Goal: Communication & Community: Share content

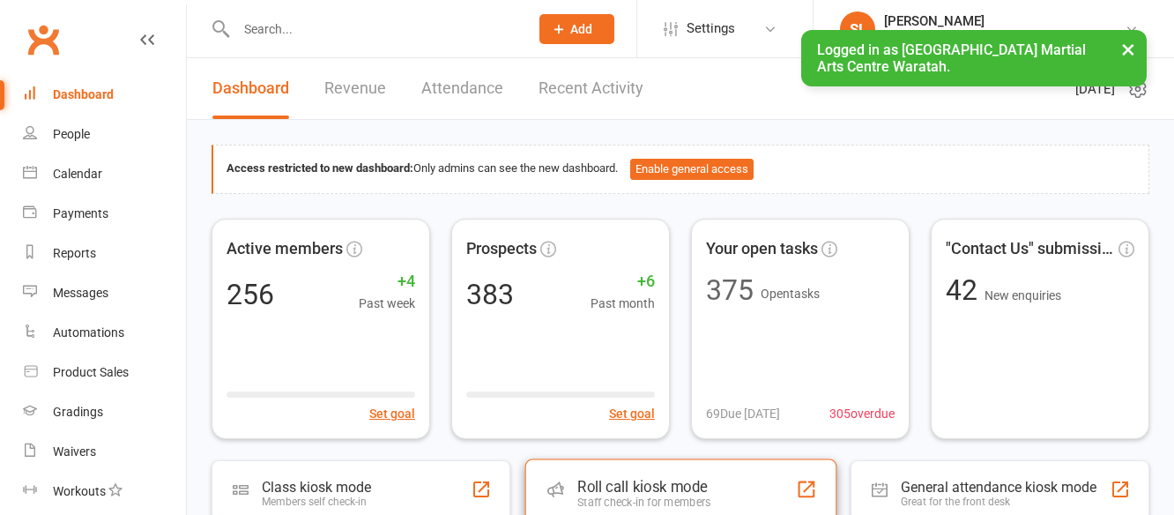
click at [646, 483] on div "Roll call kiosk mode" at bounding box center [643, 487] width 133 height 18
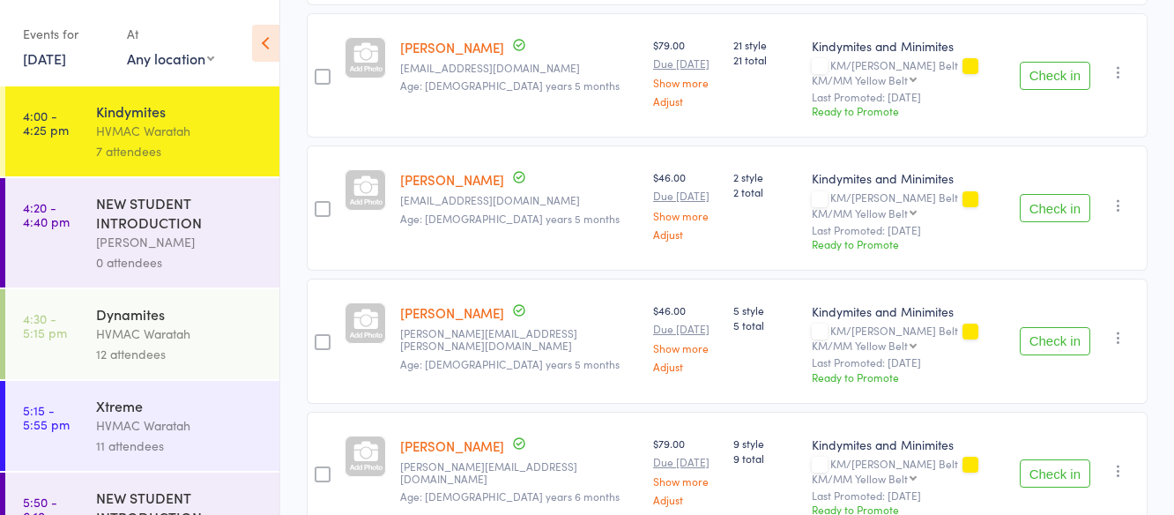
scroll to position [776, 0]
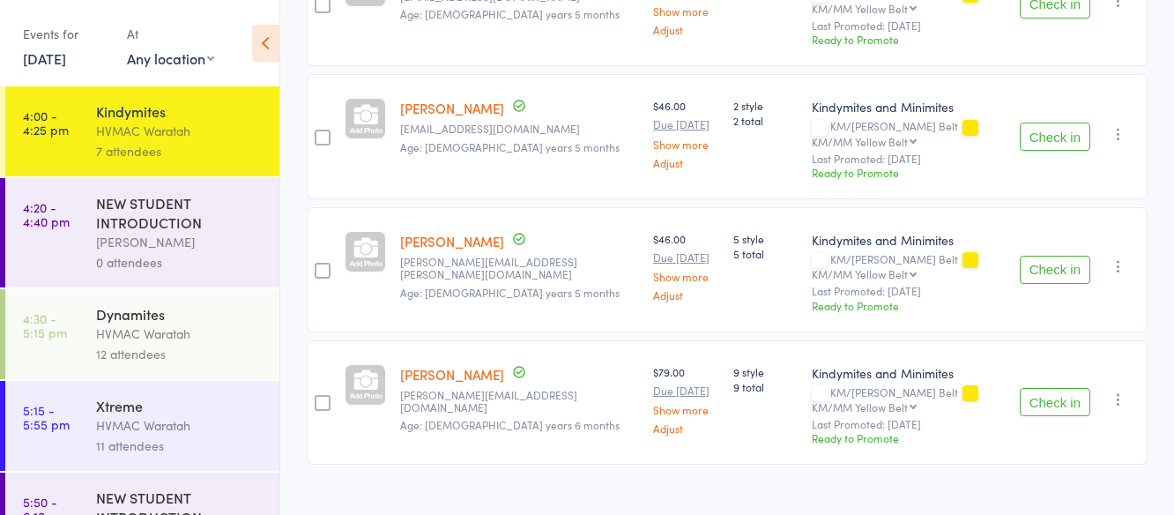
click at [213, 324] on div "HVMAC Waratah" at bounding box center [180, 333] width 168 height 20
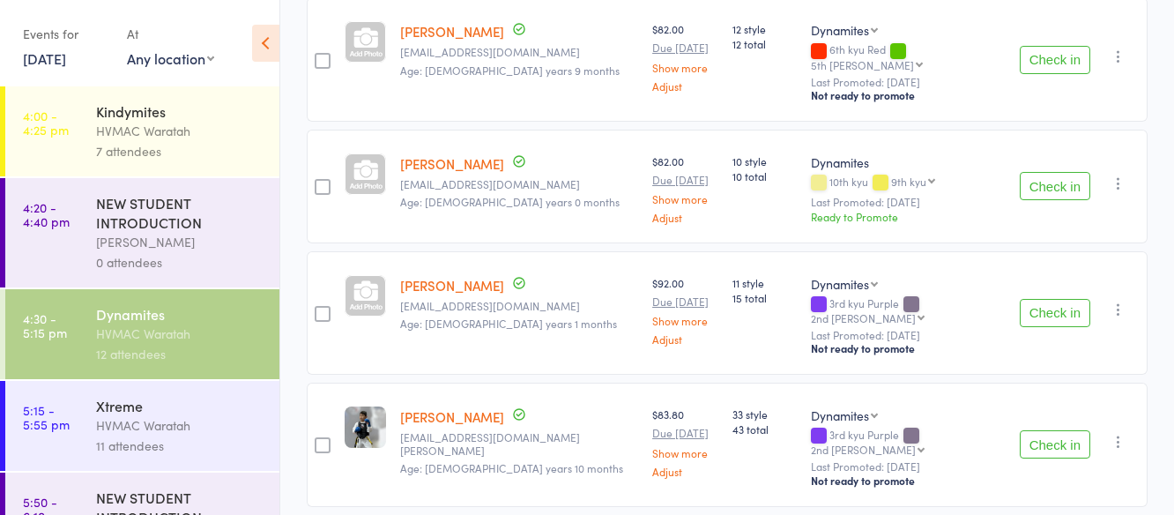
scroll to position [264, 0]
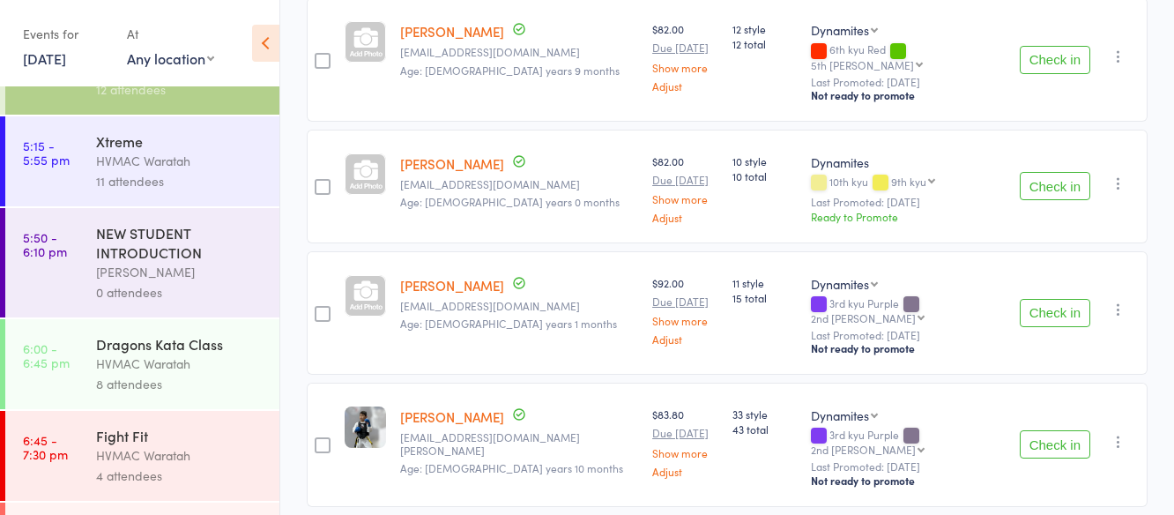
click at [206, 363] on div "HVMAC Waratah" at bounding box center [180, 363] width 168 height 20
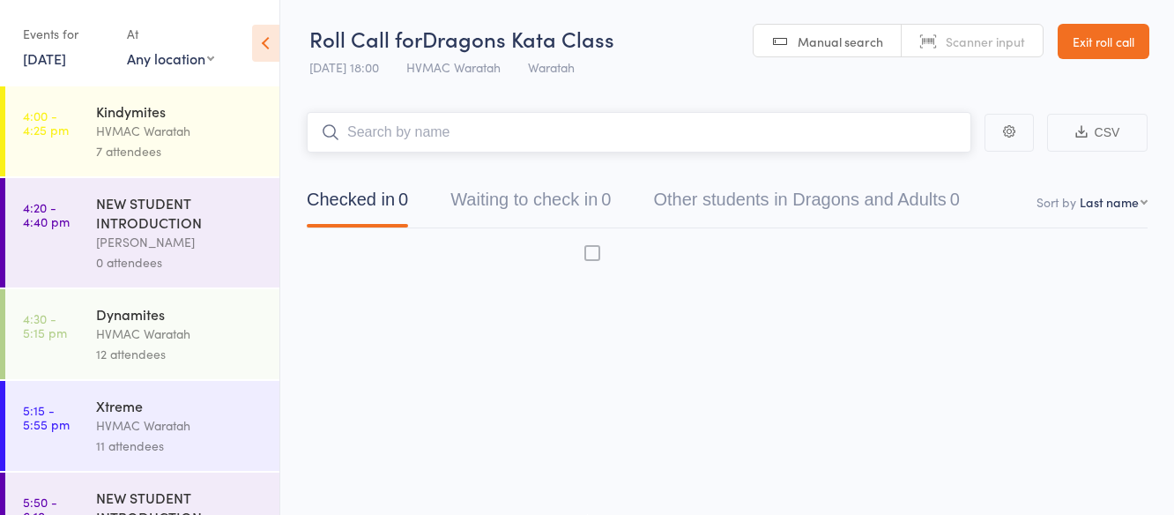
scroll to position [1, 0]
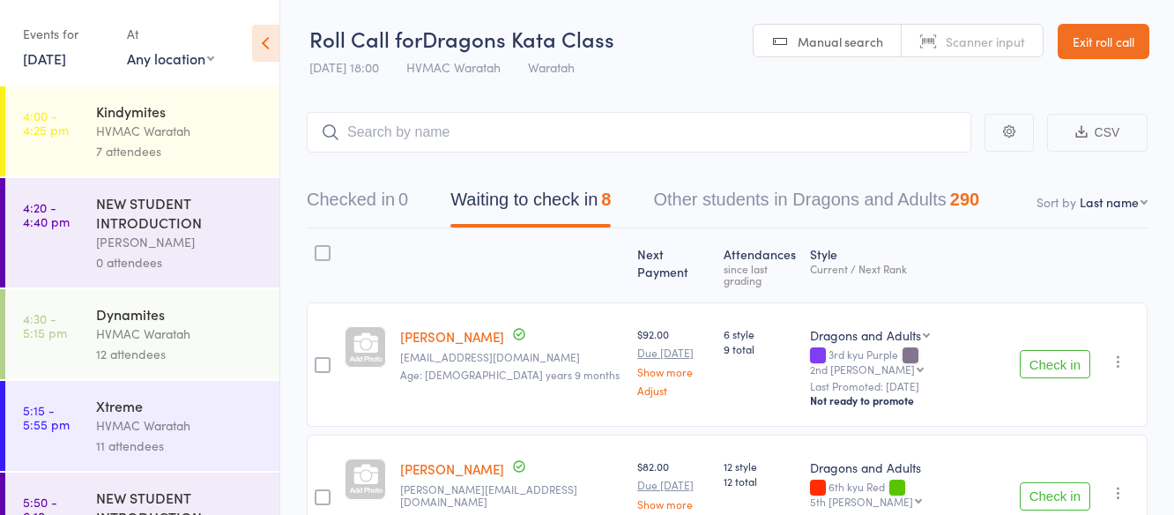
click at [202, 320] on div "Dynamites" at bounding box center [180, 313] width 168 height 19
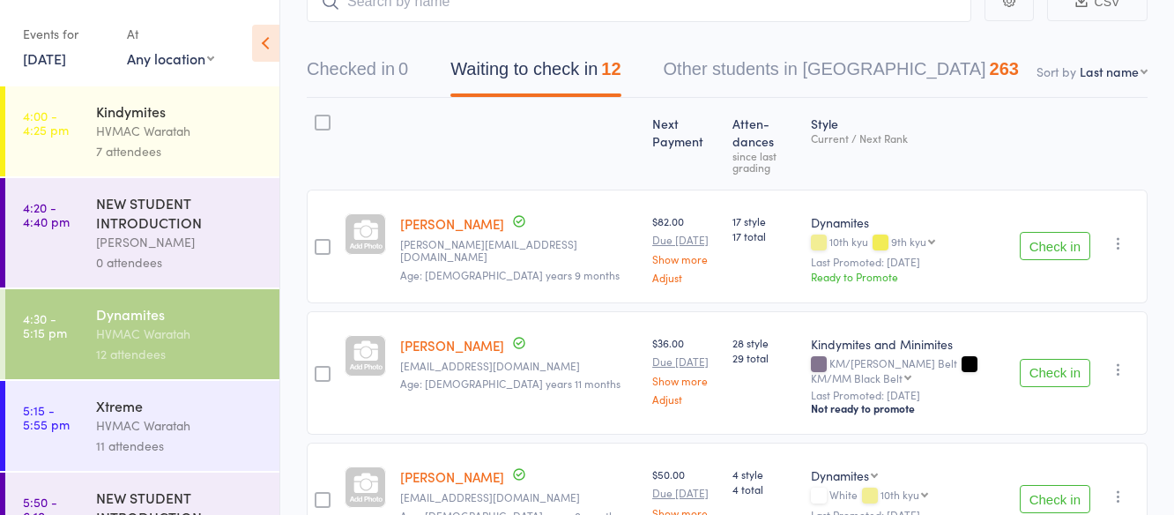
scroll to position [89, 0]
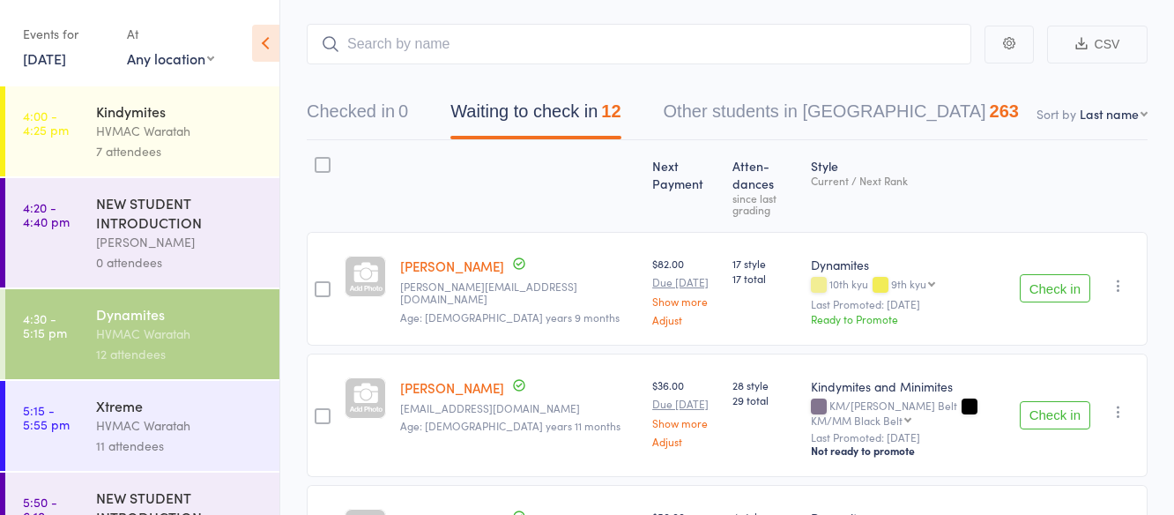
click at [210, 418] on div "HVMAC Waratah" at bounding box center [180, 425] width 168 height 20
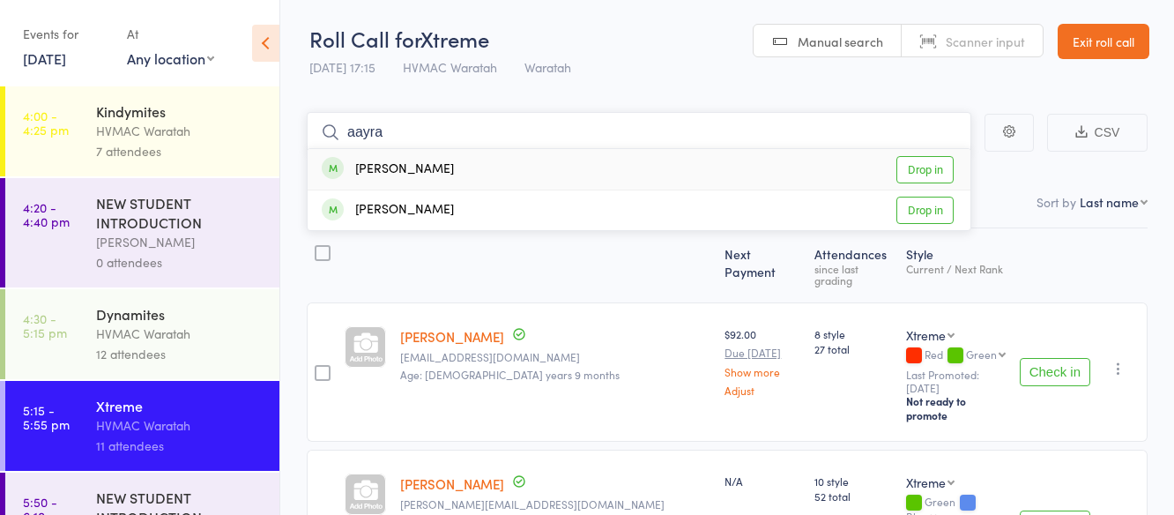
type input "aayra"
click at [924, 166] on link "Drop in" at bounding box center [924, 169] width 57 height 27
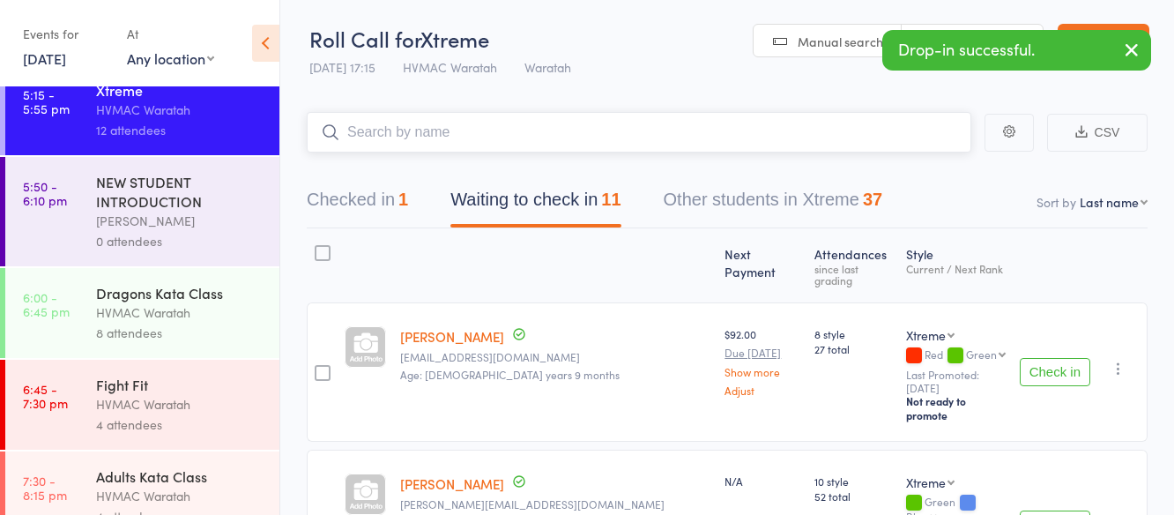
scroll to position [344, 0]
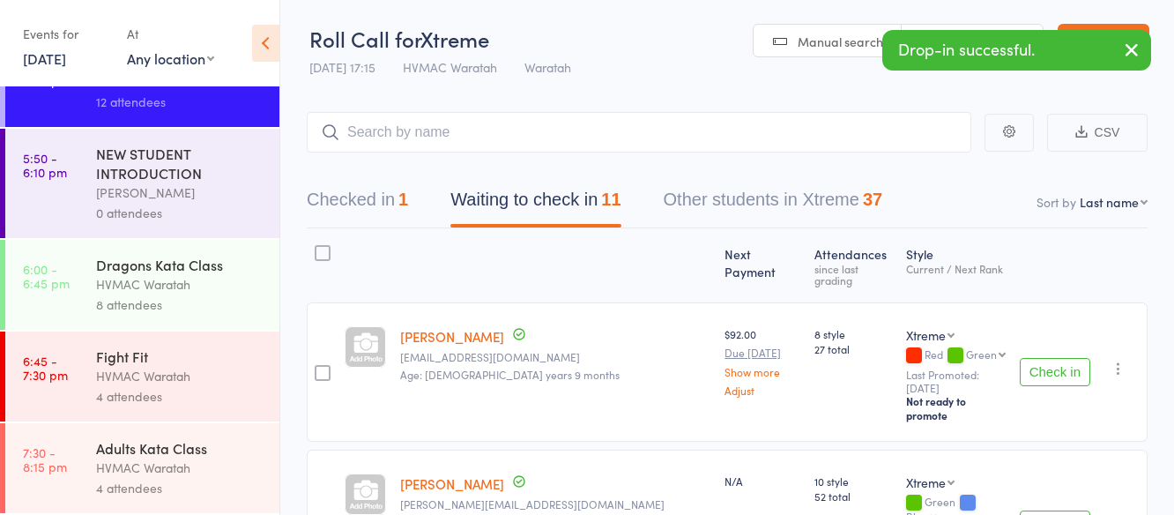
click at [204, 278] on div "HVMAC Waratah" at bounding box center [180, 284] width 168 height 20
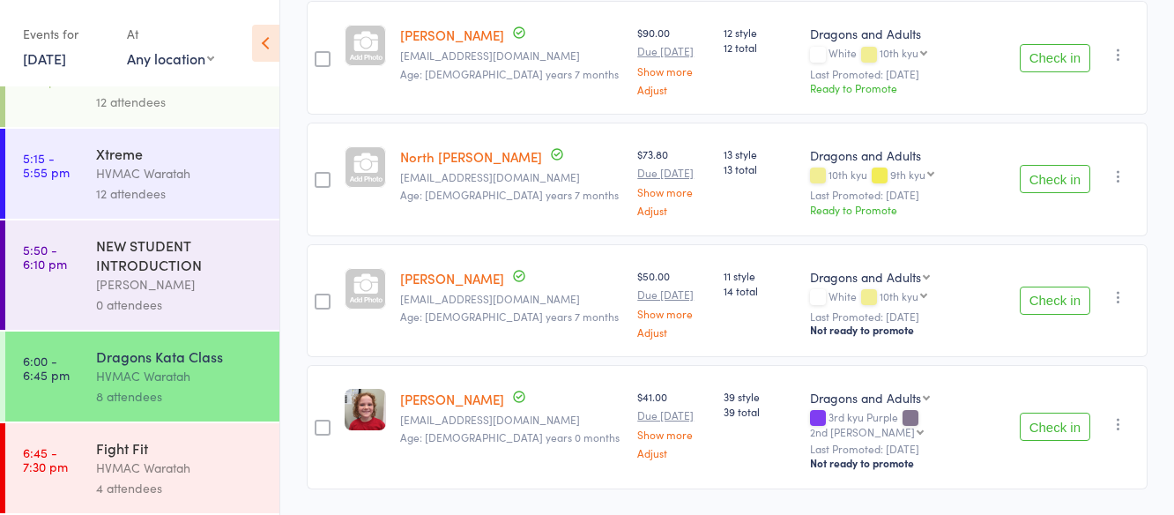
scroll to position [344, 0]
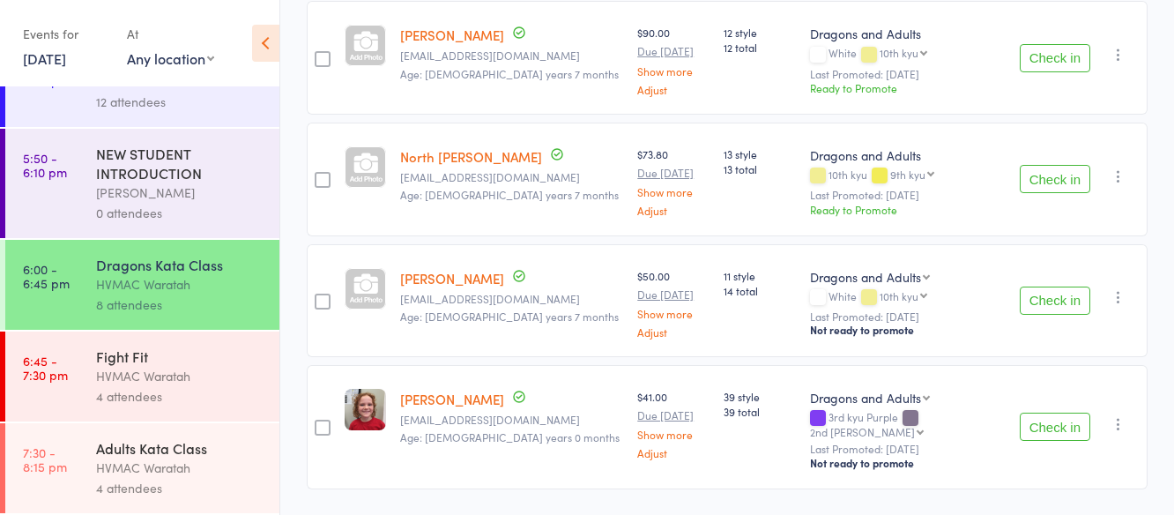
click at [221, 445] on div "Adults Kata Class" at bounding box center [180, 447] width 168 height 19
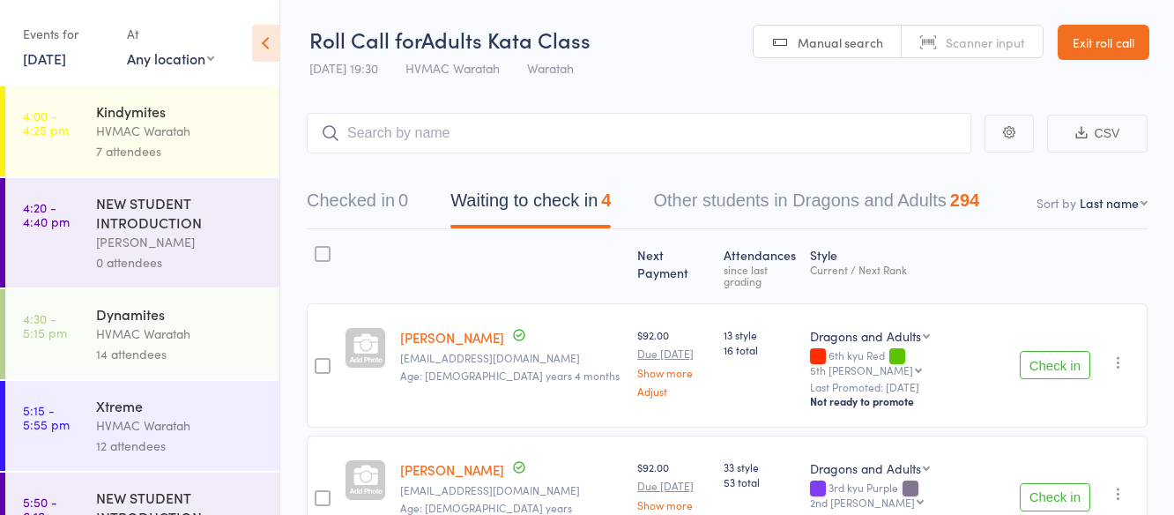
click at [188, 138] on div "HVMAC Waratah" at bounding box center [180, 131] width 168 height 20
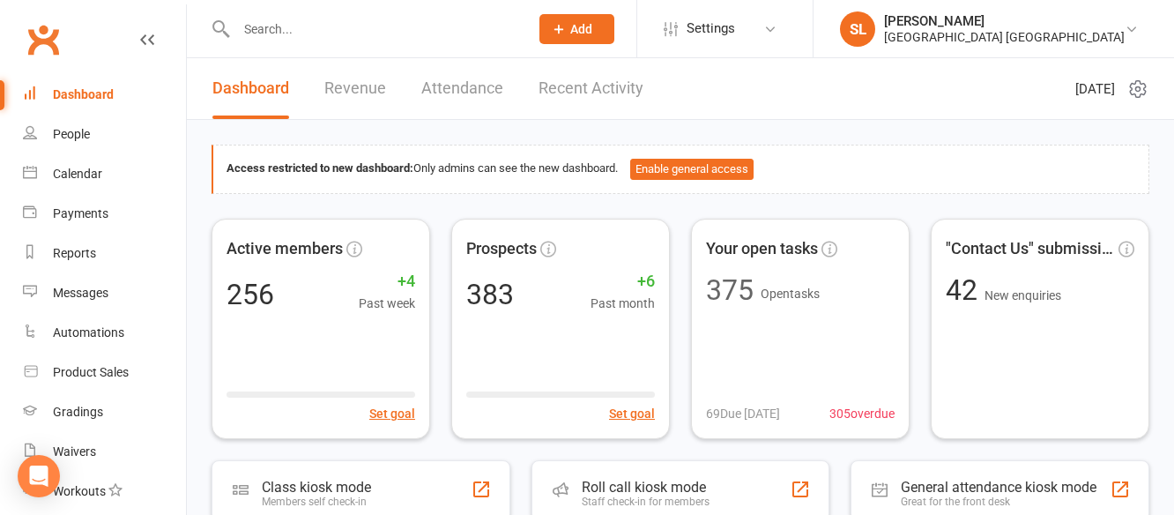
click at [279, 26] on input "text" at bounding box center [373, 29] width 285 height 25
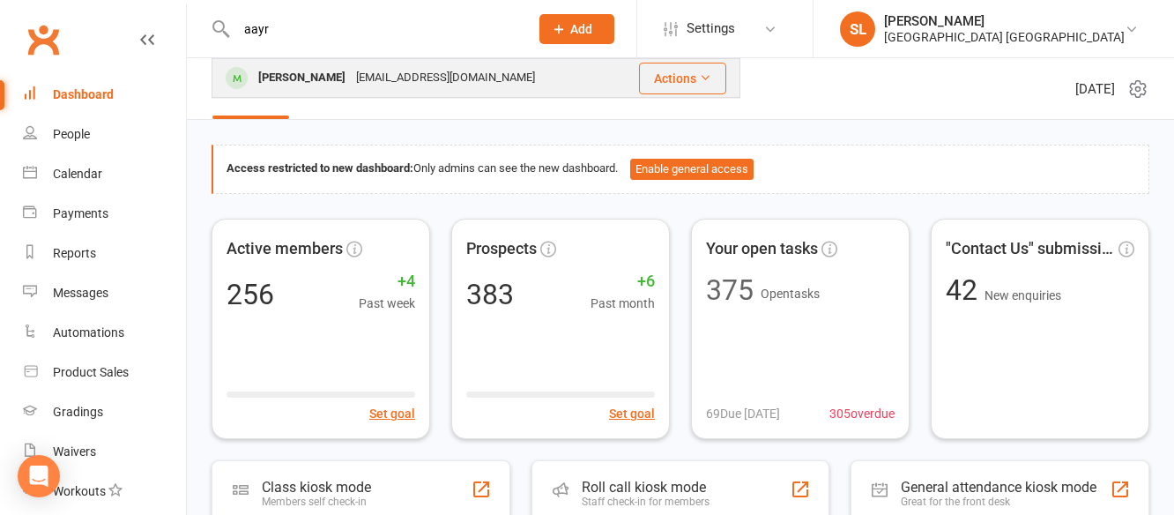
type input "aayr"
click at [308, 71] on div "[PERSON_NAME]" at bounding box center [302, 78] width 98 height 26
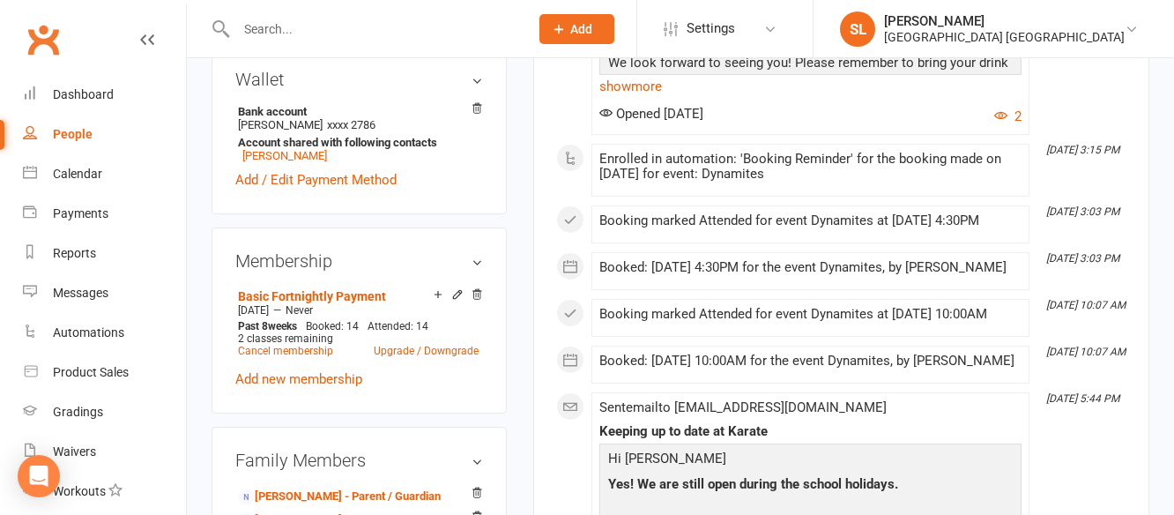
scroll to position [793, 0]
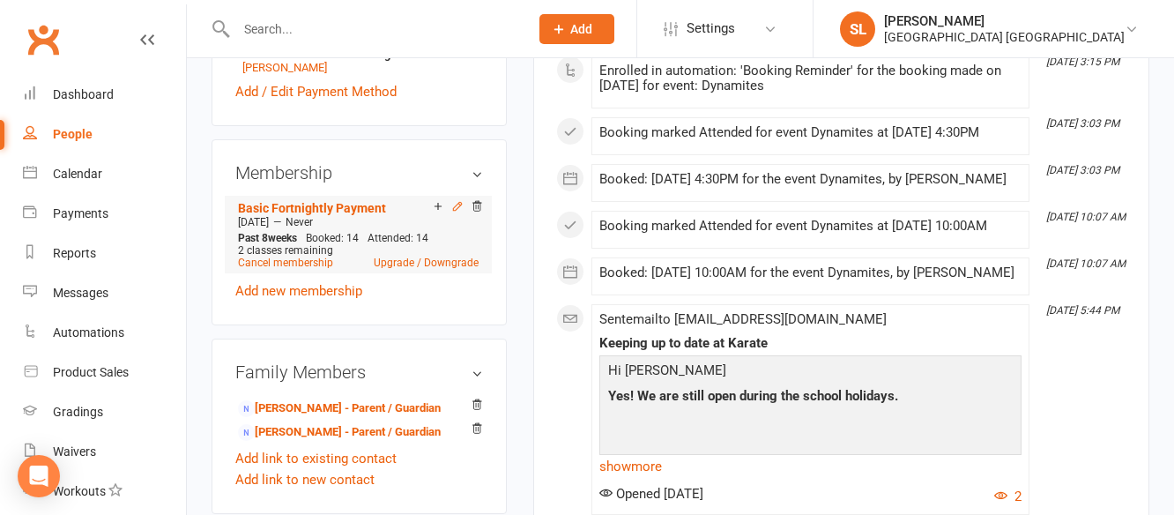
click at [456, 210] on icon at bounding box center [457, 206] width 8 height 8
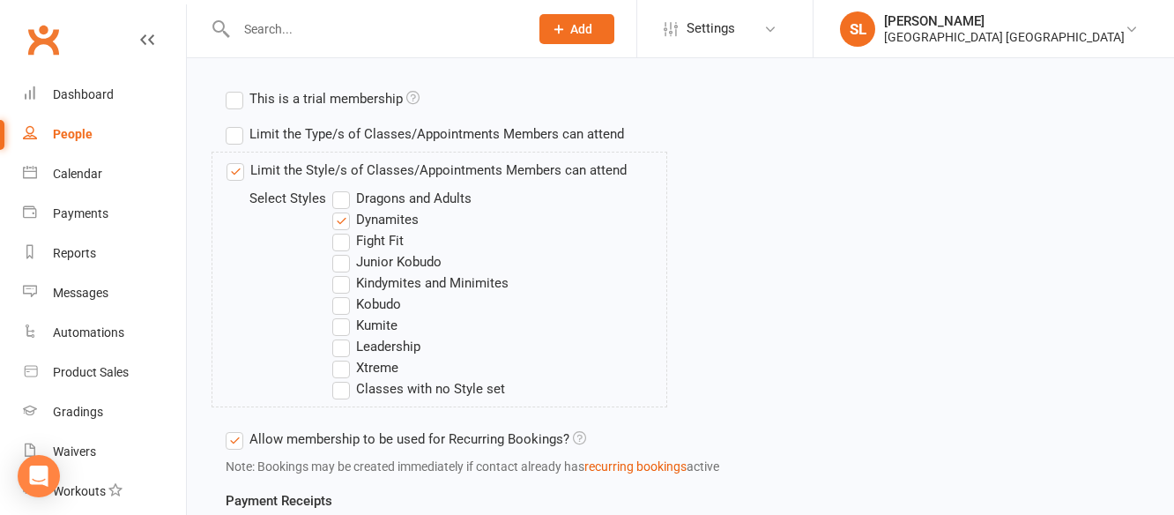
scroll to position [617, 0]
click at [340, 366] on label "Xtreme" at bounding box center [365, 366] width 66 height 21
click at [340, 356] on input "Xtreme" at bounding box center [337, 356] width 11 height 0
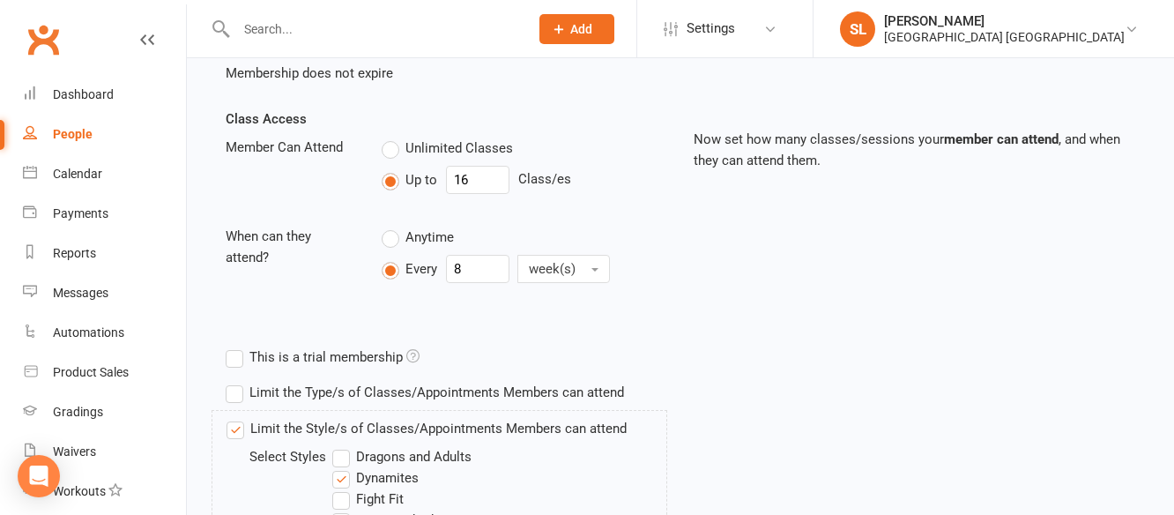
scroll to position [264, 0]
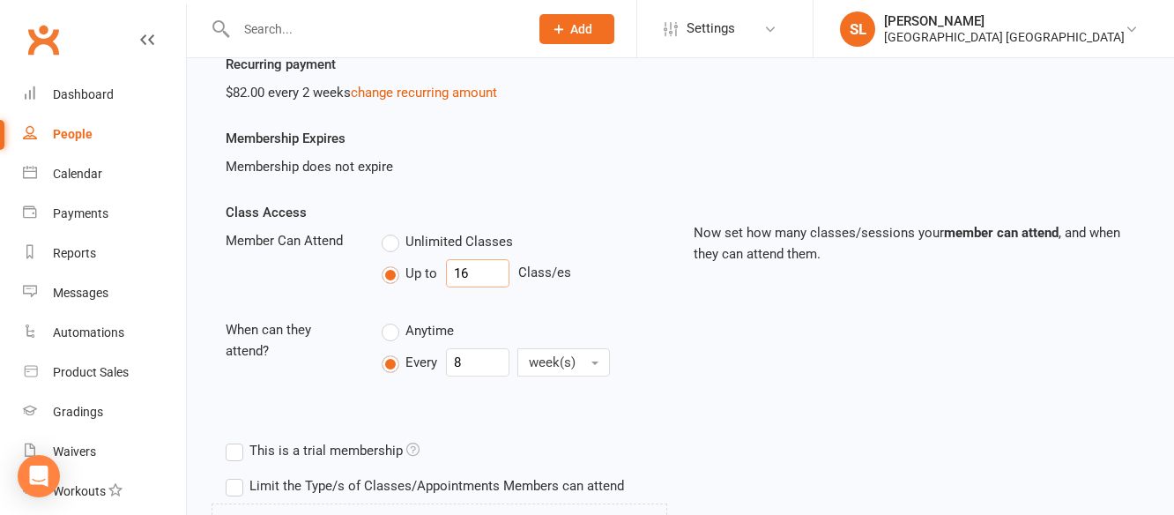
click at [474, 268] on input "16" at bounding box center [477, 273] width 63 height 28
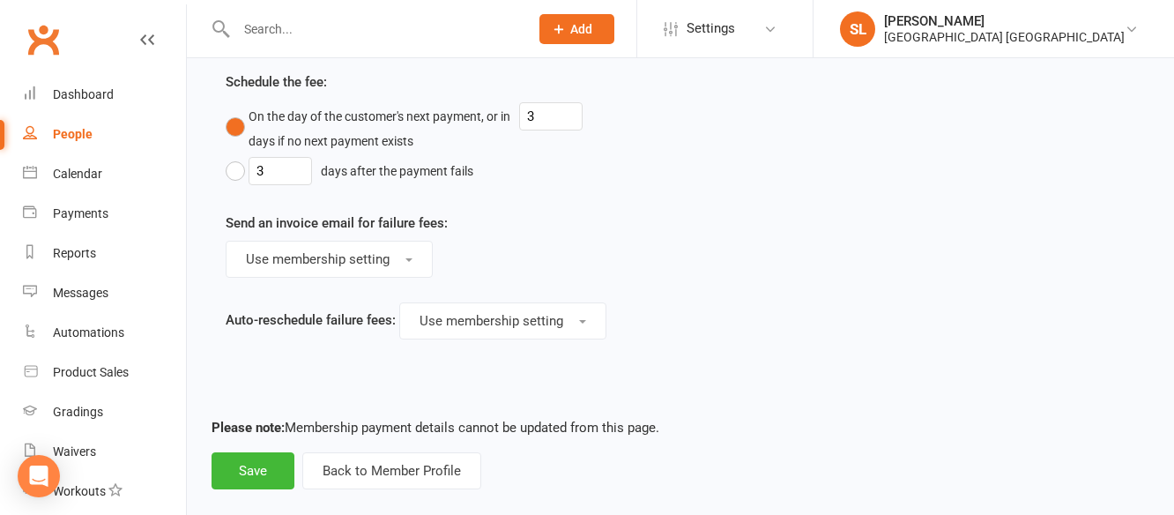
scroll to position [1462, 0]
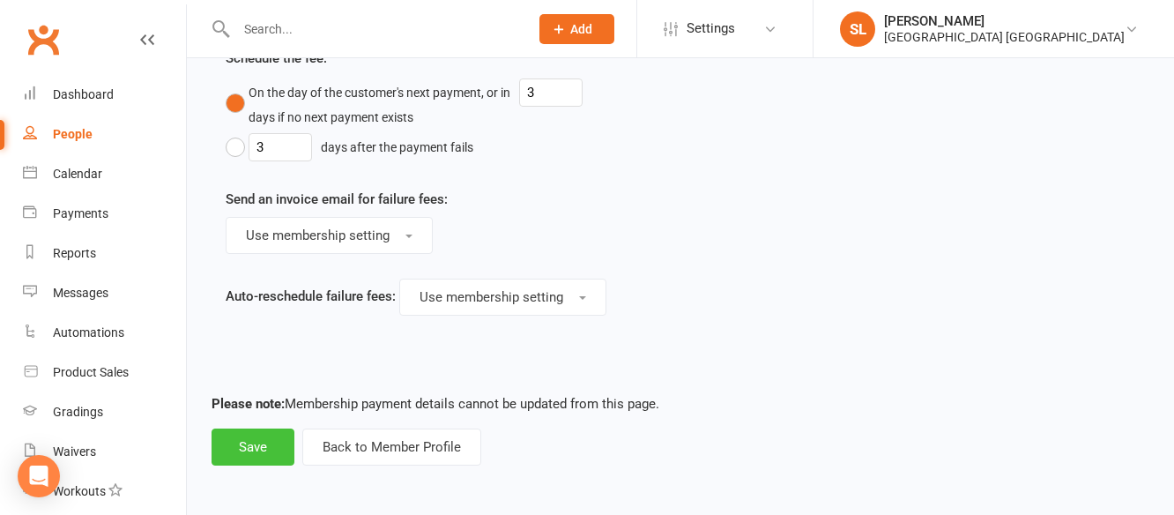
type input "17"
click at [248, 450] on button "Save" at bounding box center [252, 446] width 83 height 37
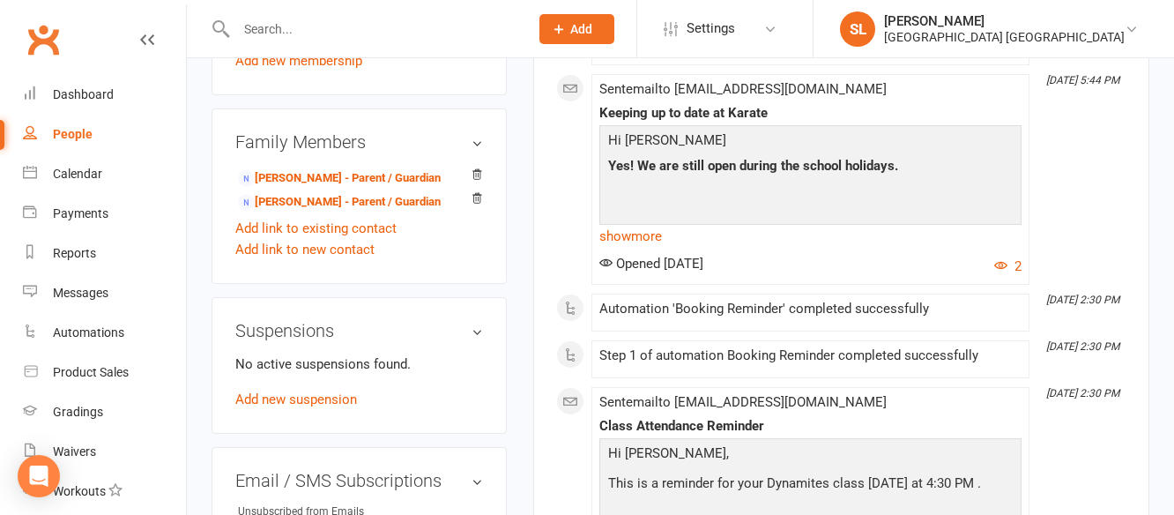
scroll to position [1057, 0]
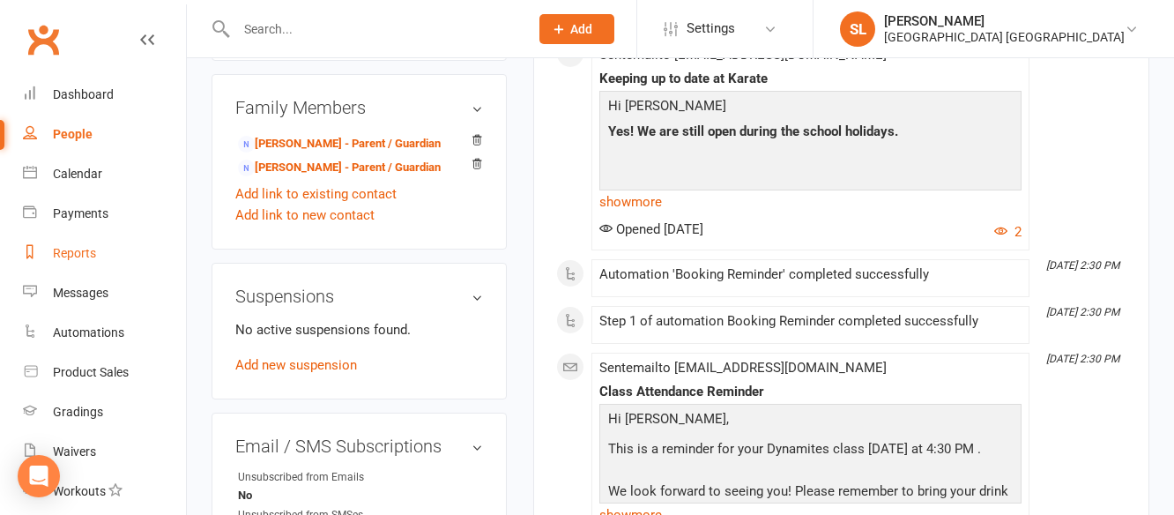
click at [73, 252] on div "Reports" at bounding box center [74, 253] width 43 height 14
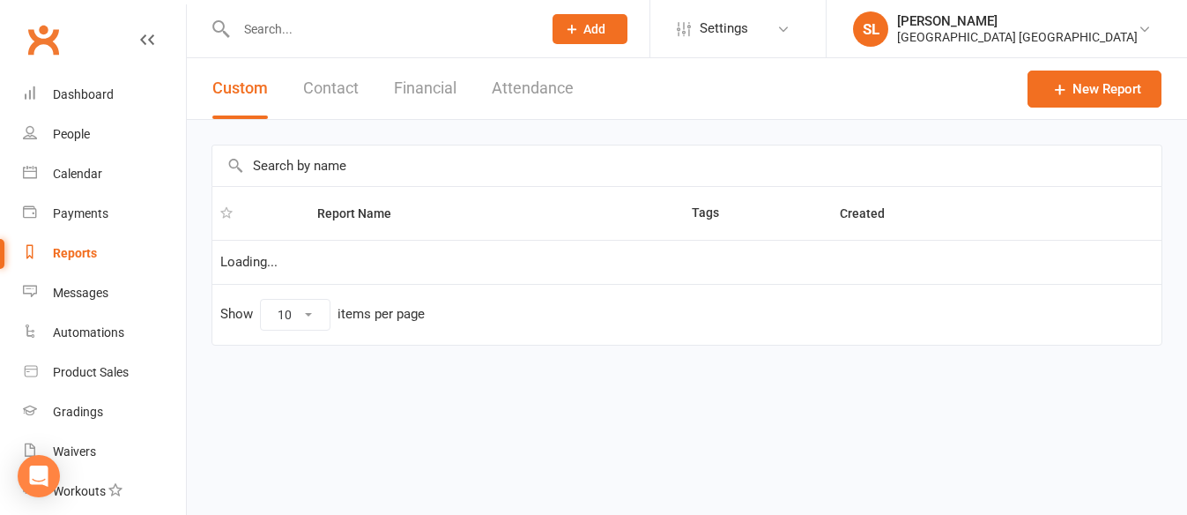
select select "25"
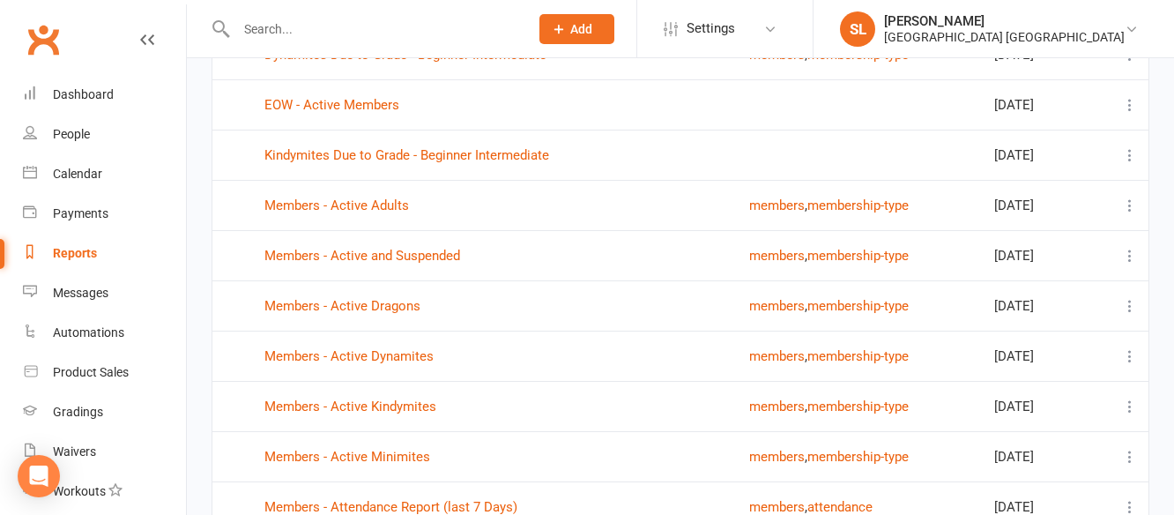
scroll to position [617, 0]
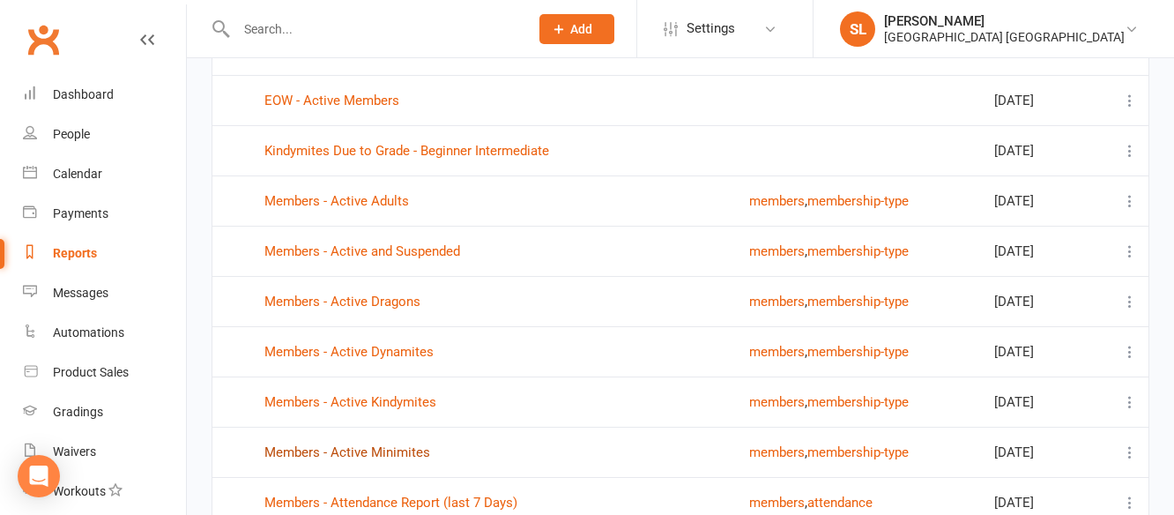
click at [403, 451] on link "Members - Active Minimites" at bounding box center [347, 452] width 166 height 16
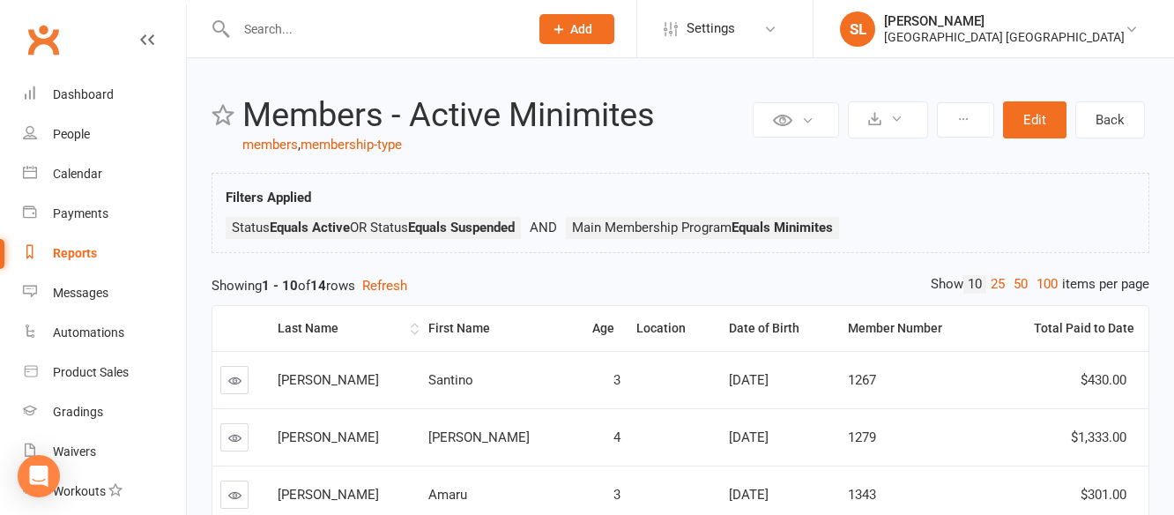
click at [323, 329] on div "Last Name" at bounding box center [343, 328] width 130 height 13
click at [428, 324] on div "First Name" at bounding box center [493, 328] width 130 height 13
click at [428, 327] on div "First Name" at bounding box center [493, 328] width 130 height 13
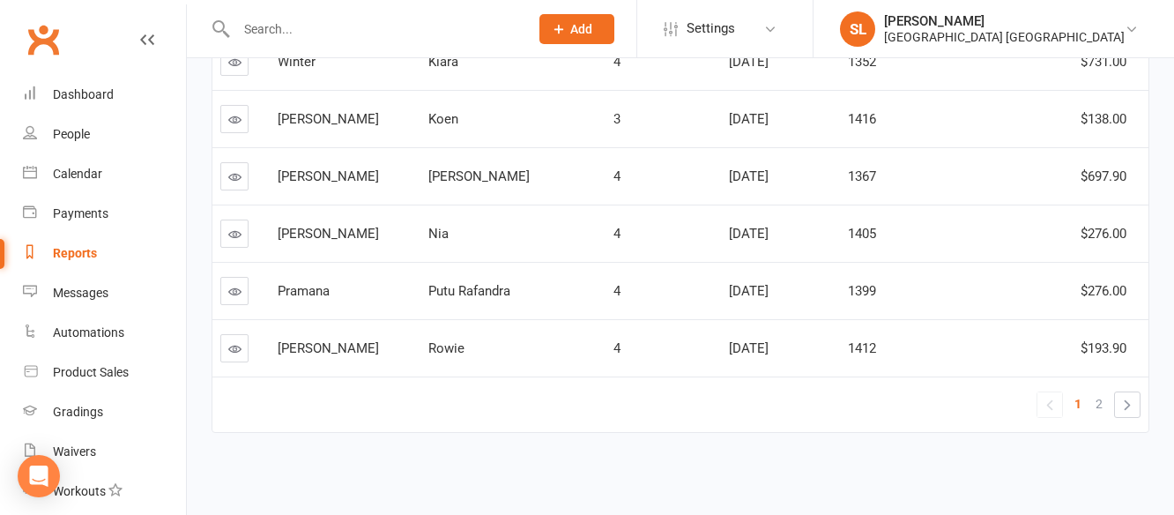
scroll to position [549, 0]
click at [1098, 397] on span "2" at bounding box center [1098, 401] width 7 height 25
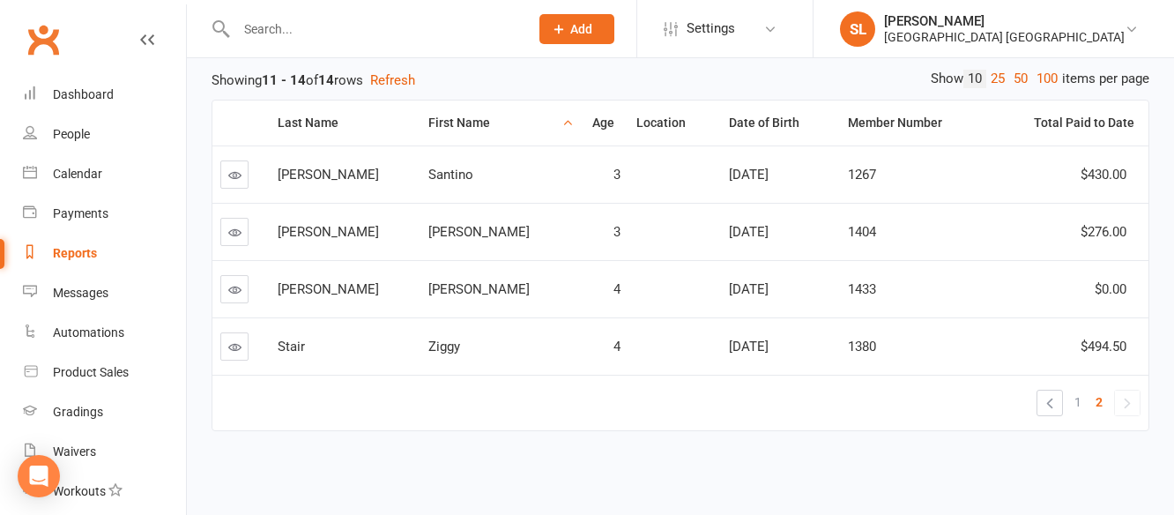
scroll to position [205, 0]
click at [1078, 399] on span "1" at bounding box center [1077, 401] width 7 height 25
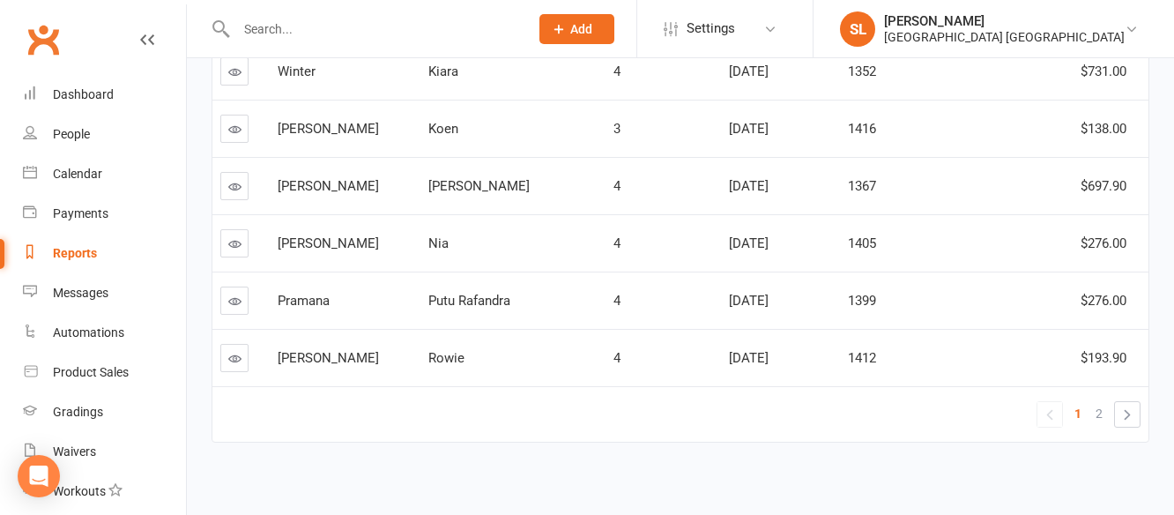
scroll to position [549, 0]
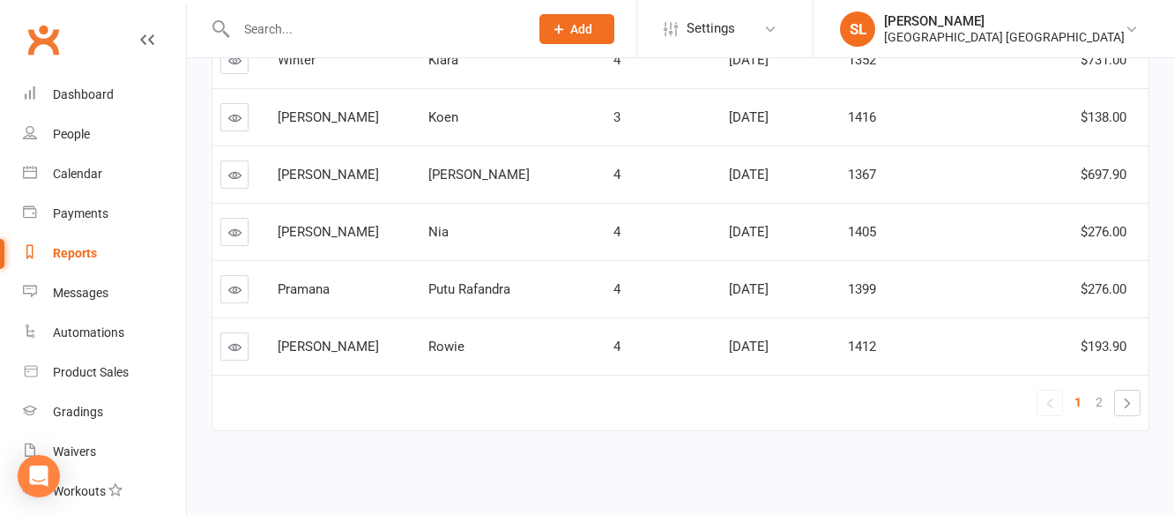
click at [70, 249] on div "Reports" at bounding box center [75, 253] width 44 height 14
select select "25"
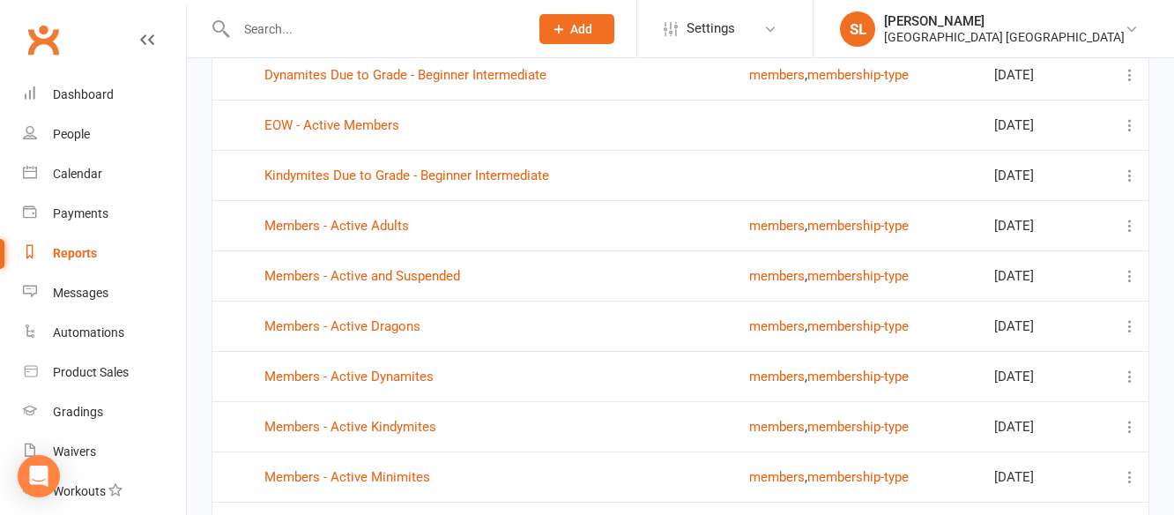
scroll to position [705, 0]
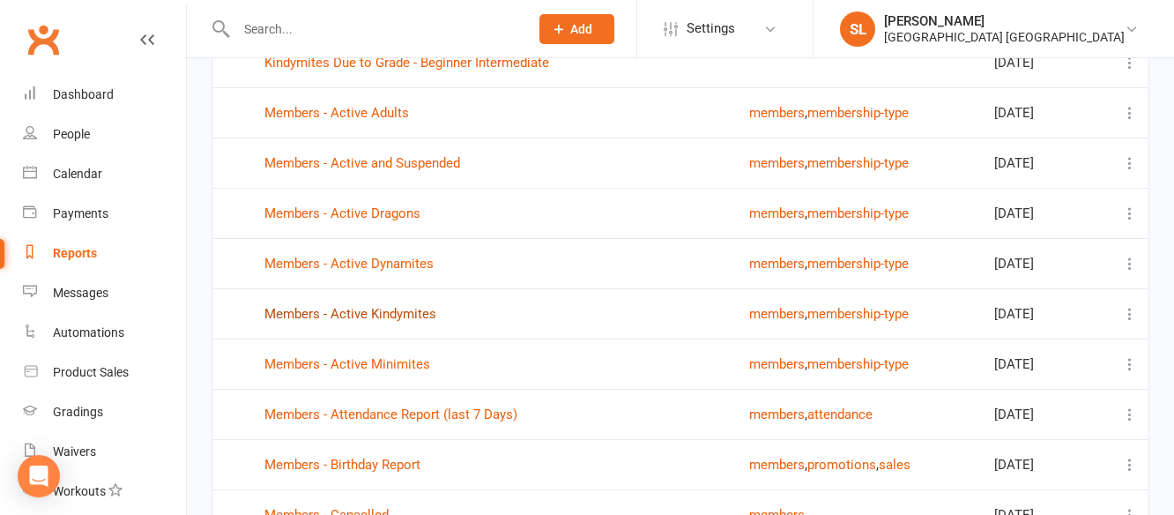
click at [383, 307] on link "Members - Active Kindymites" at bounding box center [350, 314] width 172 height 16
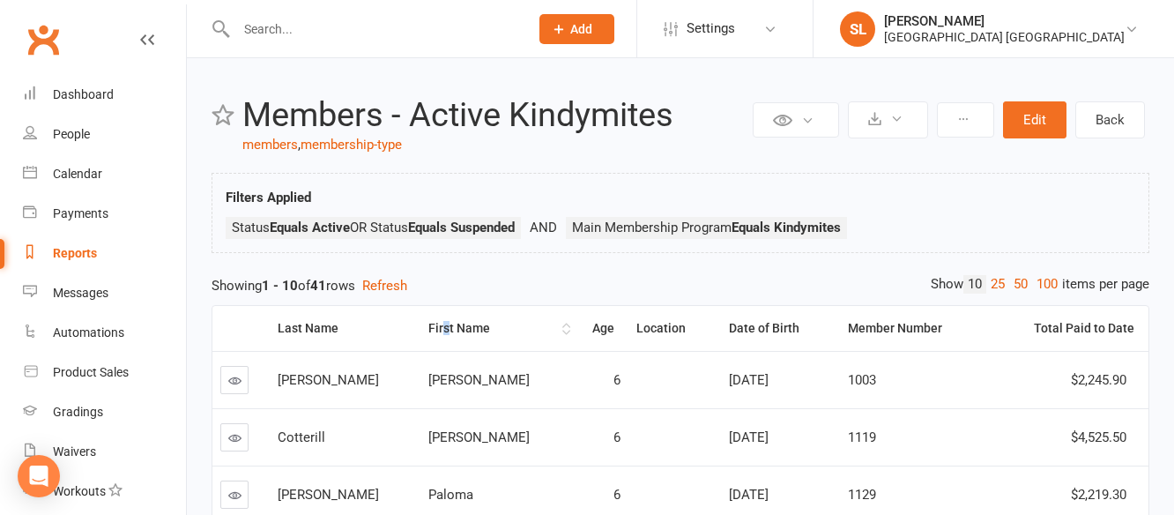
click at [428, 324] on div "First Name" at bounding box center [493, 328] width 130 height 13
click at [1019, 280] on link "50" at bounding box center [1020, 284] width 23 height 19
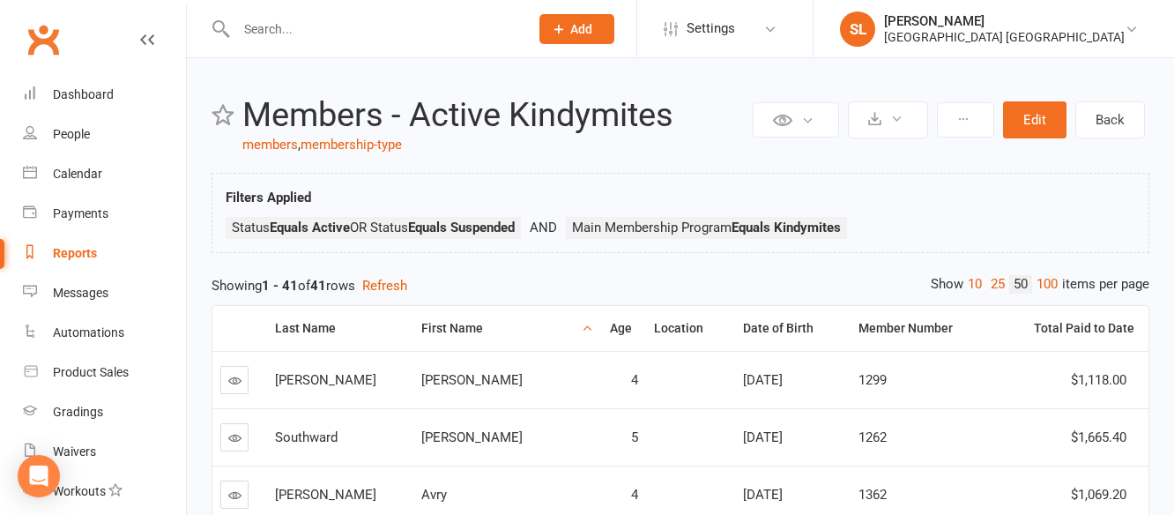
click at [73, 248] on div "Reports" at bounding box center [75, 253] width 44 height 14
select select "25"
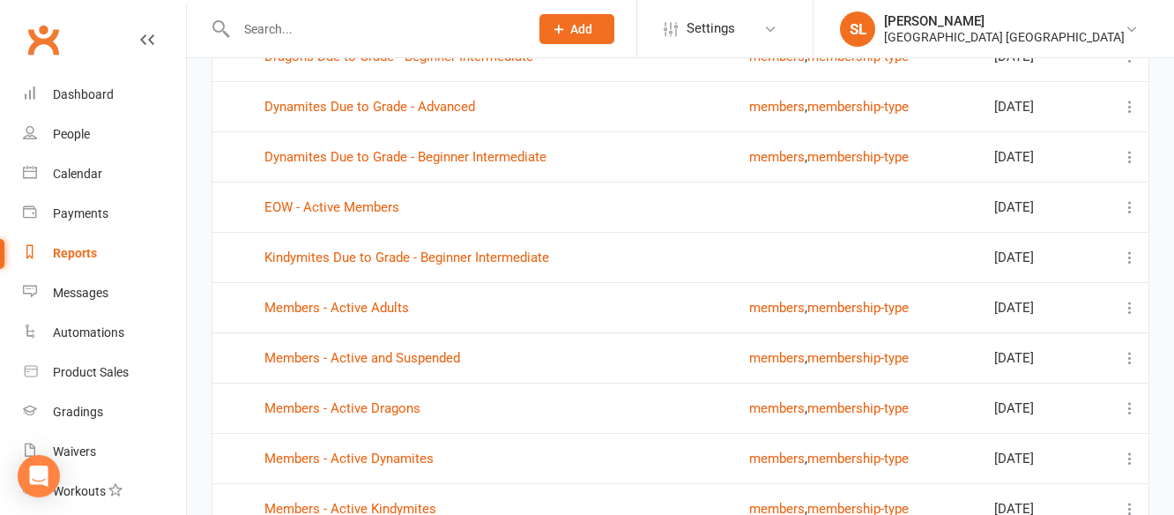
scroll to position [529, 0]
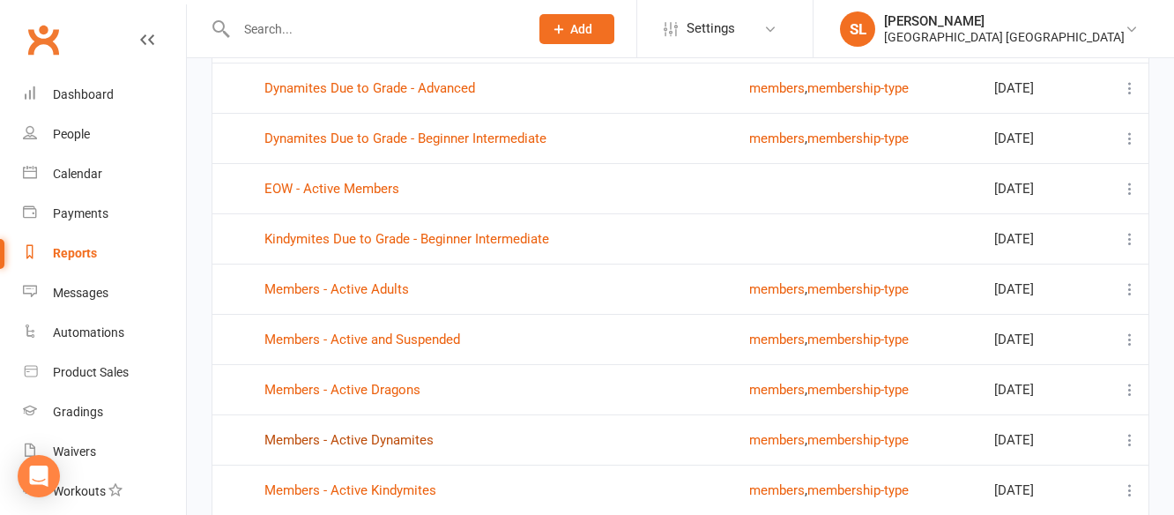
click at [390, 441] on link "Members - Active Dynamites" at bounding box center [348, 440] width 169 height 16
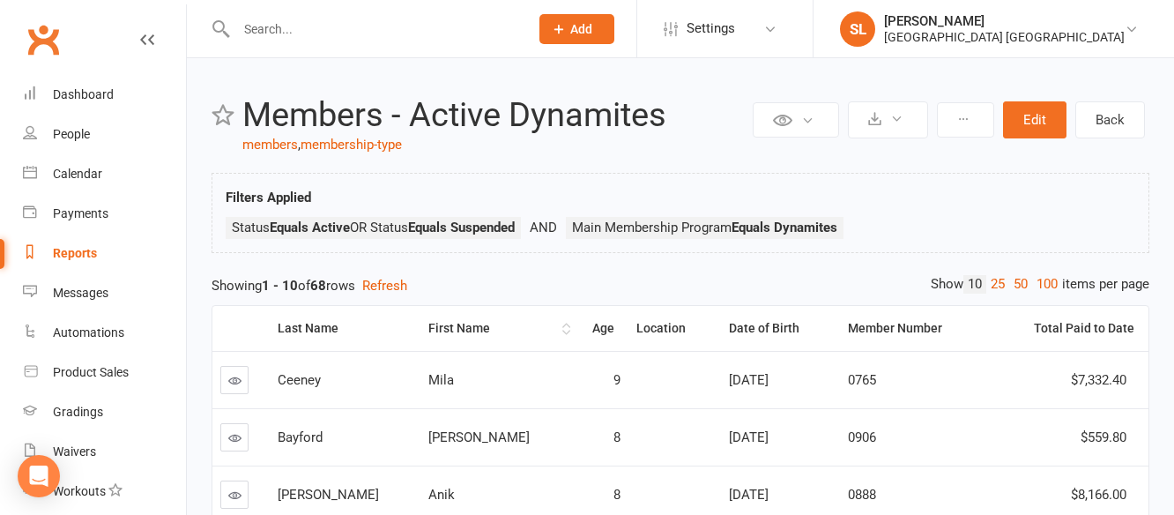
click at [428, 331] on div "First Name" at bounding box center [493, 328] width 130 height 13
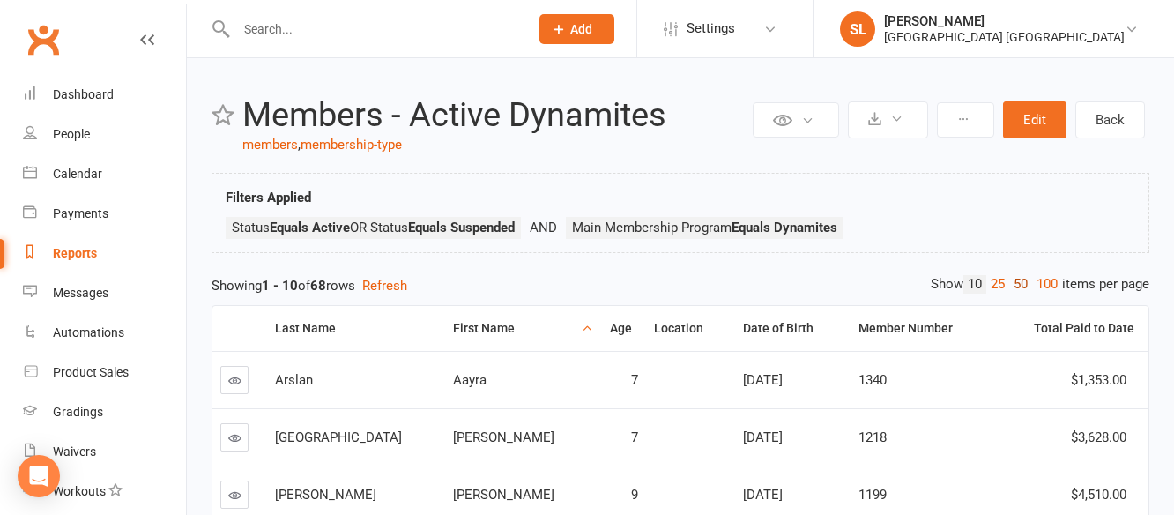
click at [1015, 279] on link "50" at bounding box center [1020, 284] width 23 height 19
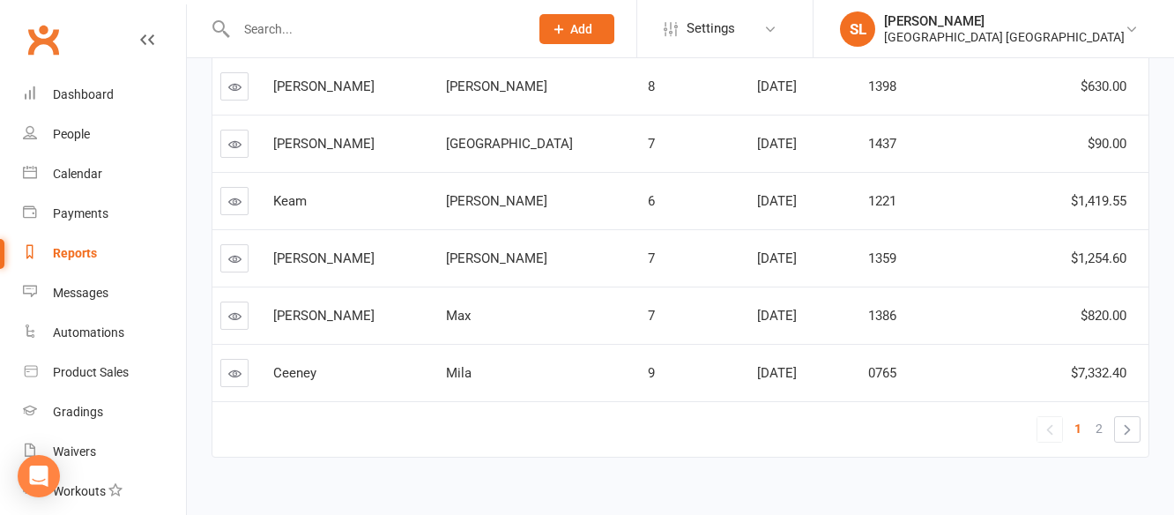
scroll to position [2819, 0]
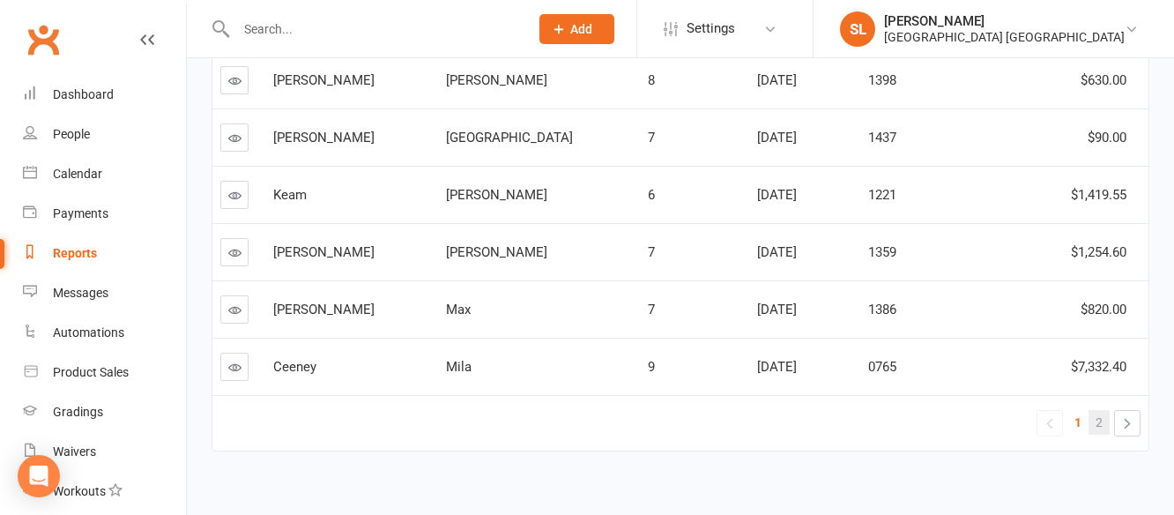
click at [1098, 420] on span "2" at bounding box center [1098, 422] width 7 height 25
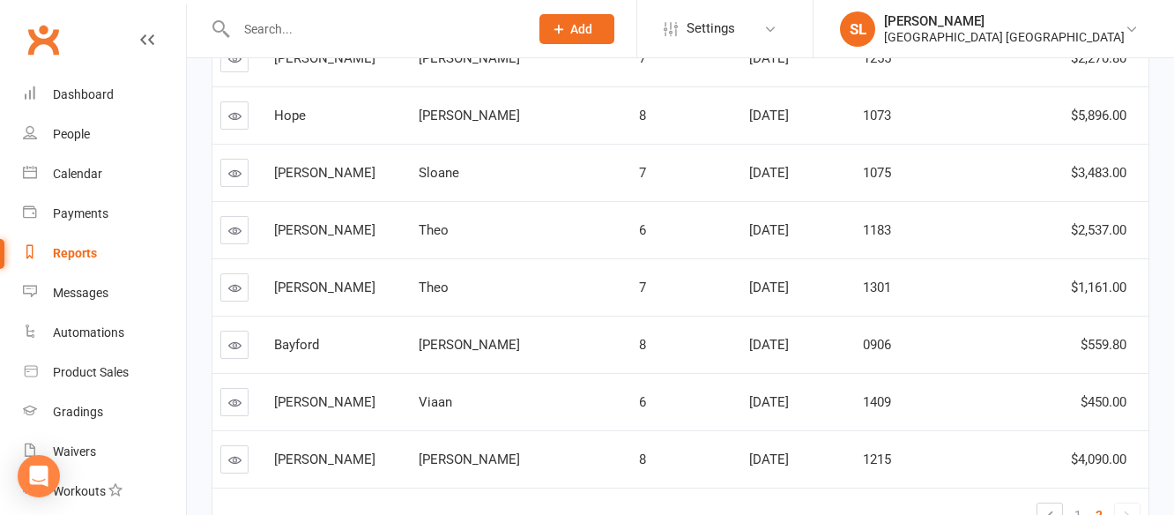
scroll to position [1007, 0]
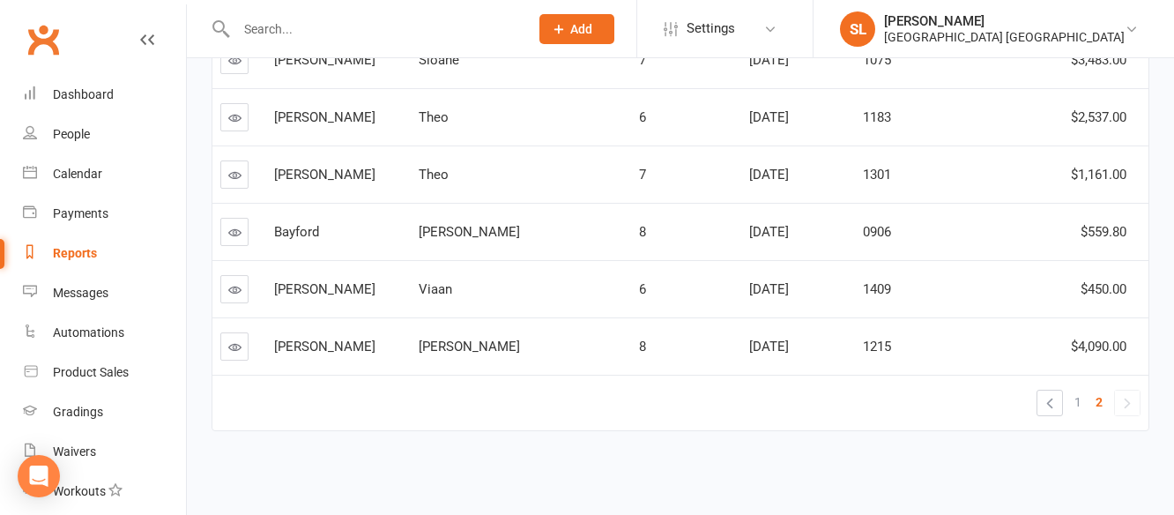
click at [307, 22] on input "text" at bounding box center [373, 29] width 285 height 25
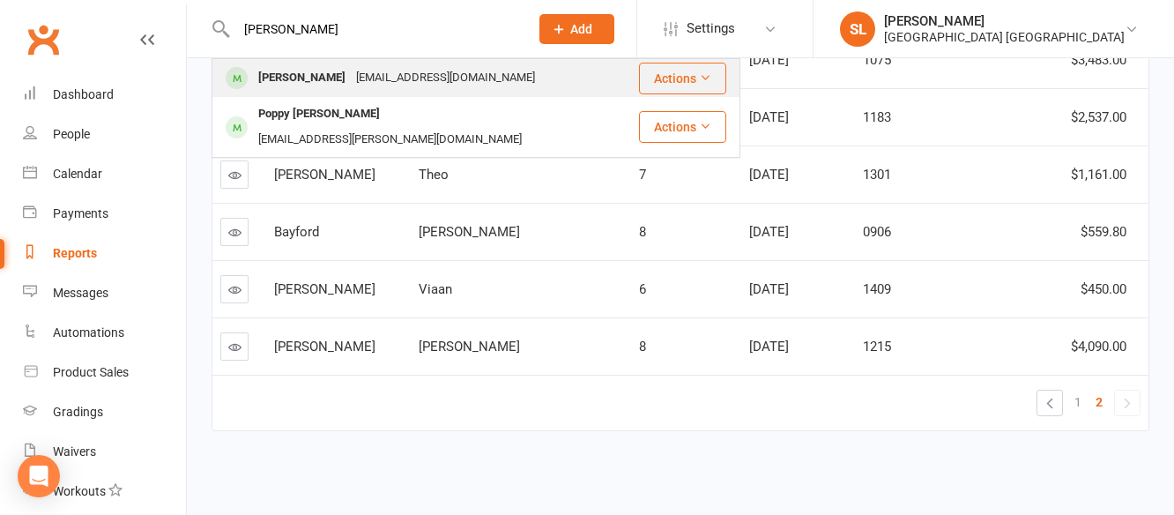
type input "[PERSON_NAME]"
click at [308, 77] on div "[PERSON_NAME]" at bounding box center [302, 78] width 98 height 26
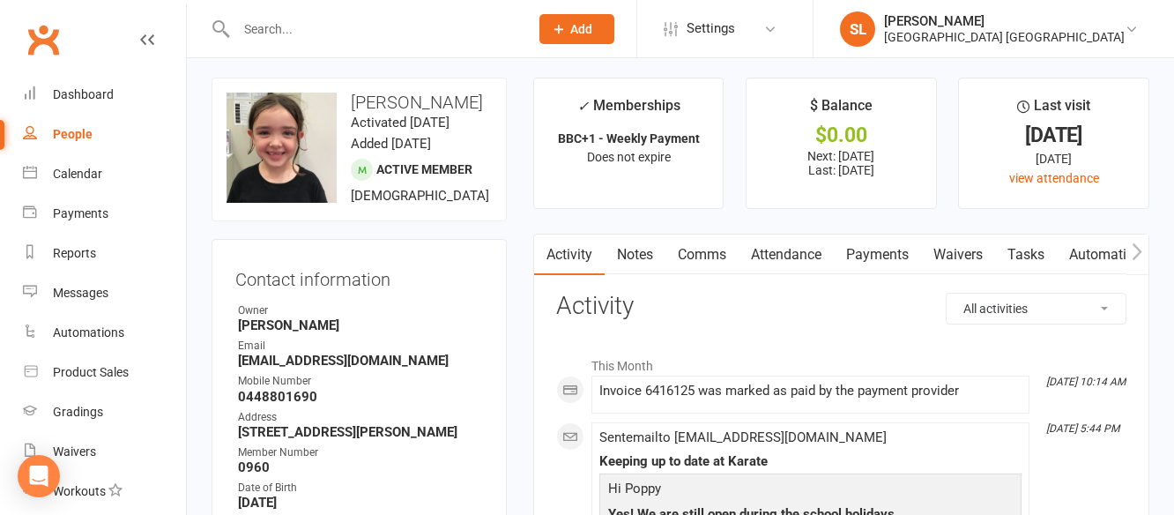
scroll to position [352, 0]
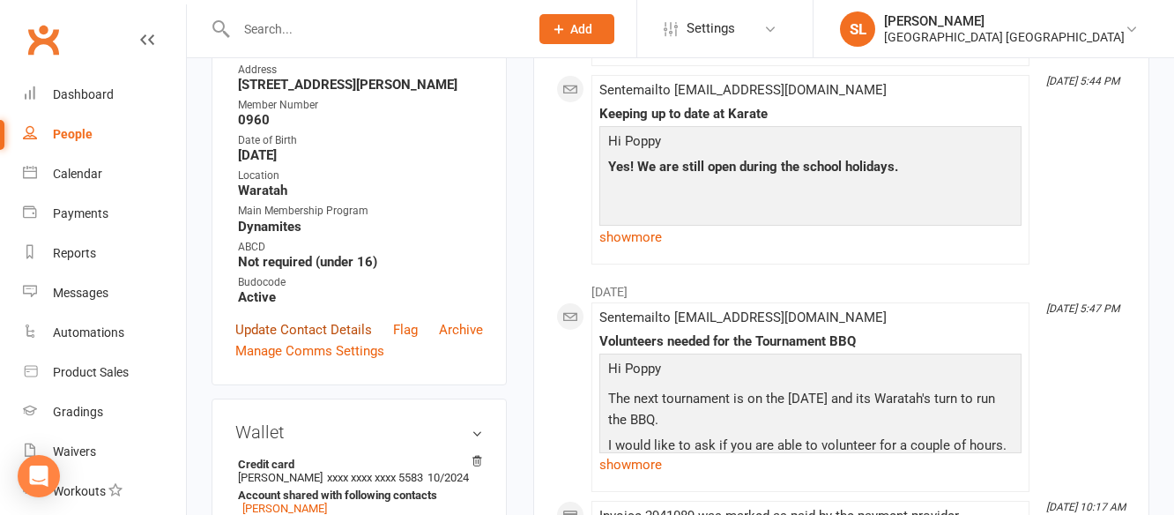
click at [304, 340] on link "Update Contact Details" at bounding box center [303, 329] width 137 height 21
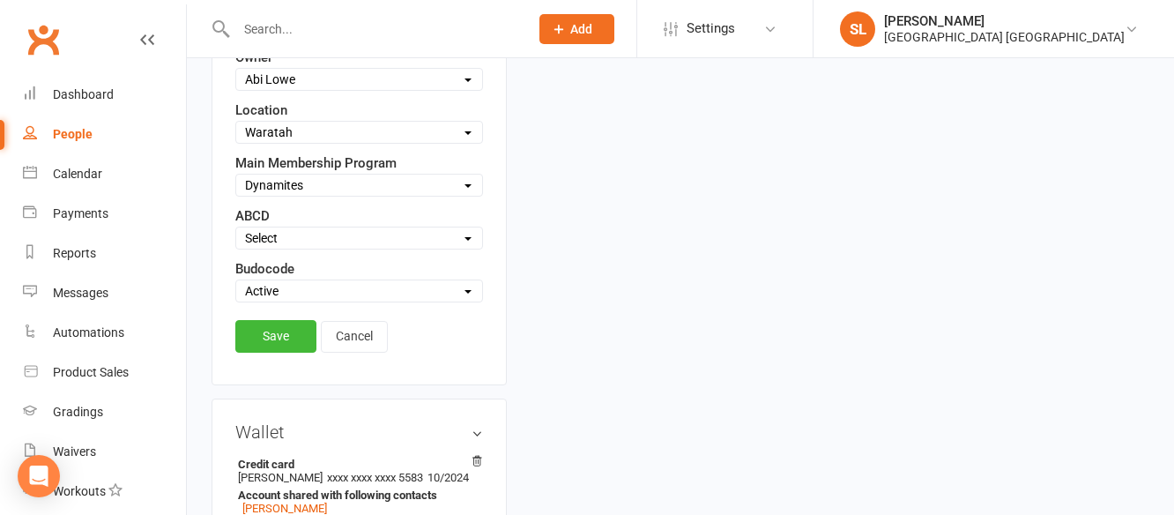
scroll to position [876, 0]
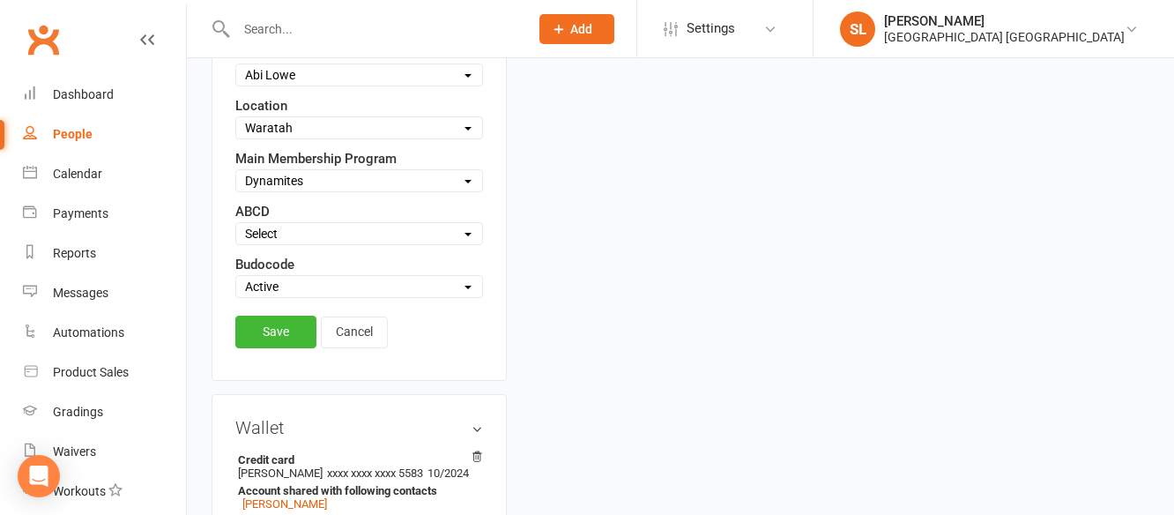
click at [363, 190] on select "Select Minimites Kindymites Dynamites Dragons Adults Fight Fit Kobudo Guest Nid…" at bounding box center [359, 180] width 246 height 19
select select "Dragons"
click at [236, 190] on select "Select Minimites Kindymites Dynamites Dragons Adults Fight Fit Kobudo Guest Nid…" at bounding box center [359, 180] width 246 height 19
click at [273, 347] on link "Save" at bounding box center [275, 331] width 81 height 32
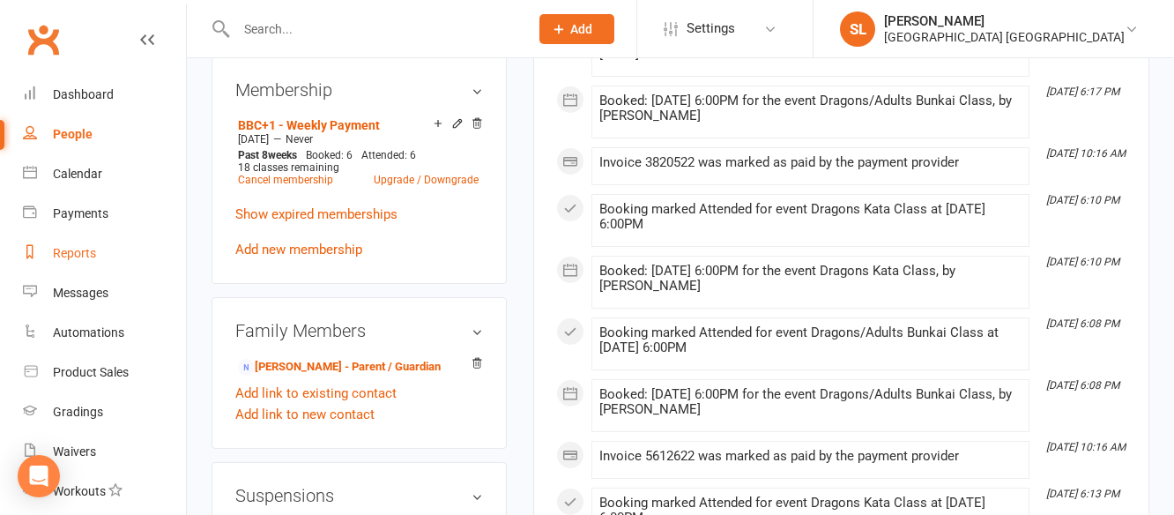
click at [78, 255] on div "Reports" at bounding box center [74, 253] width 43 height 14
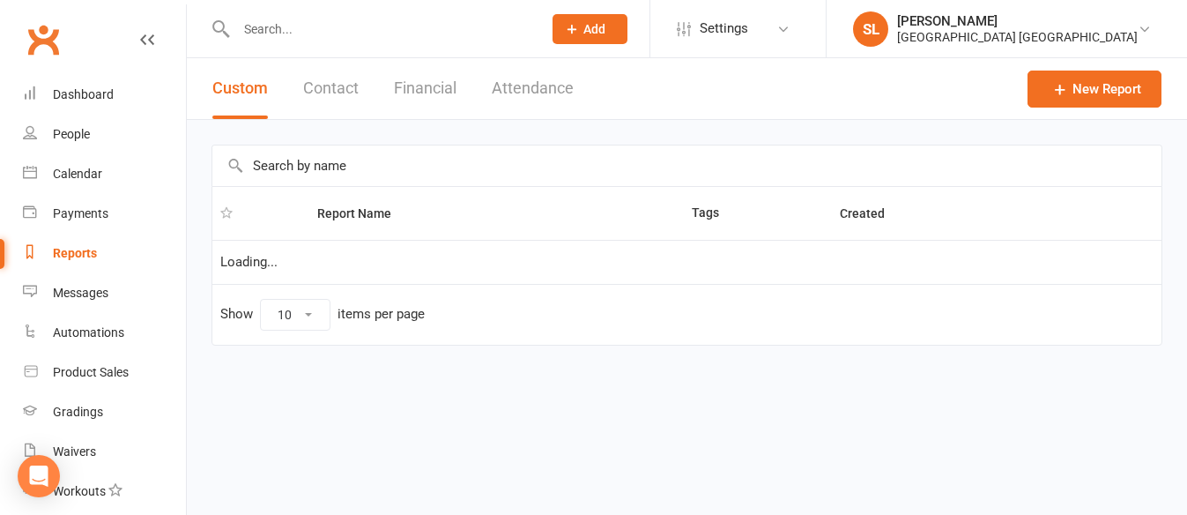
select select "25"
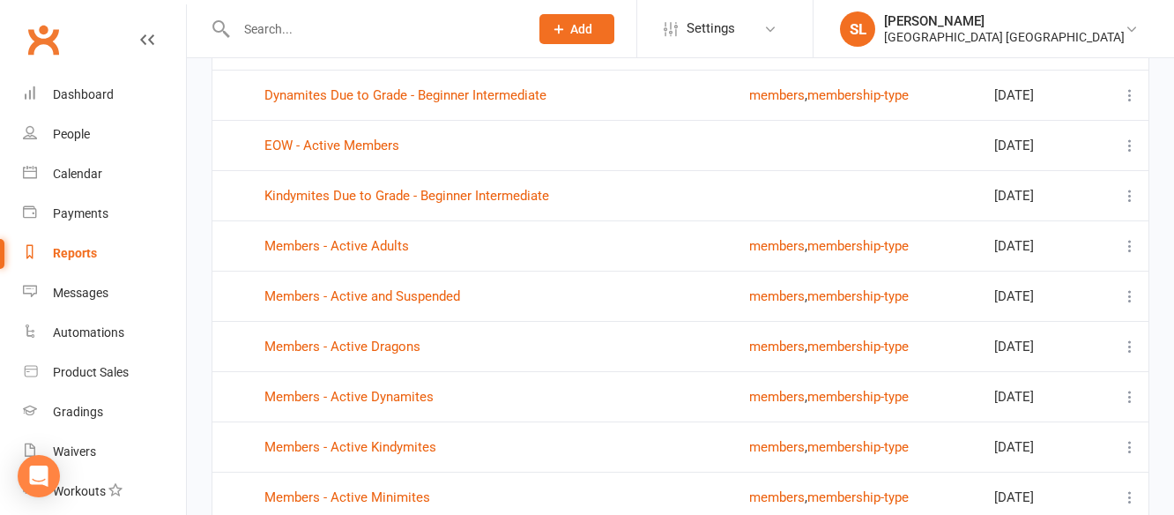
scroll to position [617, 0]
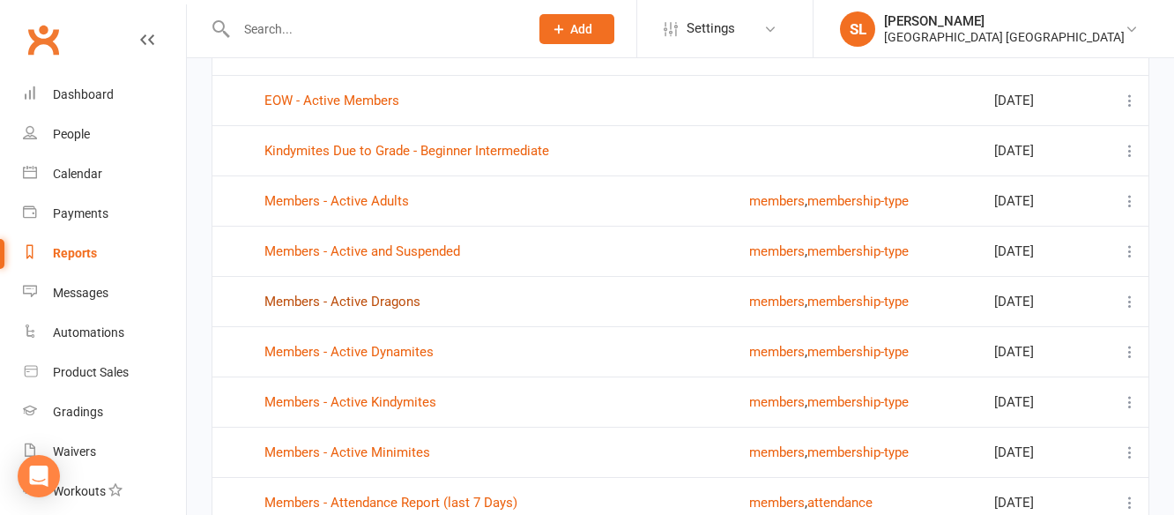
click at [389, 299] on link "Members - Active Dragons" at bounding box center [342, 301] width 156 height 16
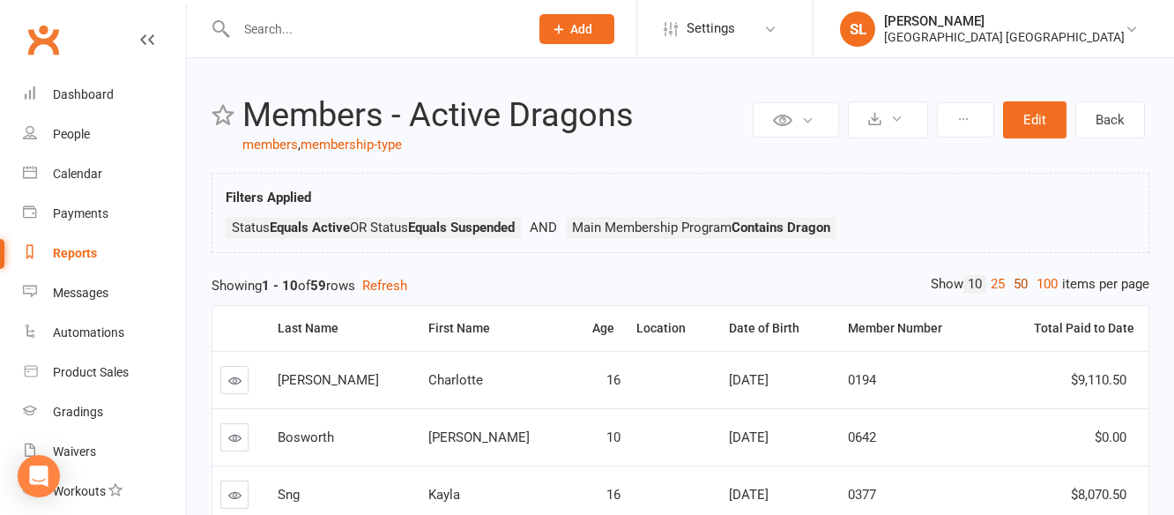
click at [1013, 281] on link "50" at bounding box center [1020, 284] width 23 height 19
click at [439, 324] on div "First Name" at bounding box center [493, 328] width 130 height 13
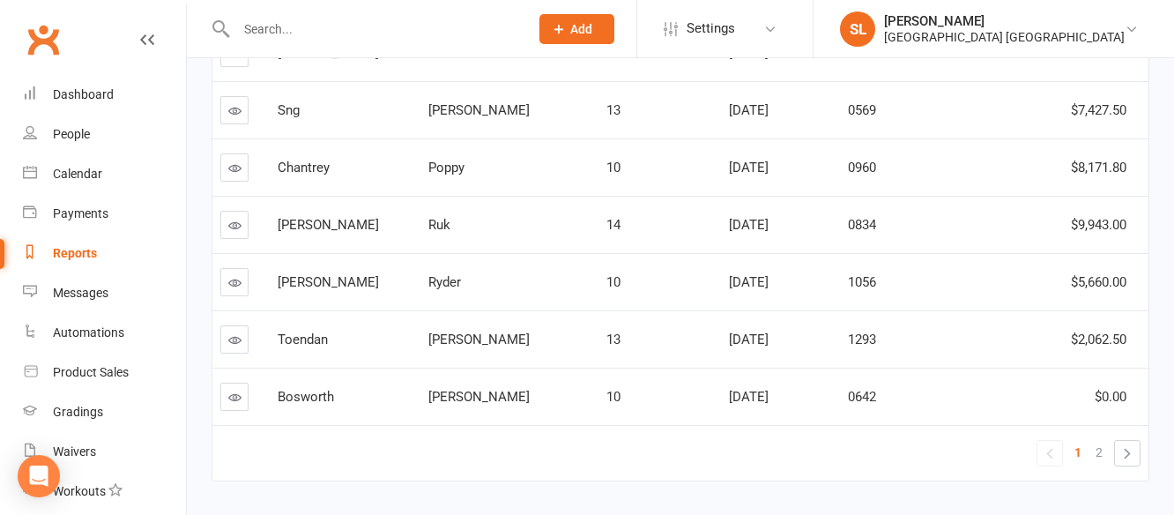
scroll to position [2819, 0]
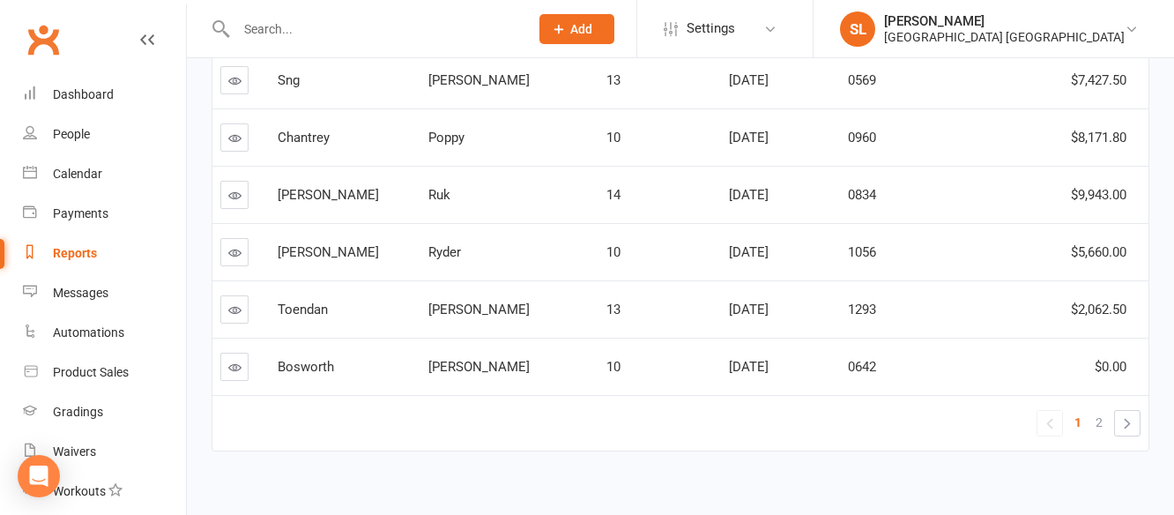
click at [1101, 421] on span "2" at bounding box center [1098, 422] width 7 height 25
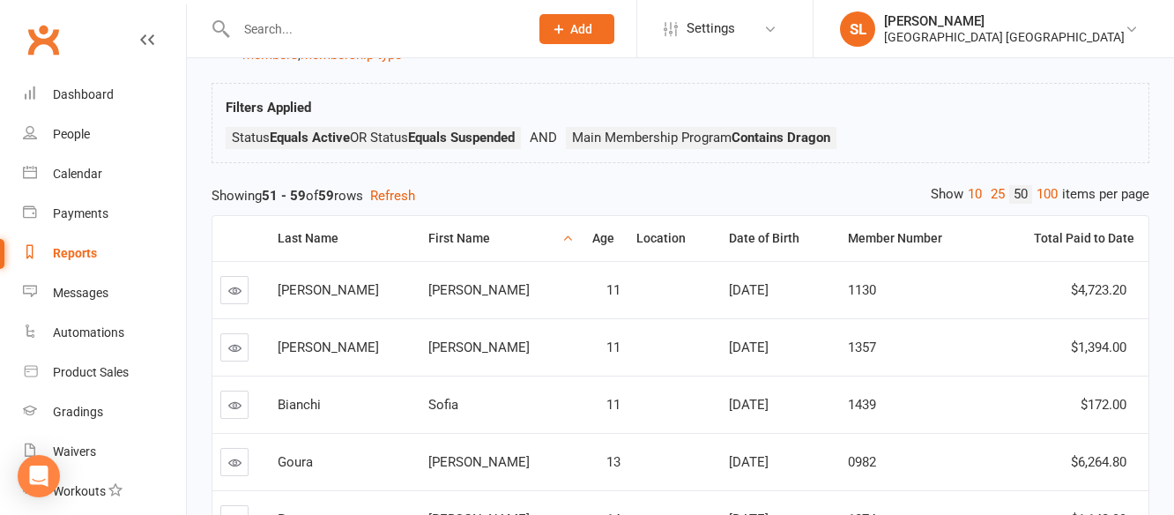
scroll to position [492, 0]
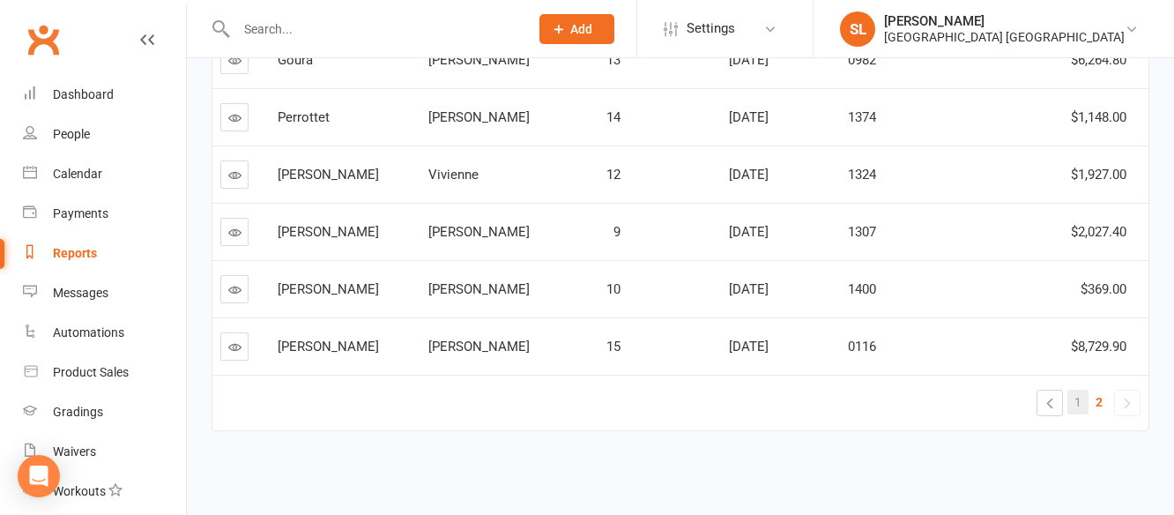
click at [1078, 400] on span "1" at bounding box center [1077, 401] width 7 height 25
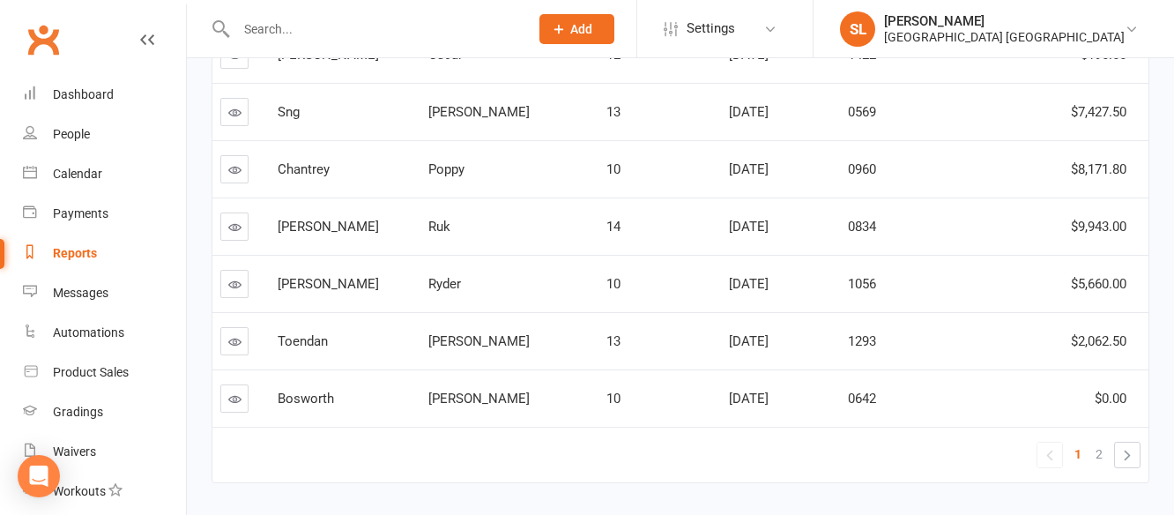
scroll to position [2840, 0]
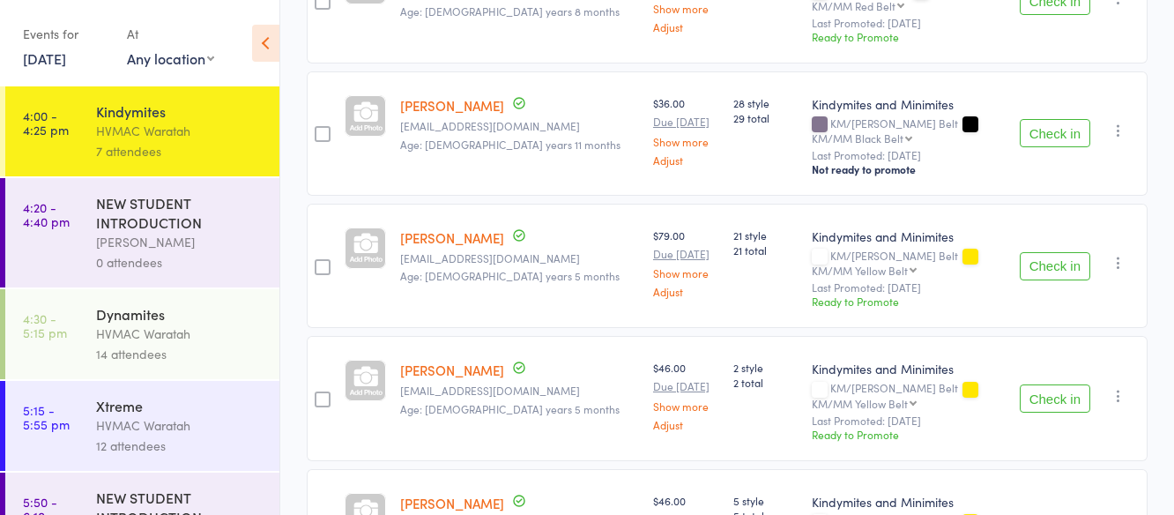
scroll to position [529, 0]
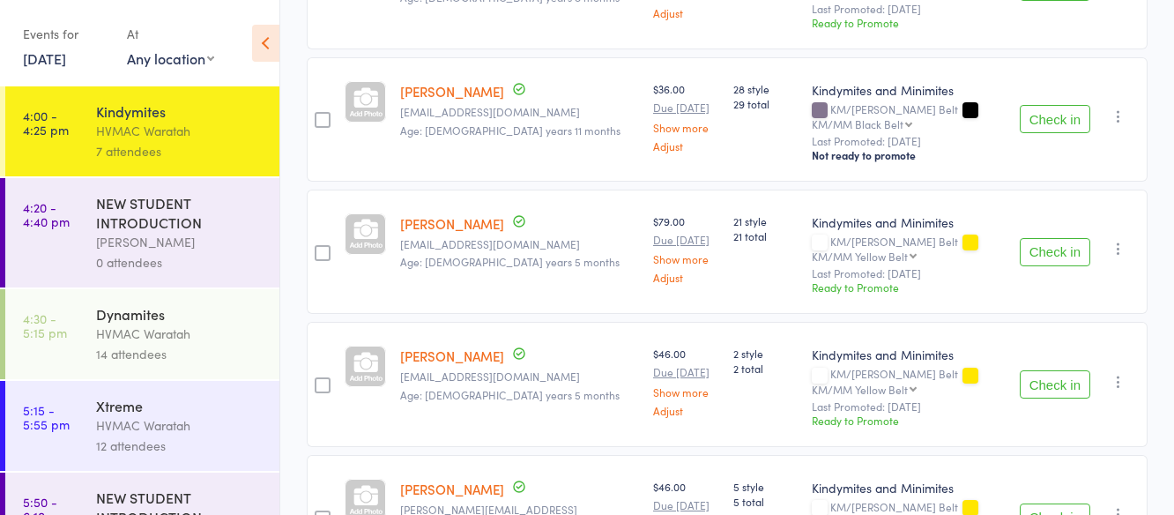
click at [1060, 238] on button "Check in" at bounding box center [1054, 252] width 70 height 28
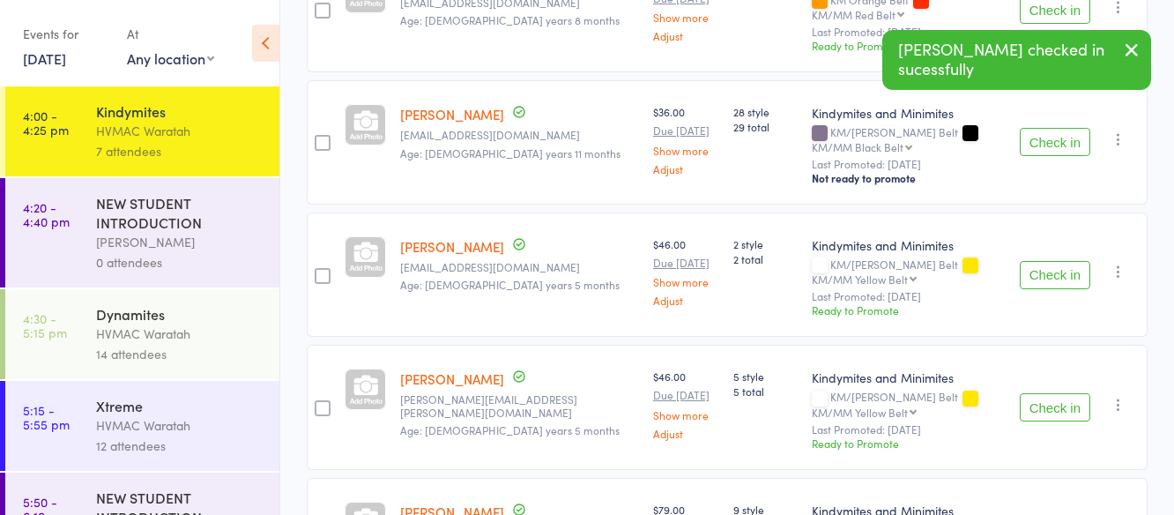
click at [1066, 393] on button "Check in" at bounding box center [1054, 407] width 70 height 28
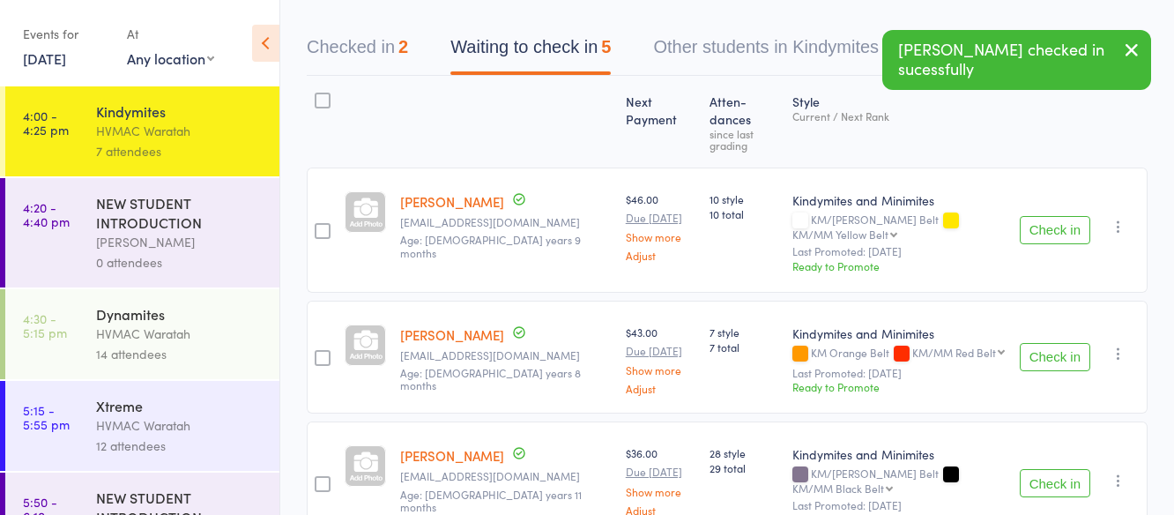
scroll to position [101, 0]
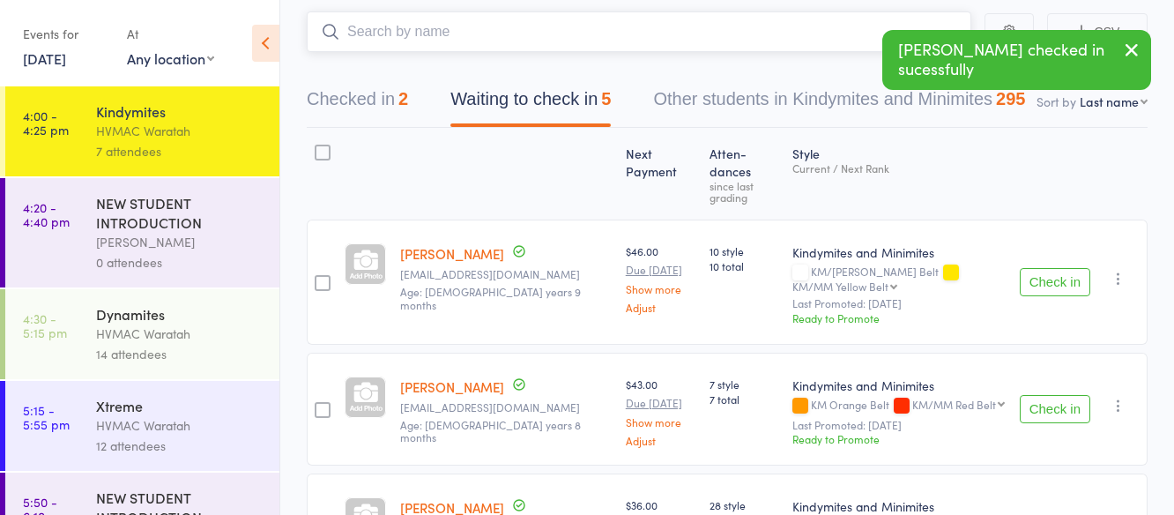
click at [503, 33] on input "search" at bounding box center [639, 31] width 664 height 41
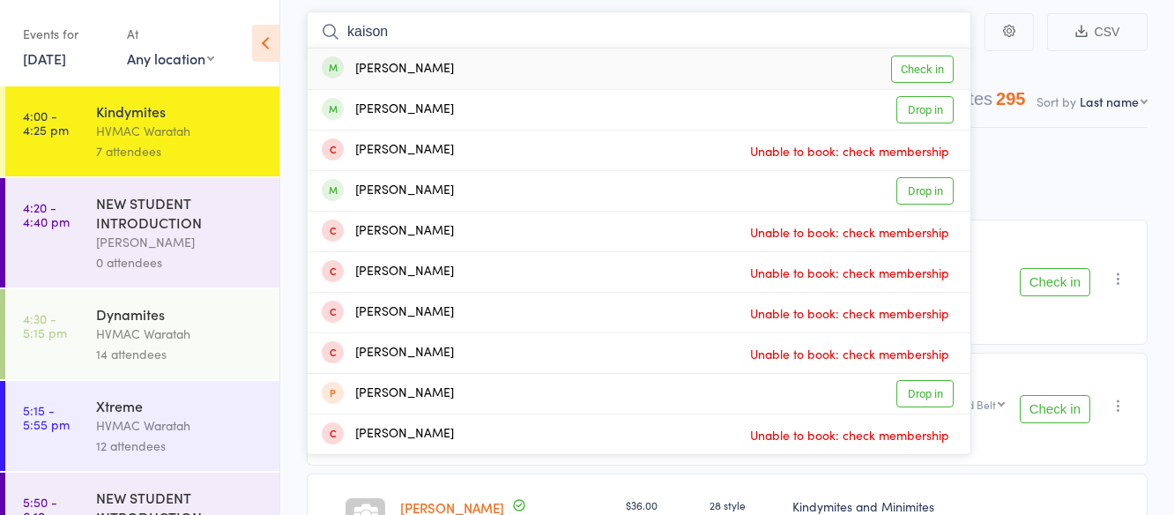
type input "kaison"
click at [943, 68] on link "Check in" at bounding box center [922, 69] width 63 height 27
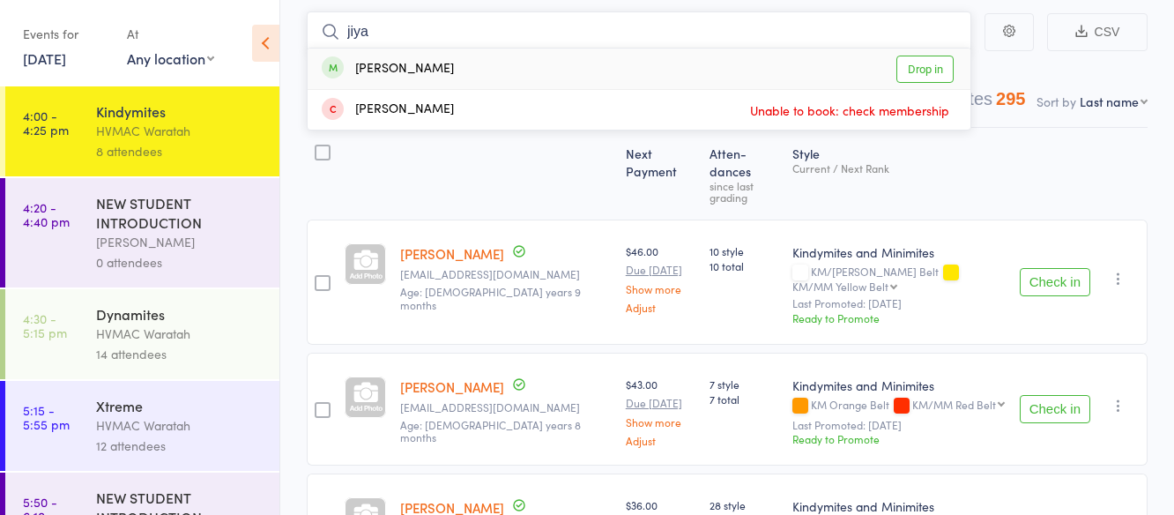
type input "jiya"
click at [928, 68] on link "Drop in" at bounding box center [924, 69] width 57 height 27
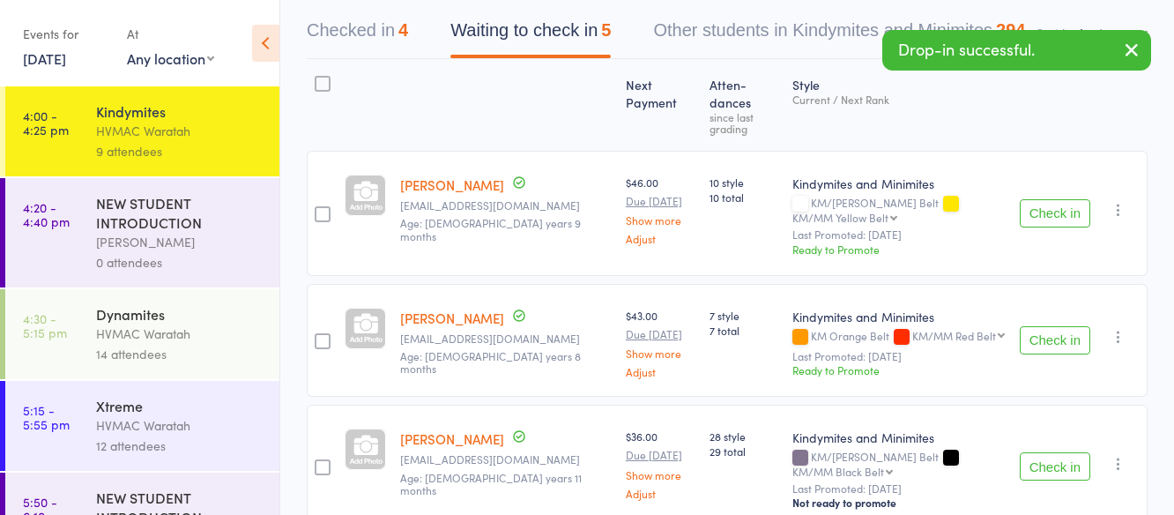
scroll to position [189, 0]
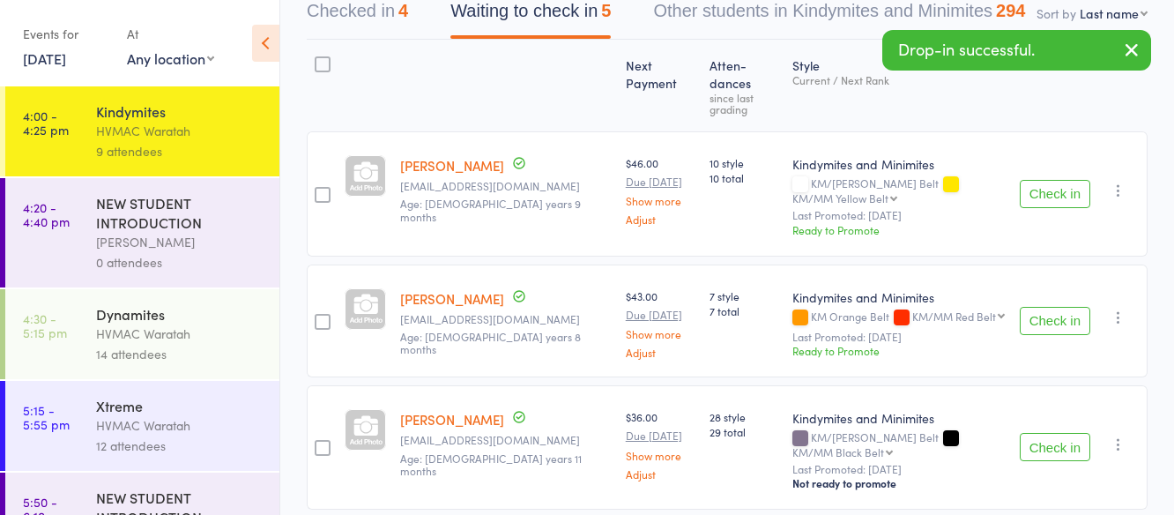
click at [1065, 433] on button "Check in" at bounding box center [1054, 447] width 70 height 28
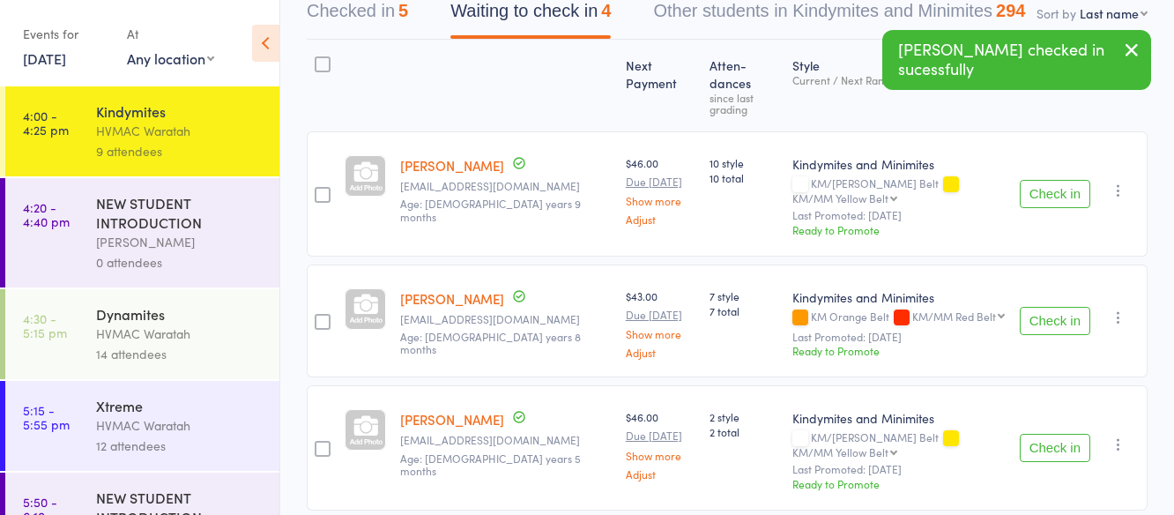
click at [1047, 307] on button "Check in" at bounding box center [1054, 321] width 70 height 28
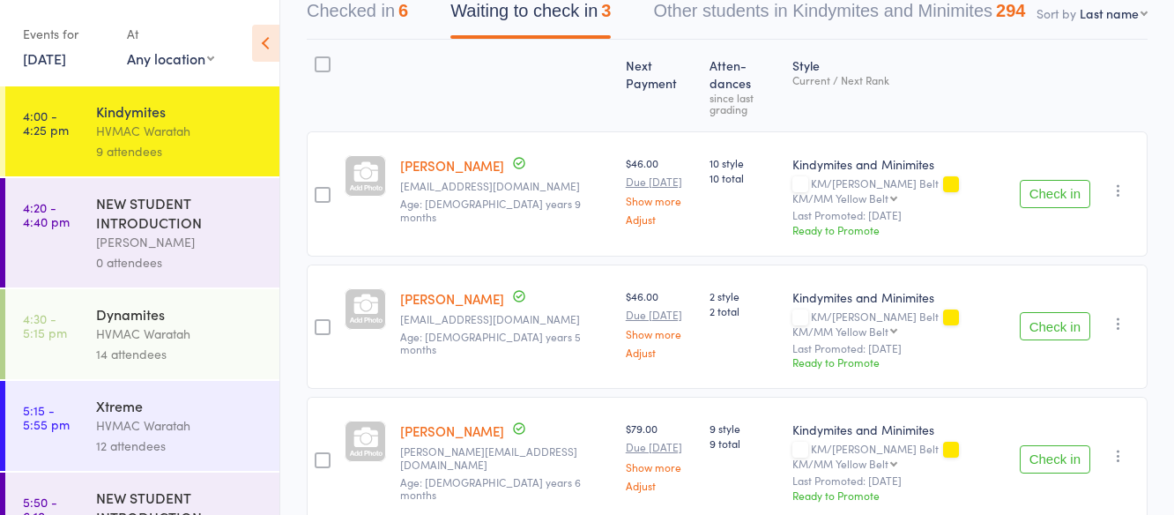
click at [1062, 180] on button "Check in" at bounding box center [1054, 194] width 70 height 28
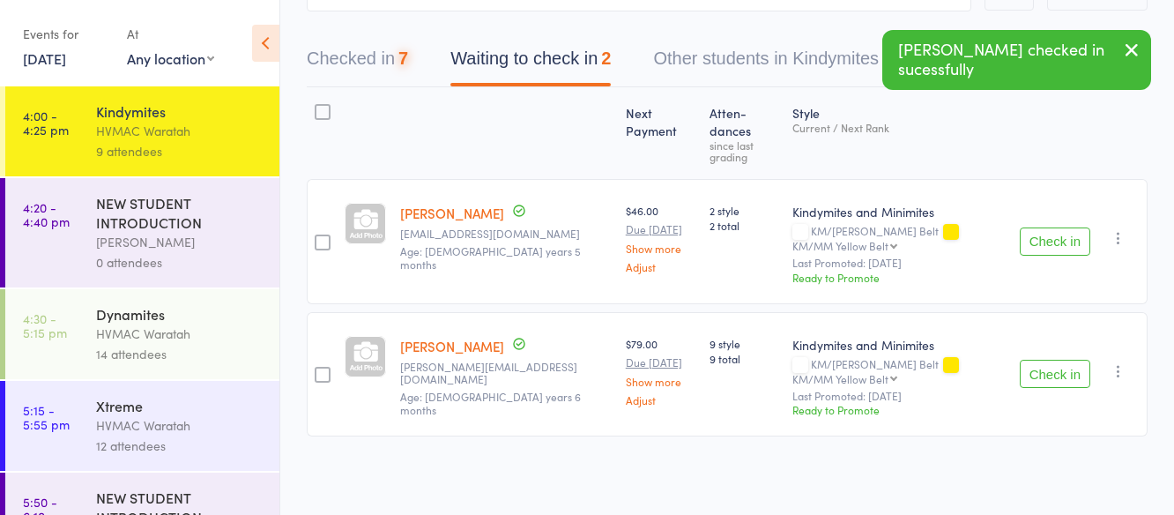
scroll to position [90, 0]
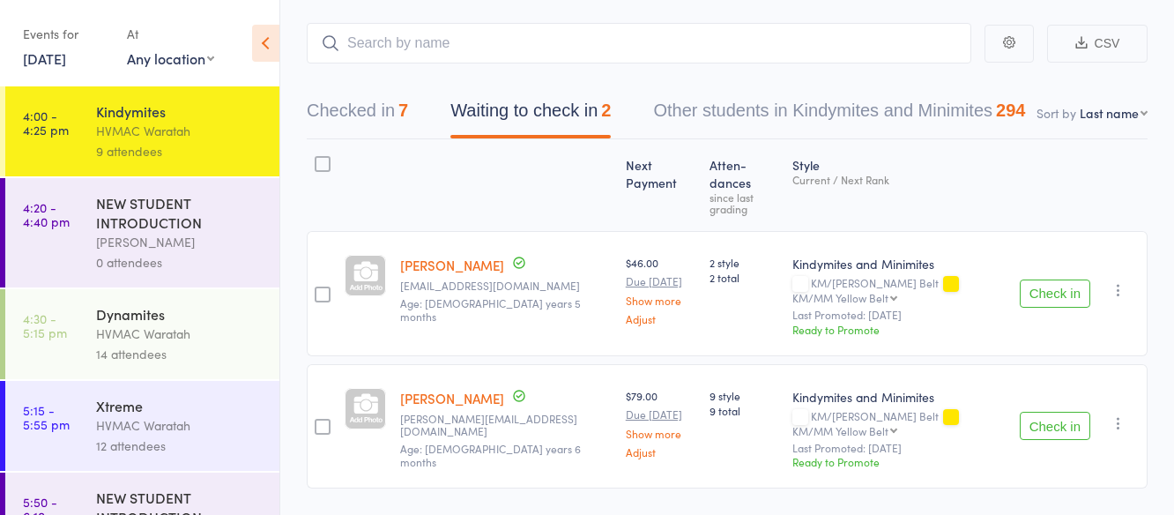
click at [1042, 411] on button "Check in" at bounding box center [1054, 425] width 70 height 28
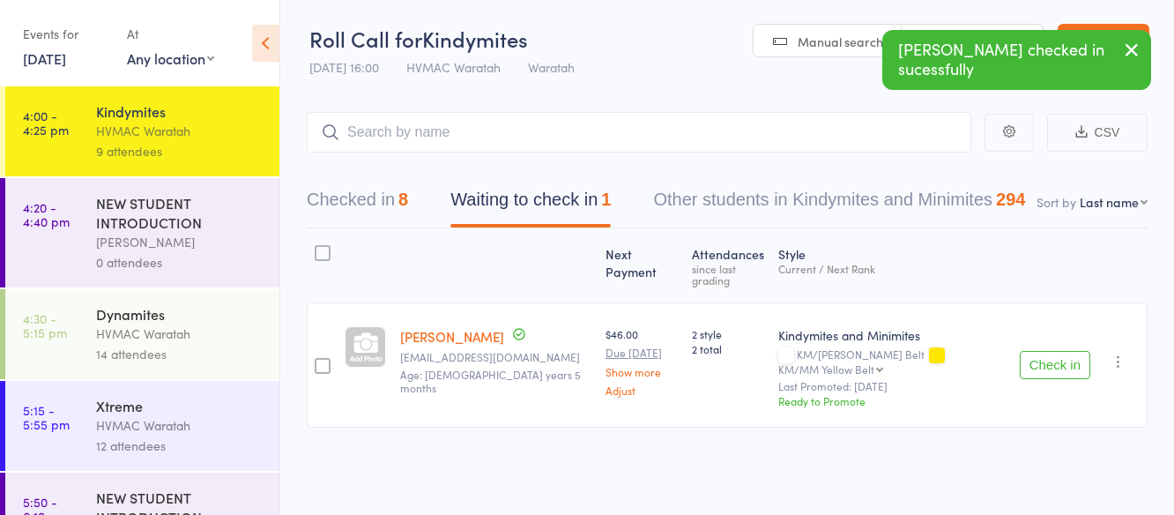
click at [1118, 352] on icon "button" at bounding box center [1118, 361] width 18 height 18
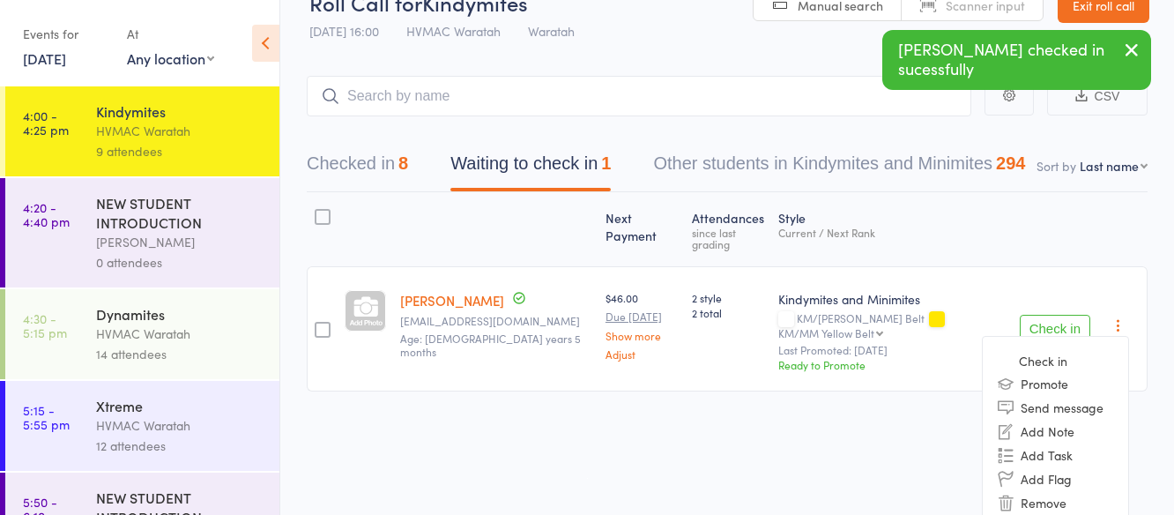
scroll to position [56, 0]
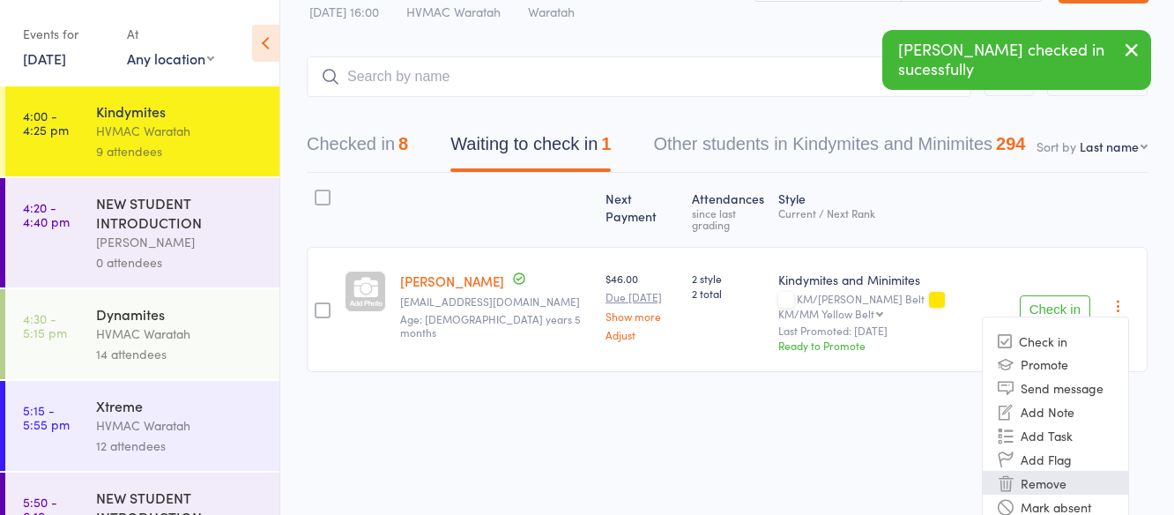
click at [1040, 471] on li "Remove" at bounding box center [1054, 482] width 145 height 24
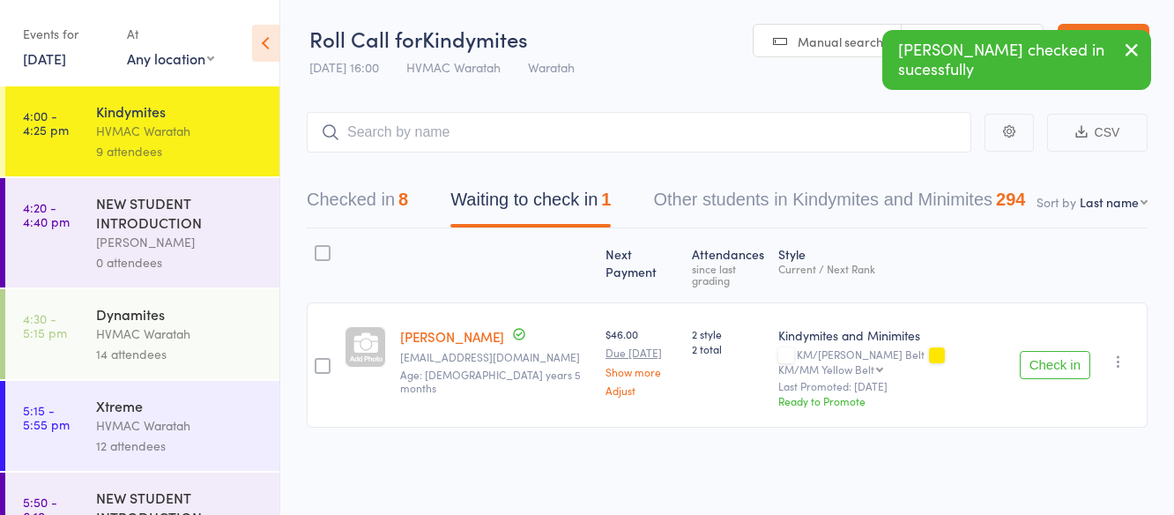
scroll to position [1, 0]
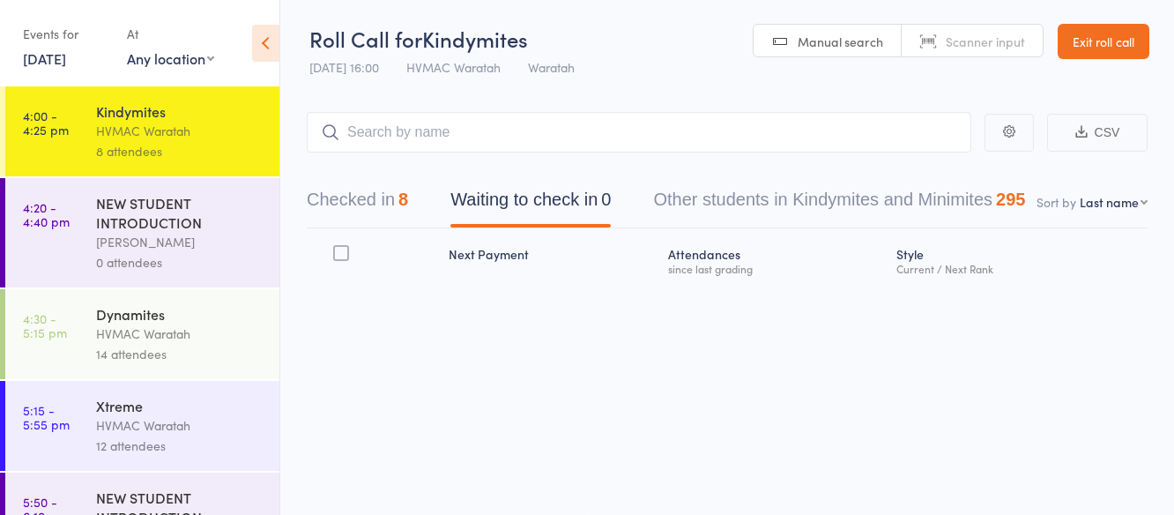
click at [168, 327] on div "HVMAC Waratah" at bounding box center [180, 333] width 168 height 20
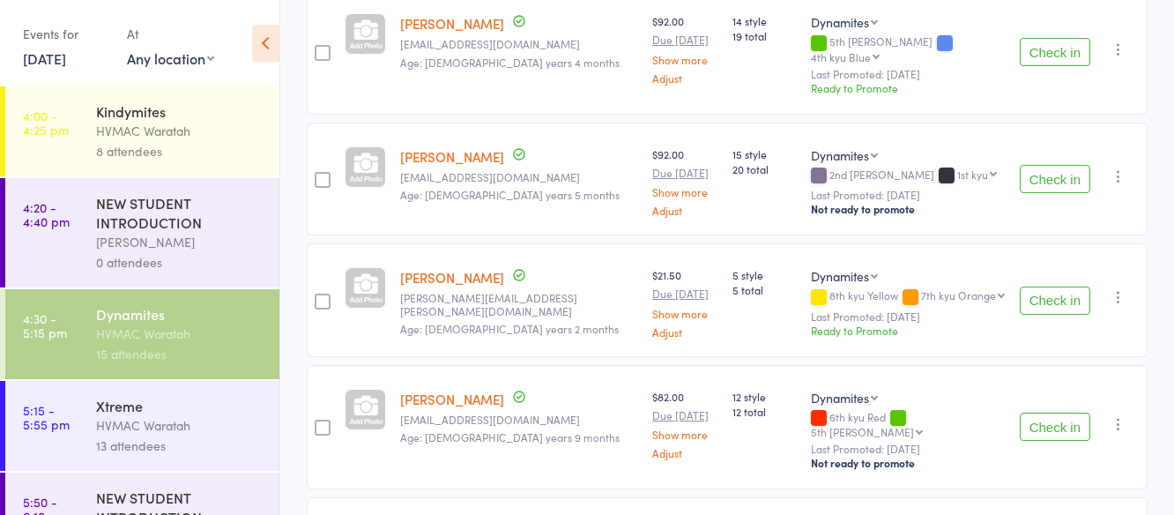
scroll to position [1146, 0]
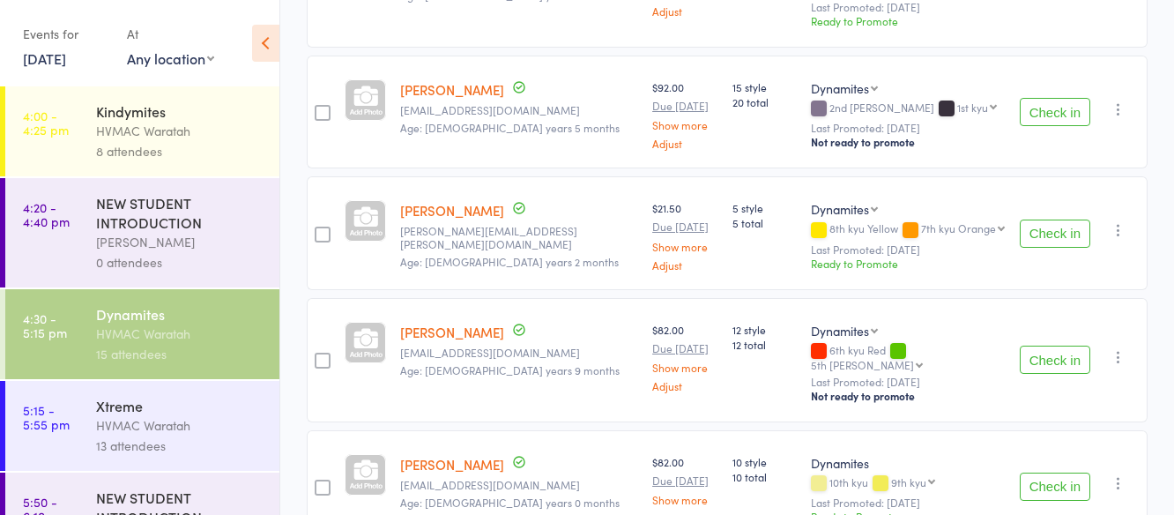
click at [1038, 345] on button "Check in" at bounding box center [1054, 359] width 70 height 28
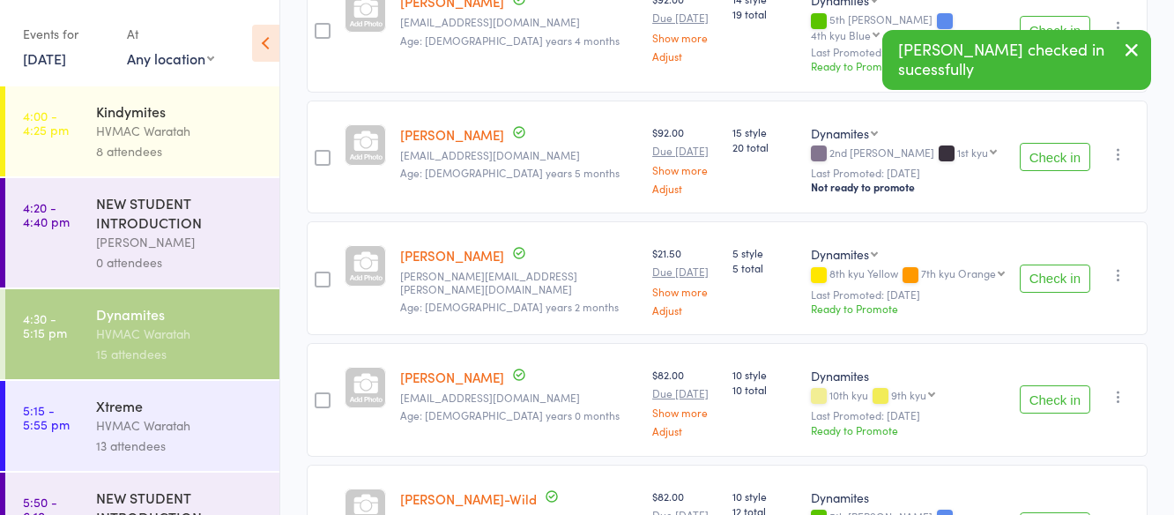
scroll to position [1058, 0]
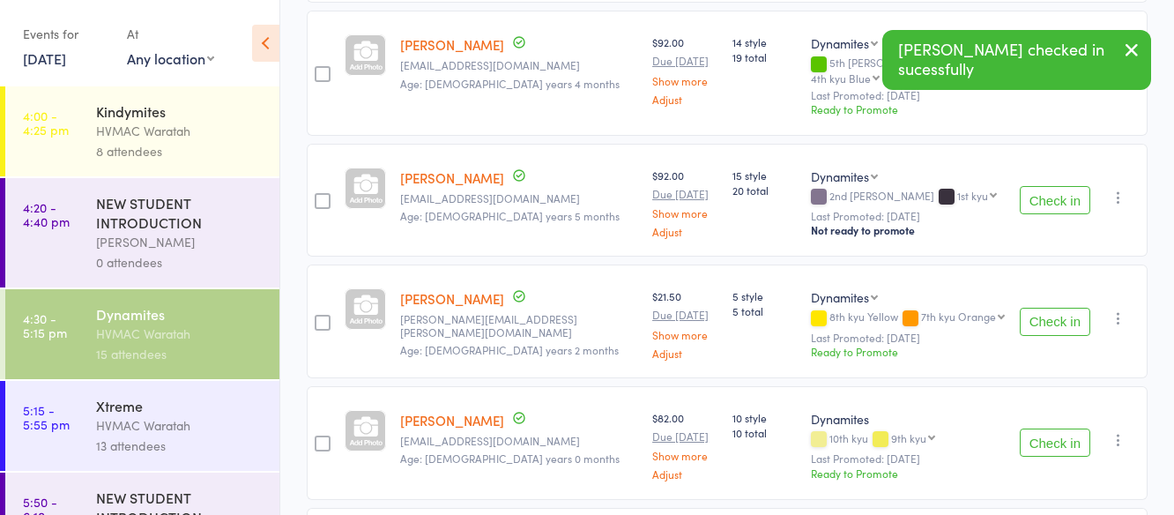
click at [1054, 186] on button "Check in" at bounding box center [1054, 200] width 70 height 28
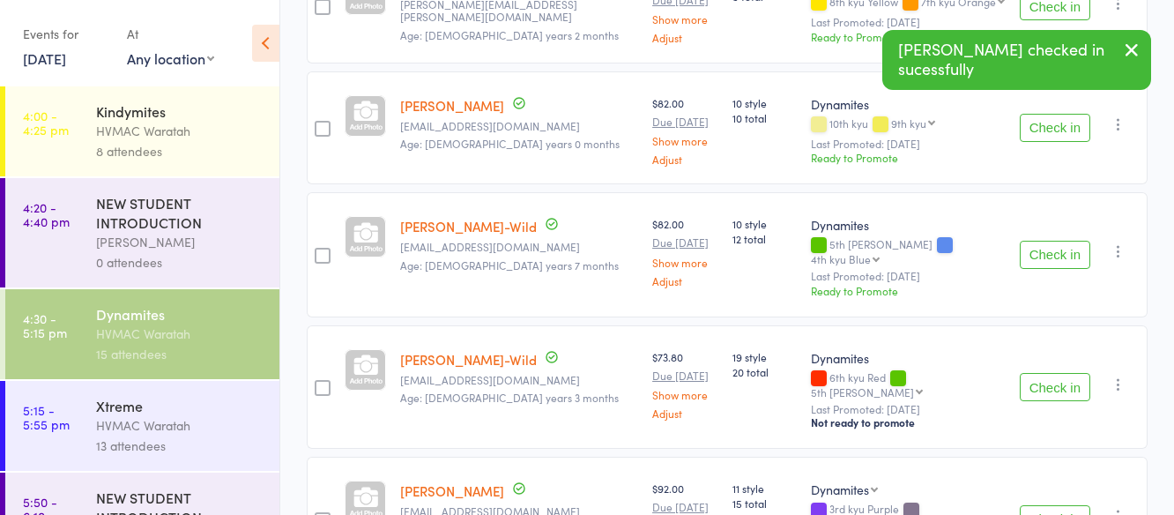
scroll to position [1323, 0]
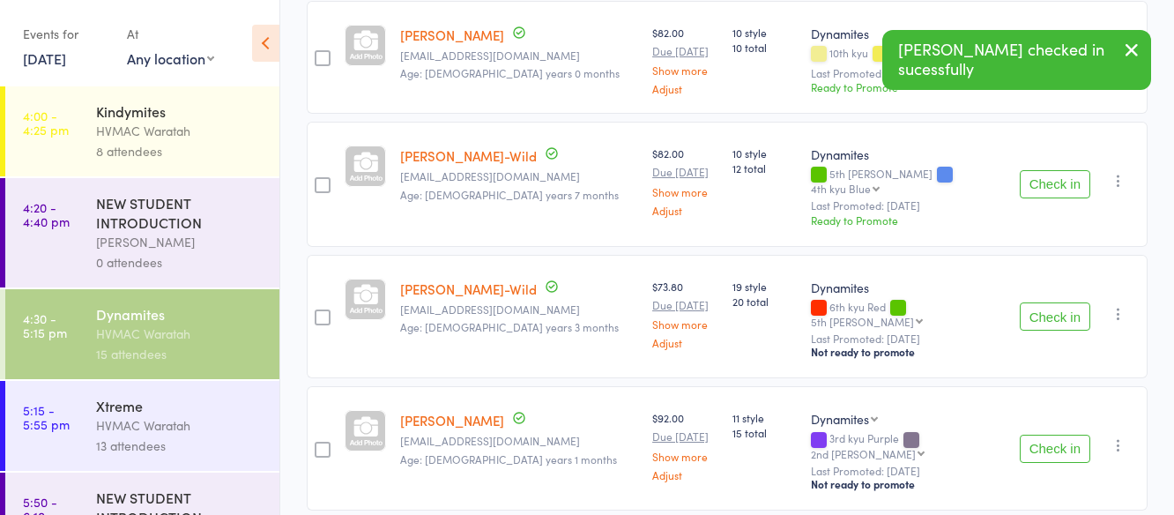
click at [1048, 302] on button "Check in" at bounding box center [1054, 316] width 70 height 28
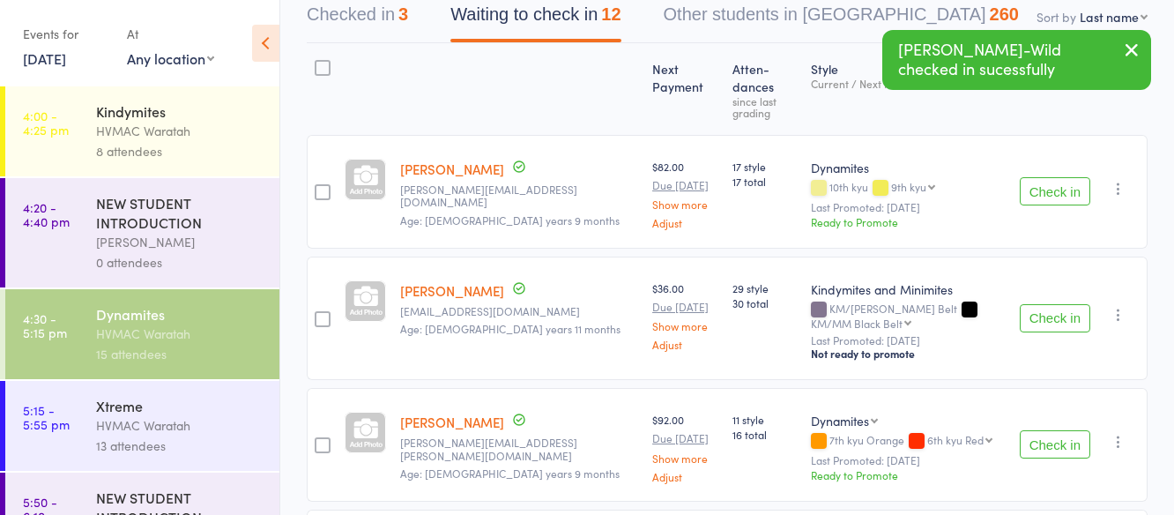
scroll to position [0, 0]
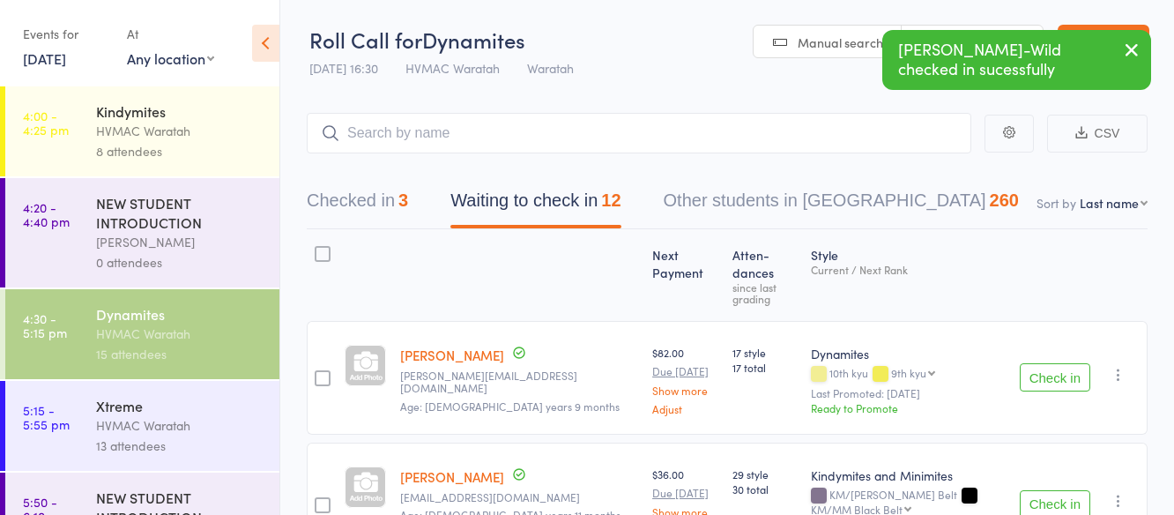
click at [1046, 363] on button "Check in" at bounding box center [1054, 377] width 70 height 28
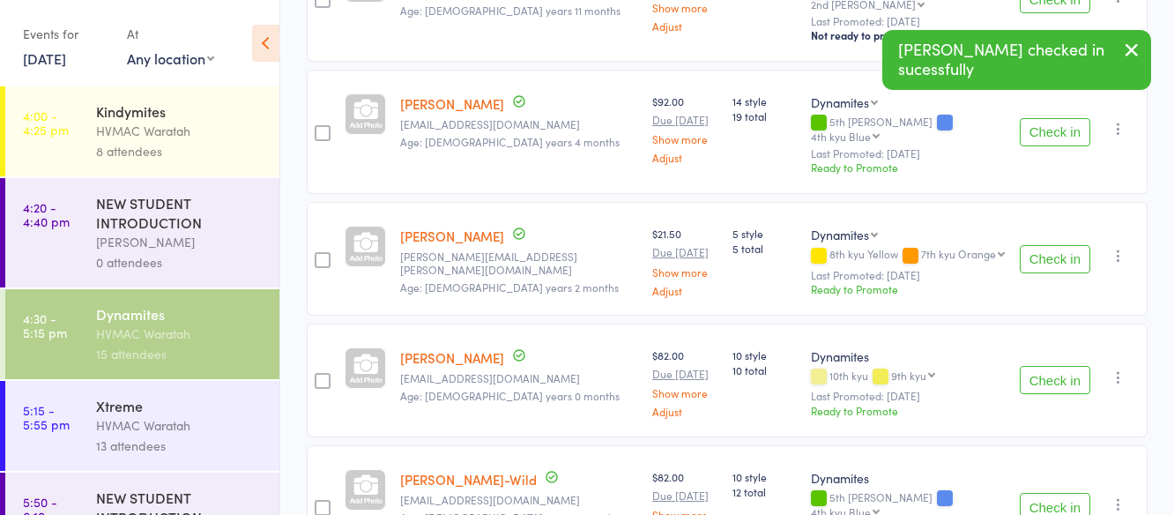
scroll to position [1145, 0]
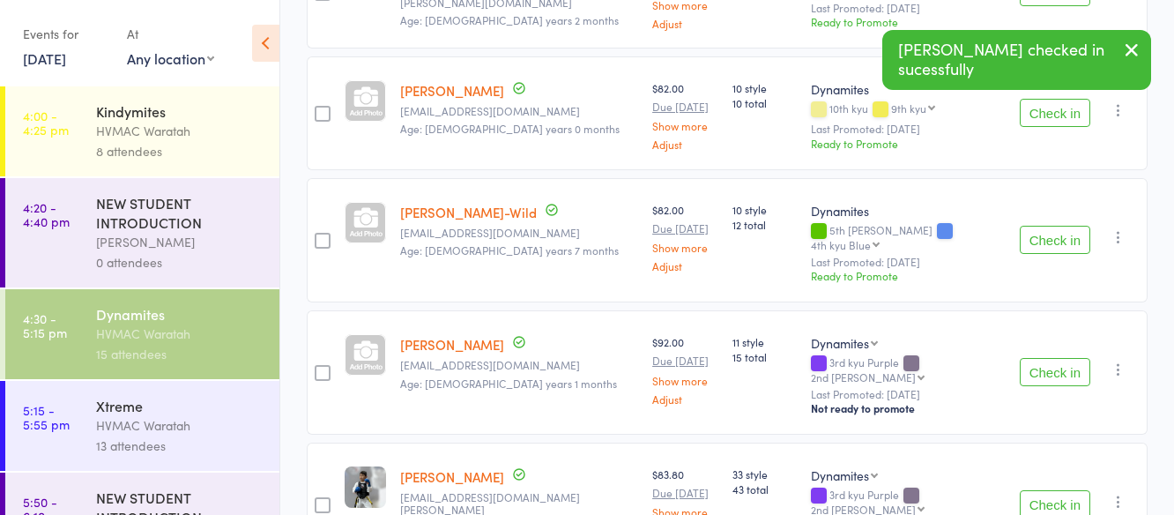
click at [1054, 490] on button "Check in" at bounding box center [1054, 504] width 70 height 28
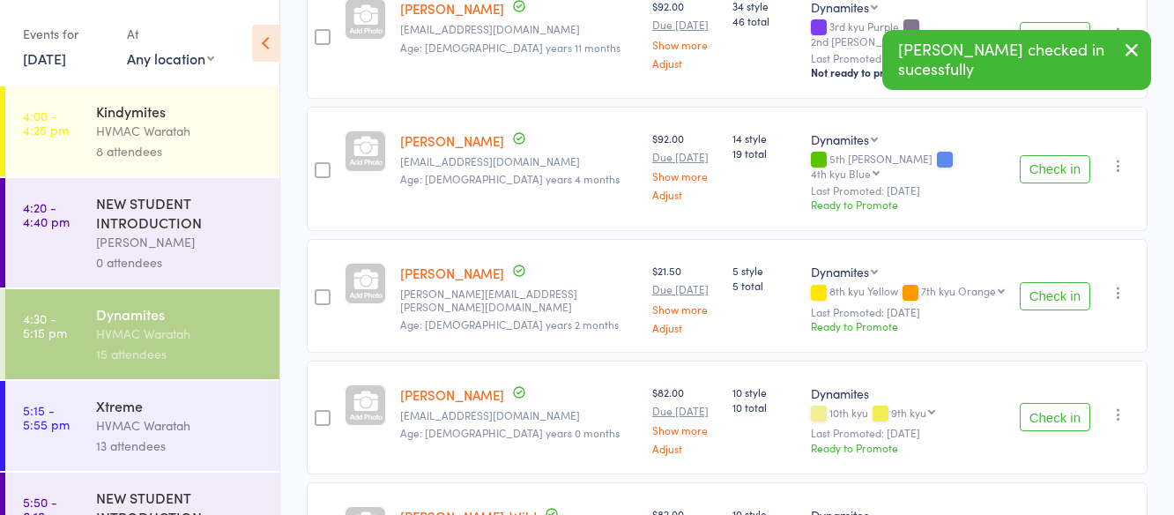
scroll to position [796, 0]
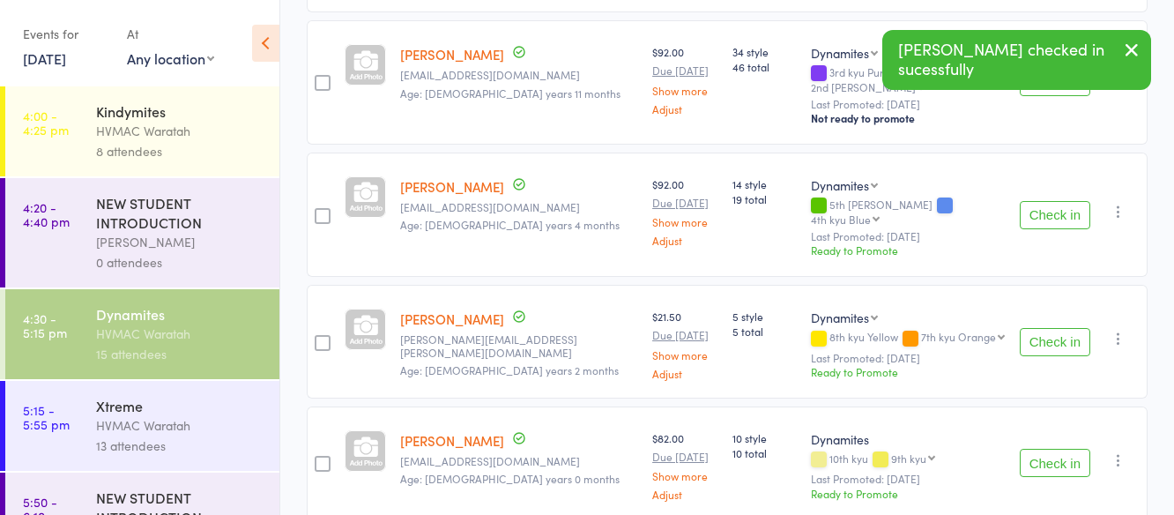
click at [1056, 328] on button "Check in" at bounding box center [1054, 342] width 70 height 28
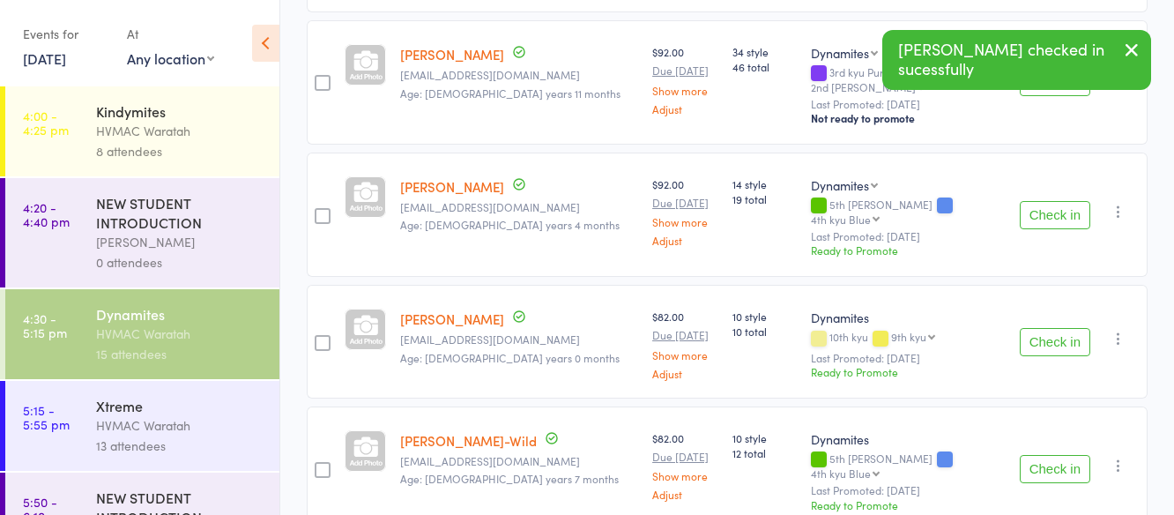
click at [1056, 328] on button "Check in" at bounding box center [1054, 342] width 70 height 28
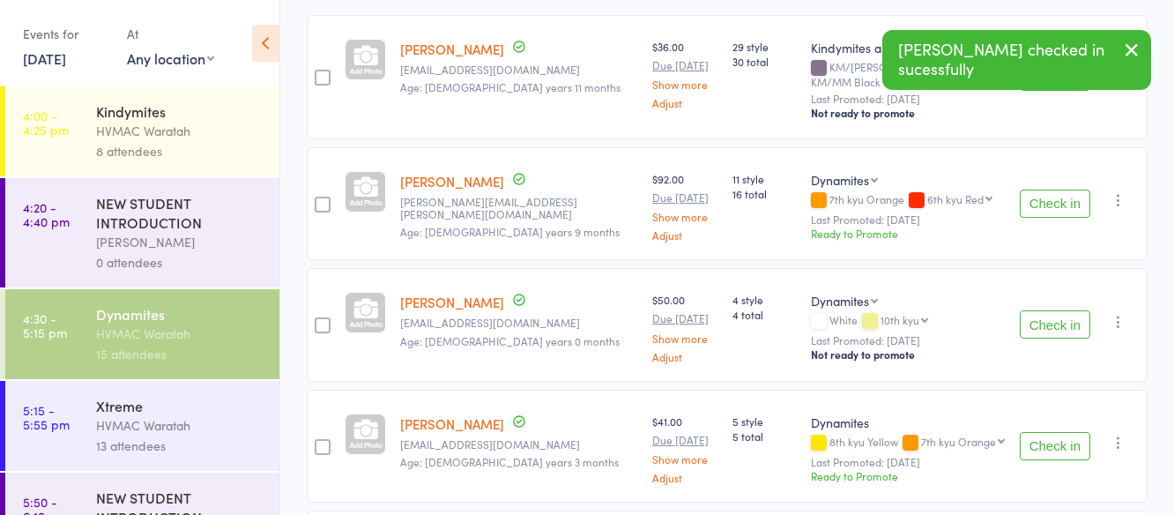
scroll to position [25, 0]
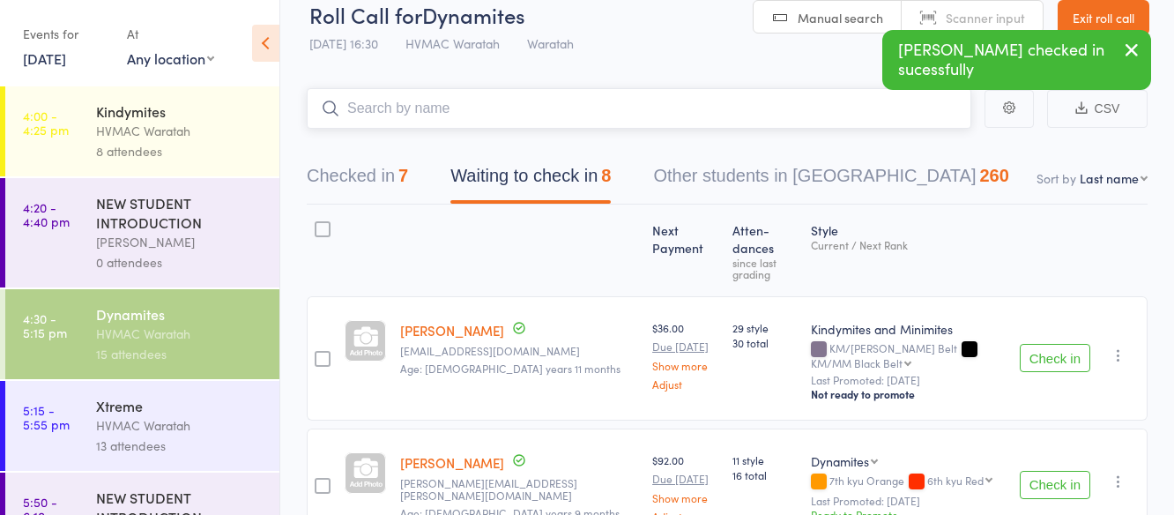
click at [523, 105] on input "search" at bounding box center [639, 108] width 664 height 41
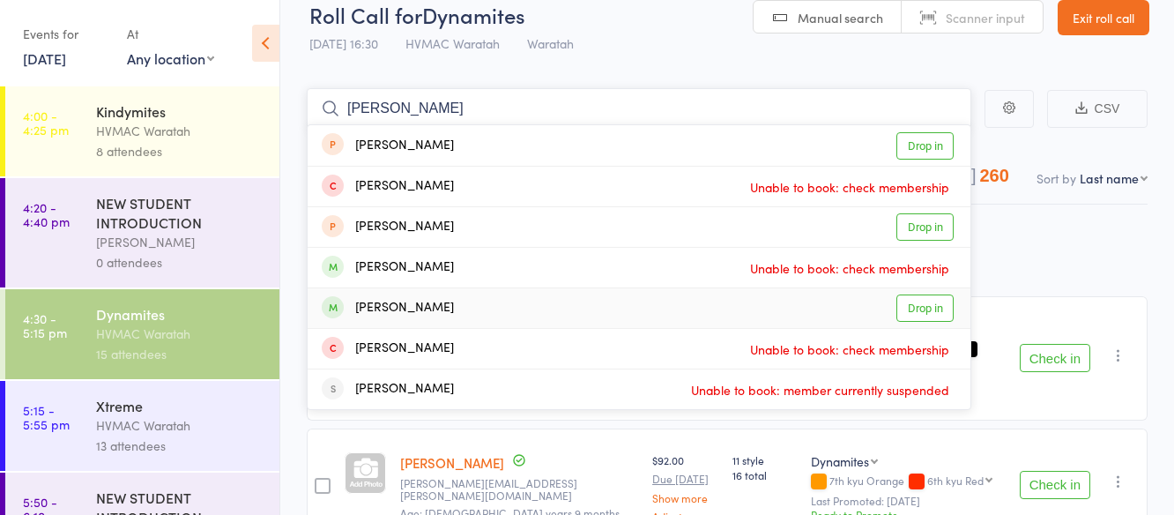
type input "chloe"
click at [931, 303] on link "Drop in" at bounding box center [924, 307] width 57 height 27
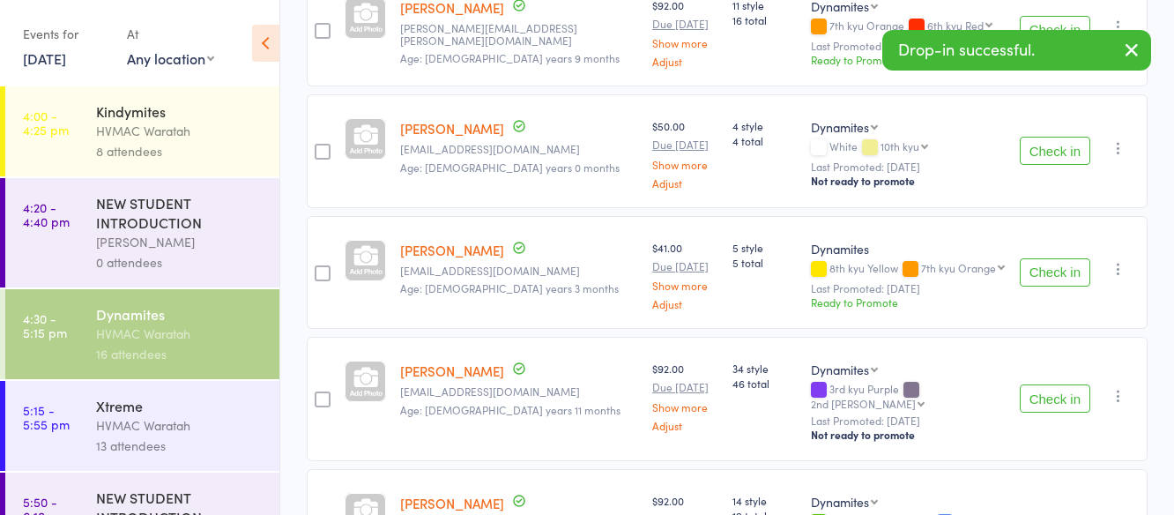
scroll to position [818, 0]
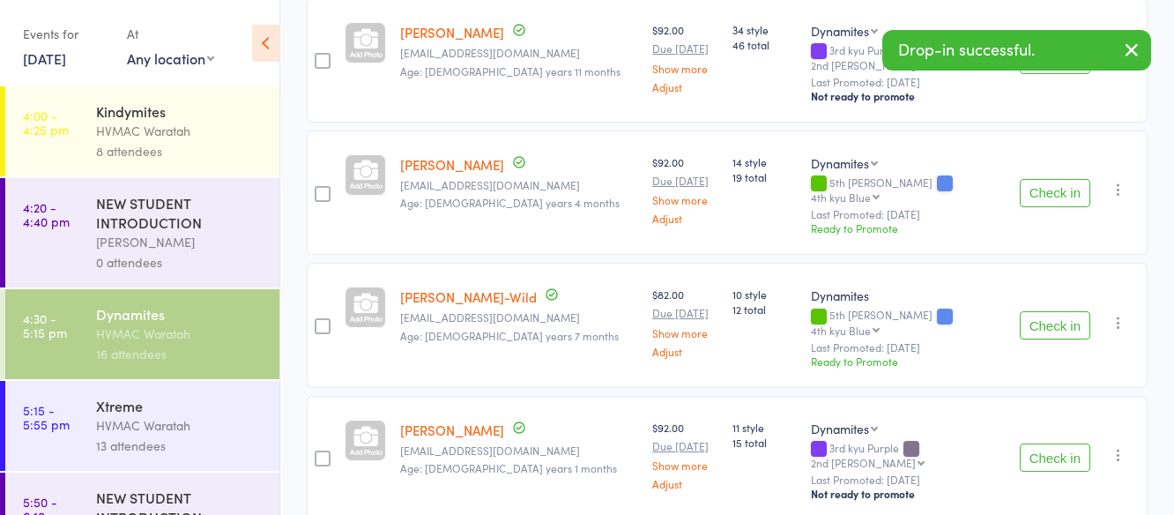
click at [1068, 311] on button "Check in" at bounding box center [1054, 325] width 70 height 28
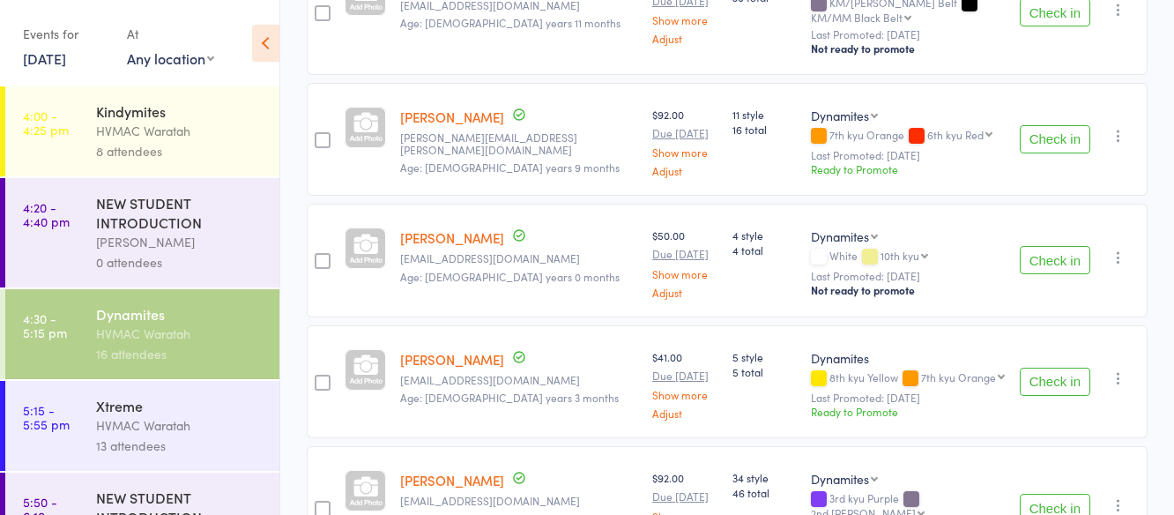
scroll to position [167, 0]
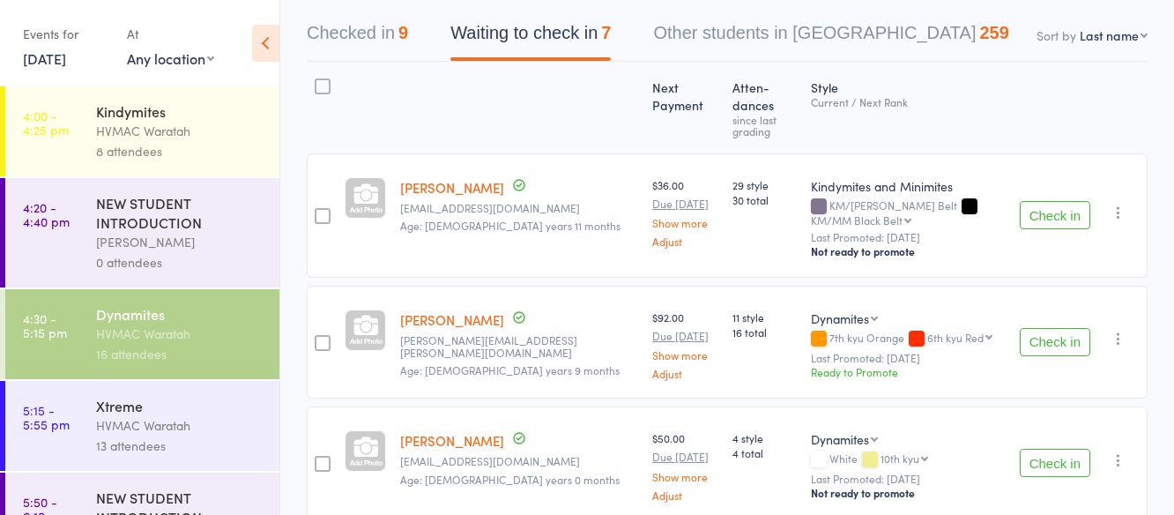
click at [1054, 201] on button "Check in" at bounding box center [1054, 215] width 70 height 28
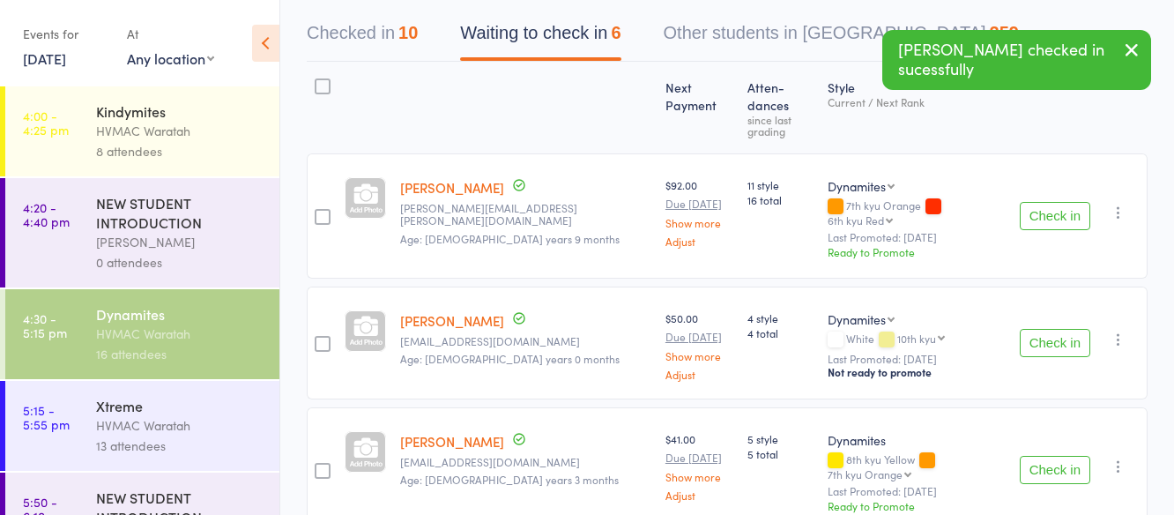
click at [1054, 202] on button "Check in" at bounding box center [1054, 216] width 70 height 28
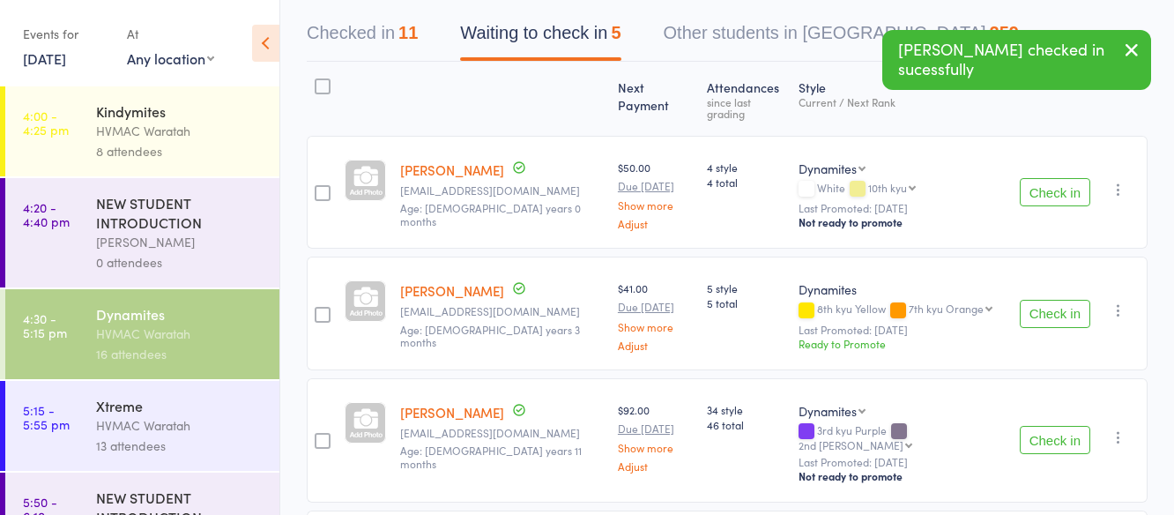
click at [1051, 426] on button "Check in" at bounding box center [1054, 440] width 70 height 28
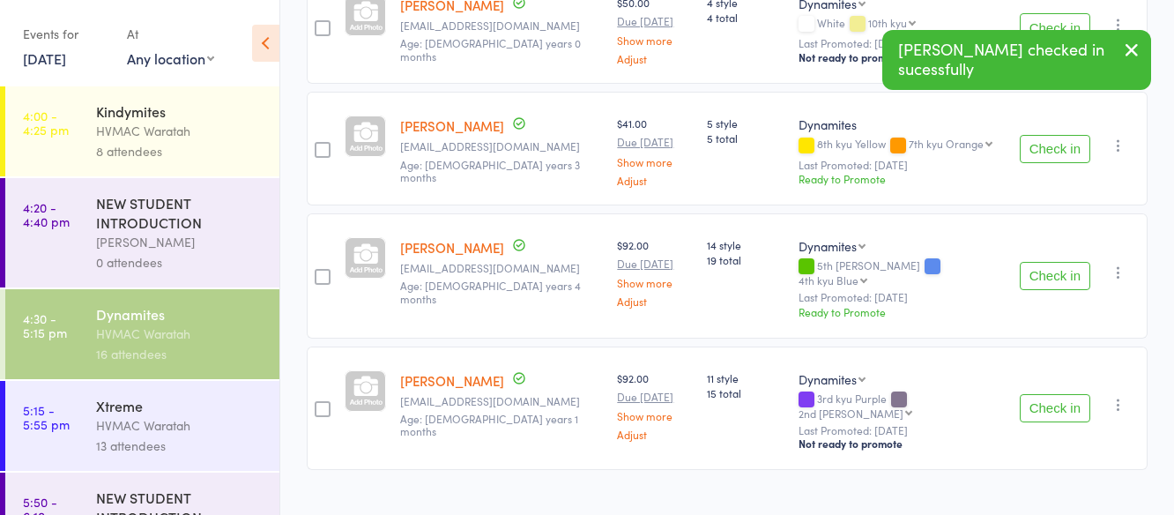
scroll to position [0, 0]
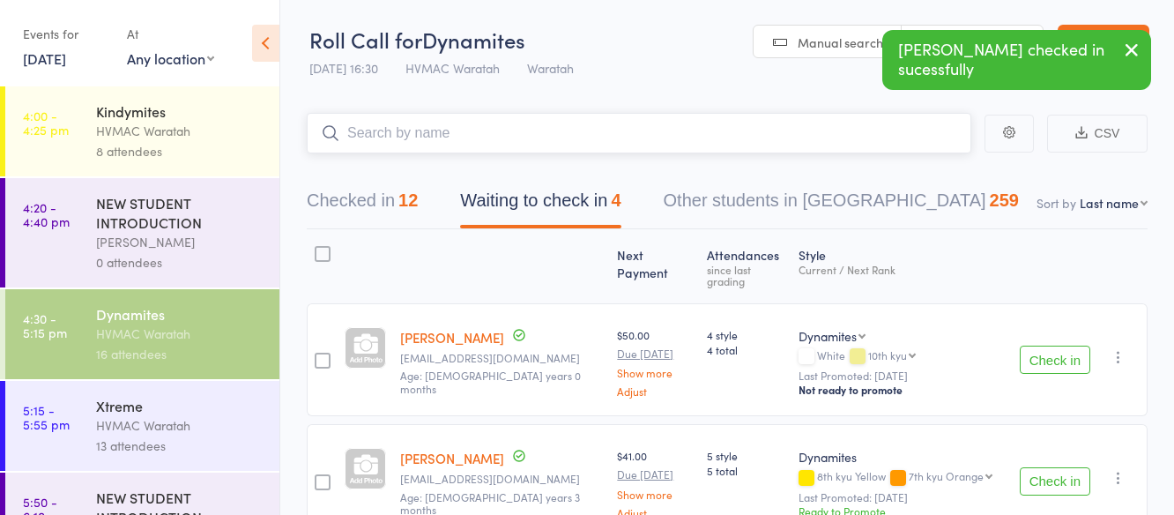
click at [371, 136] on input "search" at bounding box center [639, 133] width 664 height 41
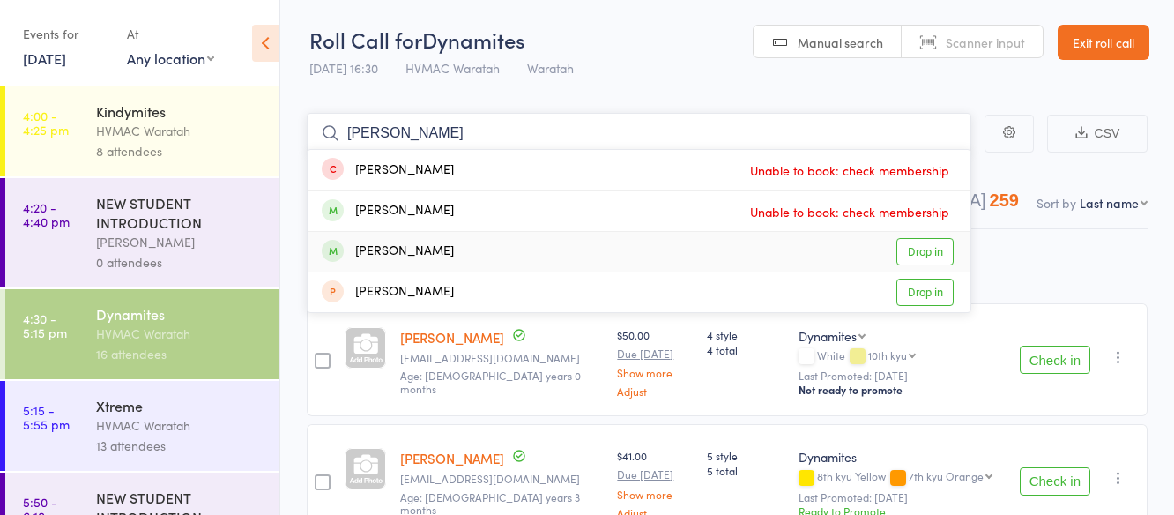
type input "eric"
click at [928, 246] on link "Drop in" at bounding box center [924, 251] width 57 height 27
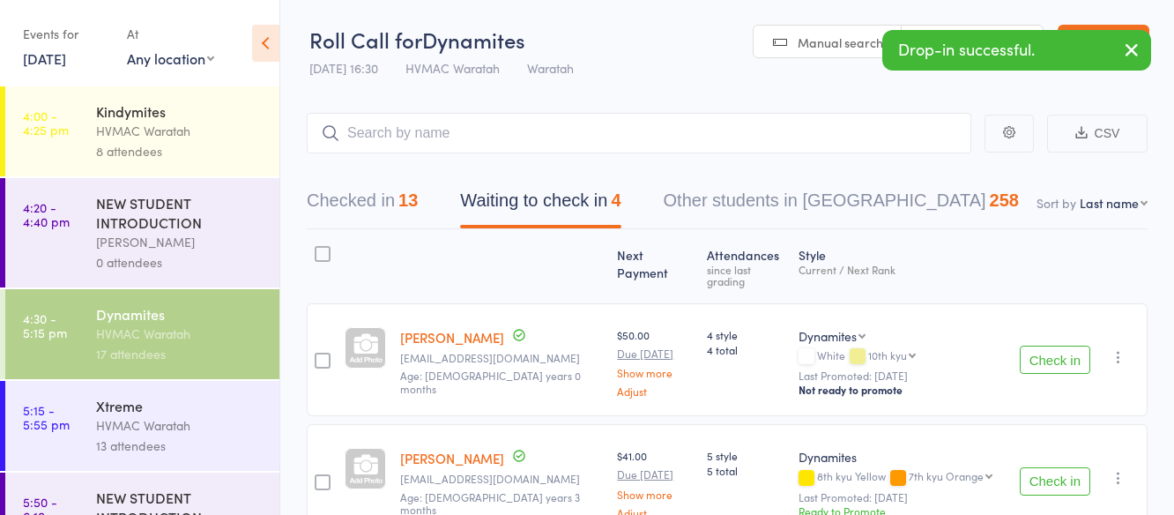
click at [1050, 347] on button "Check in" at bounding box center [1054, 359] width 70 height 28
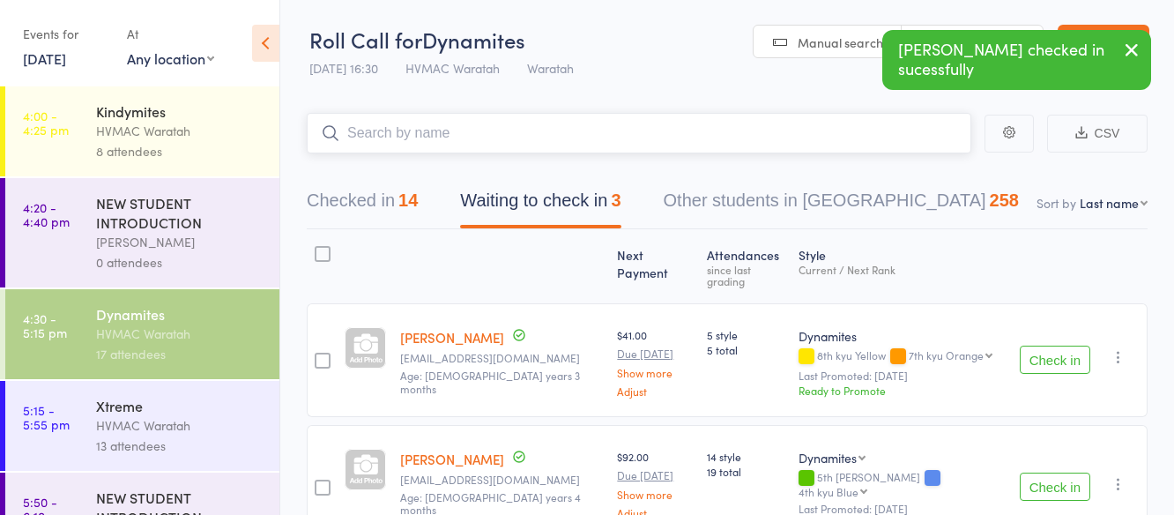
click at [520, 133] on input "search" at bounding box center [639, 133] width 664 height 41
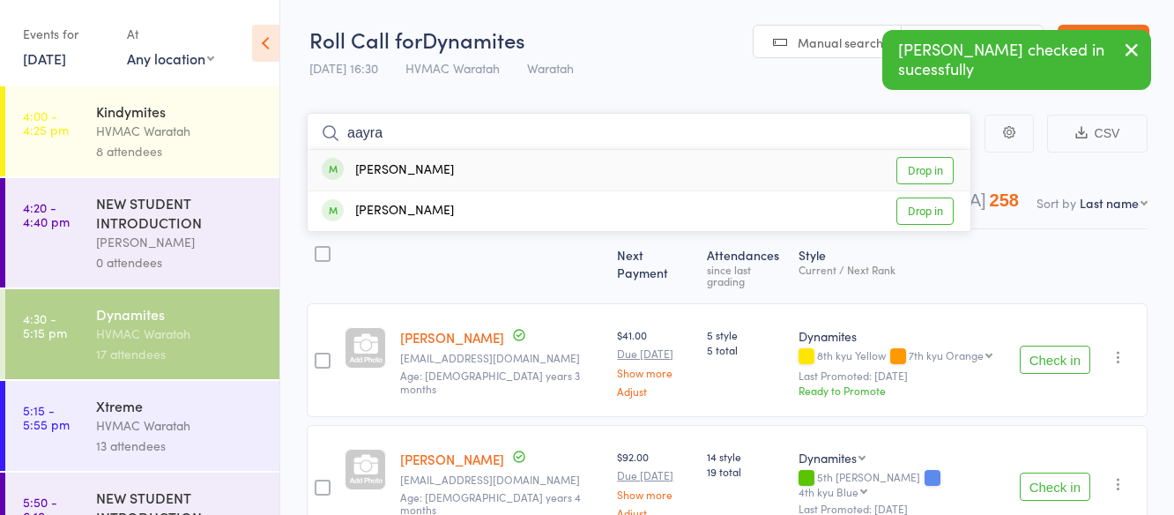
type input "aayra"
click at [922, 170] on link "Drop in" at bounding box center [924, 170] width 57 height 27
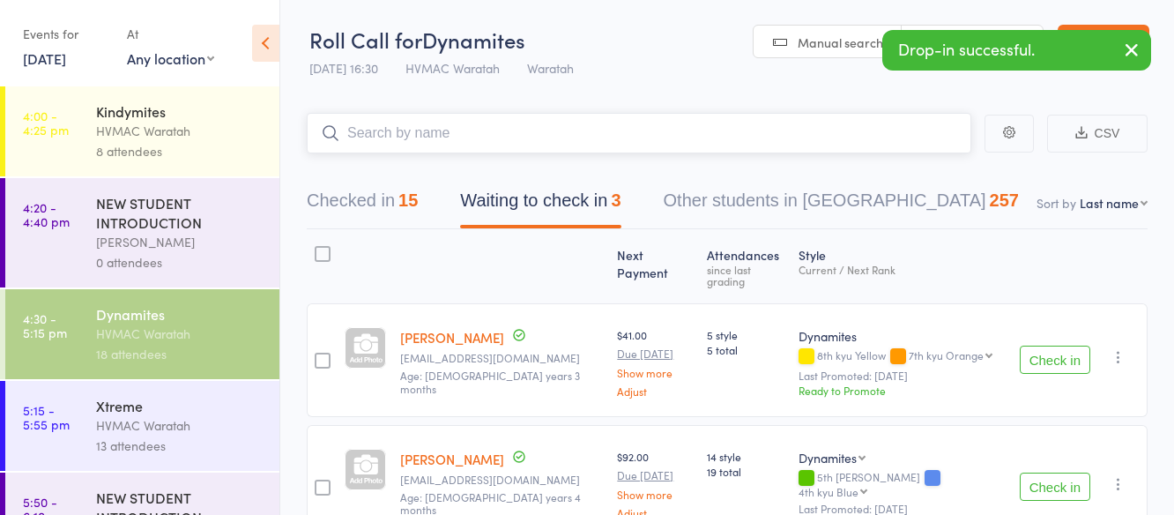
click at [457, 133] on input "search" at bounding box center [639, 133] width 664 height 41
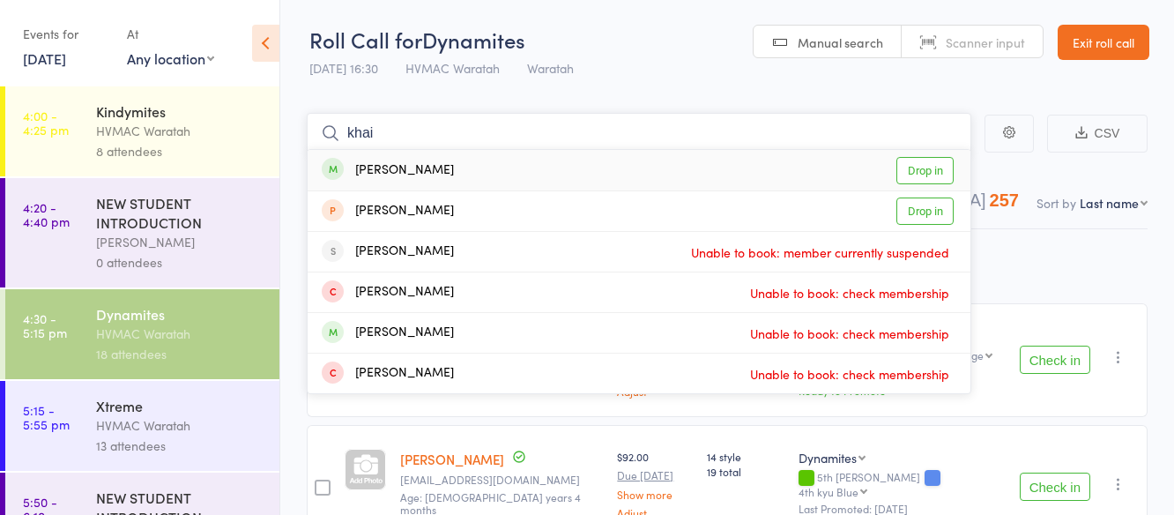
type input "khai"
click at [925, 170] on link "Drop in" at bounding box center [924, 170] width 57 height 27
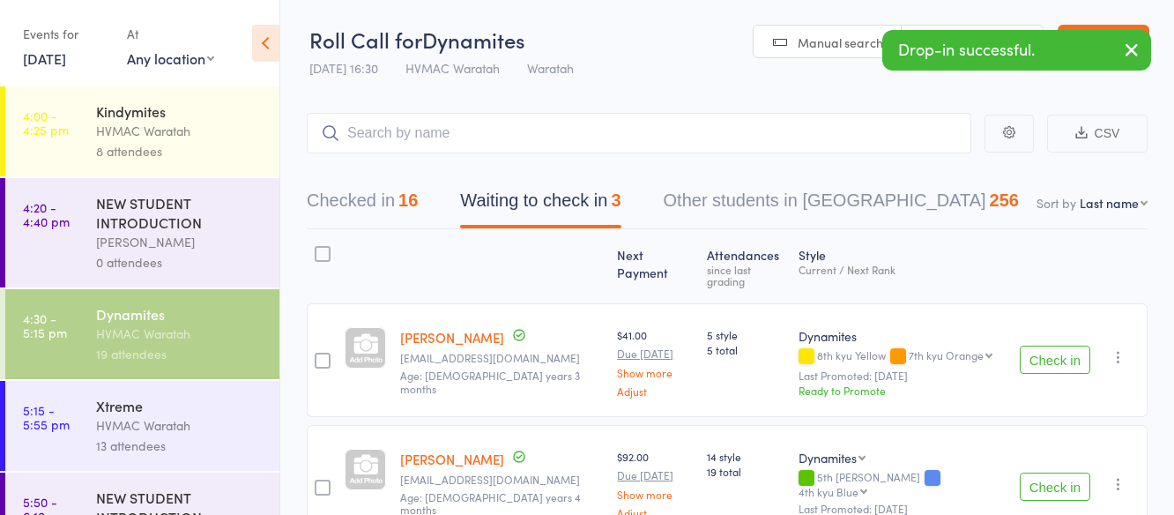
click at [1068, 345] on button "Check in" at bounding box center [1054, 359] width 70 height 28
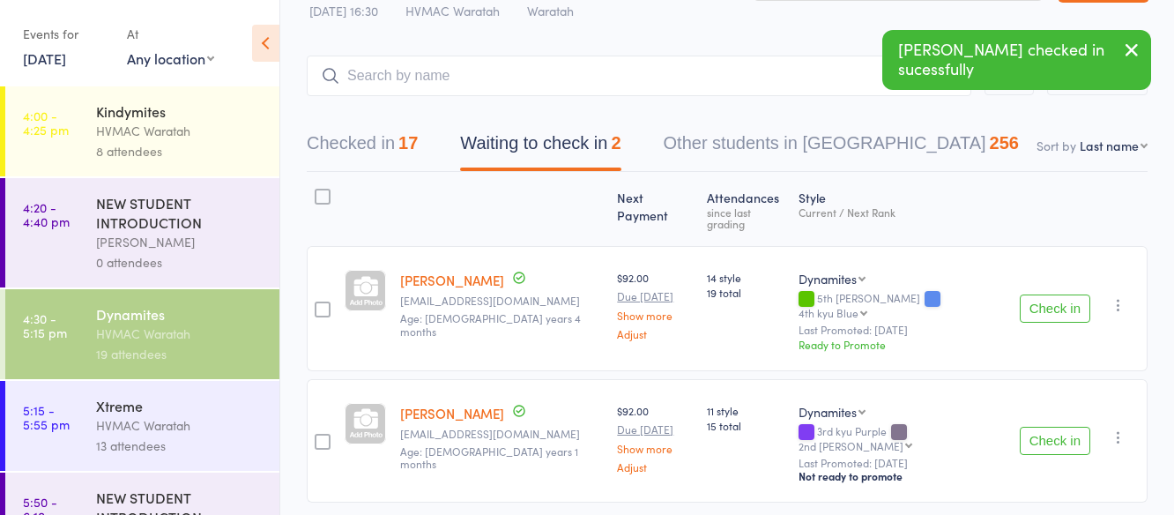
scroll to position [90, 0]
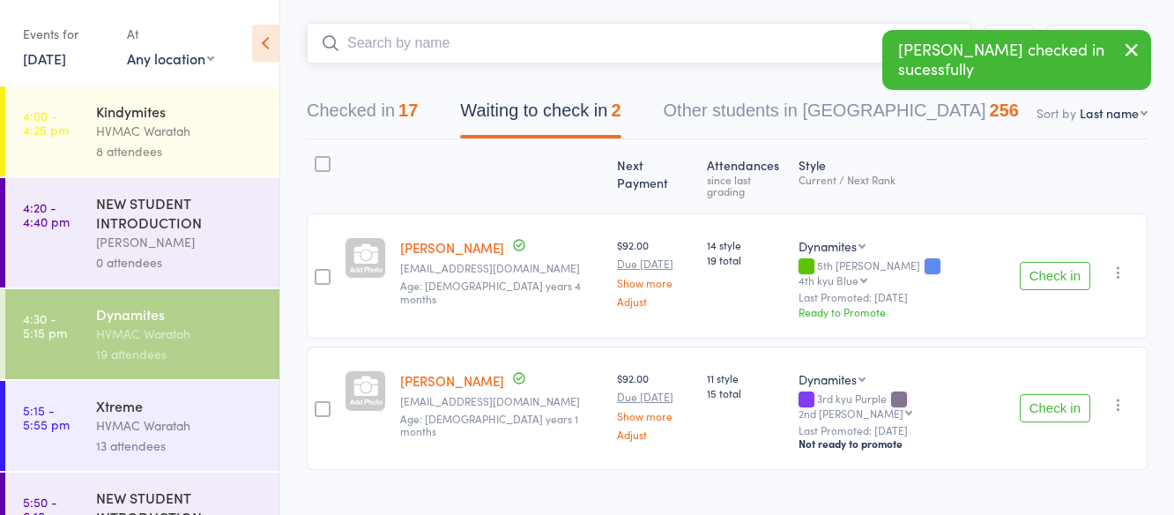
click at [507, 46] on input "search" at bounding box center [639, 43] width 664 height 41
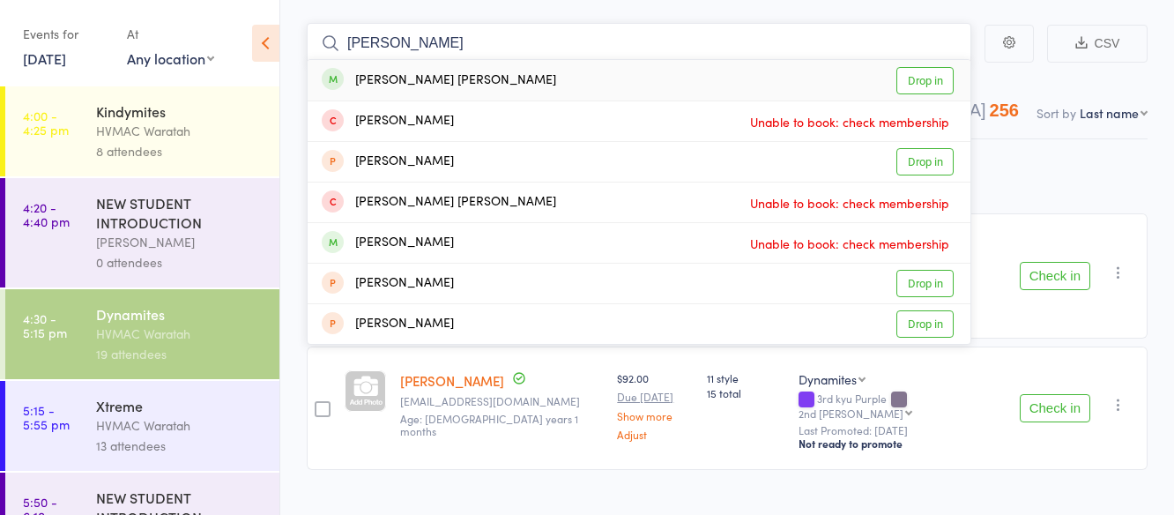
type input "bowie"
click at [925, 77] on link "Drop in" at bounding box center [924, 80] width 57 height 27
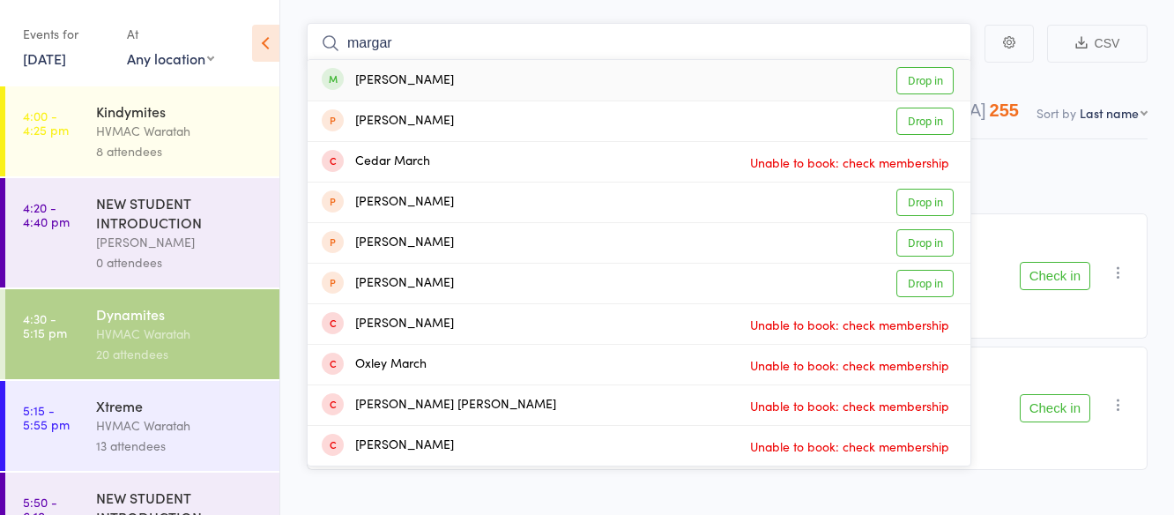
type input "margar"
click at [930, 81] on link "Drop in" at bounding box center [924, 80] width 57 height 27
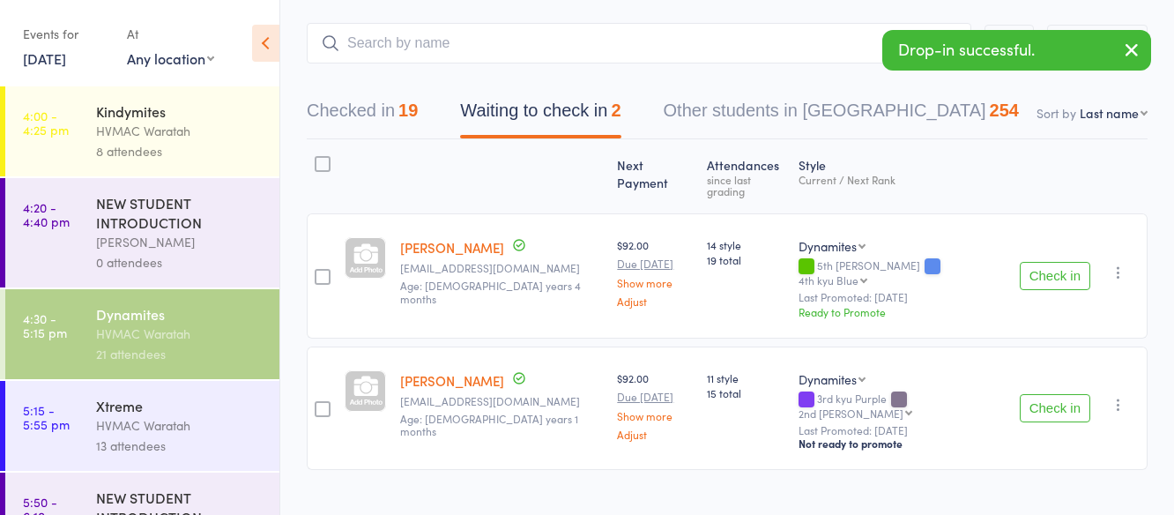
click at [1058, 262] on button "Check in" at bounding box center [1054, 276] width 70 height 28
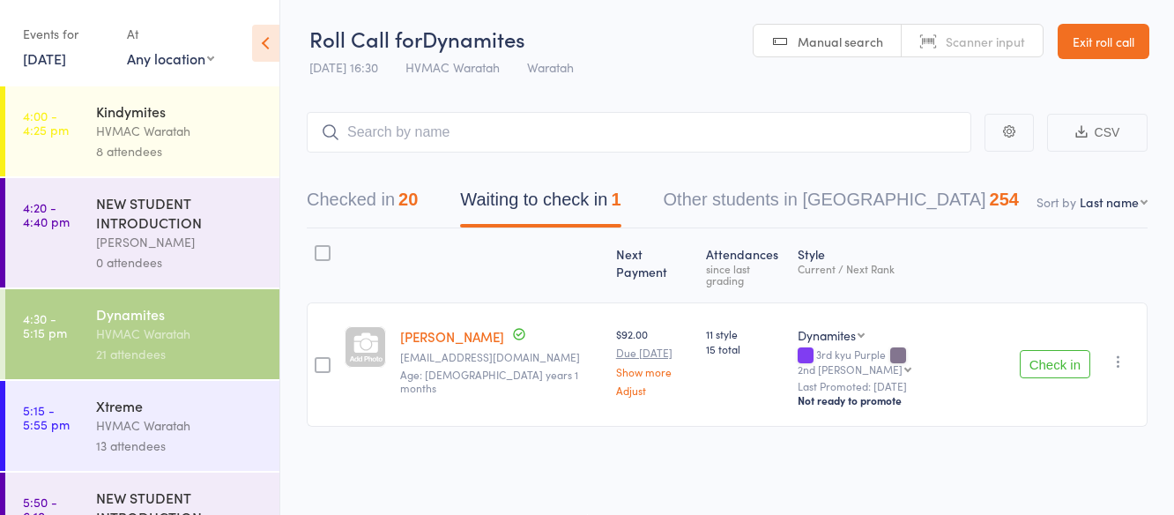
click at [1115, 352] on icon "button" at bounding box center [1118, 361] width 18 height 18
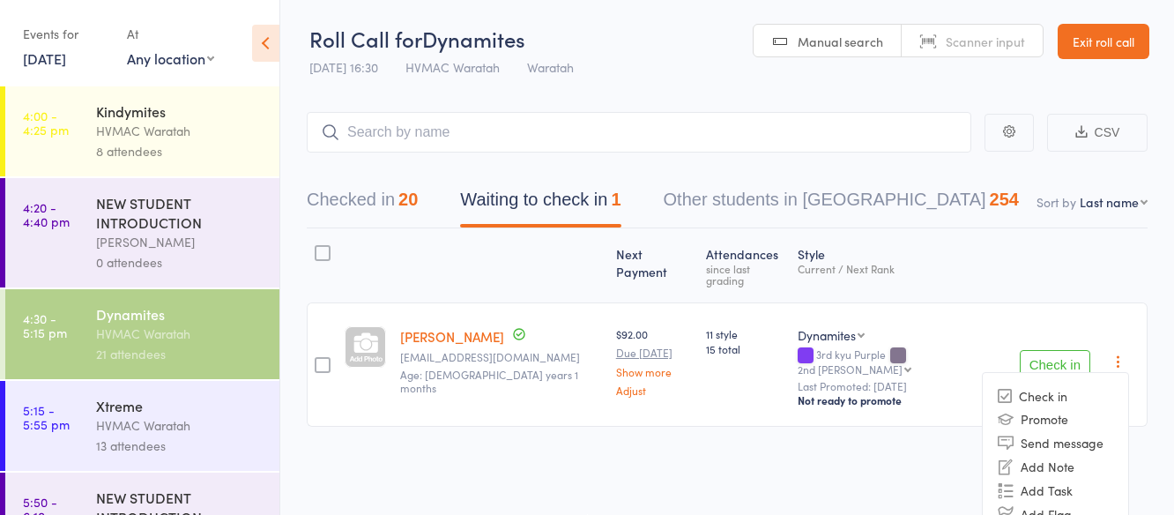
scroll to position [56, 0]
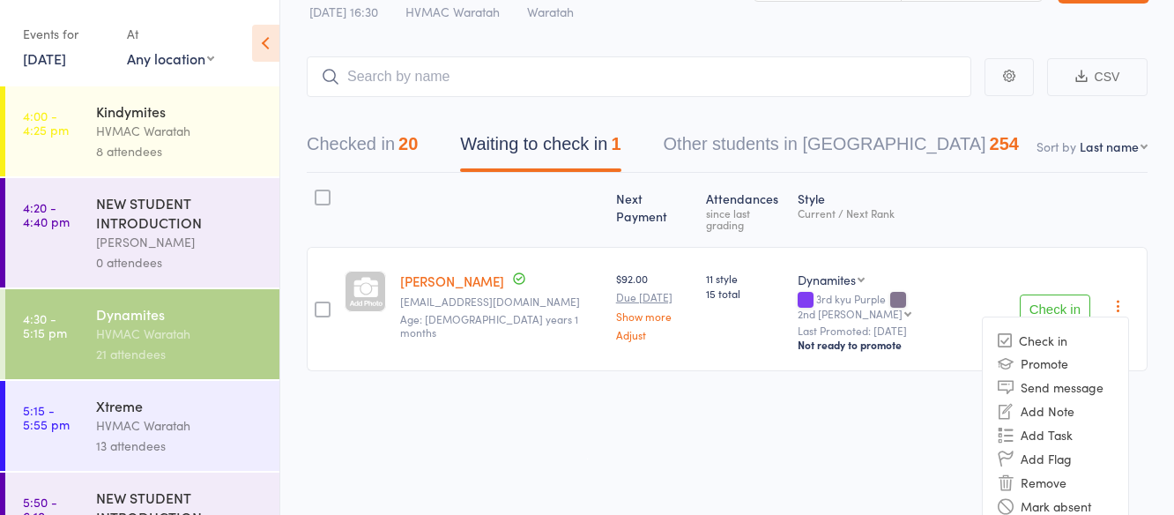
drag, startPoint x: 1053, startPoint y: 463, endPoint x: 656, endPoint y: 74, distance: 556.4
click at [1054, 470] on li "Remove" at bounding box center [1054, 482] width 145 height 24
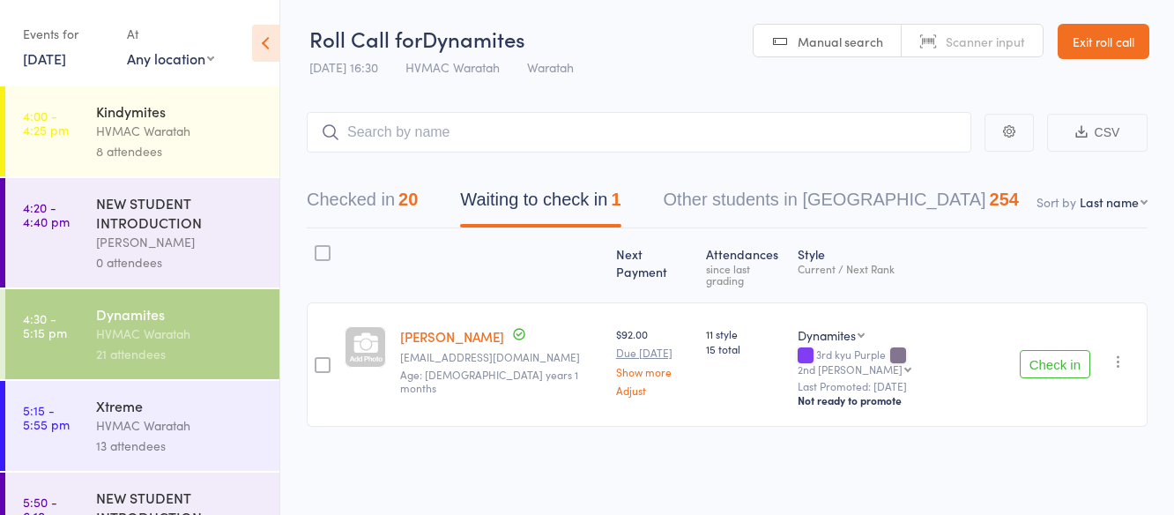
scroll to position [1, 0]
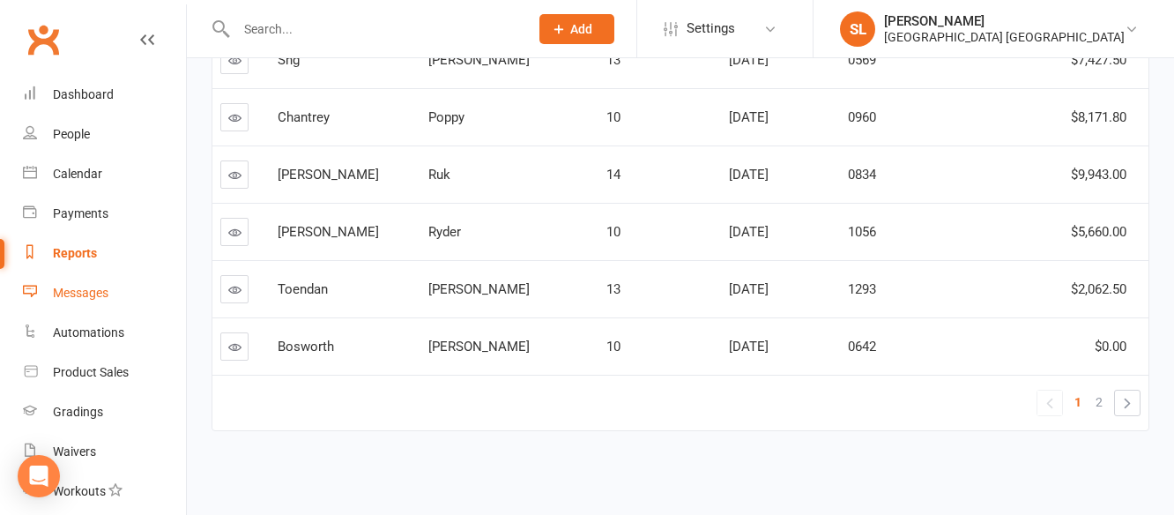
click at [86, 294] on div "Messages" at bounding box center [81, 292] width 56 height 14
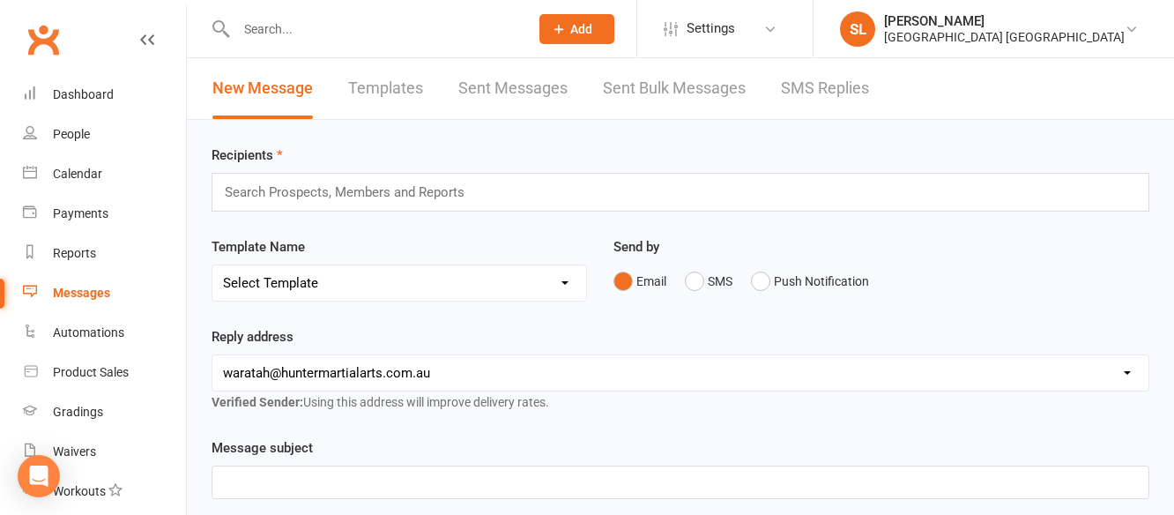
click at [386, 88] on link "Templates" at bounding box center [385, 88] width 75 height 61
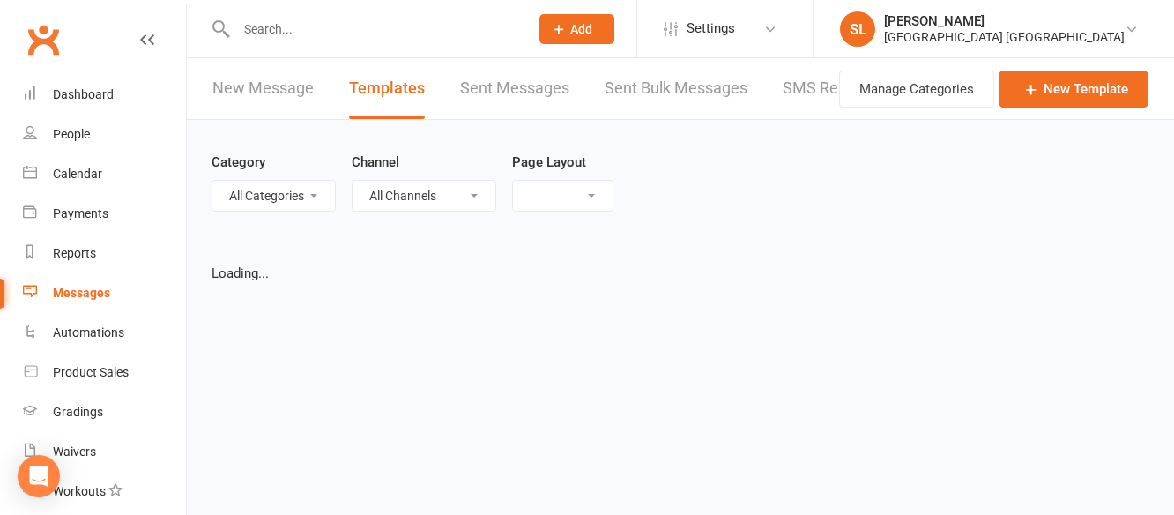
select select "grid"
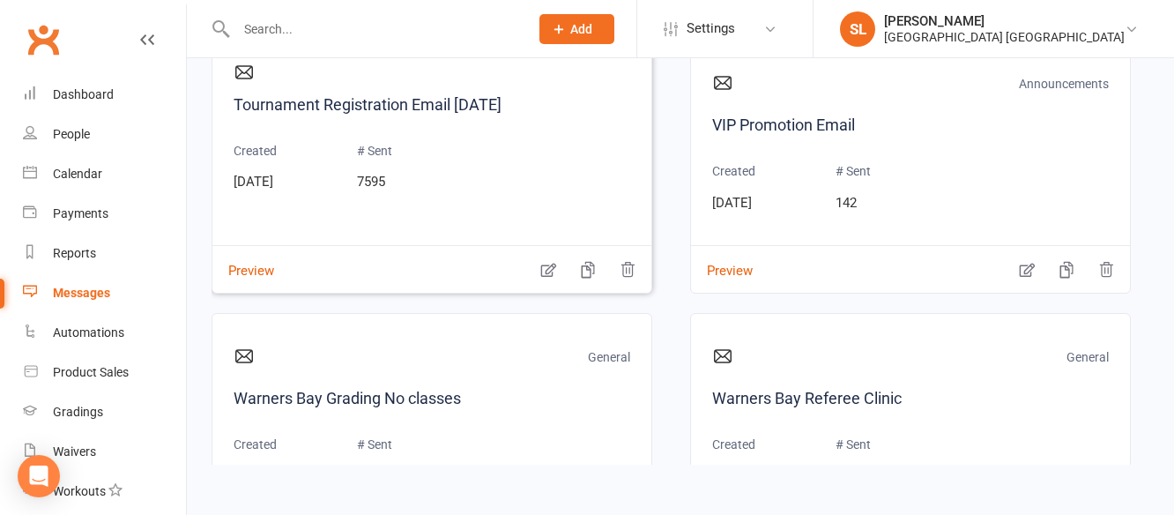
scroll to position [11542, 0]
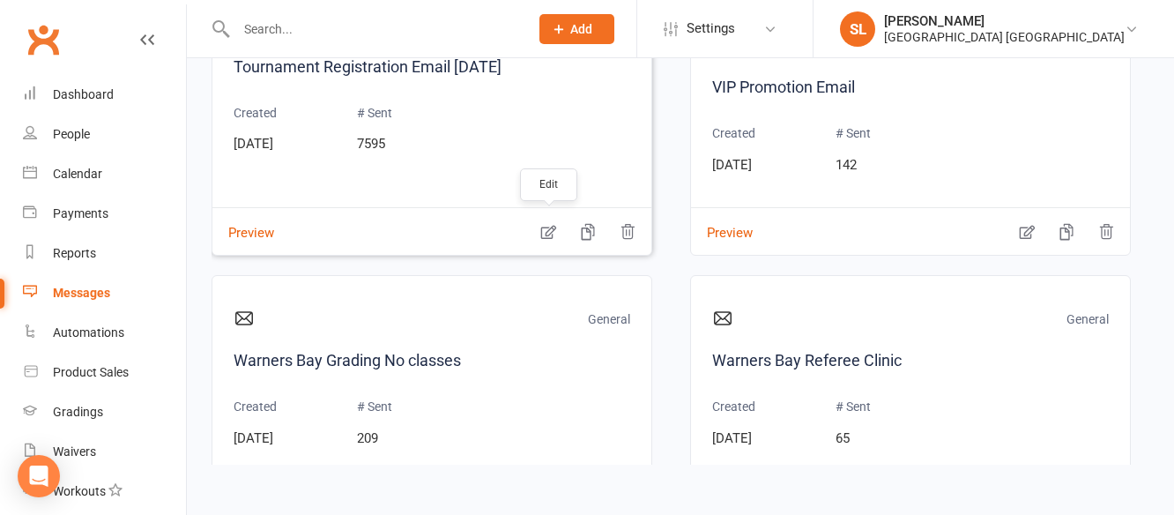
click at [545, 227] on icon "button" at bounding box center [548, 233] width 15 height 14
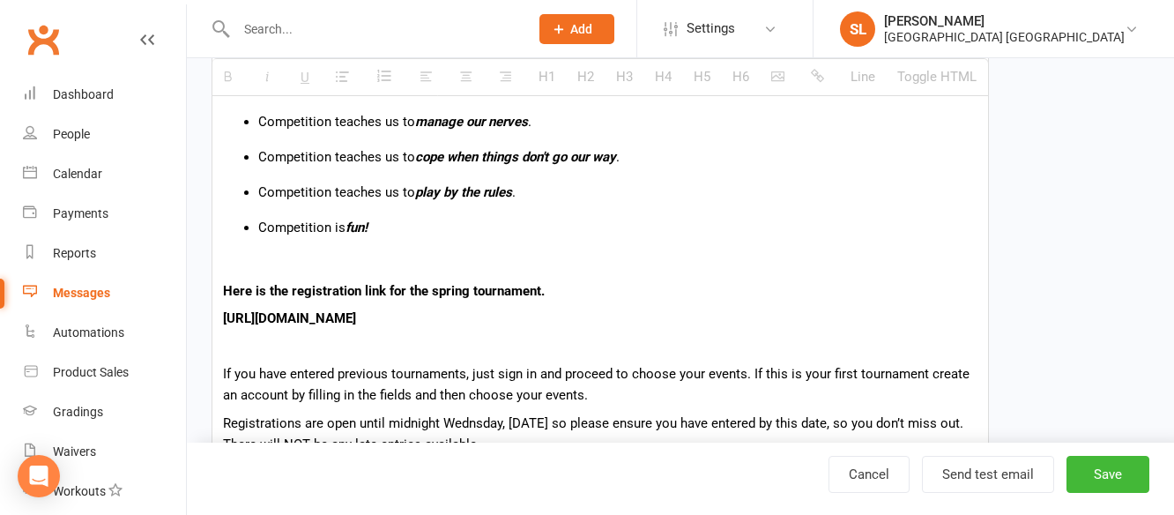
scroll to position [705, 0]
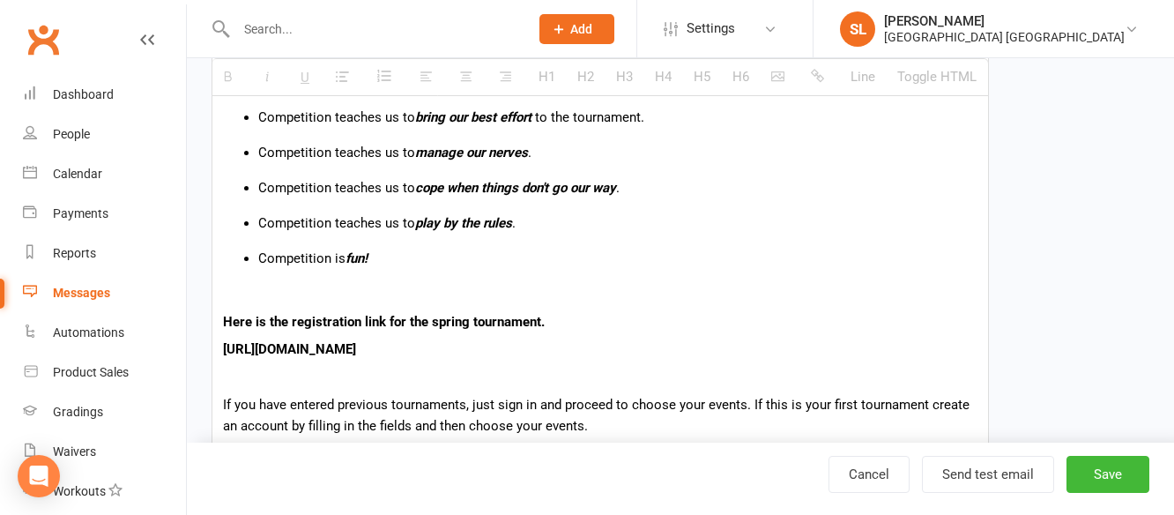
click at [503, 348] on p "[URL][DOMAIN_NAME]" at bounding box center [600, 348] width 754 height 21
click at [565, 323] on p "Here is the registration link for the spring tournament." at bounding box center [600, 321] width 754 height 21
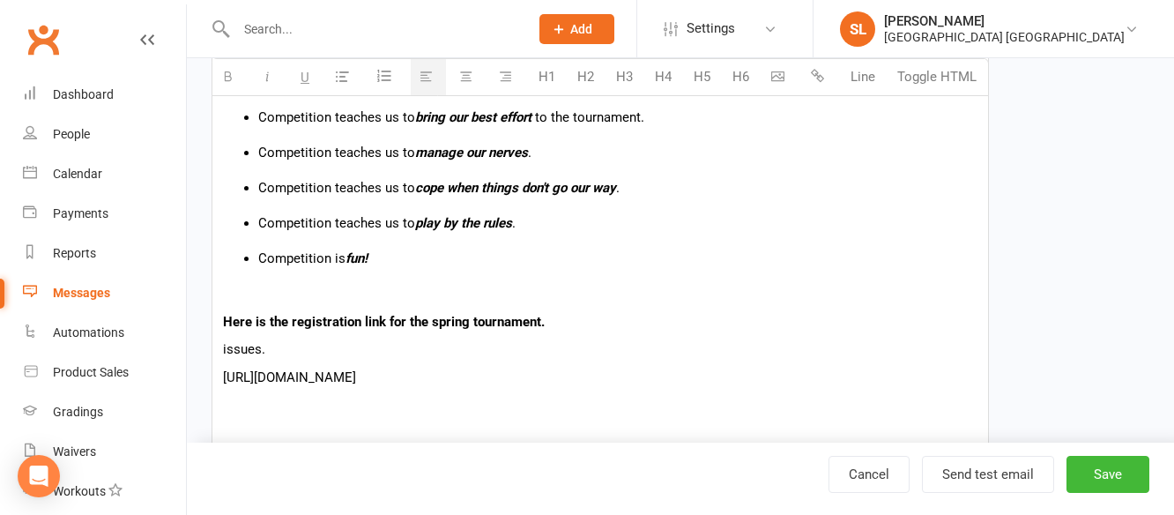
click at [269, 357] on p "issues." at bounding box center [600, 348] width 754 height 21
click at [497, 349] on p "[URL][DOMAIN_NAME]" at bounding box center [600, 348] width 754 height 21
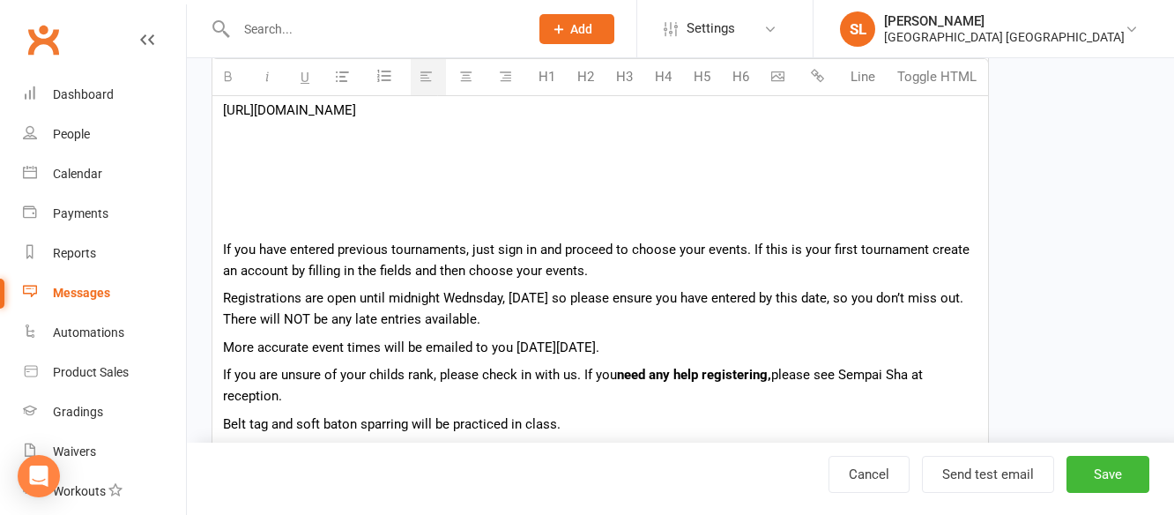
scroll to position [881, 0]
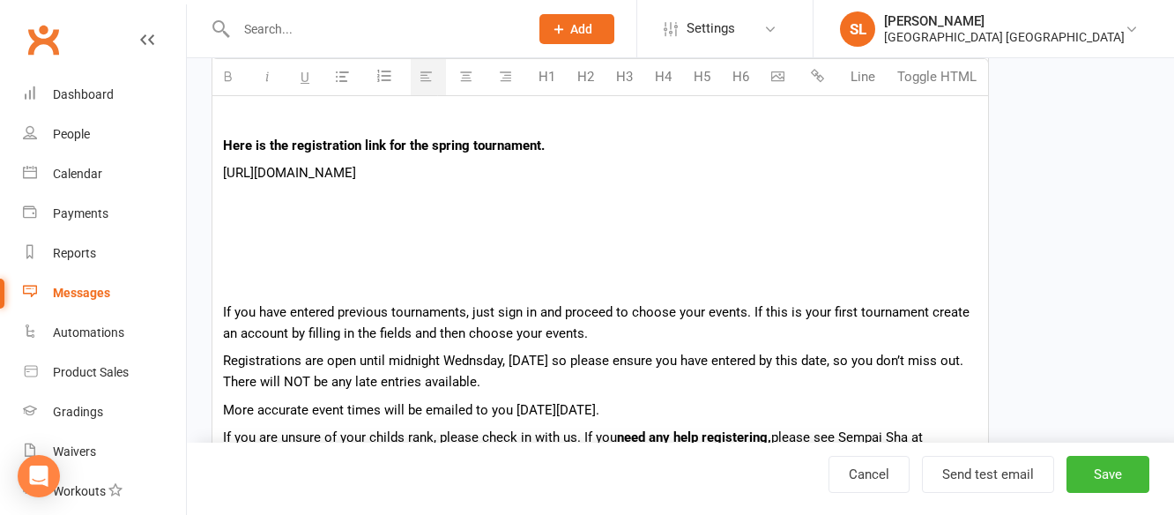
click at [221, 304] on div "Hi {contact-first-name} Our Winter Tournament is [DATE][DATE] and starts at 9am…" at bounding box center [599, 129] width 775 height 1108
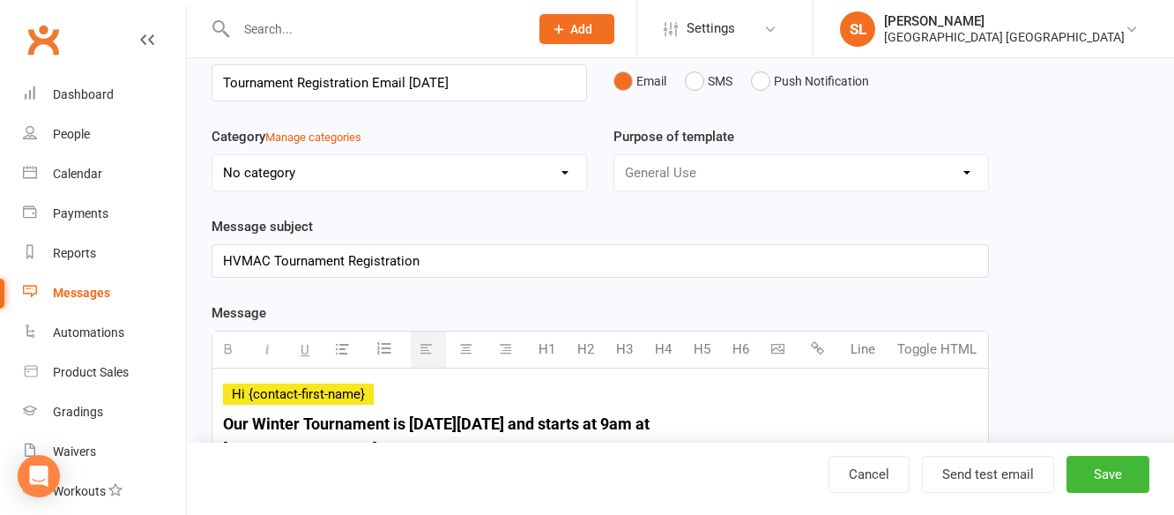
scroll to position [0, 0]
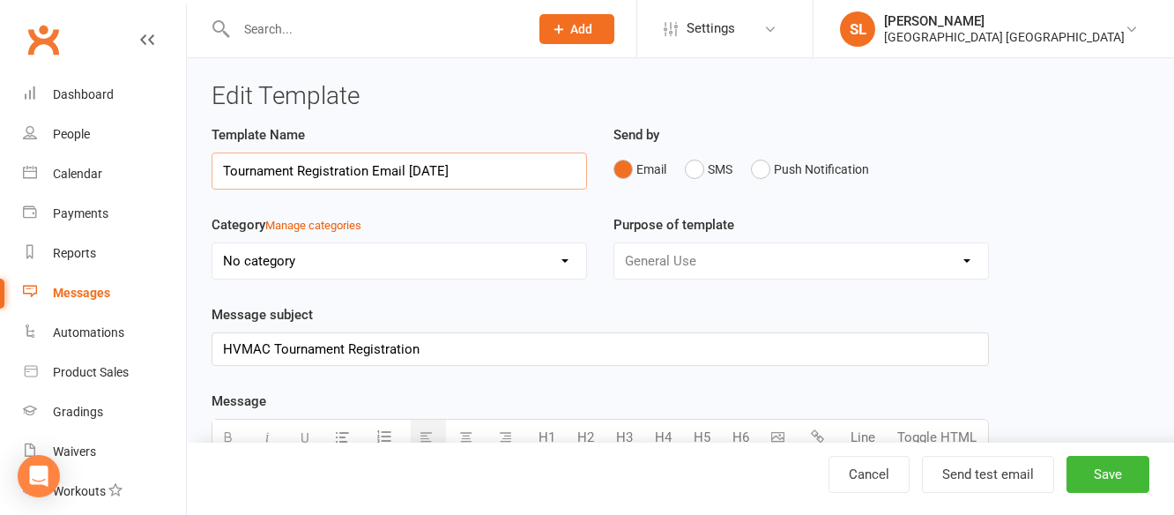
click at [450, 165] on input "Tournament Registration Email [DATE]" at bounding box center [398, 170] width 375 height 37
click at [452, 165] on input "Tournament Registration Email [DATE]" at bounding box center [398, 170] width 375 height 37
click at [448, 168] on input "Tournament Registration Email Nov 3rd 2025" at bounding box center [398, 170] width 375 height 37
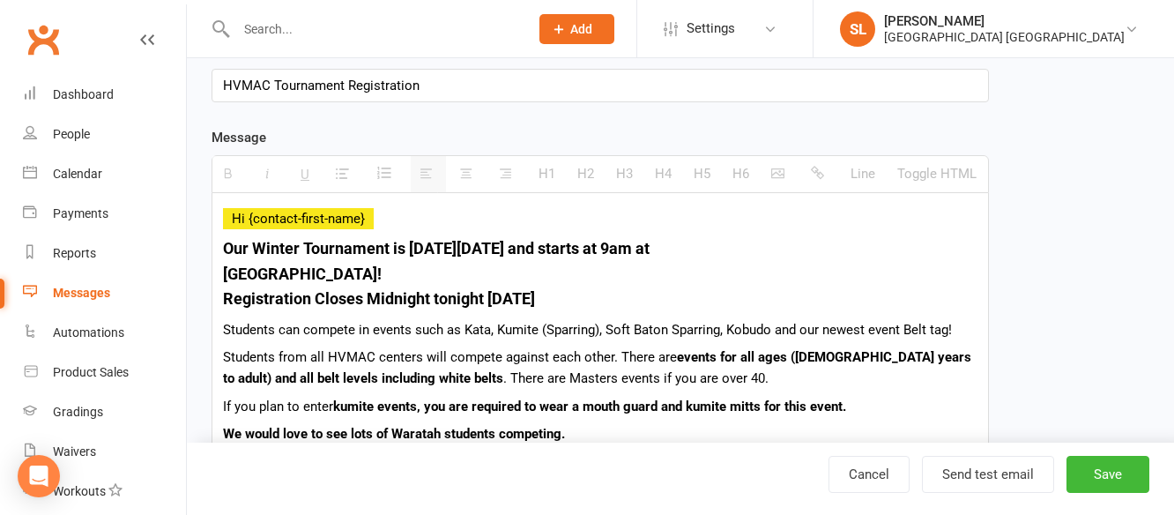
scroll to position [264, 0]
type input "Tournament Registration Email Nov 2nd 2025"
click at [531, 243] on b "Our Winter Tournament is on Sunday the 3rd of August and starts at 9am at" at bounding box center [436, 247] width 426 height 19
click at [615, 247] on b "Our Winter Tournament is on Sunday the 2nd of August and starts at 9am at" at bounding box center [436, 247] width 426 height 19
click at [506, 293] on b "Registration Closes Midnight tonight 30/7/25" at bounding box center [379, 297] width 312 height 19
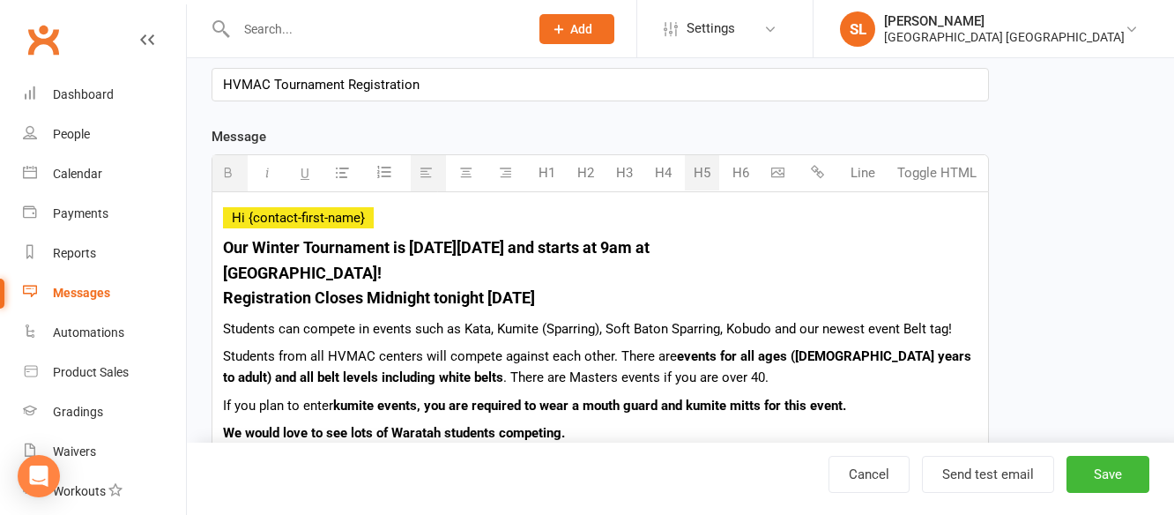
click at [518, 296] on b "Registration Closes Midnight tonight 29/7/25" at bounding box center [379, 297] width 312 height 19
click at [694, 455] on div "Cancel Send test email Save" at bounding box center [680, 478] width 987 height 72
click at [774, 325] on p "Students can compete in events such as Kata, Kumite (Sparring), Soft Baton Spar…" at bounding box center [600, 328] width 754 height 21
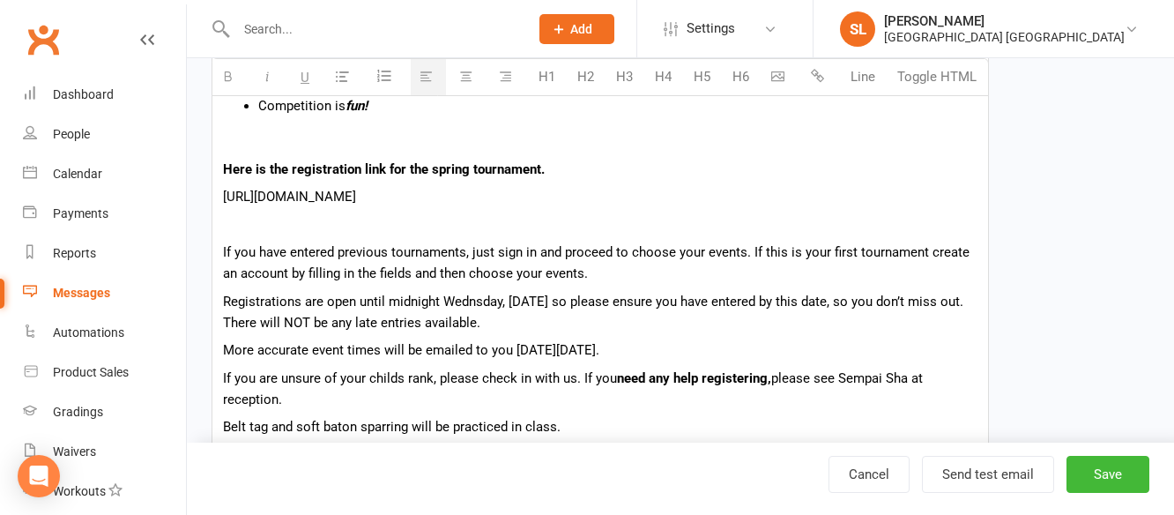
scroll to position [881, 0]
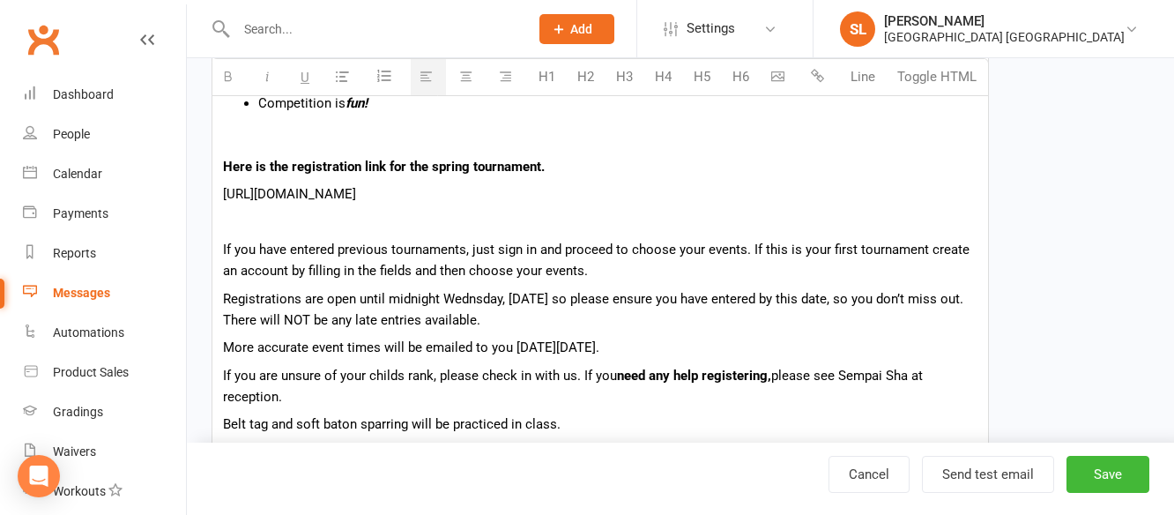
click at [578, 293] on p "Registrations are open until midnight Wednsday, 30th of July so please ensure y…" at bounding box center [600, 309] width 754 height 42
click at [631, 344] on p "More accurate event times will be emailed to you on Saturday the 2nd of August." at bounding box center [600, 347] width 754 height 21
click at [685, 345] on p "More accurate event times will be emailed to you on Saturday the 1st of August." at bounding box center [600, 347] width 754 height 21
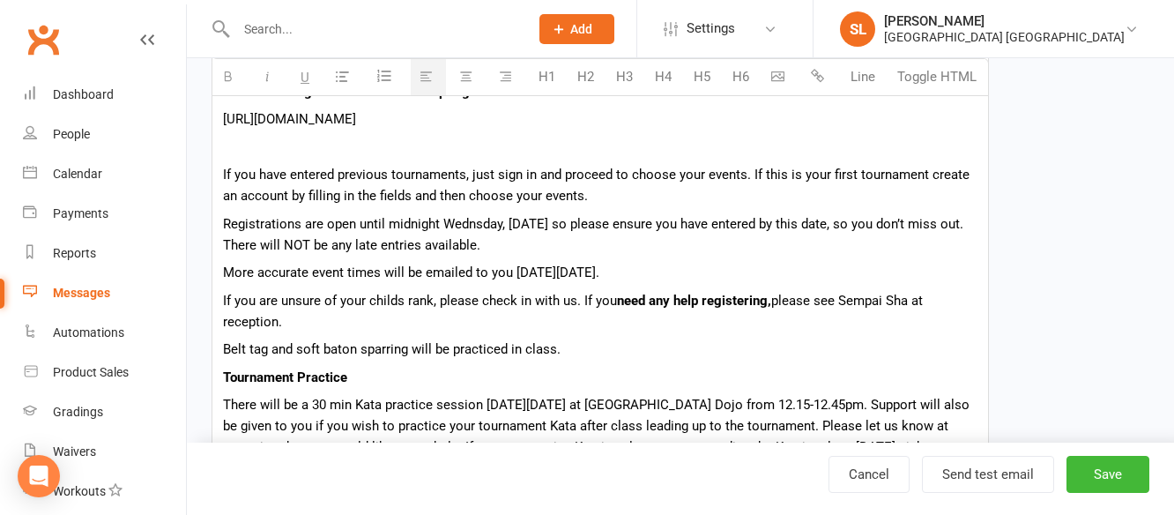
scroll to position [1057, 0]
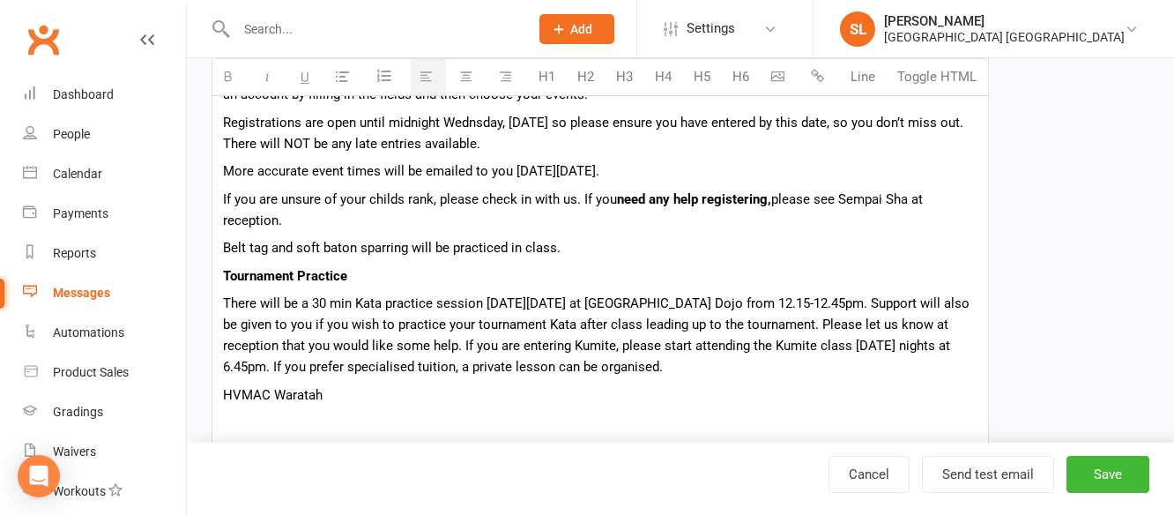
click at [599, 300] on p "There will be a 30 min Kata practice session on Saturday the 2nd of August at W…" at bounding box center [600, 335] width 754 height 85
click at [657, 302] on p "There will be a 30 min Kata practice session on Saturday the 1st of August at W…" at bounding box center [600, 335] width 754 height 85
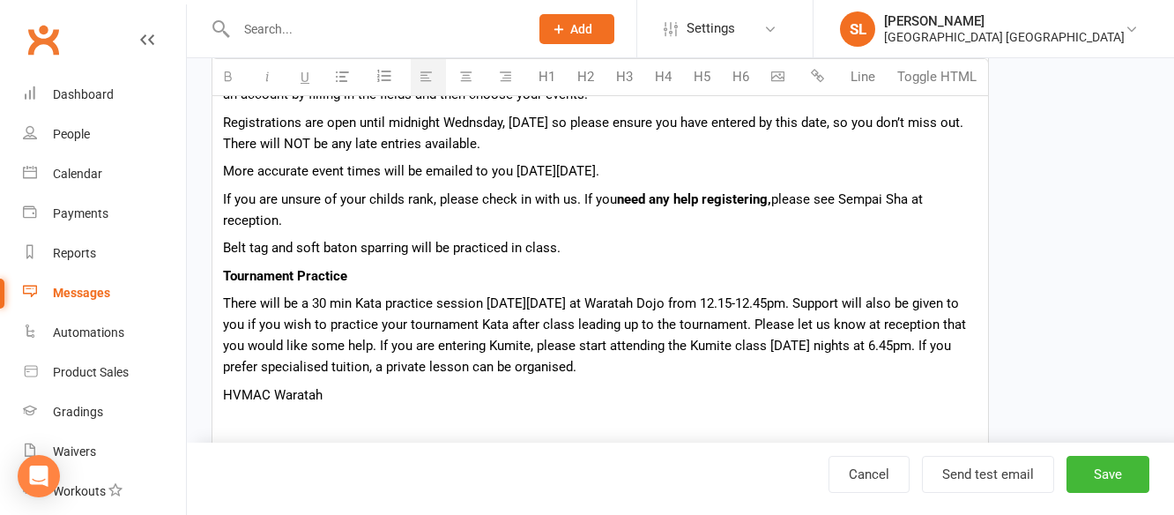
click at [337, 319] on p "There will be a 30 min Kata practice session on Saturday the 1st of November at…" at bounding box center [600, 335] width 754 height 85
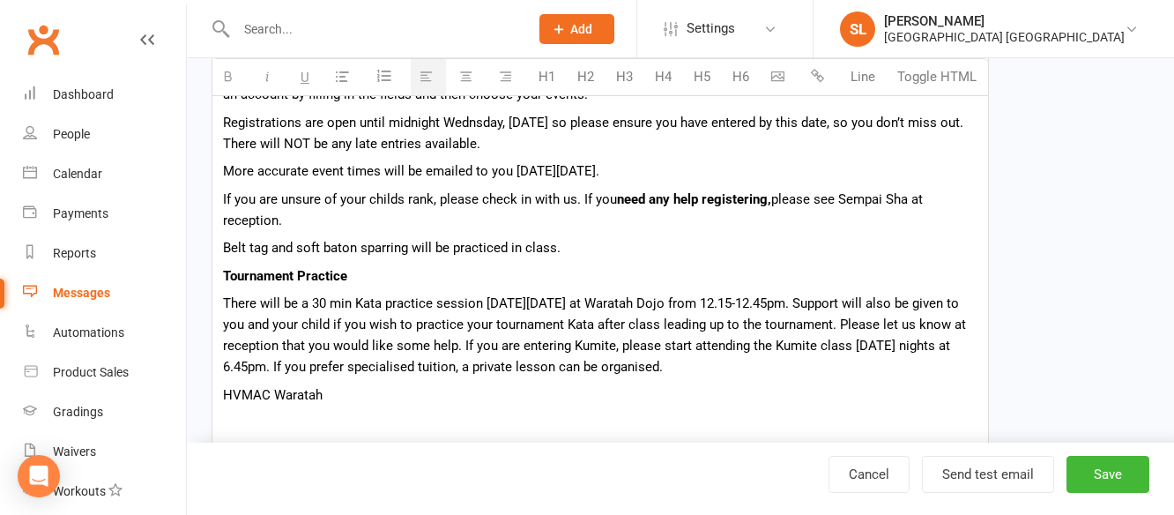
click at [248, 364] on p "There will be a 30 min Kata practice session on Saturday the 1st of November at…" at bounding box center [600, 335] width 754 height 85
click at [356, 365] on p "There will be a 30 min Kata practice session on Saturday the 1st of November at…" at bounding box center [600, 335] width 754 height 85
click at [762, 367] on p "There will be a 30 min Kata practice session on Saturday the 1st of November at…" at bounding box center [600, 335] width 754 height 85
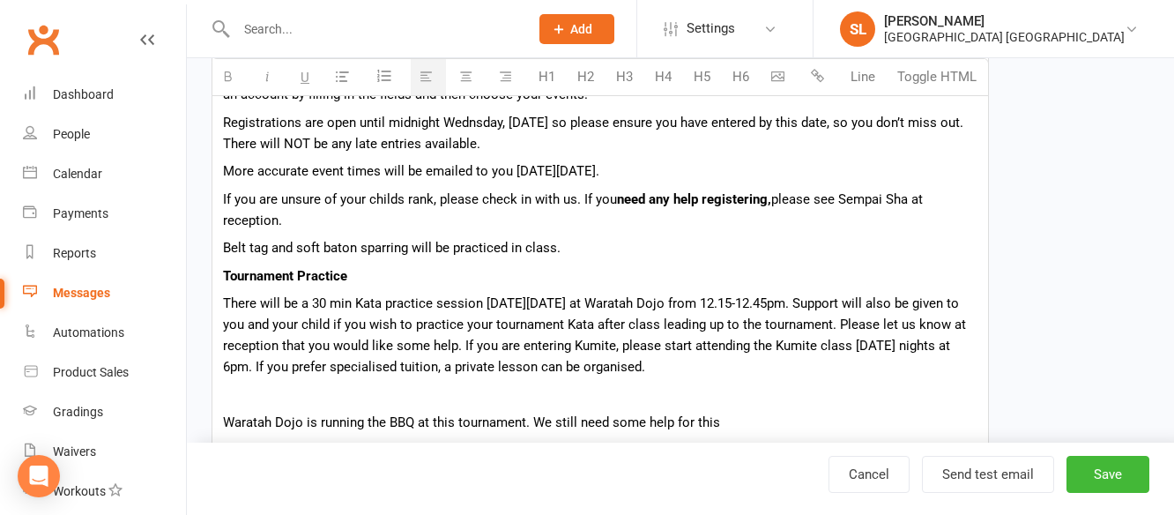
click at [647, 419] on p "Waratah Dojo is running the BBQ at this tournament. We still need some help for…" at bounding box center [600, 421] width 754 height 21
click at [771, 416] on p "Waratah Dojo is running the BBQ at this tournament. We still need some voluntee…" at bounding box center [600, 421] width 754 height 21
click at [804, 419] on p "Waratah Dojo is running the BBQ at this tournament. We still need some voluntee…" at bounding box center [600, 421] width 754 height 21
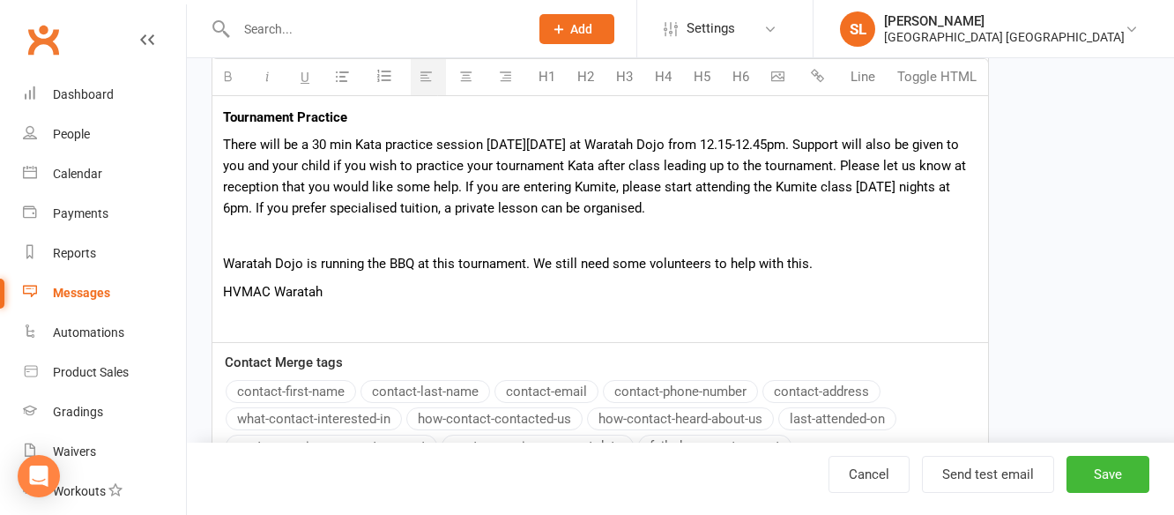
scroll to position [1234, 0]
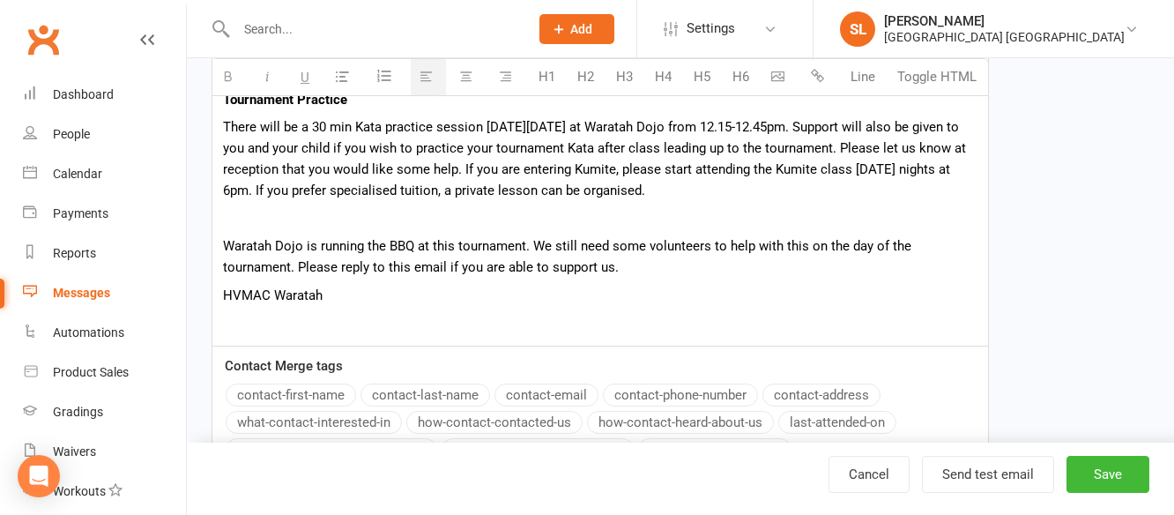
click at [258, 221] on p at bounding box center [600, 218] width 754 height 21
drag, startPoint x: 321, startPoint y: 217, endPoint x: 217, endPoint y: 218, distance: 104.0
click at [224, 72] on icon "button" at bounding box center [227, 76] width 13 height 13
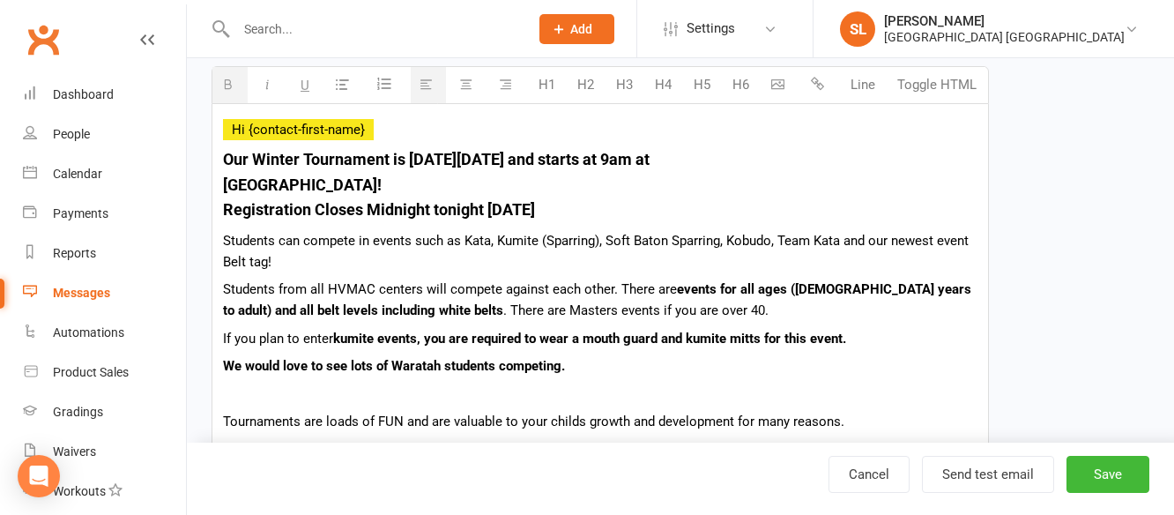
scroll to position [441, 0]
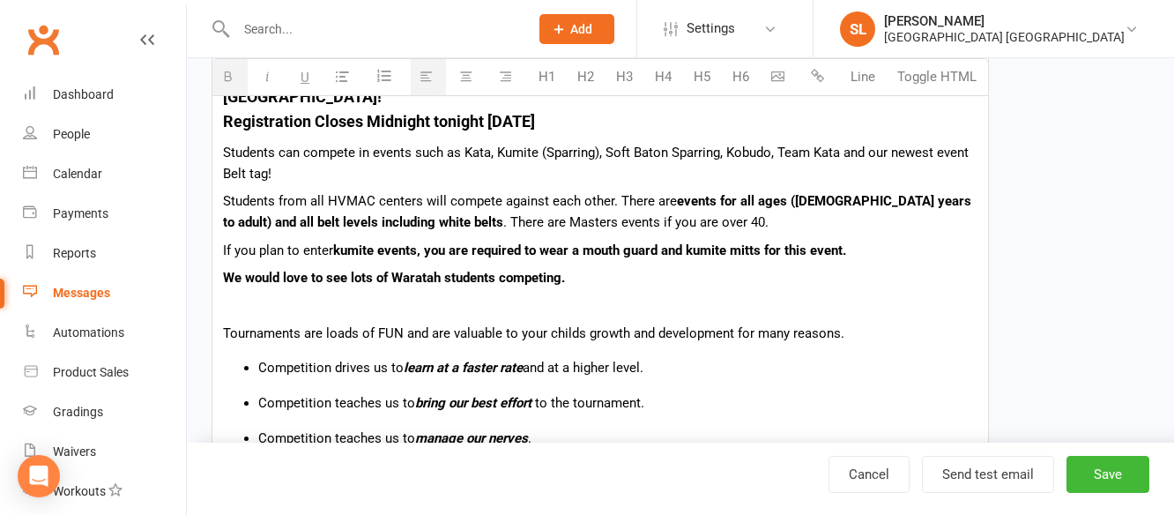
click at [853, 246] on p "If you plan to enter kumite events, you are required to wear a mouth guard and …" at bounding box center [600, 250] width 754 height 21
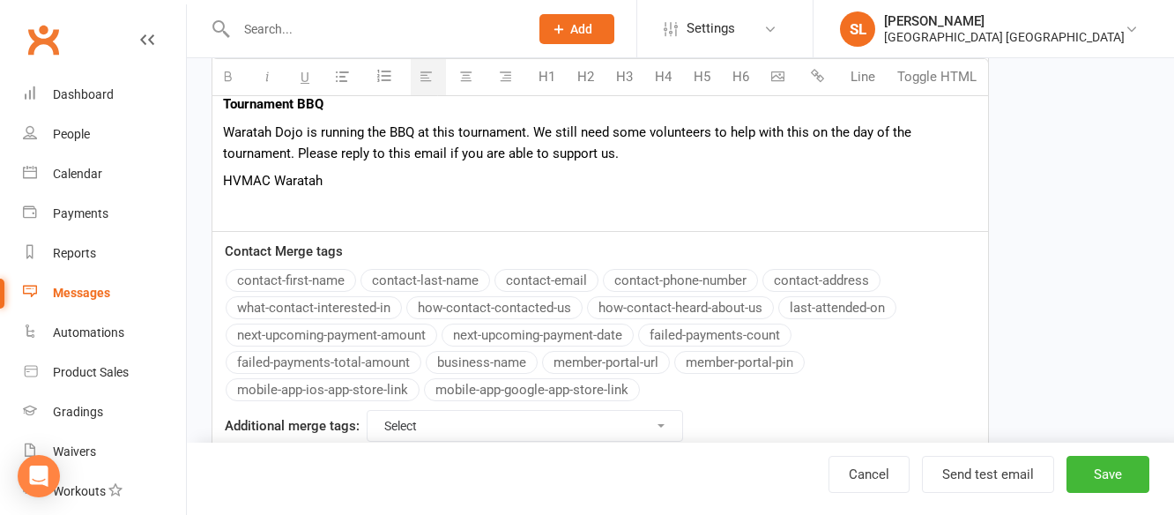
scroll to position [1428, 0]
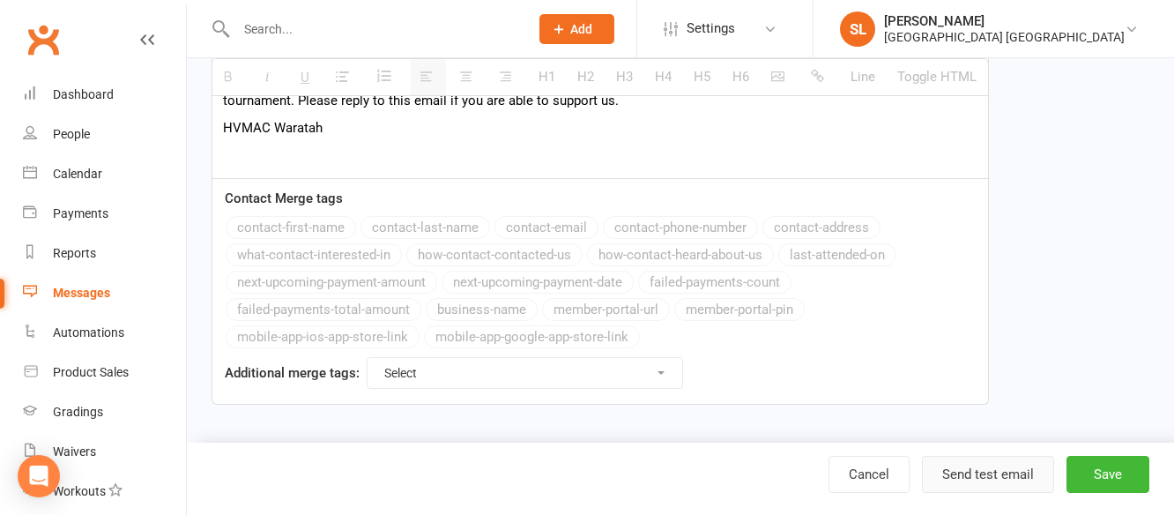
click at [978, 473] on button "Send test email" at bounding box center [988, 474] width 132 height 37
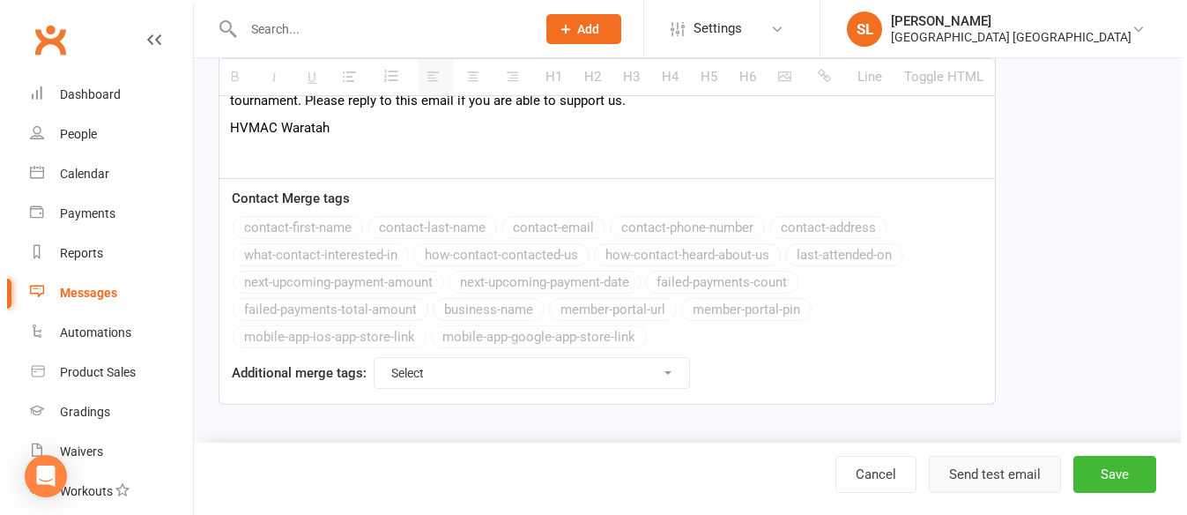
scroll to position [1407, 0]
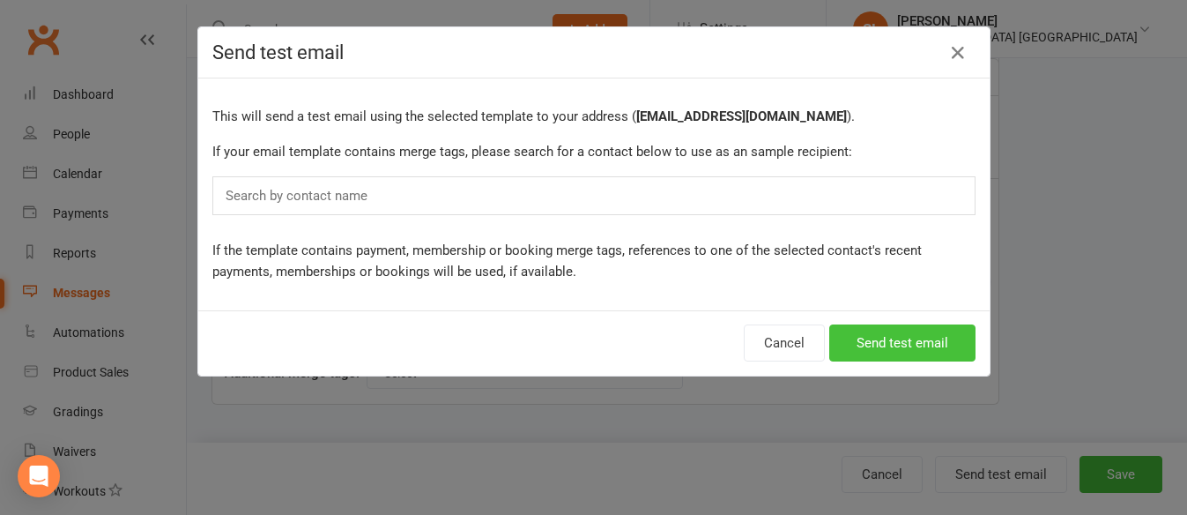
click at [894, 338] on button "Send test email" at bounding box center [902, 342] width 146 height 37
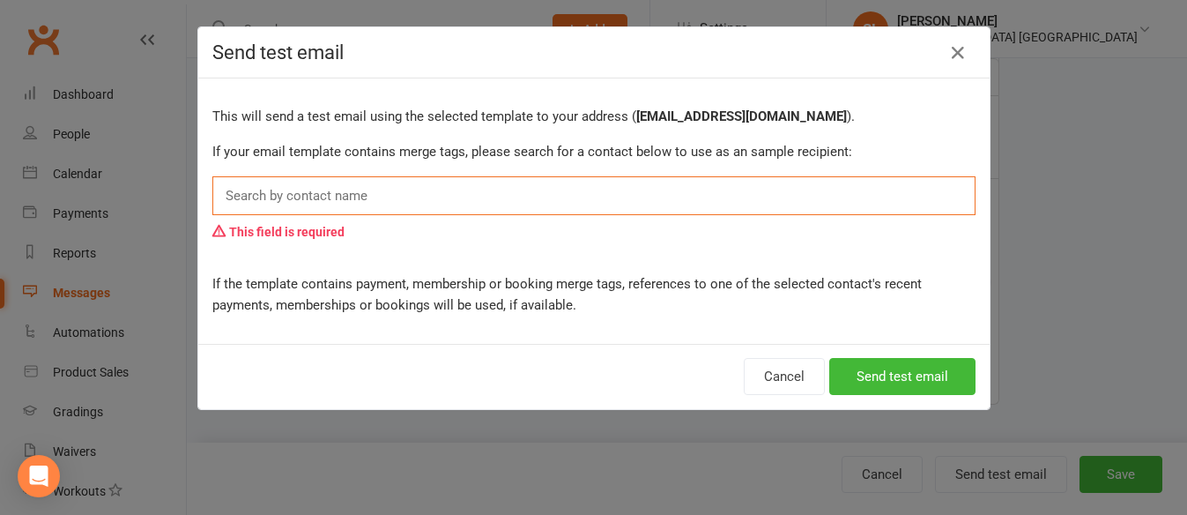
click at [338, 194] on input "text" at bounding box center [300, 195] width 153 height 23
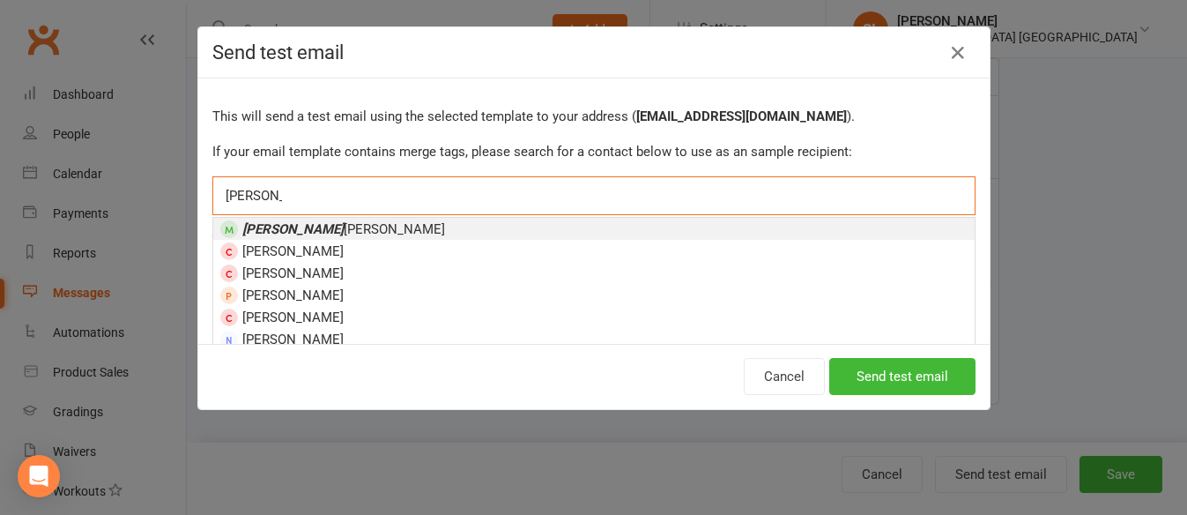
type input "shalene"
click at [307, 226] on span "Shalene Lowe" at bounding box center [343, 229] width 203 height 16
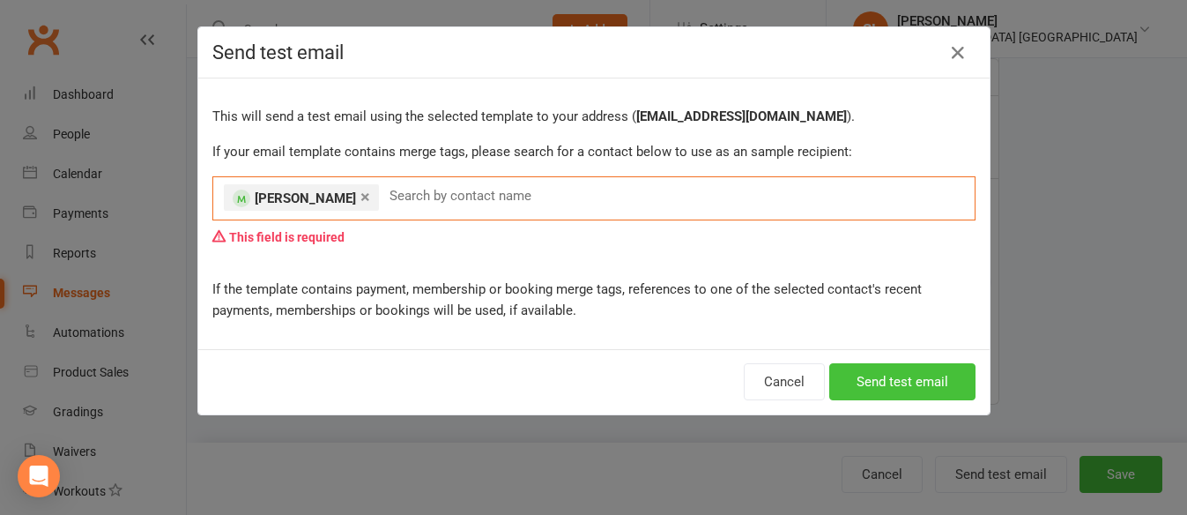
click at [862, 377] on button "Send test email" at bounding box center [902, 381] width 146 height 37
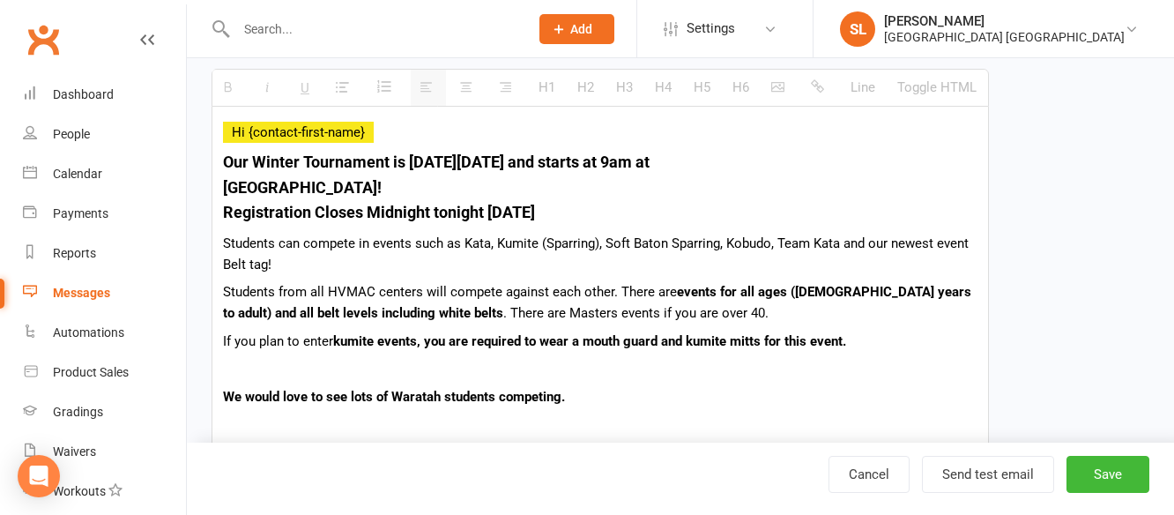
scroll to position [352, 0]
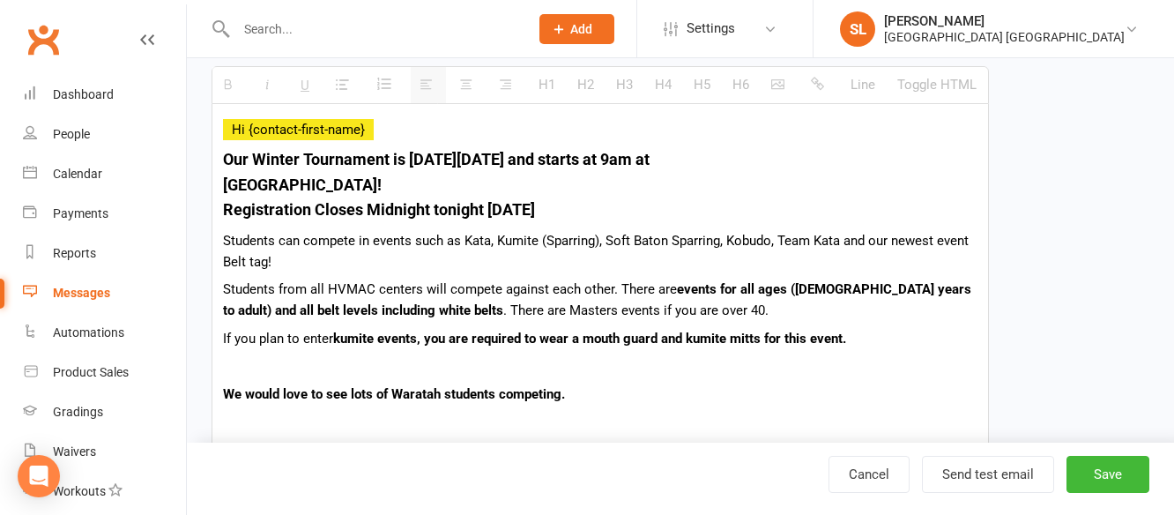
click at [485, 205] on b "Registration Closes Midnight tonight 29/10/25" at bounding box center [379, 209] width 312 height 19
click at [441, 283] on p "Students from all HVMAC centers will compete against each other. There are even…" at bounding box center [600, 299] width 754 height 42
click at [447, 284] on p "Students from all HVMAC centers will compete against each other. There are even…" at bounding box center [600, 299] width 754 height 42
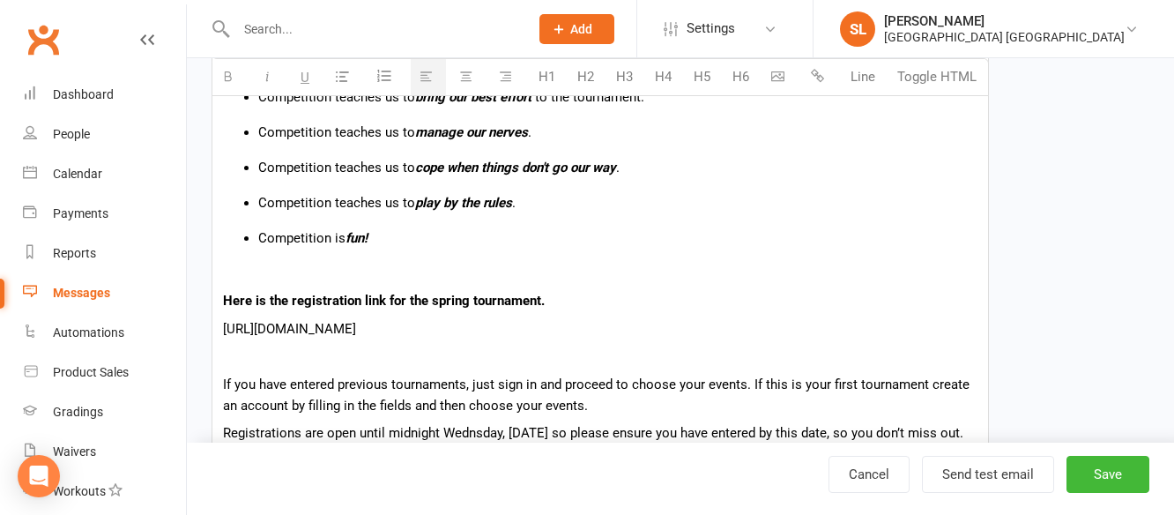
scroll to position [969, 0]
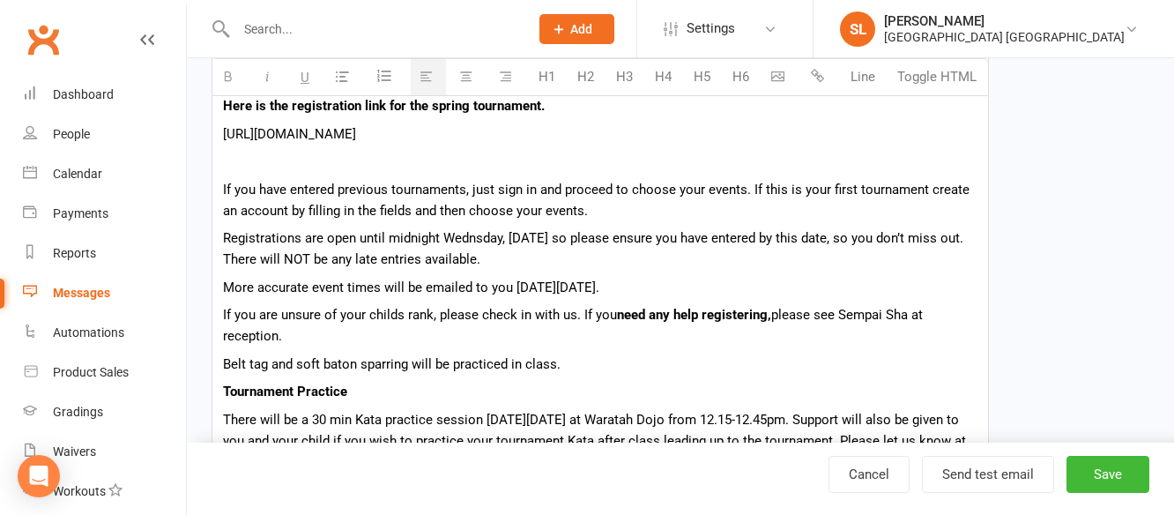
click at [521, 234] on p "Registrations are open until midnight Wednsday, 30th of October so please ensur…" at bounding box center [600, 248] width 754 height 42
click at [1109, 475] on button "Save" at bounding box center [1107, 474] width 83 height 37
select select "grid"
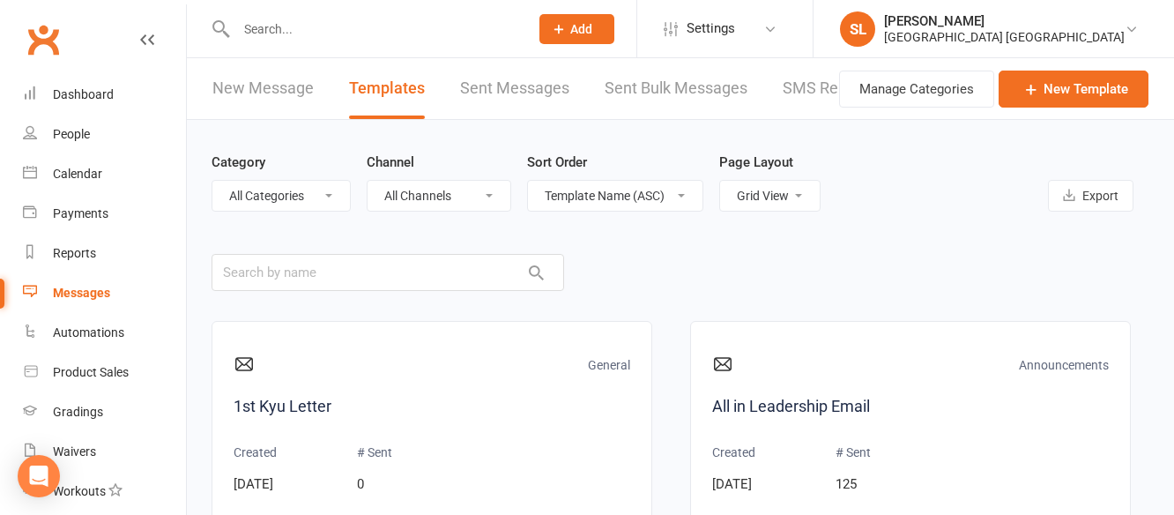
click at [278, 86] on link "New Message" at bounding box center [262, 88] width 101 height 61
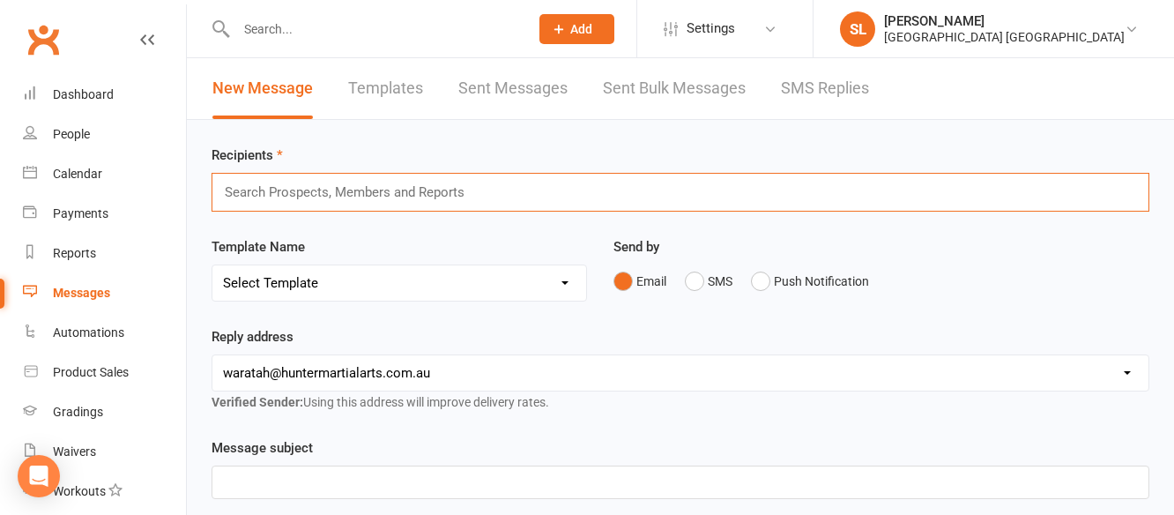
click at [302, 192] on input "text" at bounding box center [352, 192] width 258 height 23
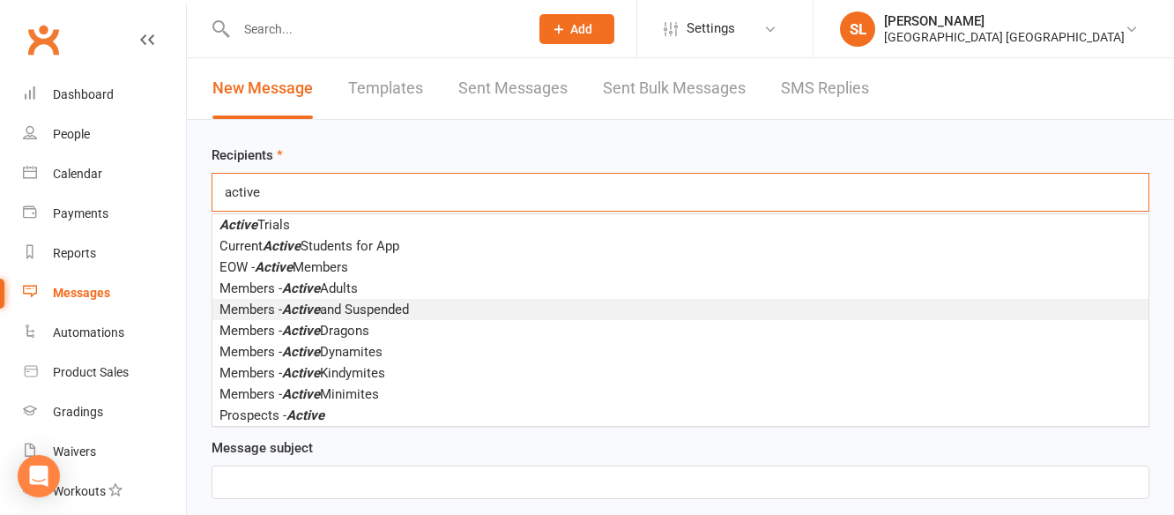
type input "active"
click at [338, 310] on span "Members - Active and Suspended" at bounding box center [313, 309] width 189 height 16
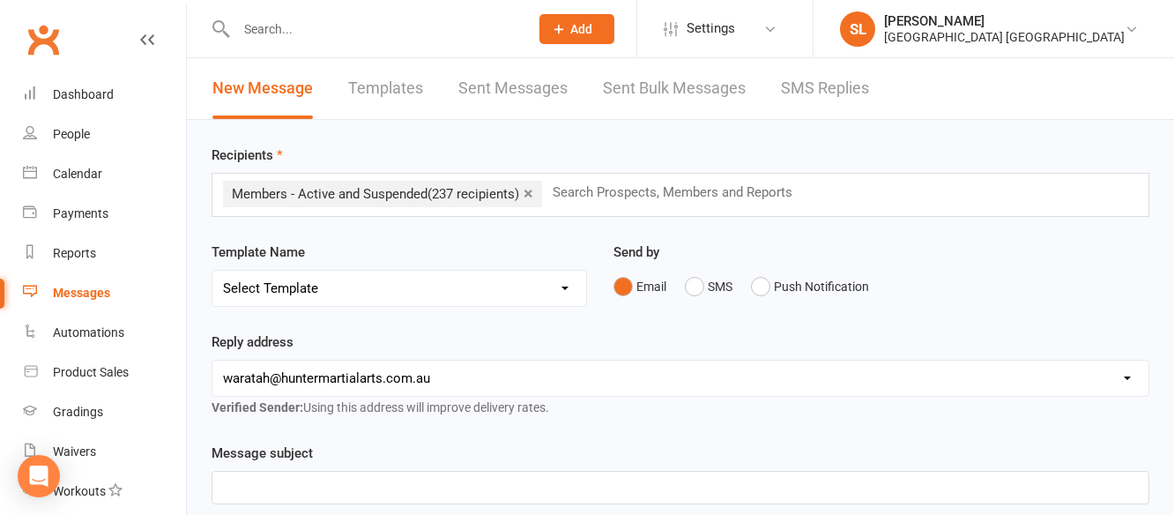
click at [386, 285] on select "Select Template [Email] All in Leadership Email [Email] Class Cancellation - Du…" at bounding box center [399, 287] width 374 height 35
select select "78"
click at [212, 270] on select "Select Template [Email] All in Leadership Email [Email] Class Cancellation - Du…" at bounding box center [399, 287] width 374 height 35
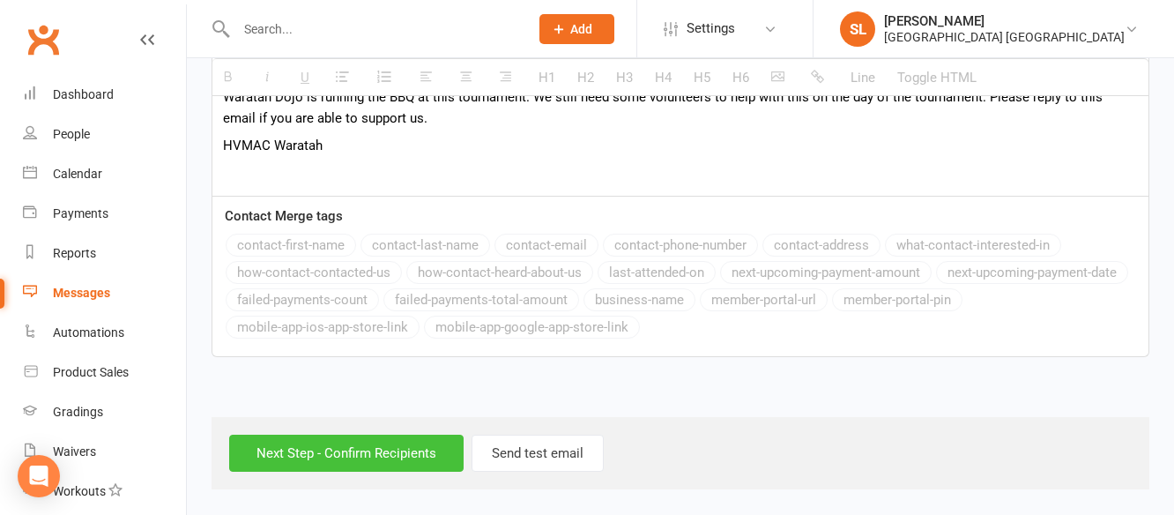
scroll to position [1508, 0]
click at [398, 449] on input "Next Step - Confirm Recipients" at bounding box center [346, 452] width 234 height 37
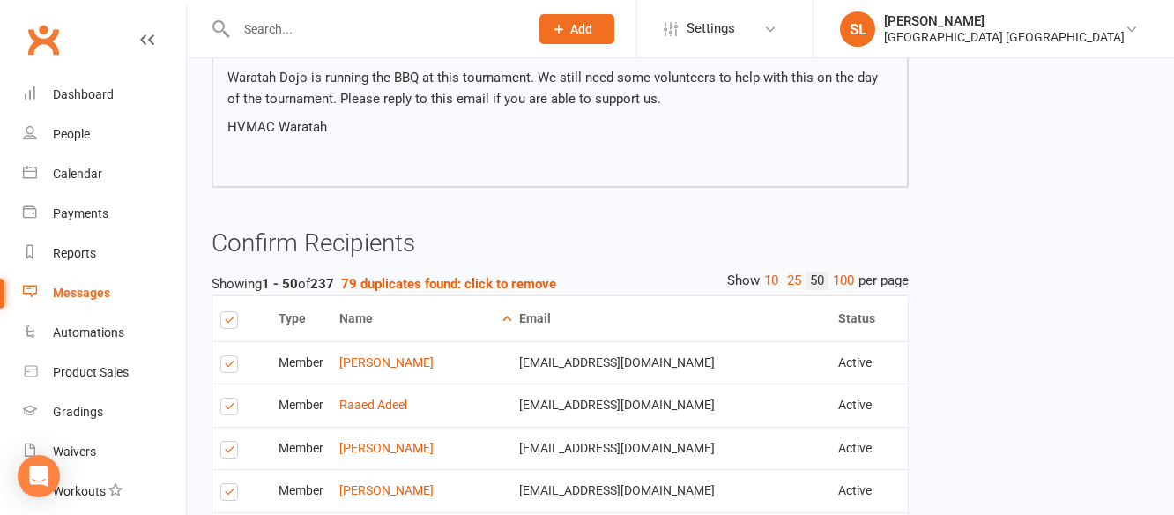
scroll to position [1410, 0]
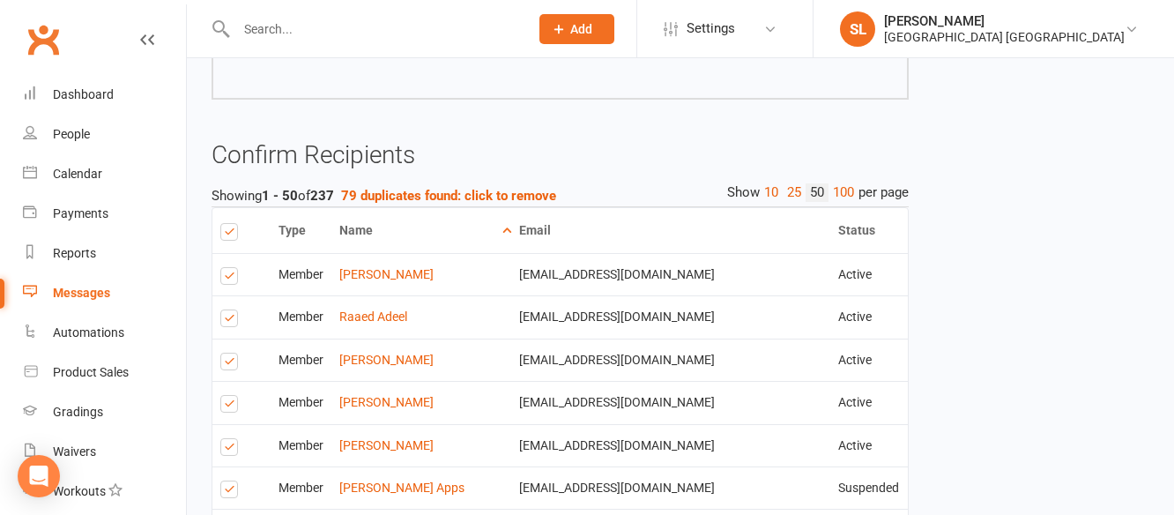
click at [228, 278] on label at bounding box center [232, 278] width 24 height 0
click at [228, 268] on input "checkbox" at bounding box center [225, 268] width 11 height 0
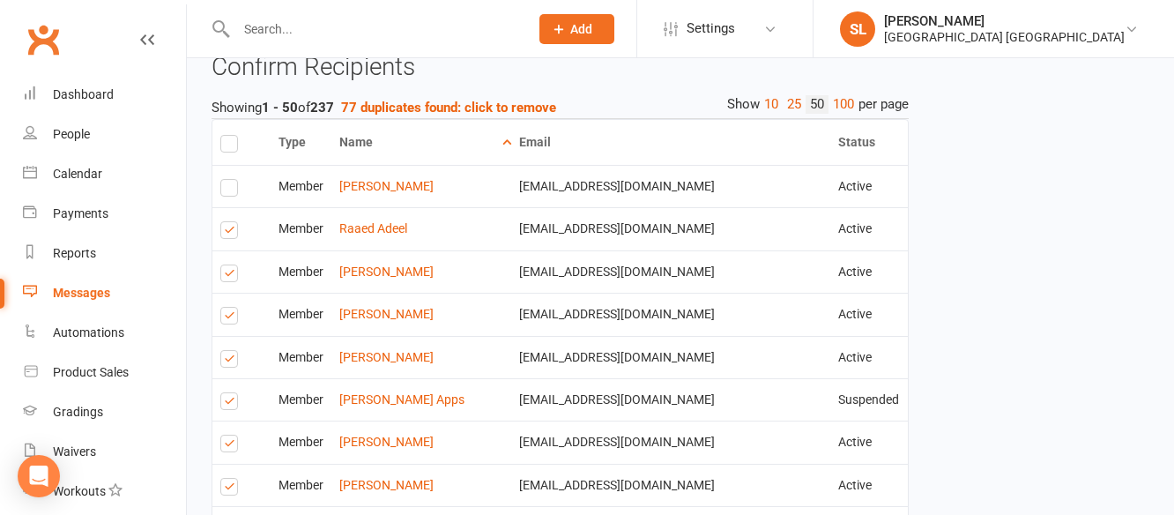
click at [228, 318] on label at bounding box center [232, 318] width 24 height 0
click at [228, 307] on input "checkbox" at bounding box center [225, 307] width 11 height 0
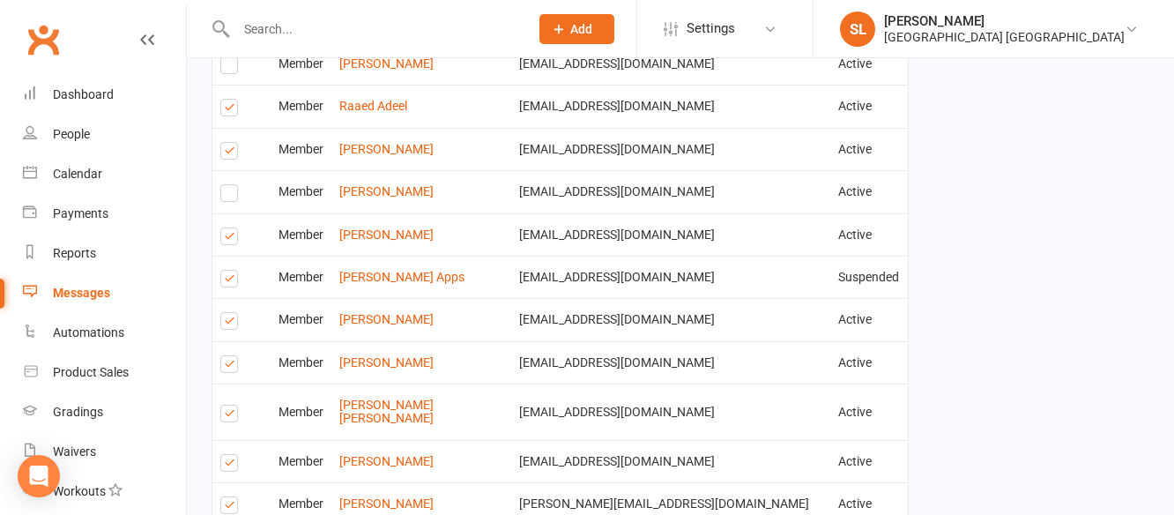
scroll to position [1674, 0]
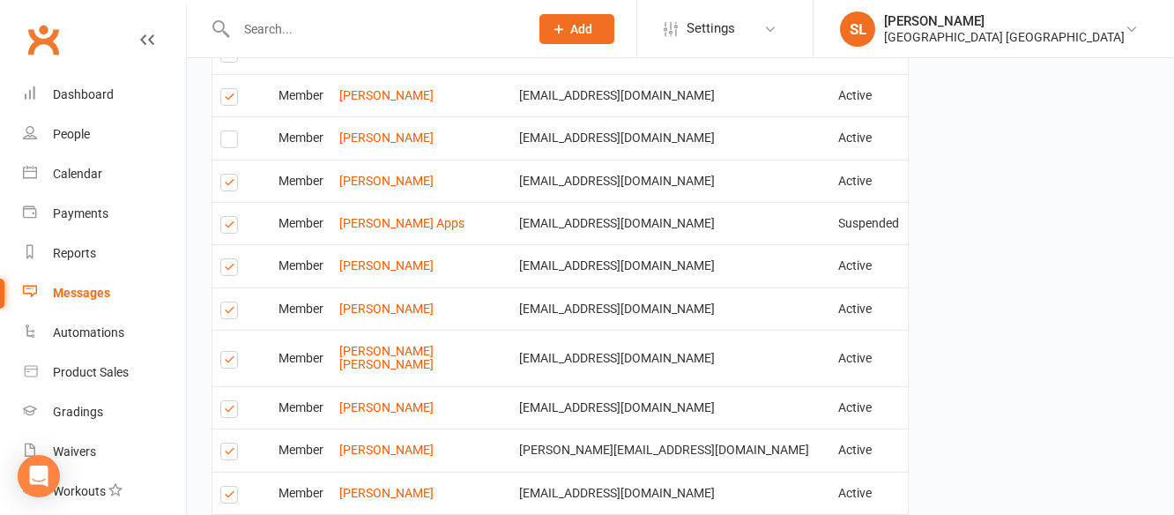
click at [225, 227] on label at bounding box center [232, 227] width 24 height 0
click at [225, 217] on input "checkbox" at bounding box center [225, 217] width 11 height 0
click at [226, 270] on label at bounding box center [232, 270] width 24 height 0
click at [226, 259] on input "checkbox" at bounding box center [225, 259] width 11 height 0
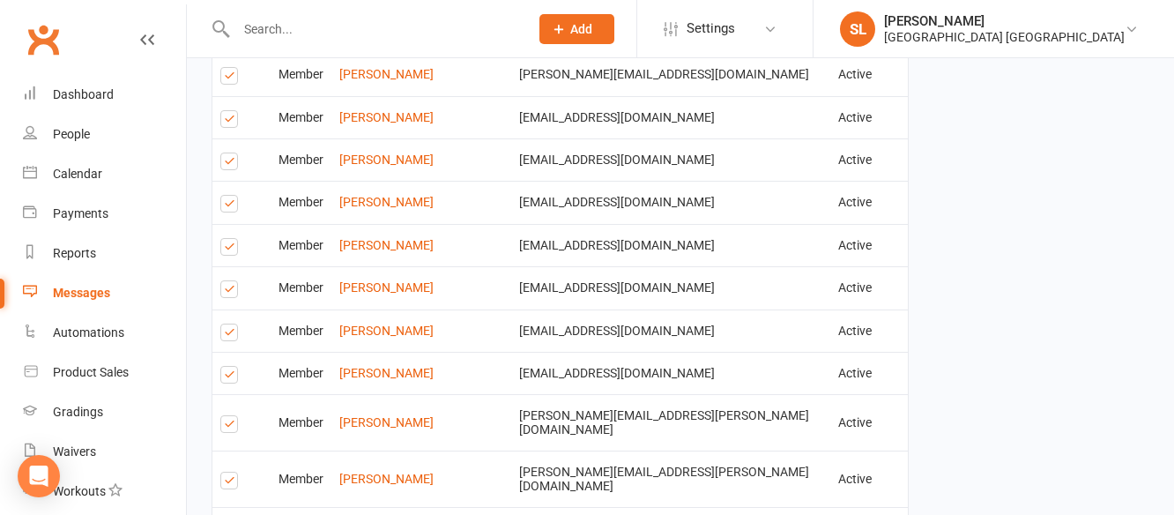
scroll to position [2291, 0]
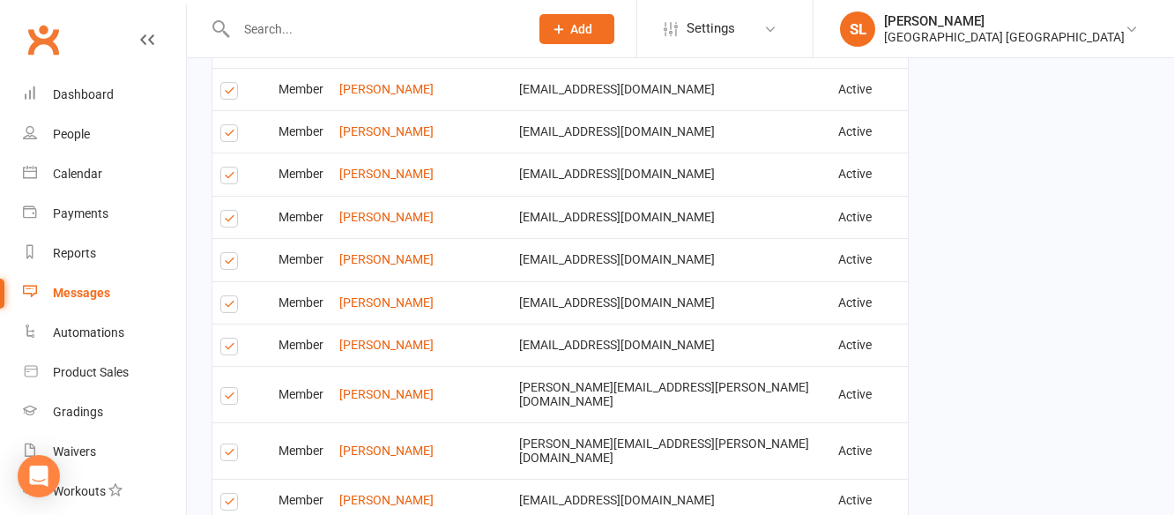
click at [226, 178] on label at bounding box center [232, 178] width 24 height 0
click at [226, 167] on input "checkbox" at bounding box center [225, 167] width 11 height 0
click at [226, 221] on label at bounding box center [232, 221] width 24 height 0
click at [226, 211] on input "checkbox" at bounding box center [225, 211] width 11 height 0
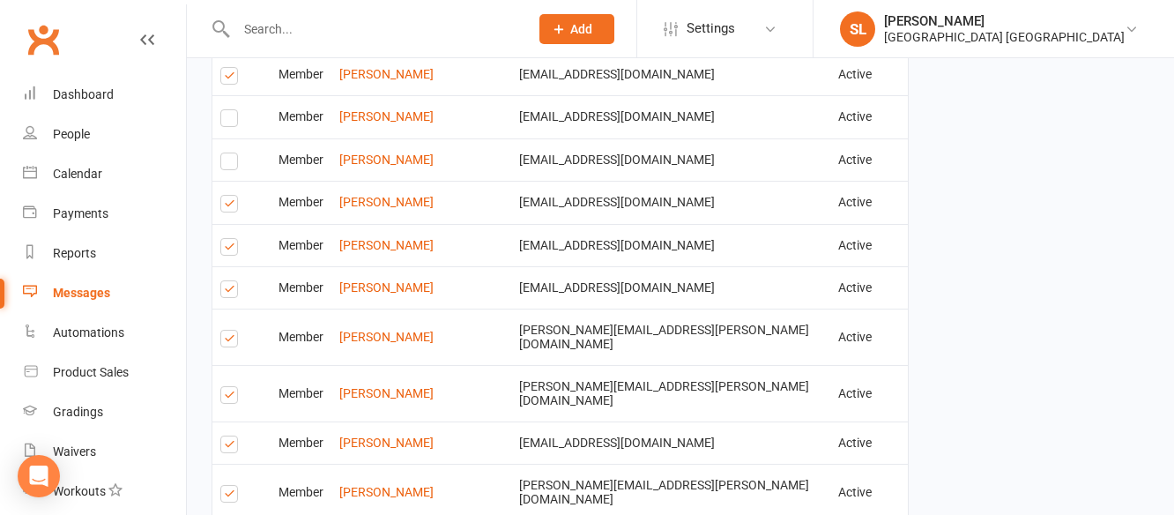
scroll to position [2379, 0]
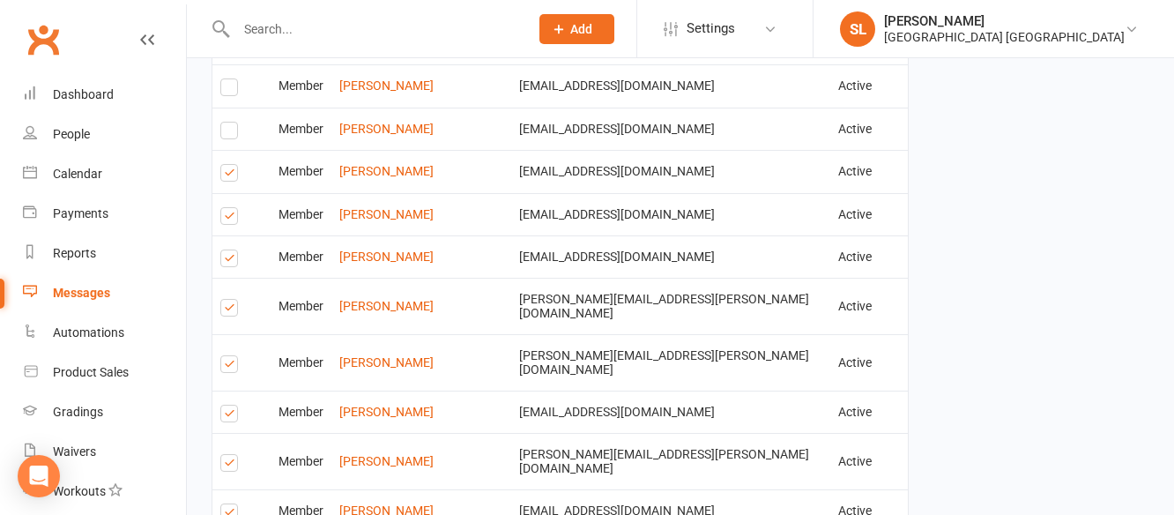
click at [226, 310] on label at bounding box center [232, 310] width 24 height 0
click at [226, 300] on input "checkbox" at bounding box center [225, 300] width 11 height 0
click at [231, 465] on label at bounding box center [232, 465] width 24 height 0
click at [231, 455] on input "checkbox" at bounding box center [225, 455] width 11 height 0
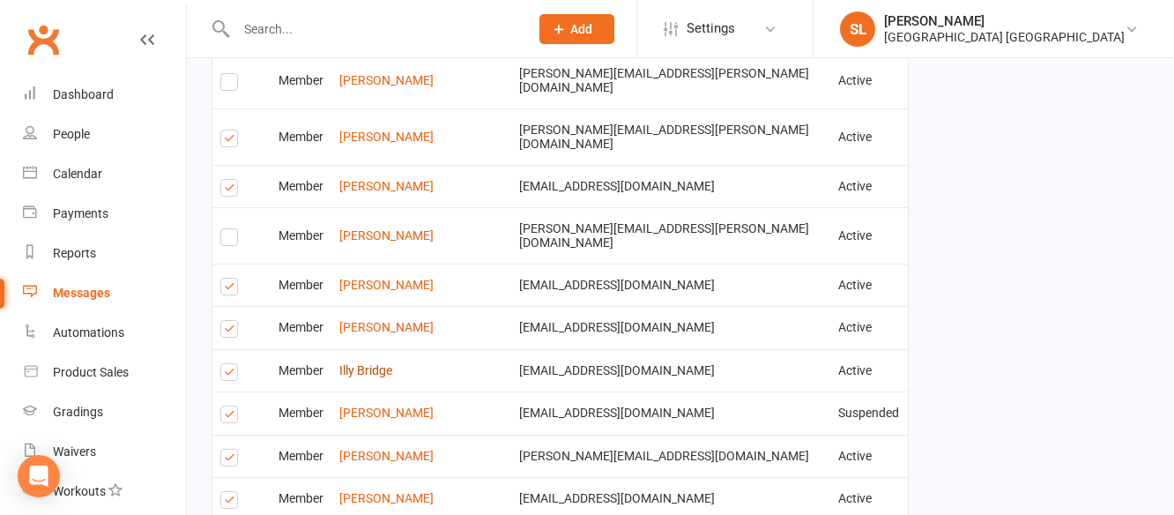
scroll to position [2643, 0]
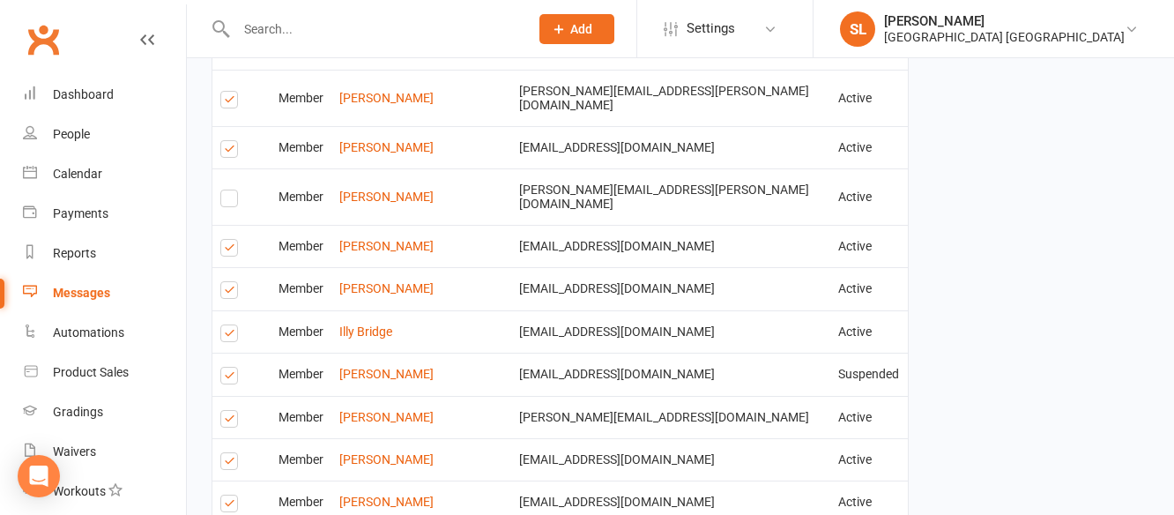
click at [228, 250] on label at bounding box center [232, 250] width 24 height 0
click at [228, 240] on input "checkbox" at bounding box center [225, 240] width 11 height 0
click at [226, 378] on label at bounding box center [232, 378] width 24 height 0
click at [226, 367] on input "checkbox" at bounding box center [225, 367] width 11 height 0
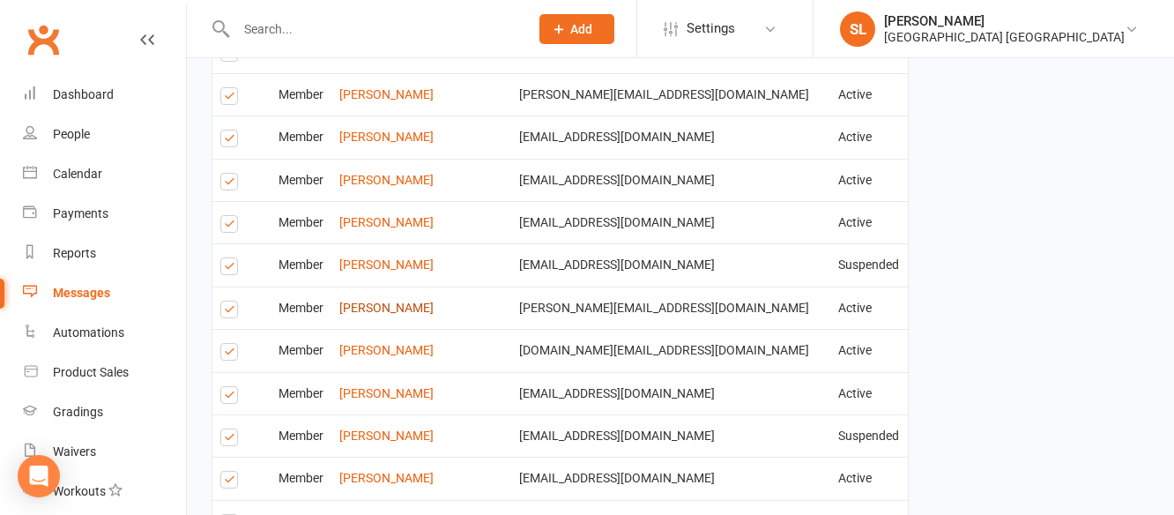
scroll to position [3348, 0]
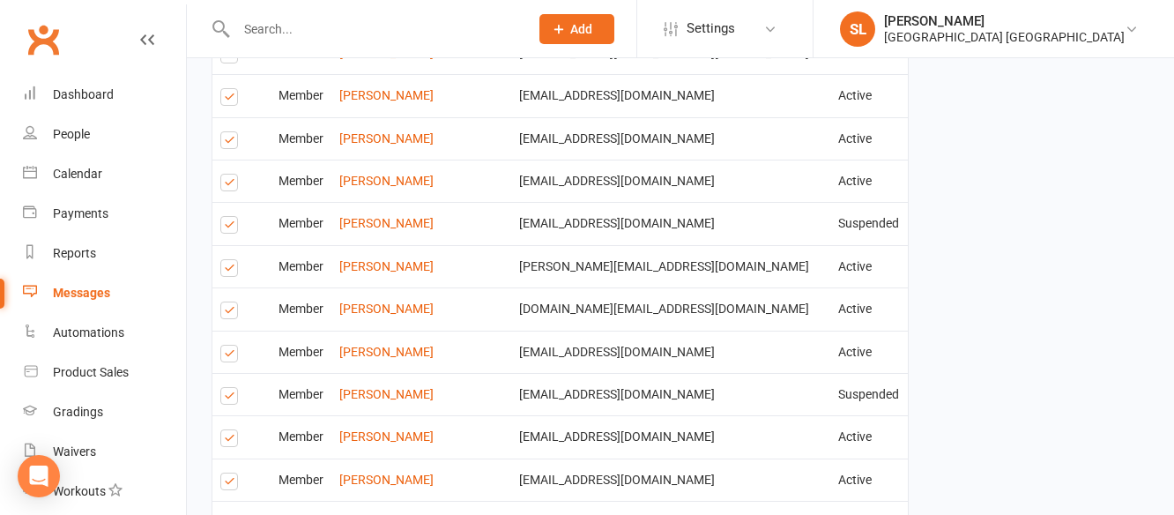
click at [232, 398] on label at bounding box center [232, 398] width 24 height 0
click at [232, 388] on input "checkbox" at bounding box center [225, 388] width 11 height 0
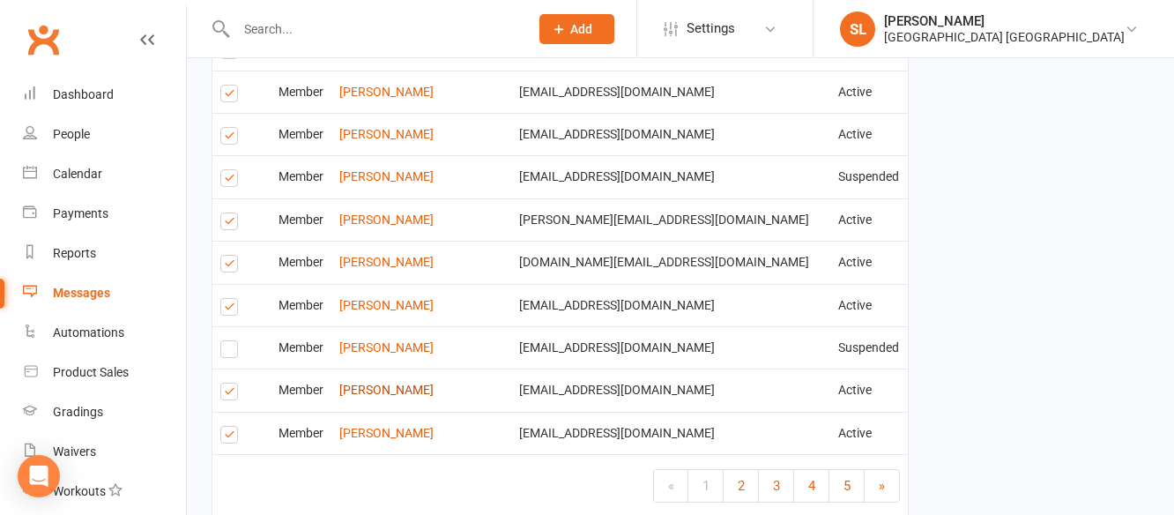
scroll to position [3434, 0]
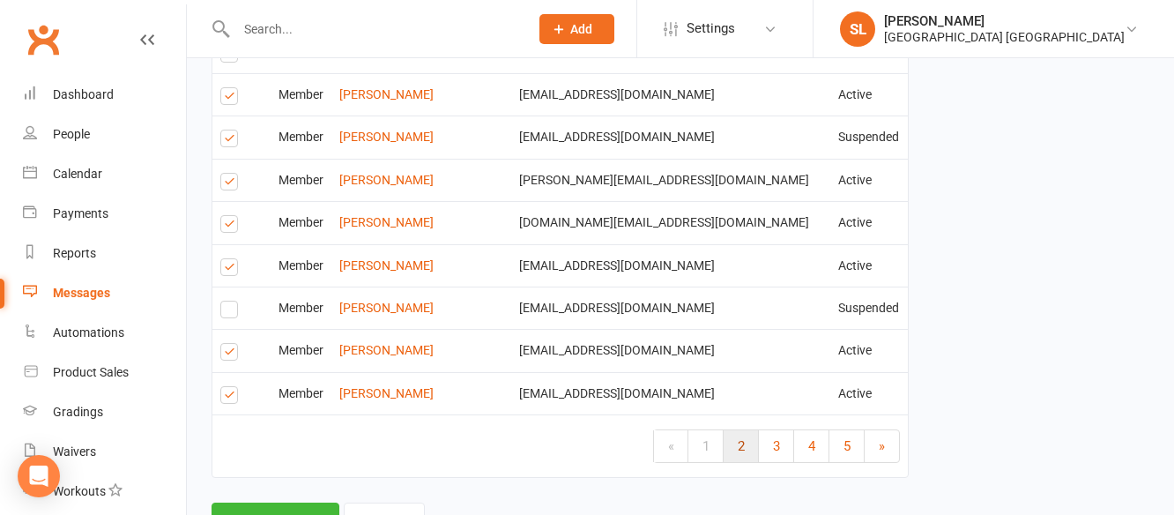
click at [740, 438] on span "2" at bounding box center [740, 446] width 7 height 16
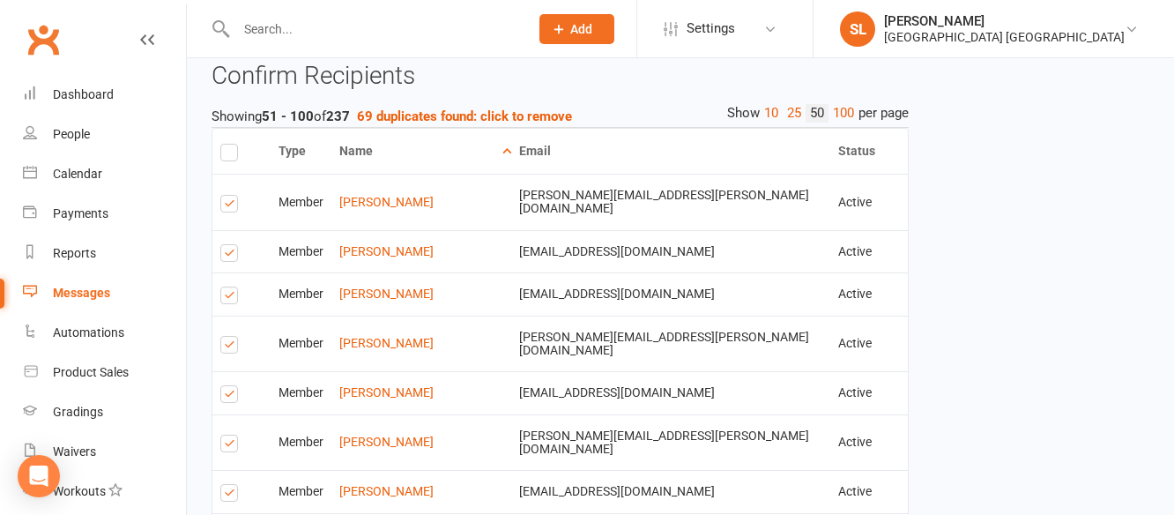
scroll to position [1496, 0]
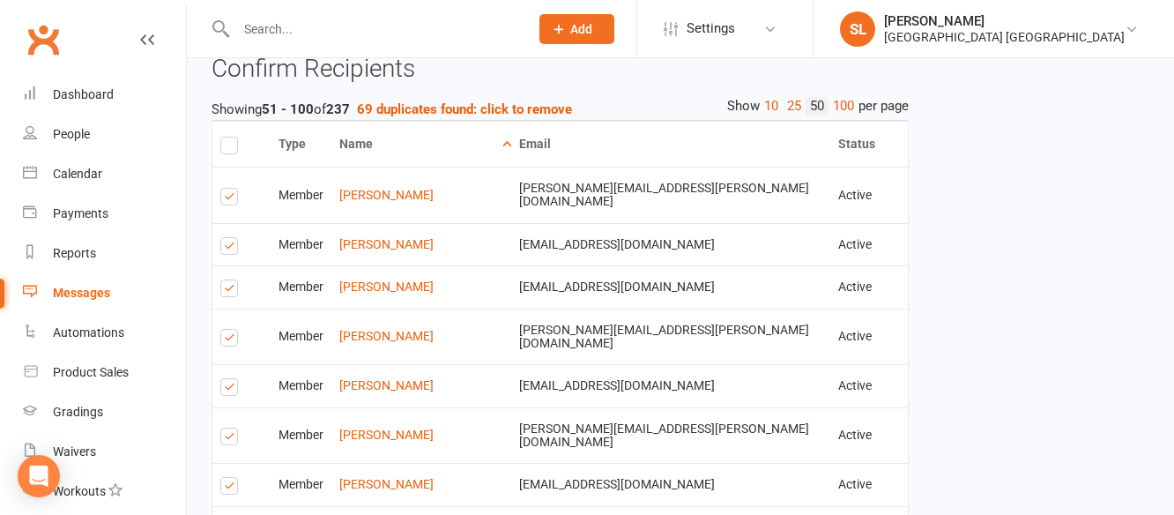
click at [232, 248] on label at bounding box center [232, 248] width 24 height 0
click at [232, 238] on input "checkbox" at bounding box center [225, 238] width 11 height 0
click at [226, 340] on label at bounding box center [232, 340] width 24 height 0
click at [226, 330] on input "checkbox" at bounding box center [225, 330] width 11 height 0
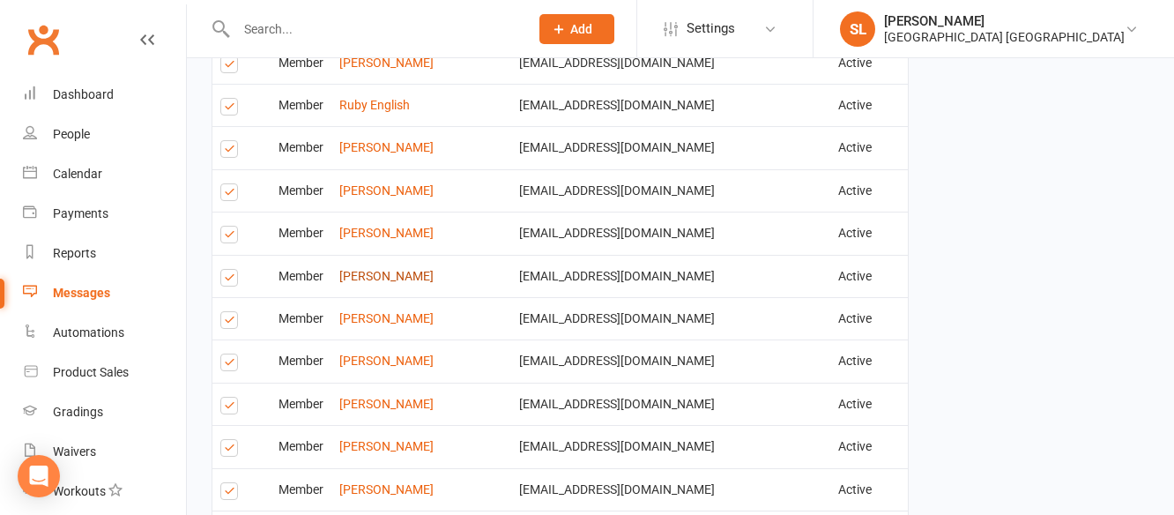
scroll to position [2289, 0]
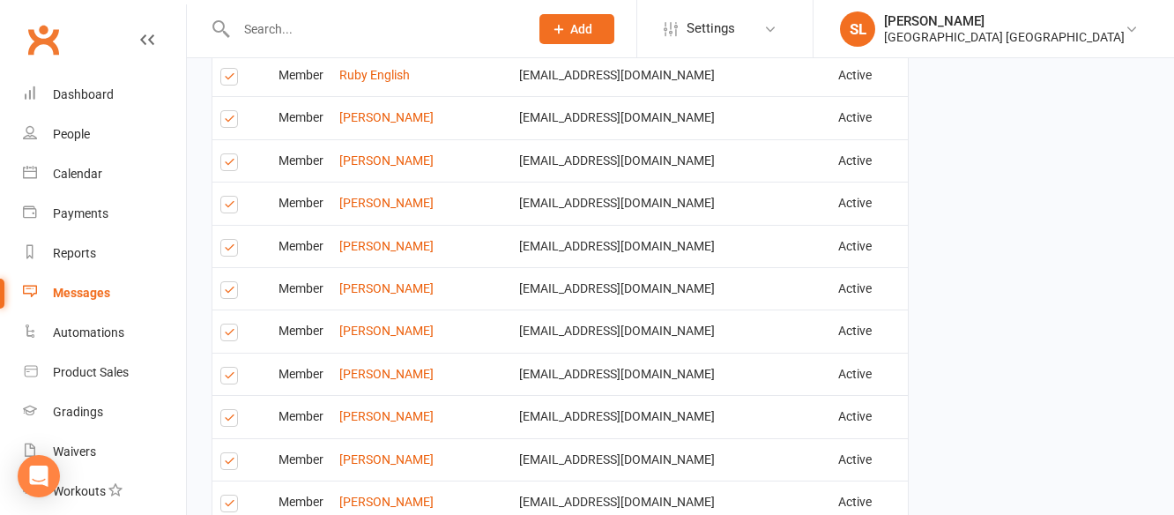
click at [229, 378] on label at bounding box center [232, 378] width 24 height 0
click at [229, 367] on input "checkbox" at bounding box center [225, 367] width 11 height 0
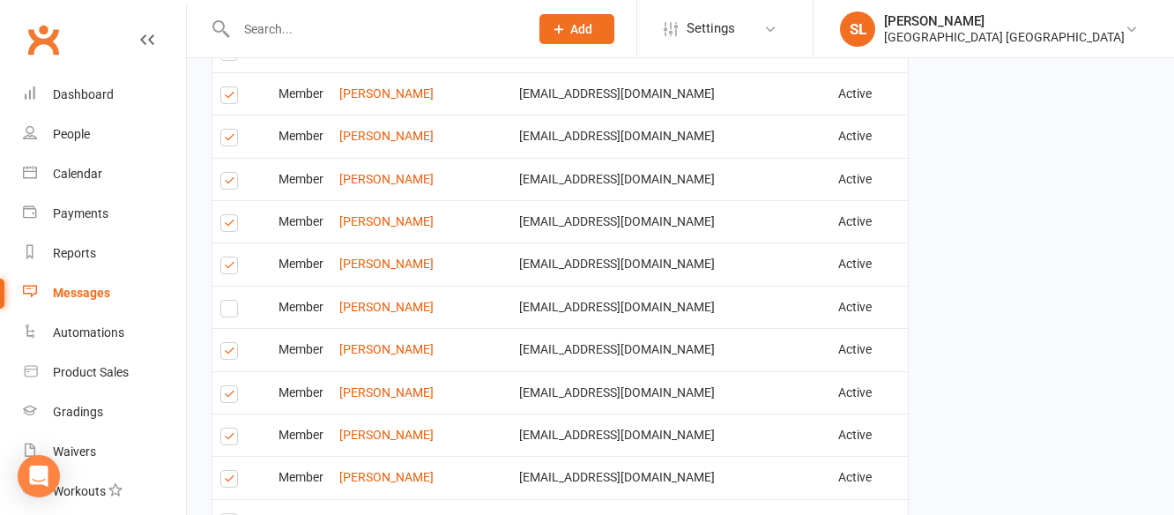
scroll to position [2465, 0]
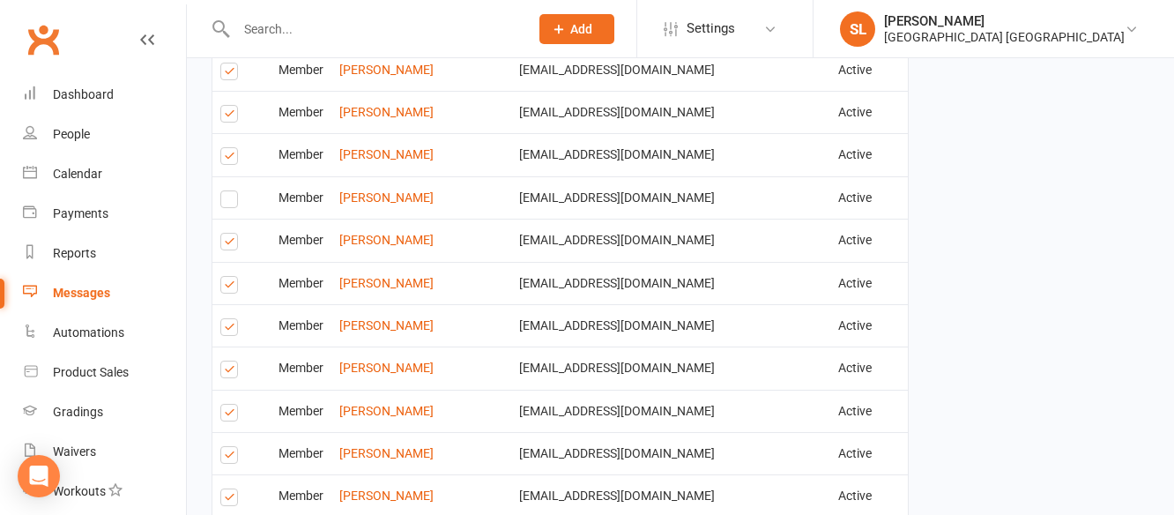
click at [226, 244] on label at bounding box center [232, 244] width 24 height 0
click at [226, 233] on input "checkbox" at bounding box center [225, 233] width 11 height 0
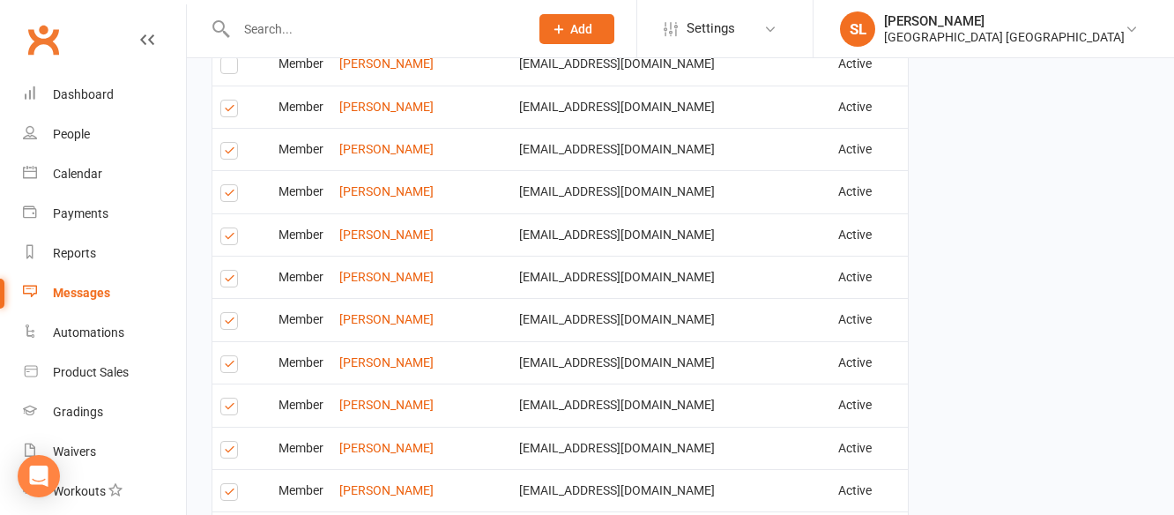
click at [228, 239] on label at bounding box center [232, 239] width 24 height 0
click at [228, 228] on input "checkbox" at bounding box center [225, 228] width 11 height 0
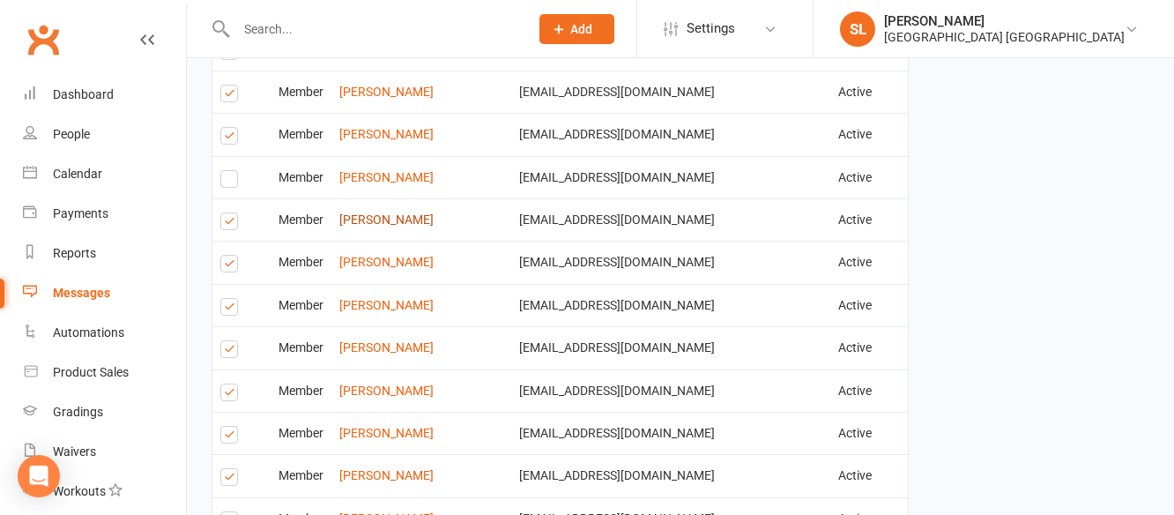
scroll to position [2730, 0]
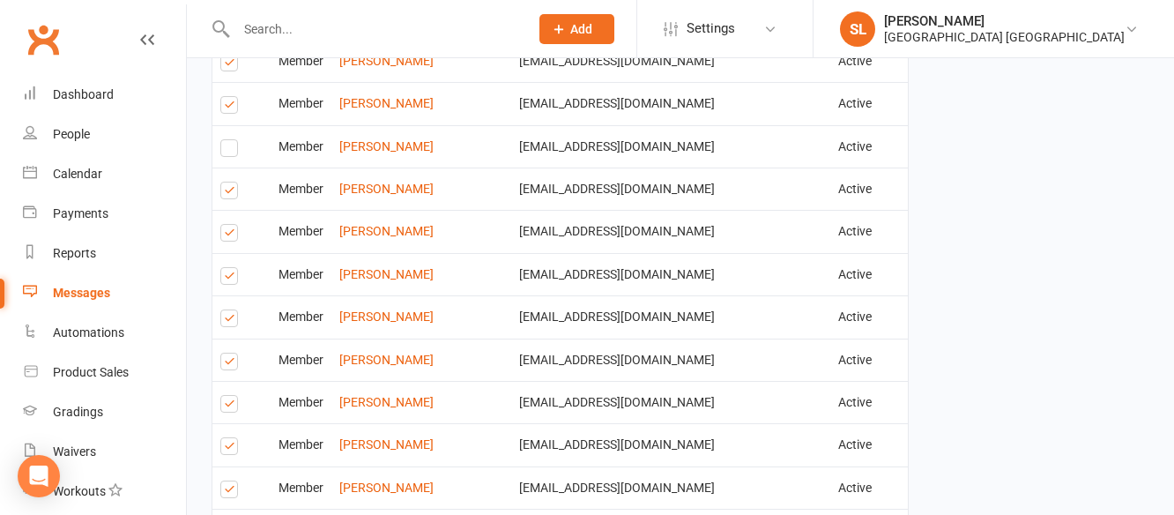
click at [228, 278] on label at bounding box center [232, 278] width 24 height 0
click at [228, 268] on input "checkbox" at bounding box center [225, 268] width 11 height 0
click at [229, 321] on label at bounding box center [232, 321] width 24 height 0
click at [229, 310] on input "checkbox" at bounding box center [225, 310] width 11 height 0
click at [225, 406] on label at bounding box center [232, 406] width 24 height 0
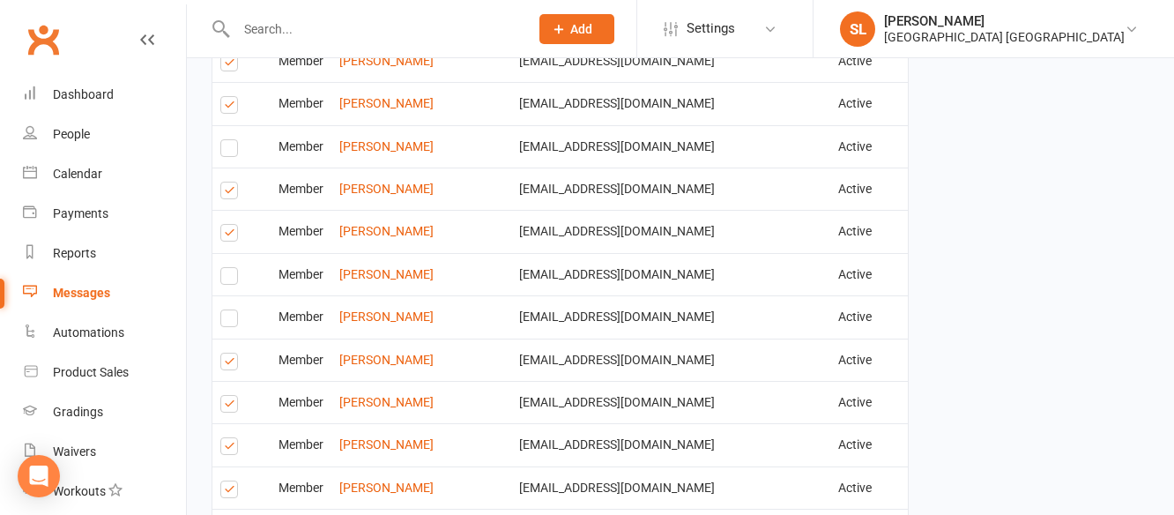
click at [225, 396] on input "checkbox" at bounding box center [225, 396] width 11 height 0
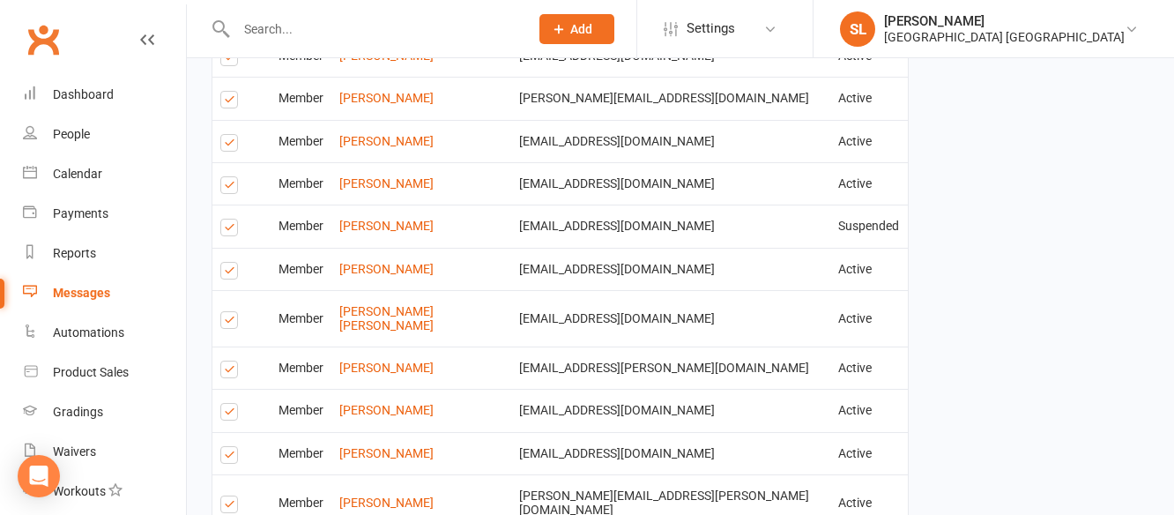
scroll to position [3170, 0]
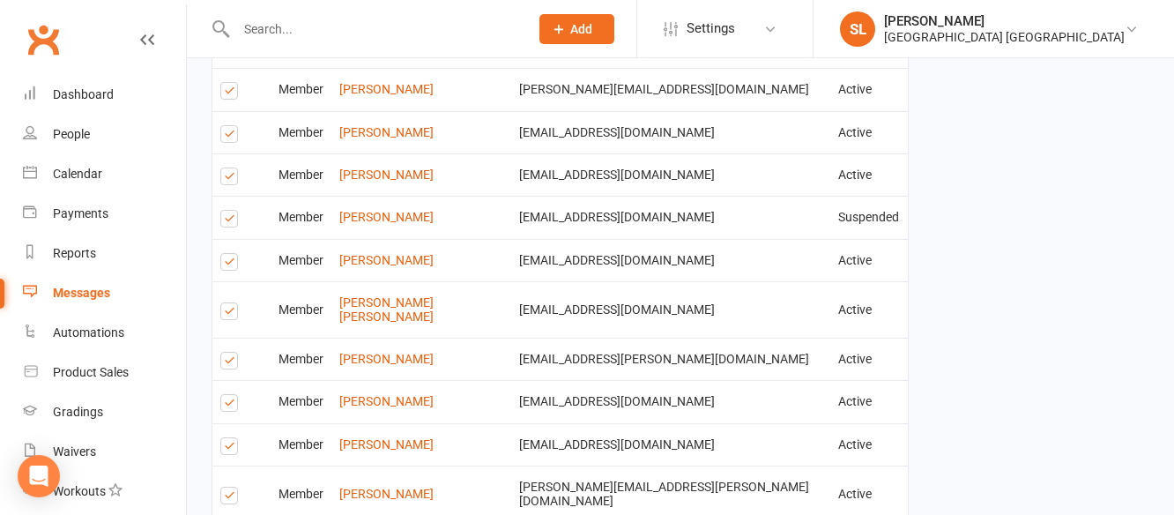
click at [226, 221] on label at bounding box center [232, 221] width 24 height 0
click at [226, 211] on input "checkbox" at bounding box center [225, 211] width 11 height 0
click at [227, 264] on label at bounding box center [232, 264] width 24 height 0
click at [227, 254] on input "checkbox" at bounding box center [225, 254] width 11 height 0
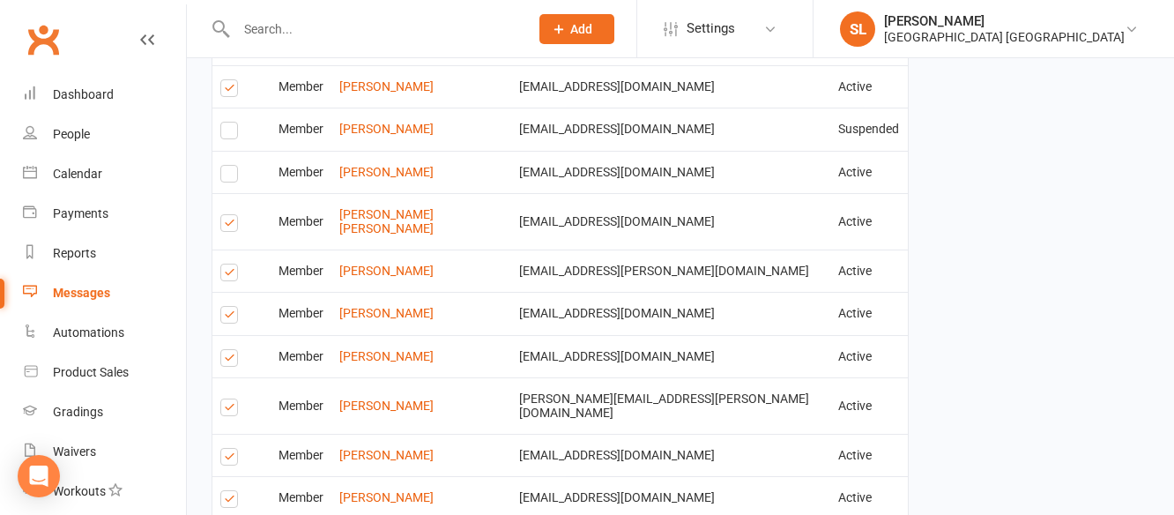
click at [229, 317] on label at bounding box center [232, 317] width 24 height 0
click at [229, 307] on input "checkbox" at bounding box center [225, 307] width 11 height 0
click at [230, 360] on label at bounding box center [232, 360] width 24 height 0
click at [230, 350] on input "checkbox" at bounding box center [225, 350] width 11 height 0
click at [229, 410] on label at bounding box center [232, 410] width 24 height 0
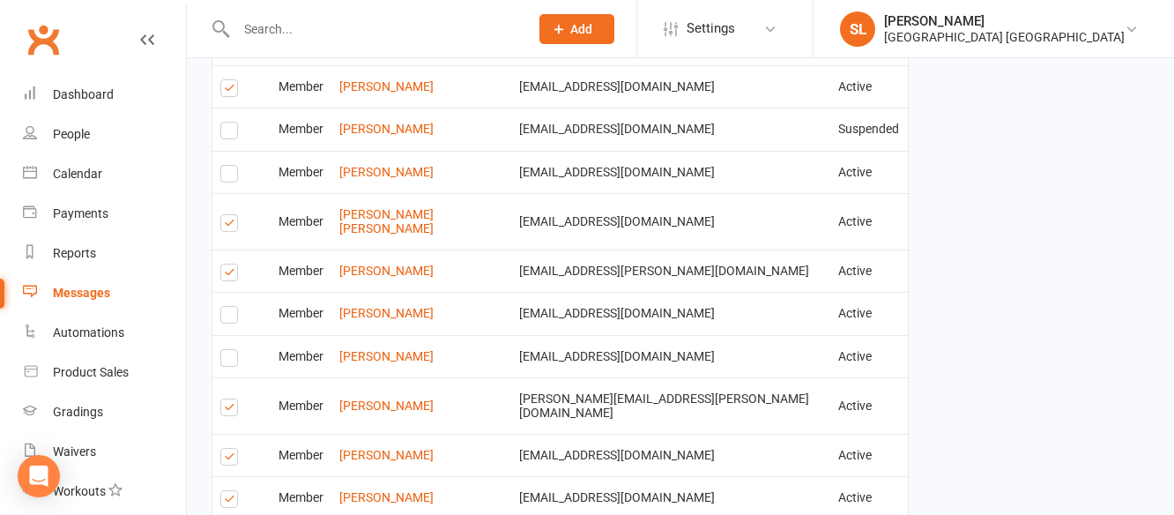
click at [229, 399] on input "checkbox" at bounding box center [225, 399] width 11 height 0
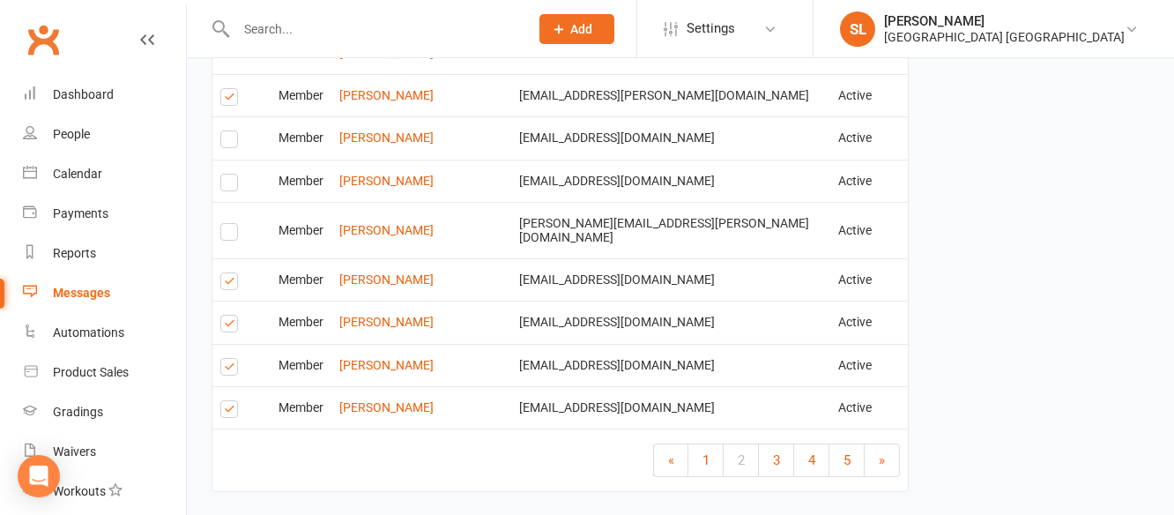
scroll to position [3434, 0]
click at [773, 451] on span "3" at bounding box center [776, 459] width 7 height 16
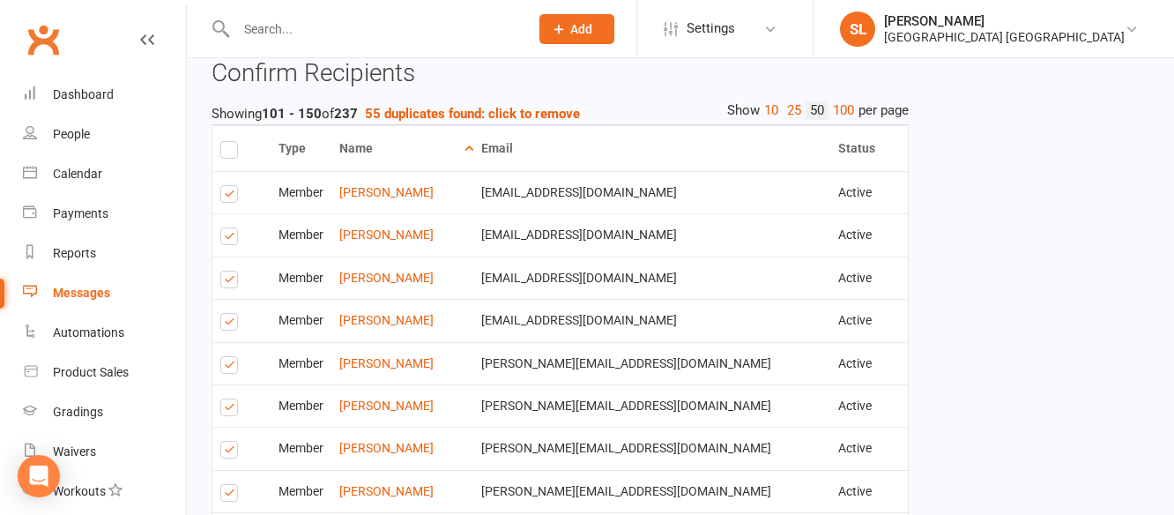
scroll to position [1496, 0]
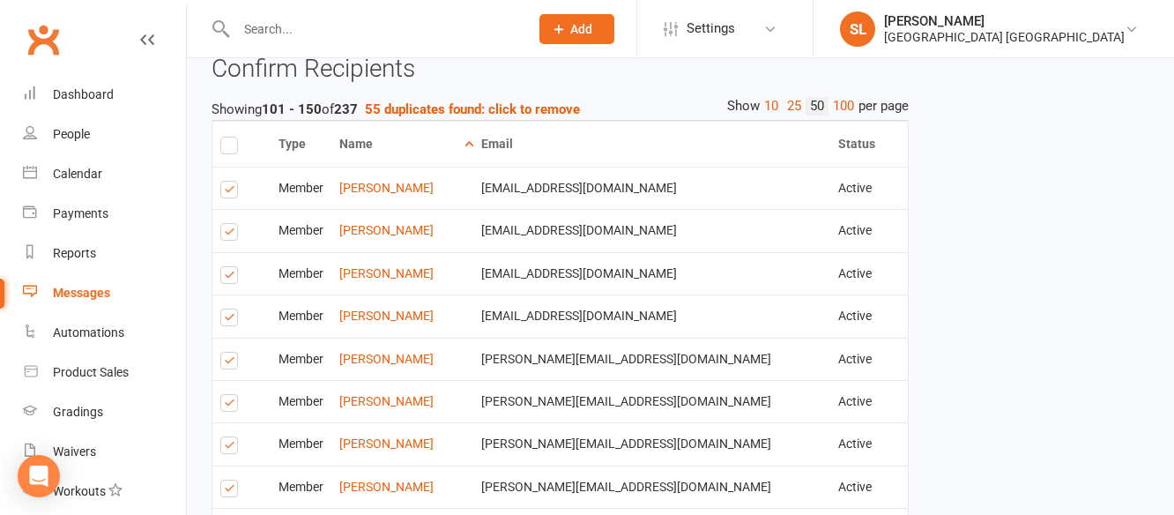
click at [225, 192] on label at bounding box center [232, 192] width 24 height 0
click at [225, 182] on input "checkbox" at bounding box center [225, 182] width 11 height 0
click at [228, 234] on label at bounding box center [232, 234] width 24 height 0
click at [228, 224] on input "checkbox" at bounding box center [225, 224] width 11 height 0
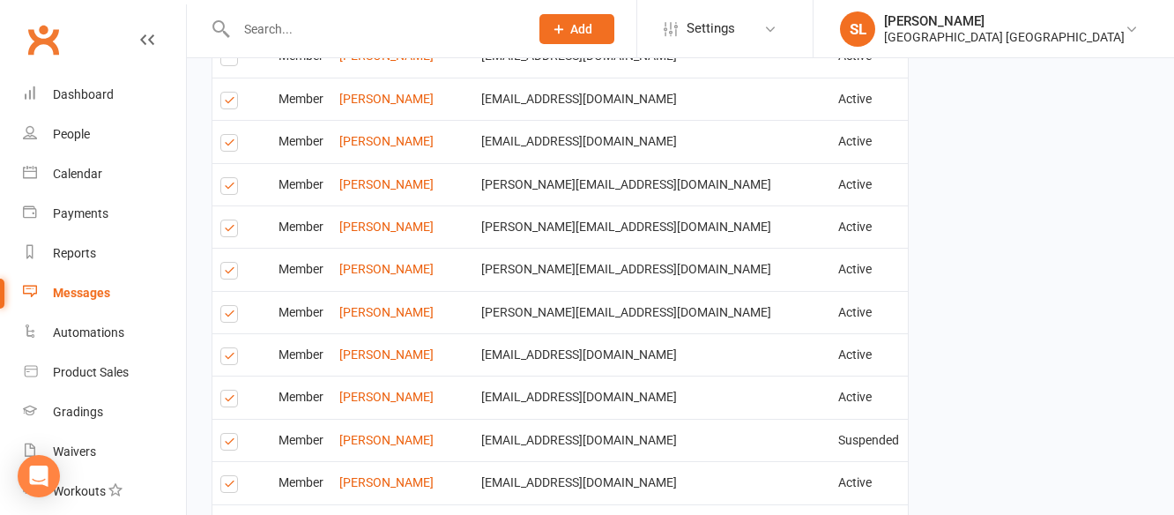
scroll to position [1672, 0]
click at [228, 229] on label at bounding box center [232, 229] width 24 height 0
click at [228, 219] on input "checkbox" at bounding box center [225, 219] width 11 height 0
click at [226, 271] on label at bounding box center [232, 271] width 24 height 0
click at [226, 261] on input "checkbox" at bounding box center [225, 261] width 11 height 0
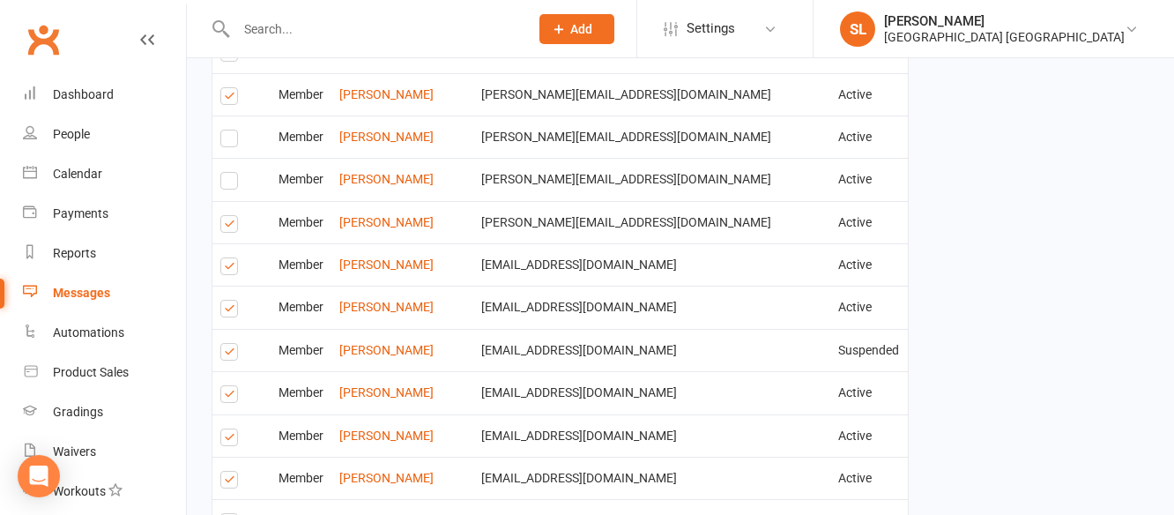
scroll to position [1849, 0]
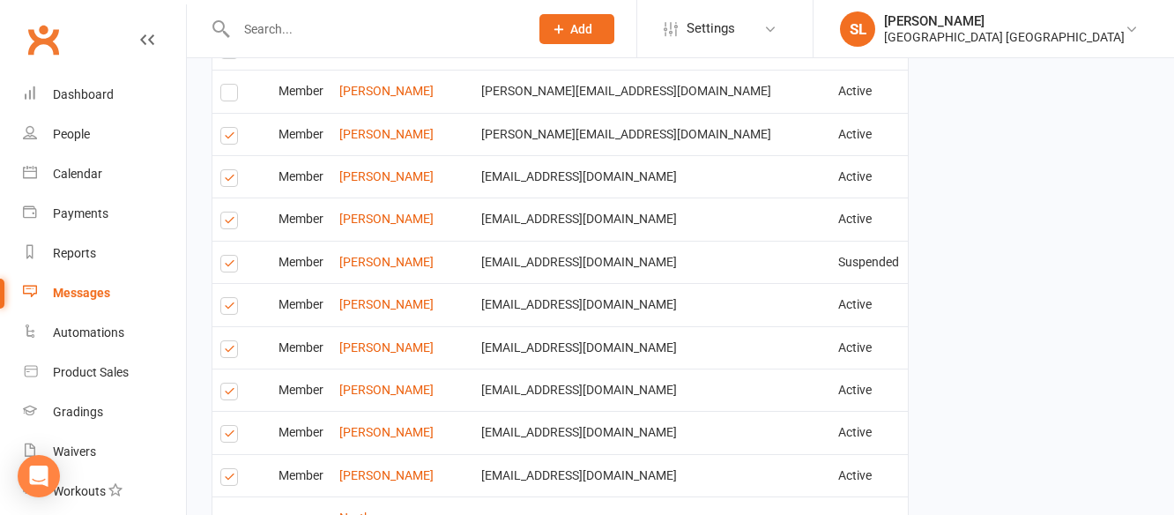
click at [226, 223] on label at bounding box center [232, 223] width 24 height 0
click at [226, 212] on input "checkbox" at bounding box center [225, 212] width 11 height 0
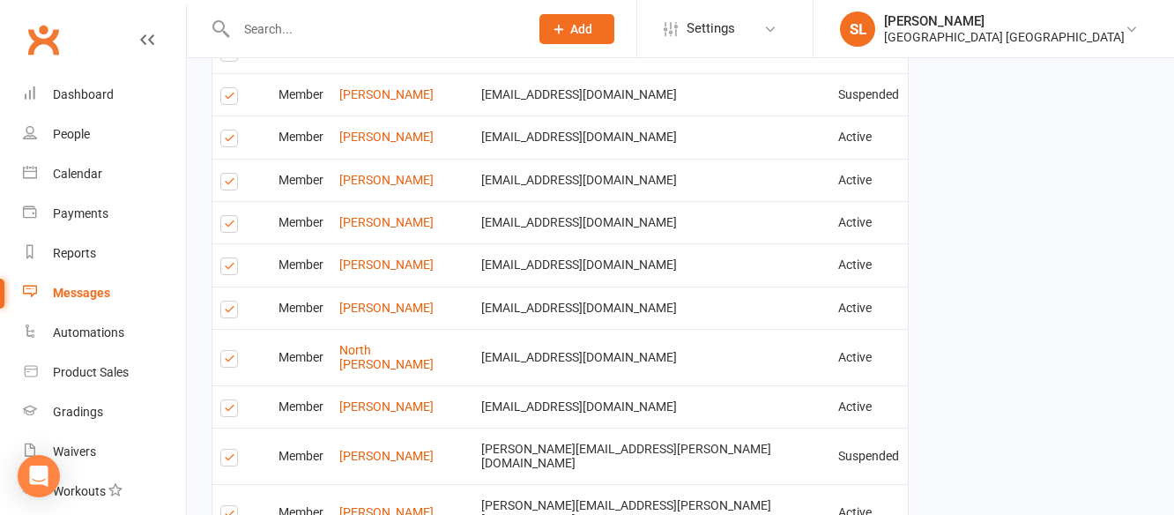
scroll to position [2025, 0]
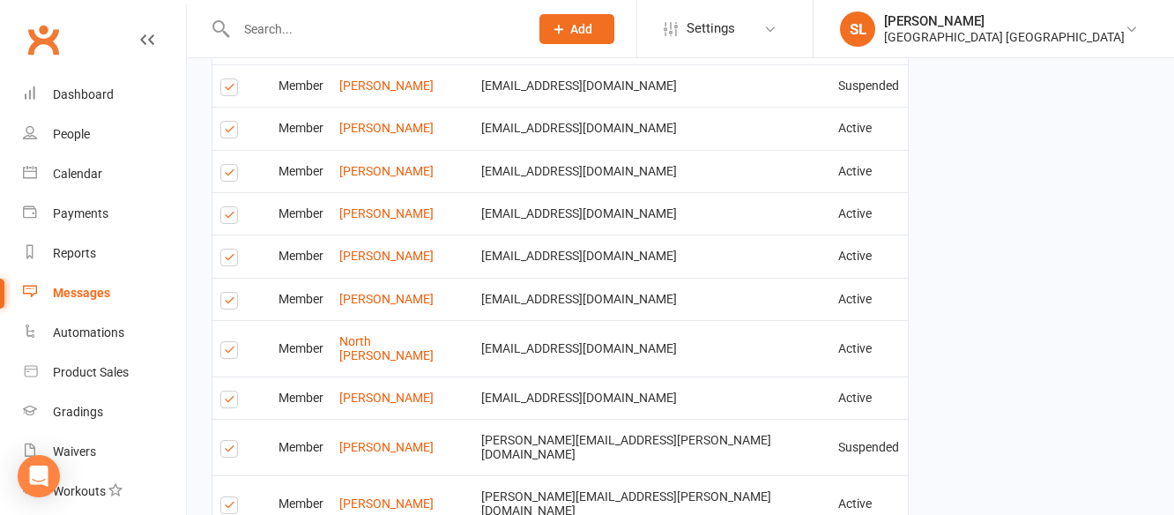
click at [226, 175] on label at bounding box center [232, 175] width 24 height 0
click at [226, 165] on input "checkbox" at bounding box center [225, 165] width 11 height 0
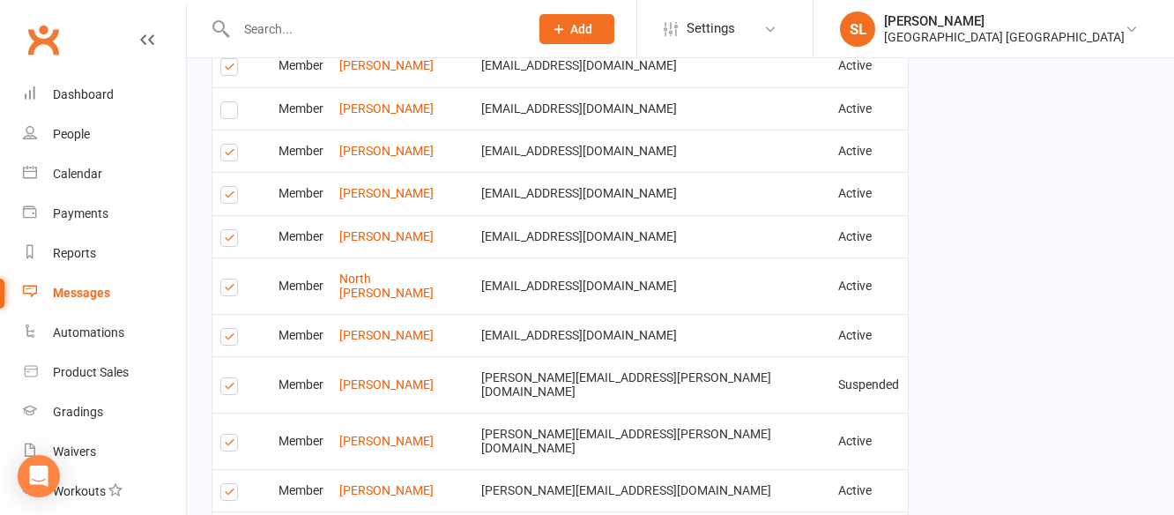
scroll to position [2113, 0]
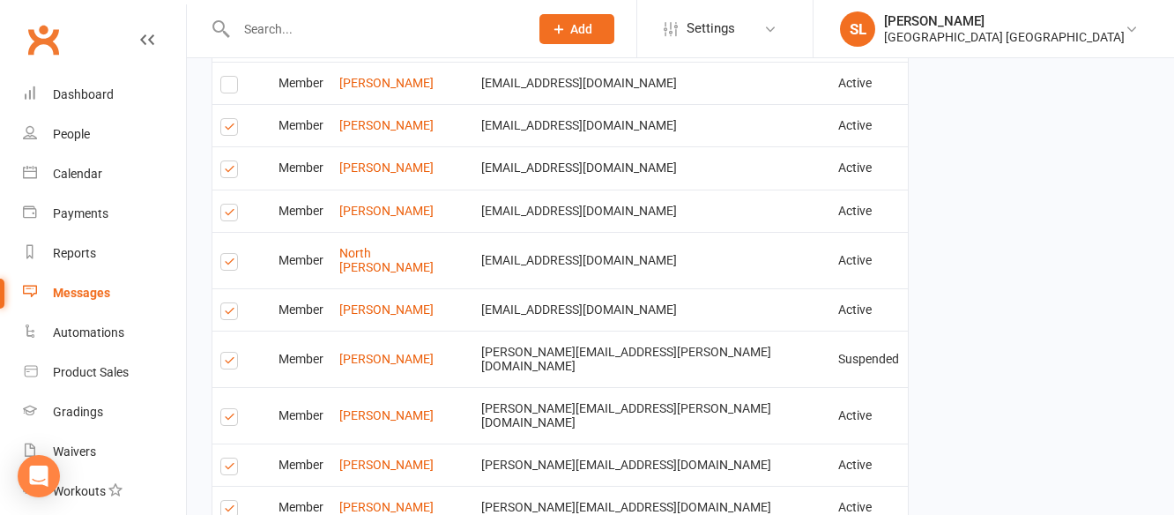
click at [227, 314] on label at bounding box center [232, 314] width 24 height 0
click at [227, 303] on input "checkbox" at bounding box center [225, 303] width 11 height 0
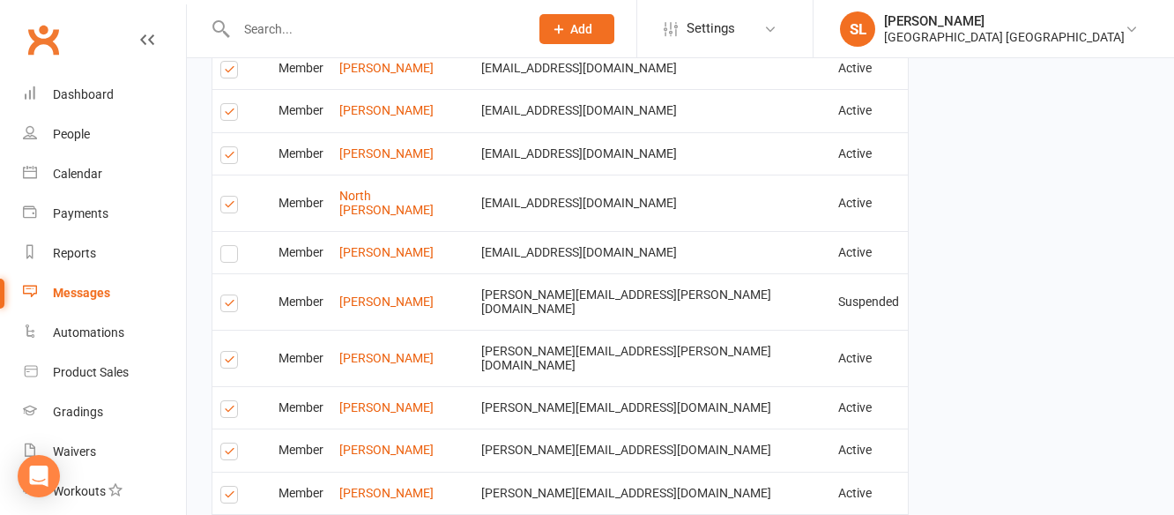
scroll to position [2201, 0]
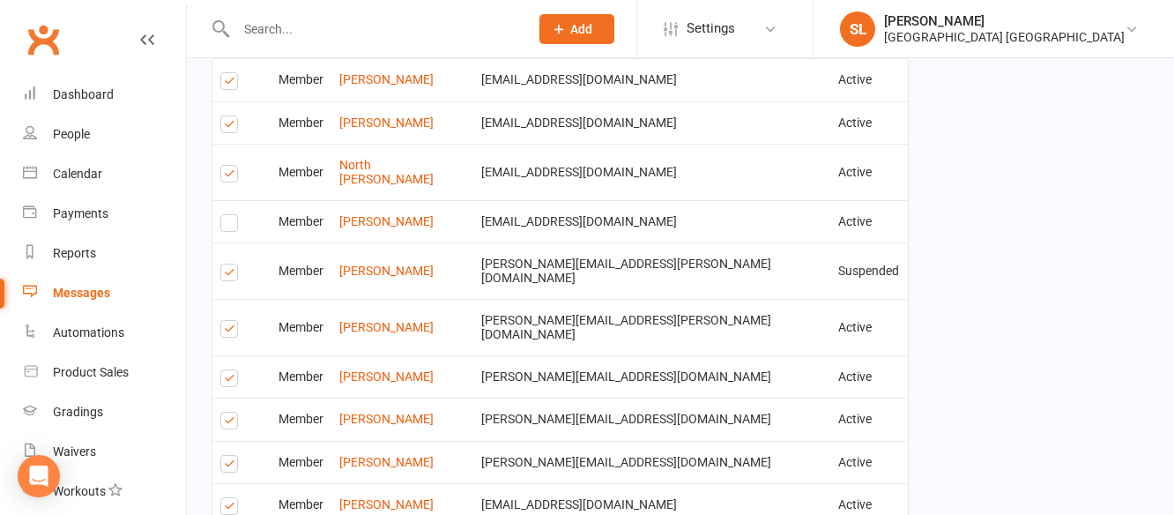
click at [227, 275] on label at bounding box center [232, 275] width 24 height 0
click at [227, 264] on input "checkbox" at bounding box center [225, 264] width 11 height 0
click at [229, 381] on label at bounding box center [232, 381] width 24 height 0
click at [229, 370] on input "checkbox" at bounding box center [225, 370] width 11 height 0
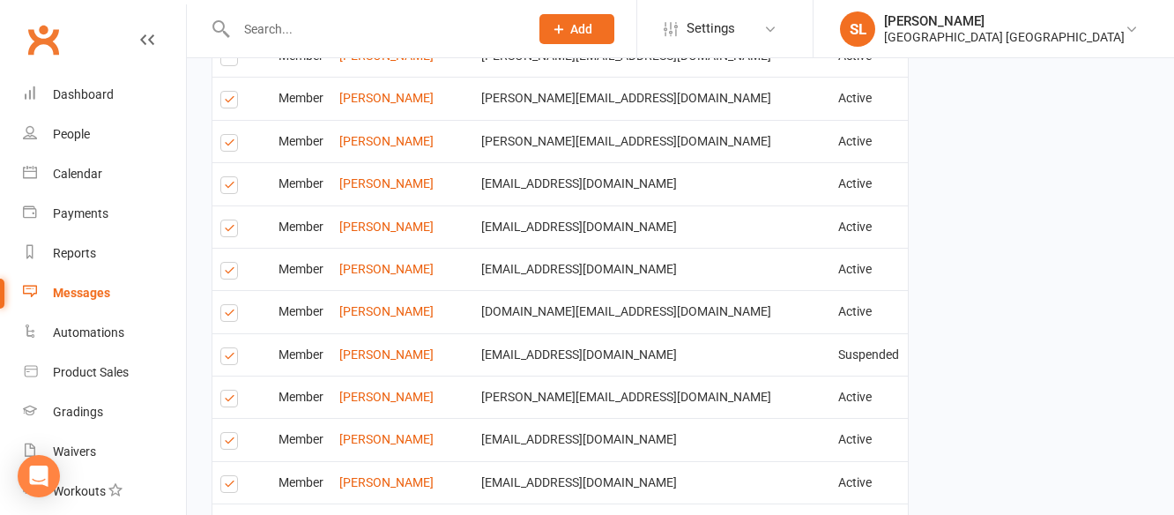
scroll to position [2553, 0]
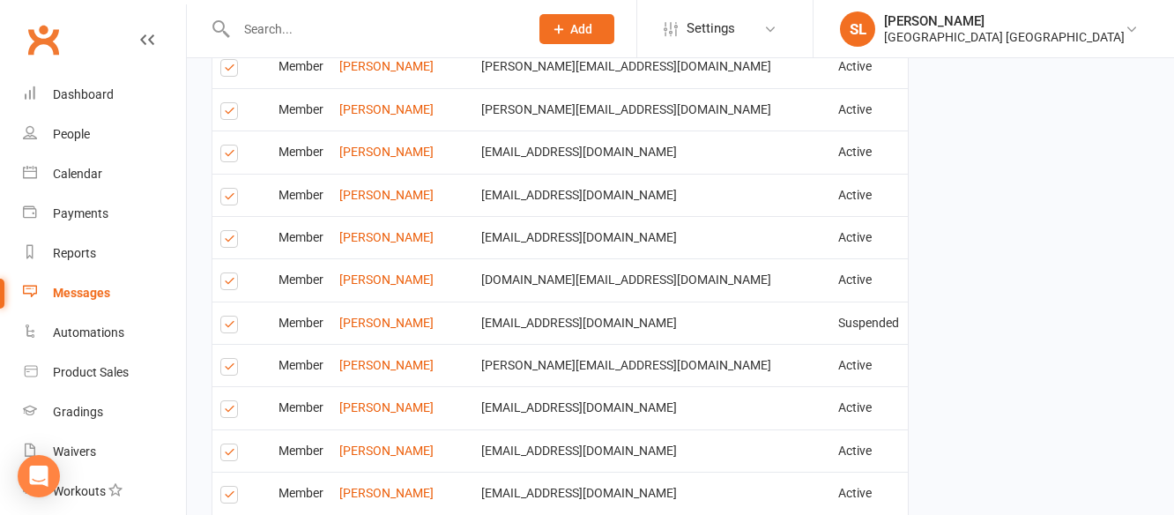
click at [228, 199] on label at bounding box center [232, 199] width 24 height 0
click at [228, 189] on input "checkbox" at bounding box center [225, 189] width 11 height 0
click at [224, 327] on label at bounding box center [232, 327] width 24 height 0
click at [224, 316] on input "checkbox" at bounding box center [225, 316] width 11 height 0
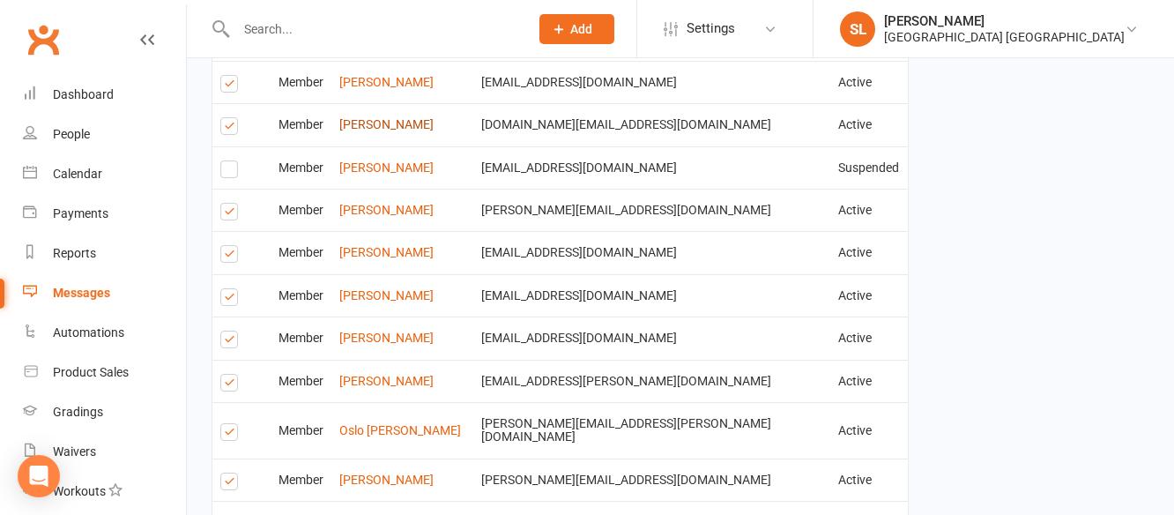
scroll to position [2730, 0]
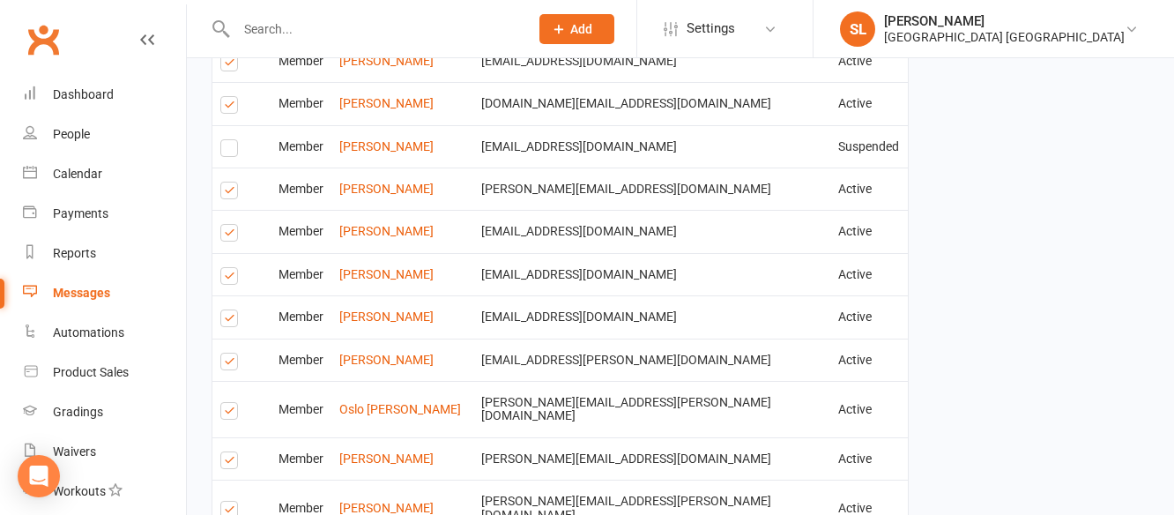
click at [226, 321] on label at bounding box center [232, 321] width 24 height 0
click at [226, 310] on input "checkbox" at bounding box center [225, 310] width 11 height 0
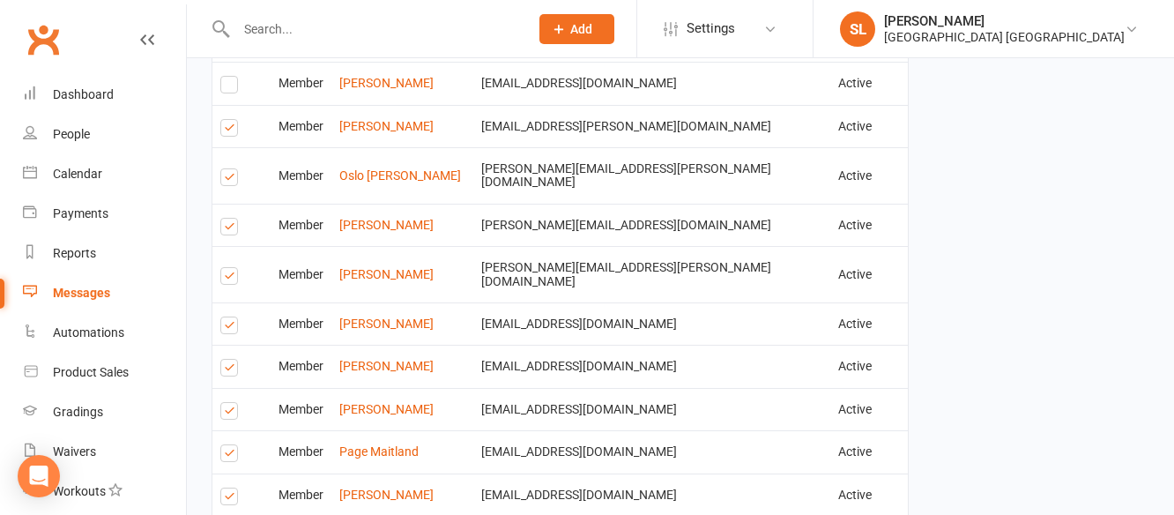
scroll to position [2994, 0]
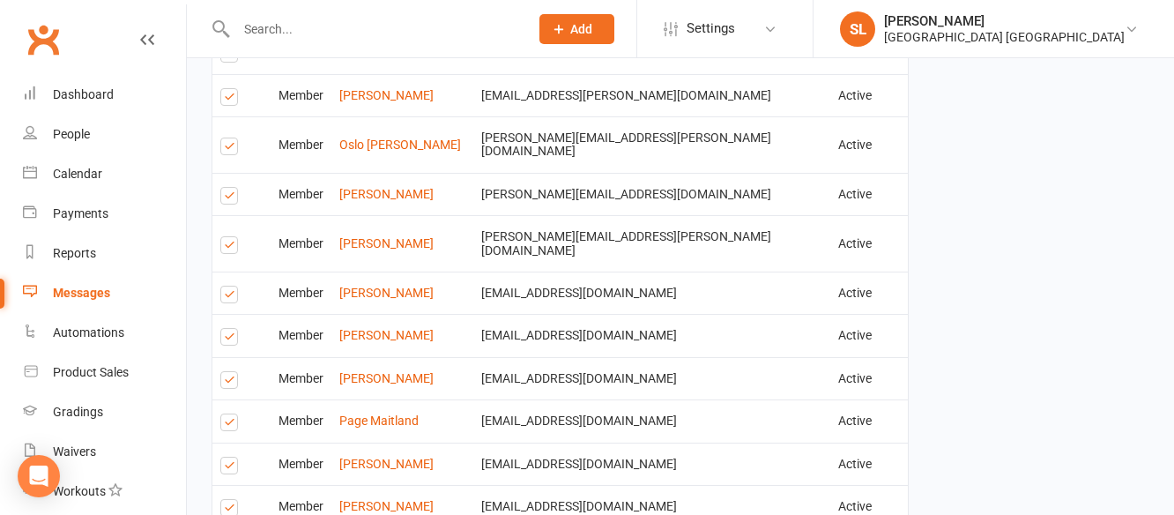
click at [230, 297] on label at bounding box center [232, 297] width 24 height 0
click at [230, 286] on input "checkbox" at bounding box center [225, 286] width 11 height 0
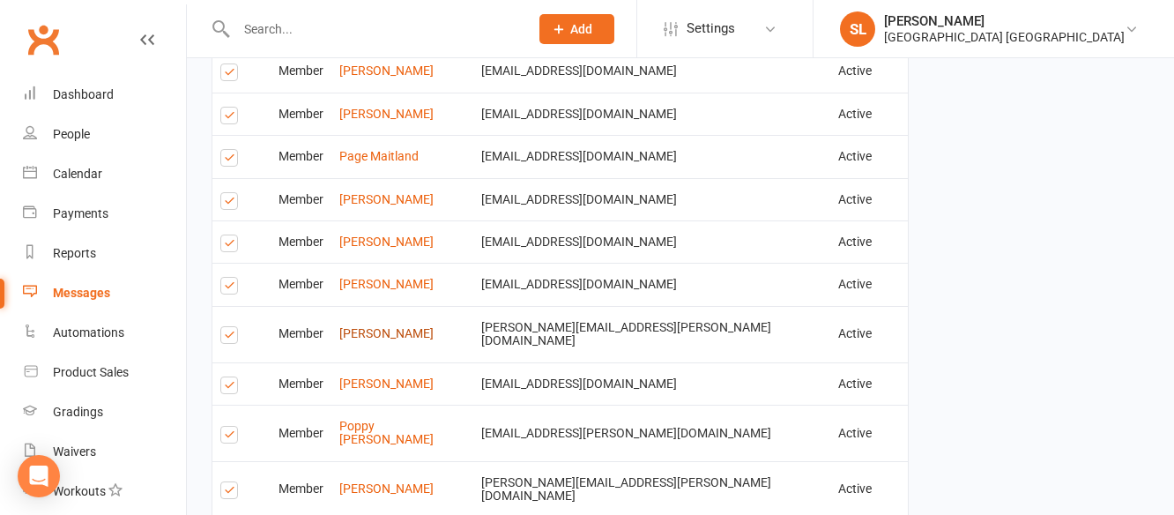
scroll to position [3346, 0]
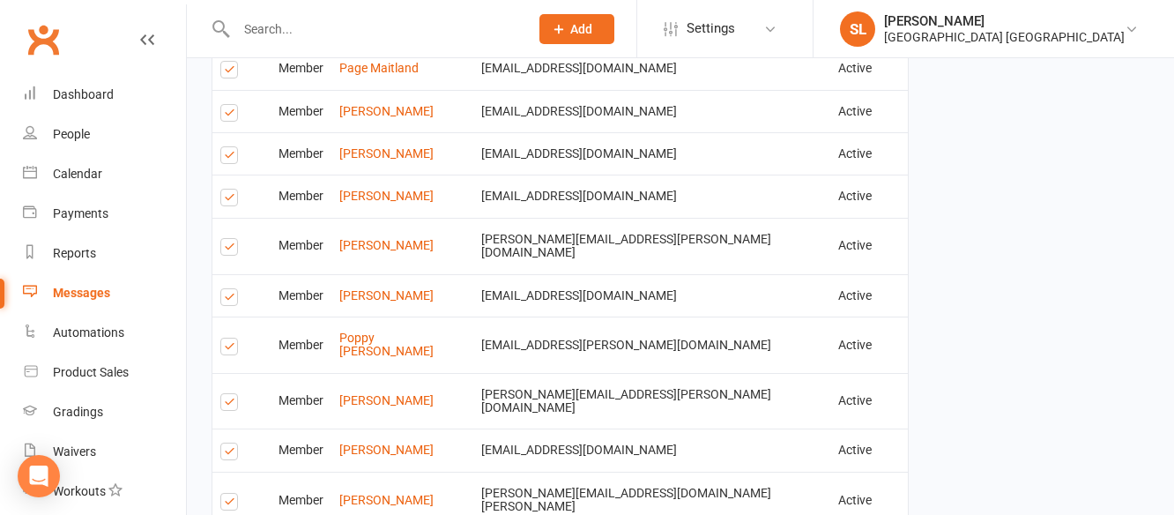
click at [227, 454] on label at bounding box center [232, 454] width 24 height 0
click at [227, 443] on input "checkbox" at bounding box center [225, 443] width 11 height 0
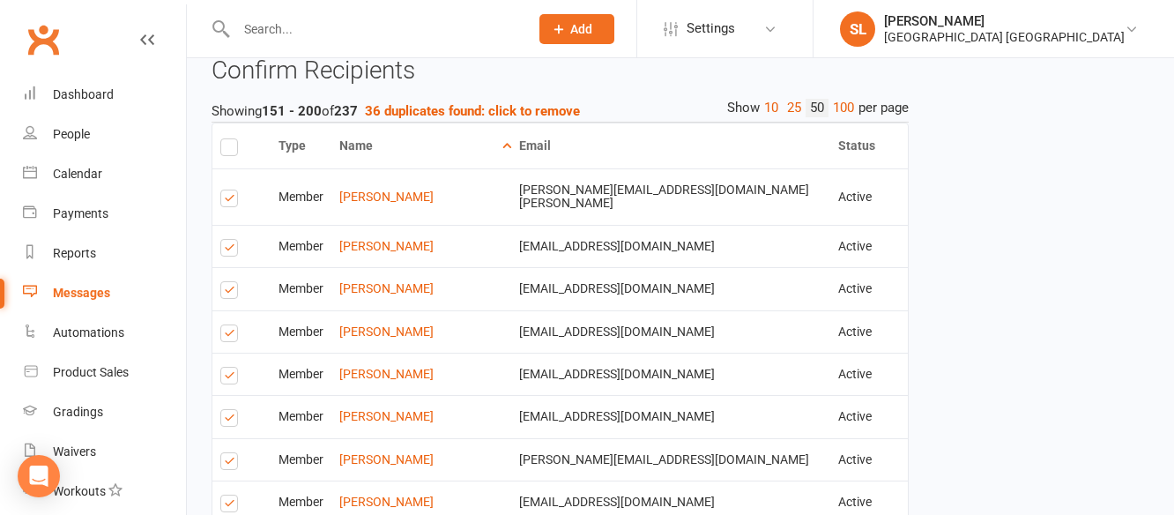
scroll to position [1496, 0]
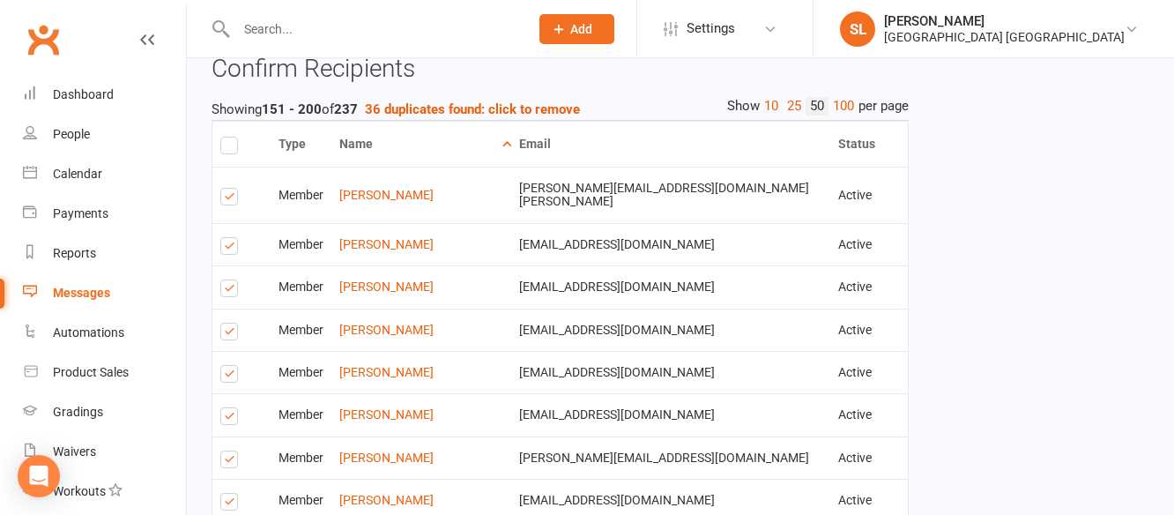
click at [228, 199] on label at bounding box center [232, 199] width 24 height 0
click at [228, 189] on input "checkbox" at bounding box center [225, 189] width 11 height 0
click at [226, 334] on label at bounding box center [232, 334] width 24 height 0
click at [226, 323] on input "checkbox" at bounding box center [225, 323] width 11 height 0
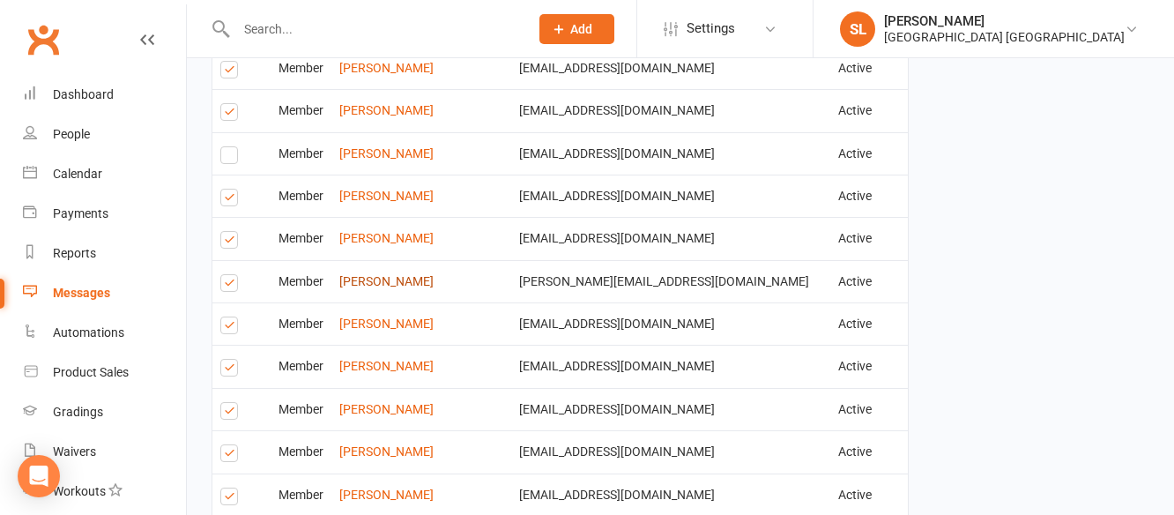
scroll to position [1760, 0]
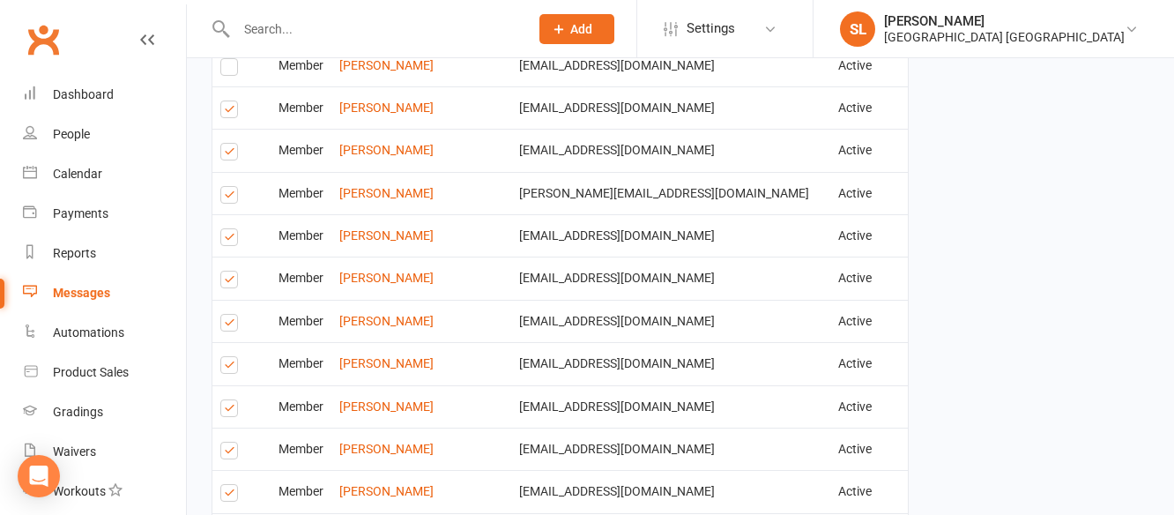
click at [226, 197] on label at bounding box center [232, 197] width 24 height 0
click at [226, 187] on input "checkbox" at bounding box center [225, 187] width 11 height 0
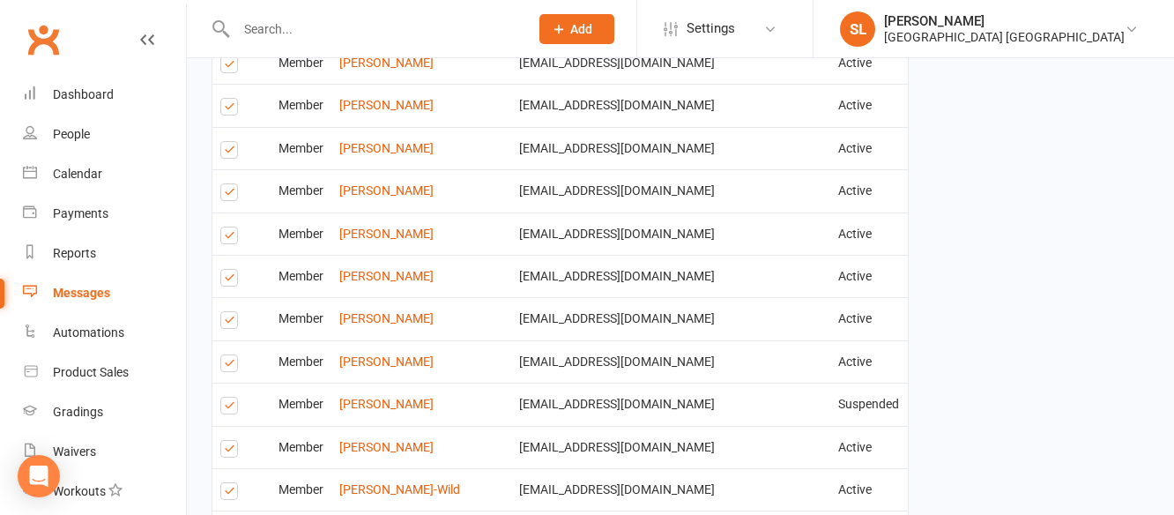
scroll to position [1937, 0]
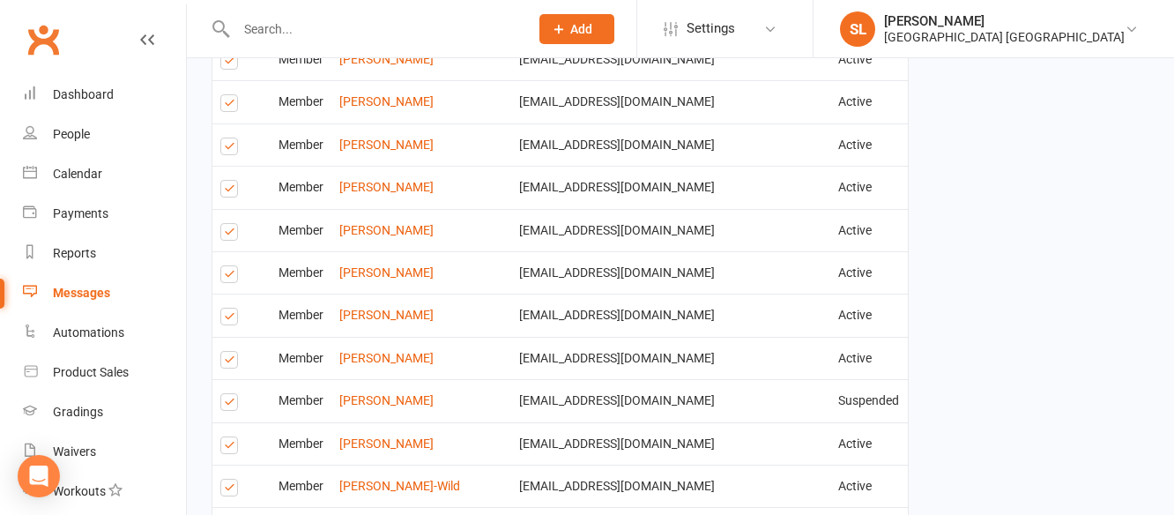
click at [226, 191] on label at bounding box center [232, 191] width 24 height 0
click at [226, 181] on input "checkbox" at bounding box center [225, 181] width 11 height 0
click at [229, 319] on label at bounding box center [232, 319] width 24 height 0
click at [229, 308] on input "checkbox" at bounding box center [225, 308] width 11 height 0
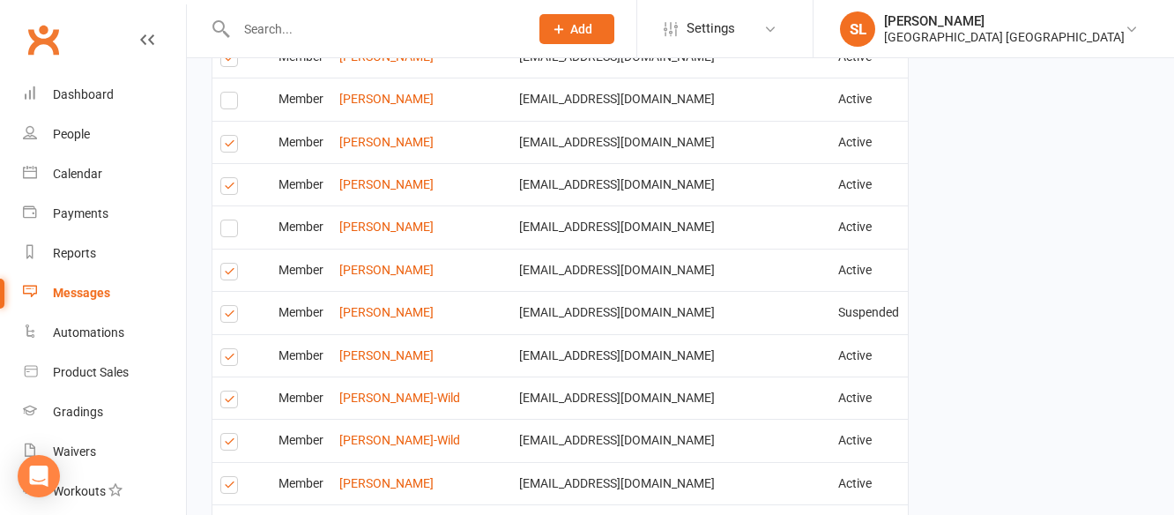
click at [226, 316] on label at bounding box center [232, 316] width 24 height 0
click at [226, 306] on input "checkbox" at bounding box center [225, 306] width 11 height 0
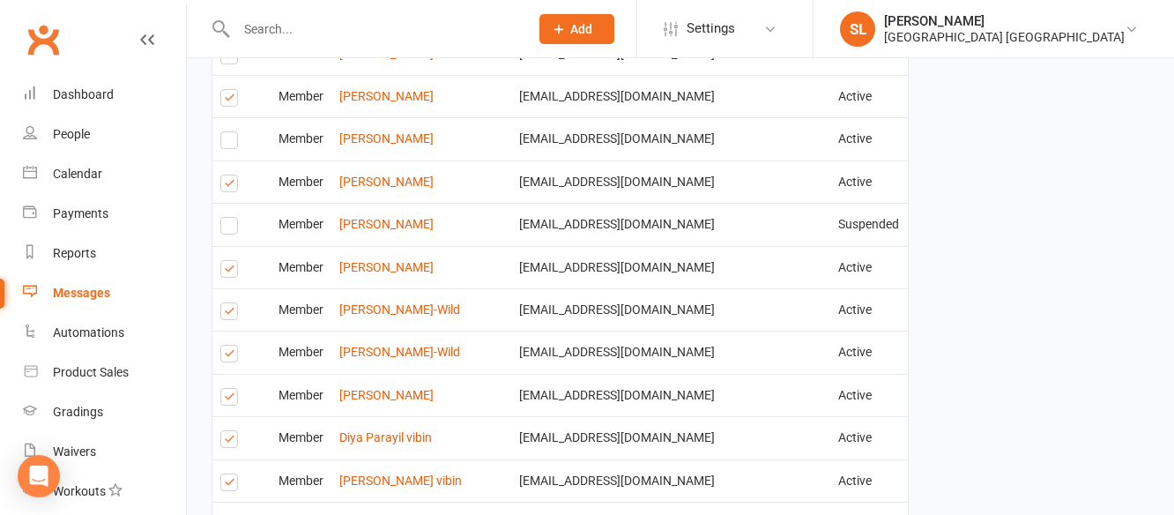
click at [227, 314] on label at bounding box center [232, 314] width 24 height 0
click at [227, 303] on input "checkbox" at bounding box center [225, 303] width 11 height 0
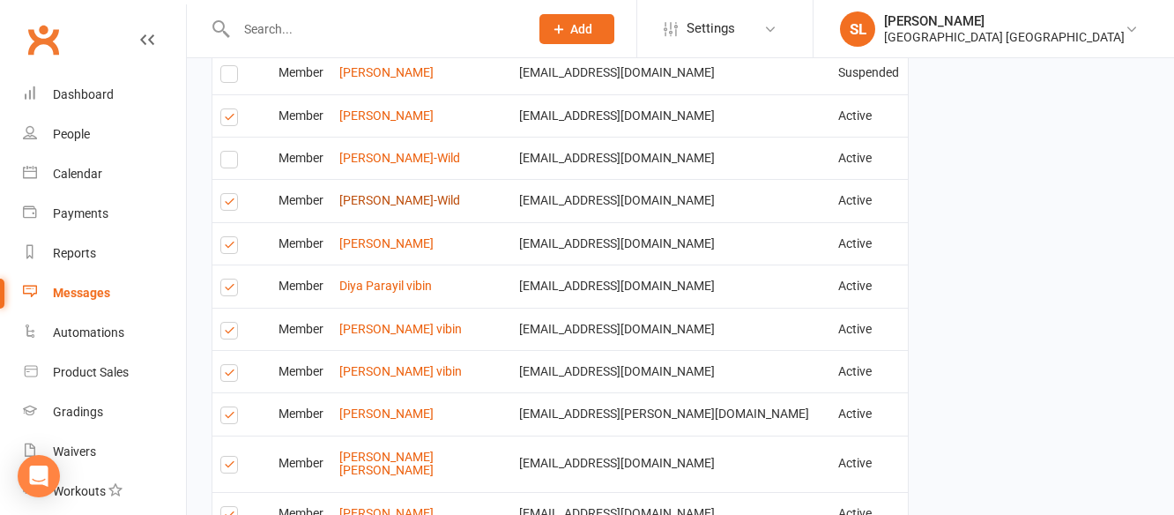
scroll to position [2289, 0]
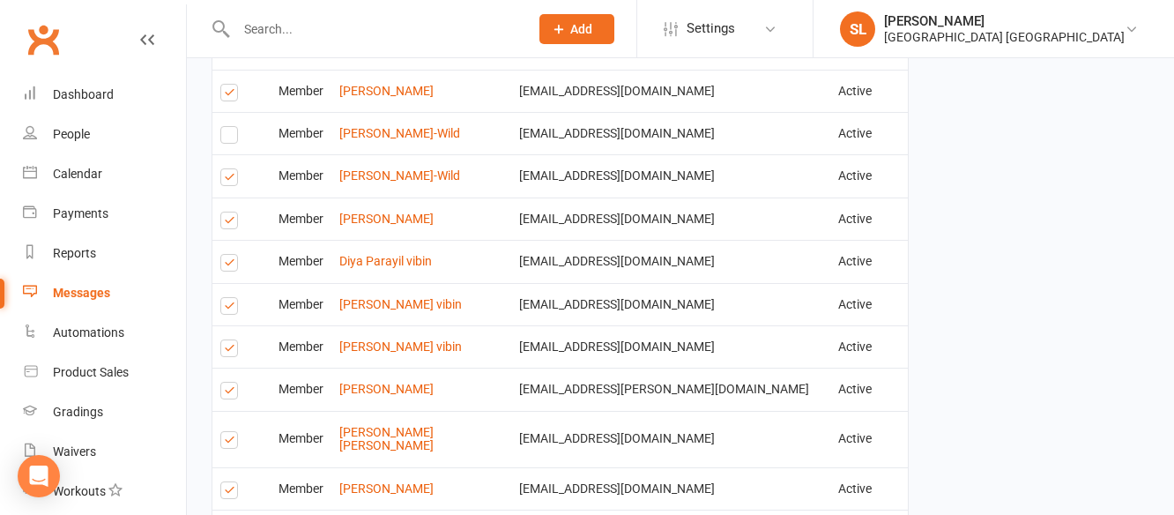
drag, startPoint x: 229, startPoint y: 227, endPoint x: 243, endPoint y: 230, distance: 14.3
click at [234, 265] on label at bounding box center [232, 265] width 24 height 0
click at [232, 255] on input "checkbox" at bounding box center [225, 255] width 11 height 0
click at [226, 351] on label at bounding box center [232, 351] width 24 height 0
click at [226, 340] on input "checkbox" at bounding box center [225, 340] width 11 height 0
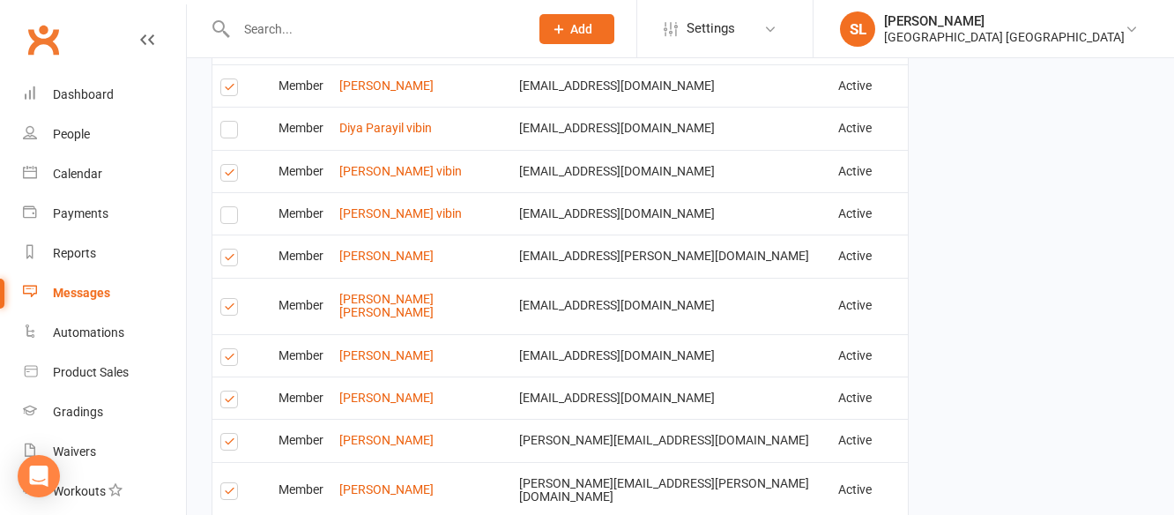
scroll to position [2465, 0]
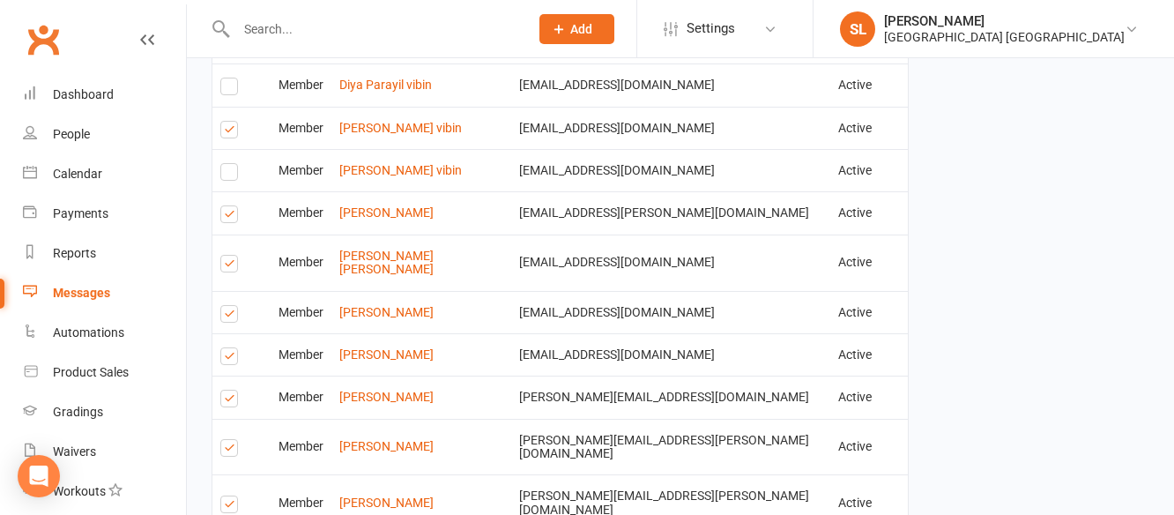
click at [233, 266] on label at bounding box center [232, 266] width 24 height 0
click at [232, 256] on input "checkbox" at bounding box center [225, 256] width 11 height 0
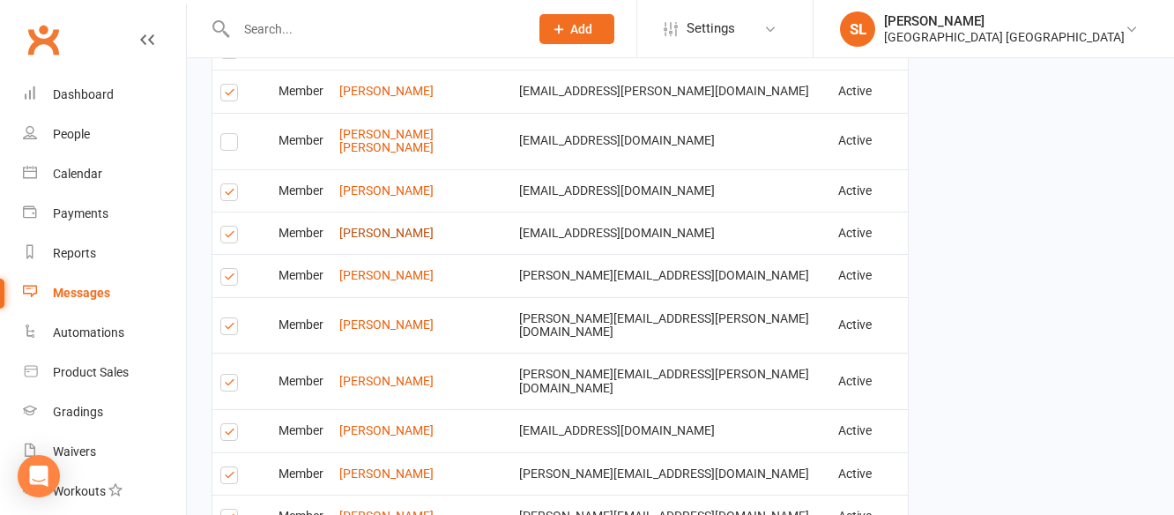
scroll to position [2641, 0]
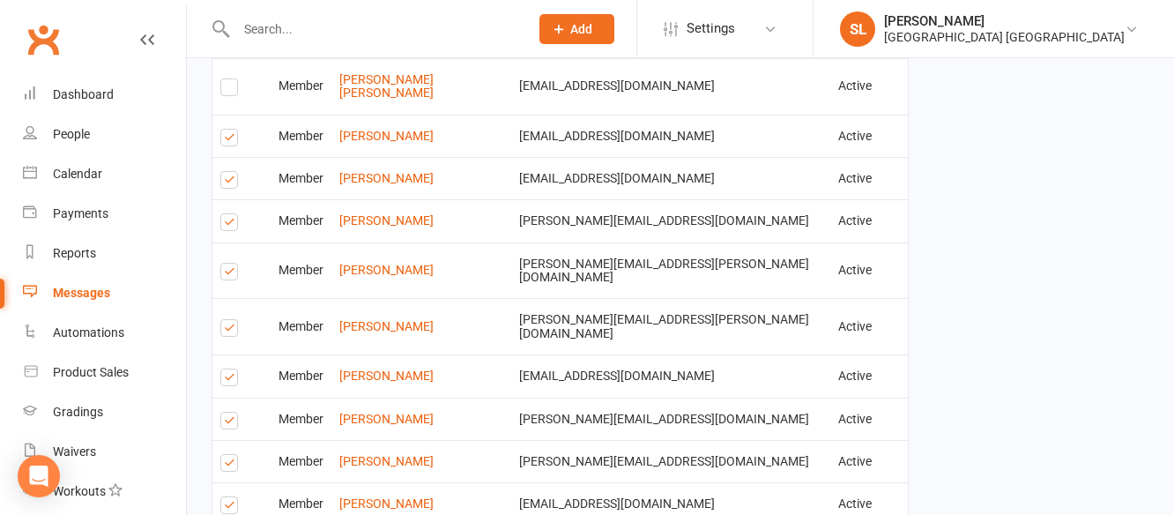
click at [228, 330] on label at bounding box center [232, 330] width 24 height 0
click at [228, 320] on input "checkbox" at bounding box center [225, 320] width 11 height 0
drag, startPoint x: 228, startPoint y: 342, endPoint x: 288, endPoint y: 321, distance: 63.5
click at [230, 423] on label at bounding box center [232, 423] width 24 height 0
click at [230, 412] on input "checkbox" at bounding box center [225, 412] width 11 height 0
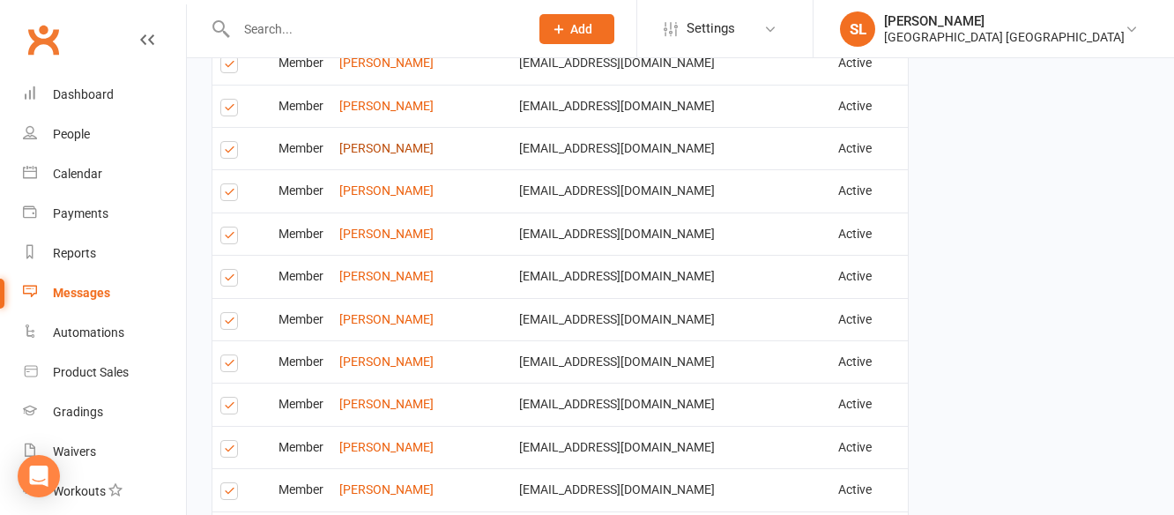
scroll to position [3170, 0]
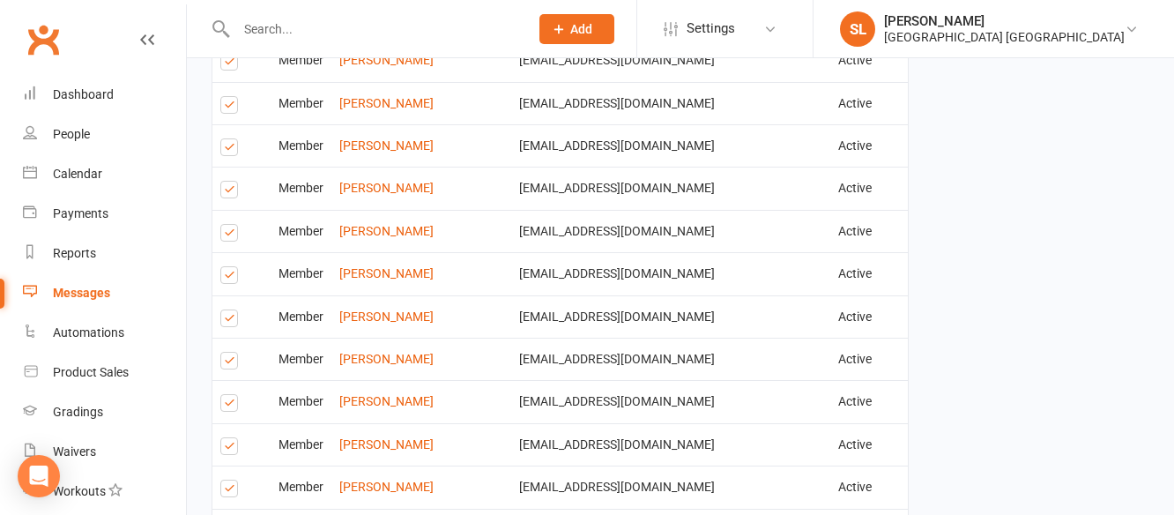
click at [228, 278] on label at bounding box center [232, 278] width 24 height 0
click at [228, 267] on input "checkbox" at bounding box center [225, 267] width 11 height 0
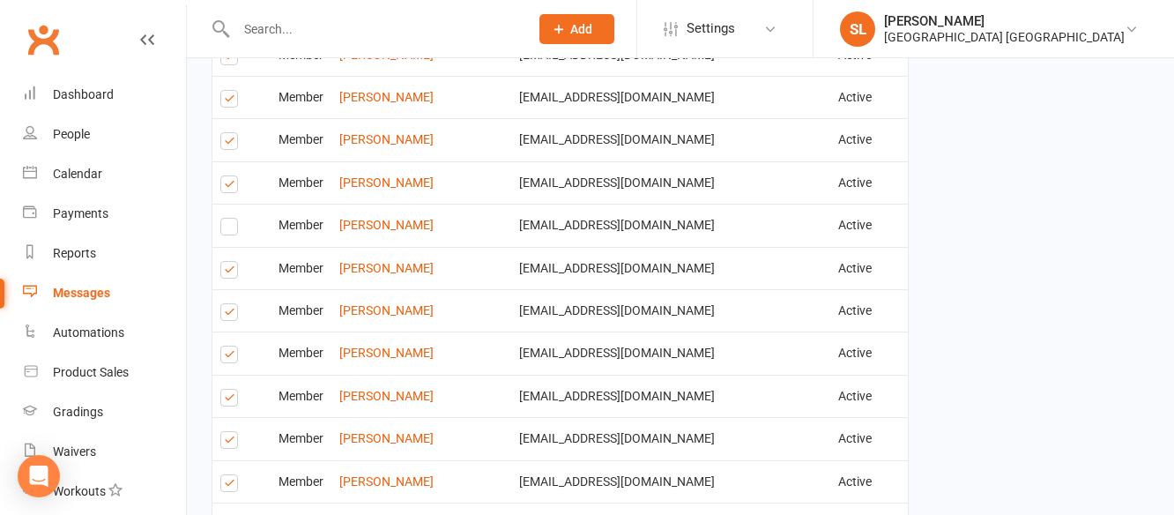
scroll to position [3258, 0]
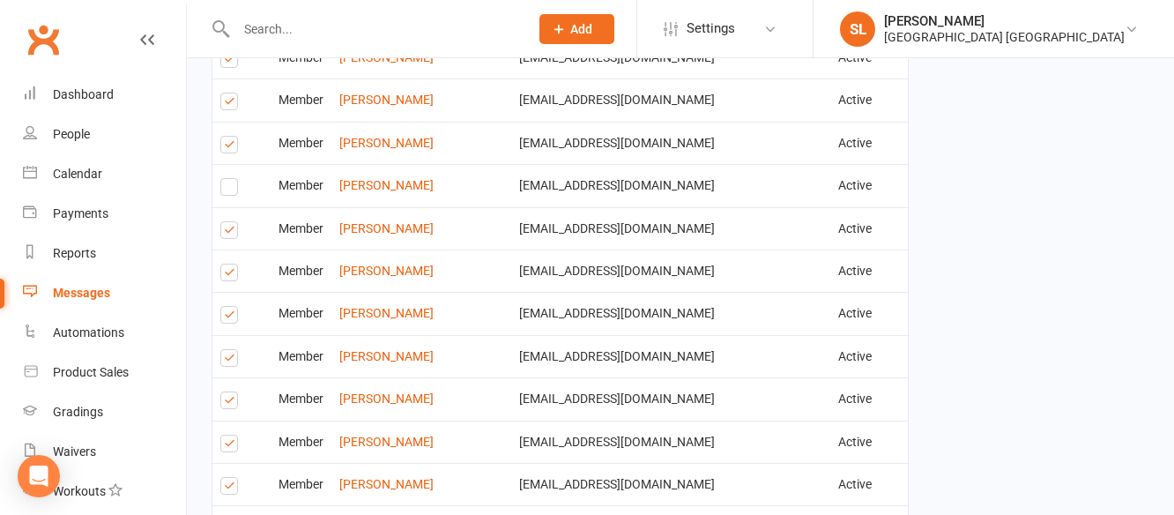
click at [226, 403] on label at bounding box center [232, 403] width 24 height 0
click at [226, 392] on input "checkbox" at bounding box center [225, 392] width 11 height 0
click at [228, 488] on label at bounding box center [232, 488] width 24 height 0
click at [228, 478] on input "checkbox" at bounding box center [225, 478] width 11 height 0
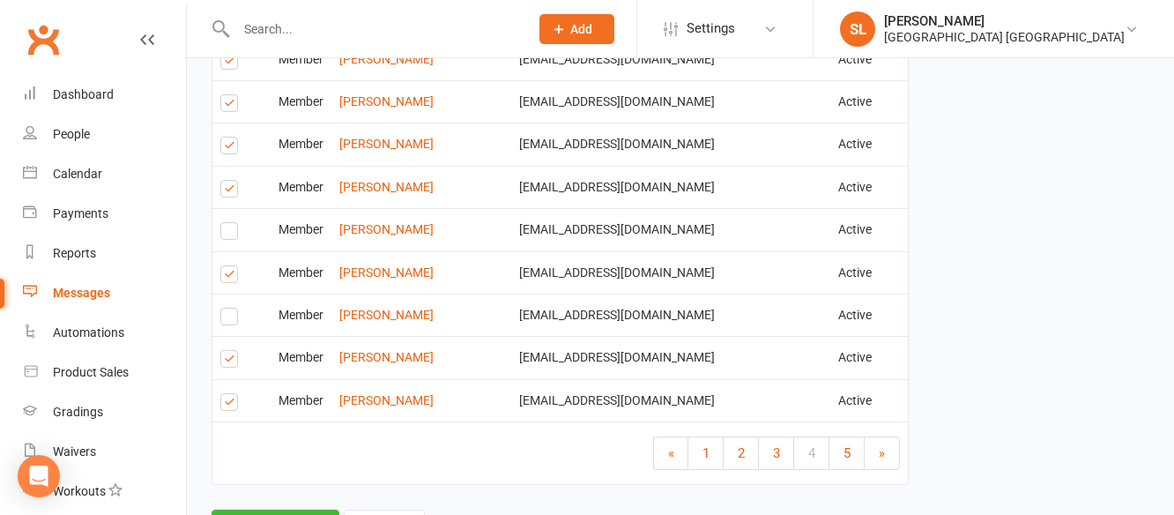
scroll to position [3434, 0]
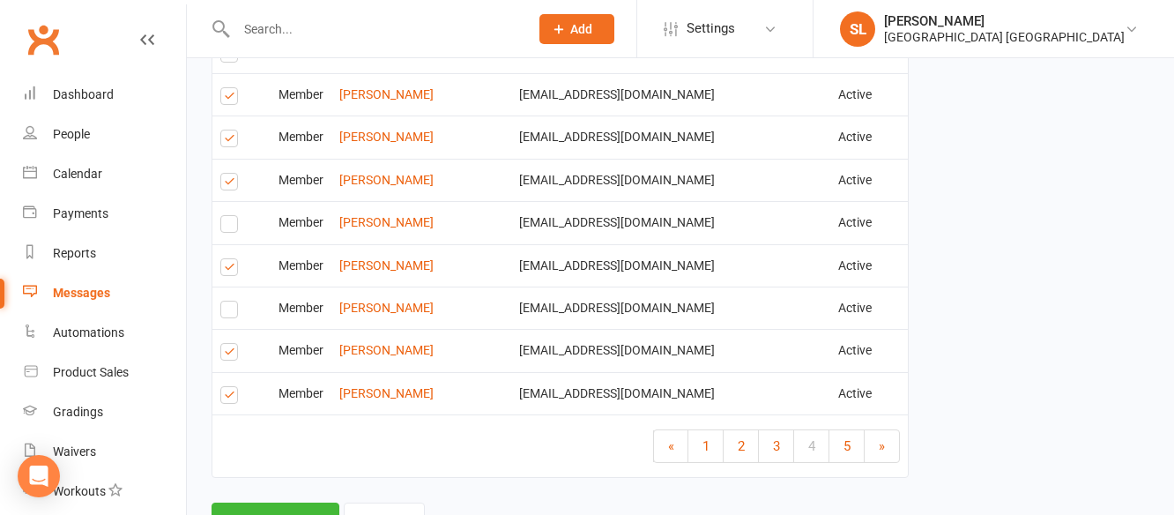
click at [225, 397] on label at bounding box center [232, 397] width 24 height 0
click at [225, 387] on input "checkbox" at bounding box center [225, 387] width 11 height 0
click at [845, 438] on span "5" at bounding box center [846, 446] width 7 height 16
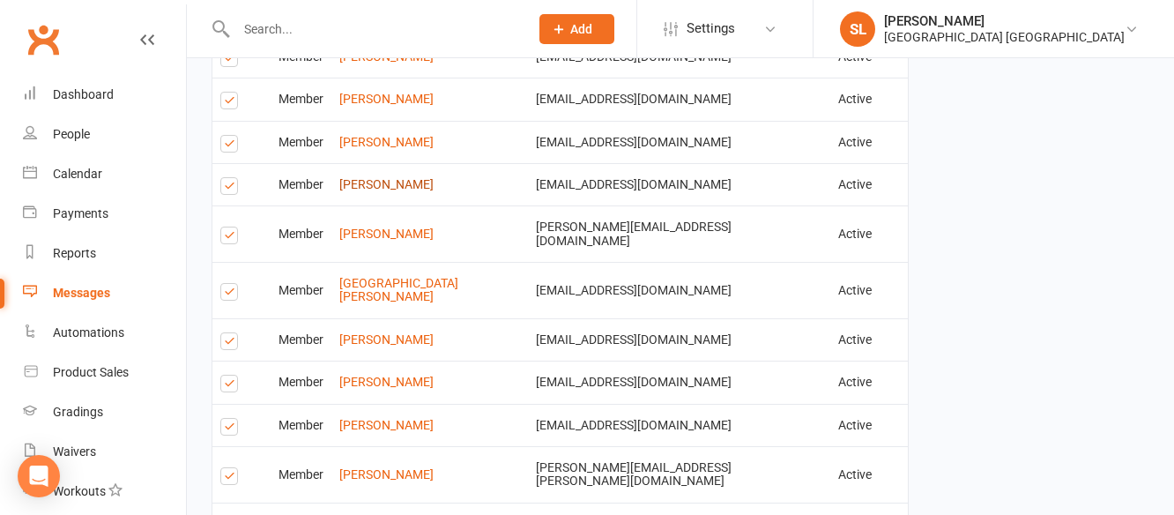
scroll to position [1734, 0]
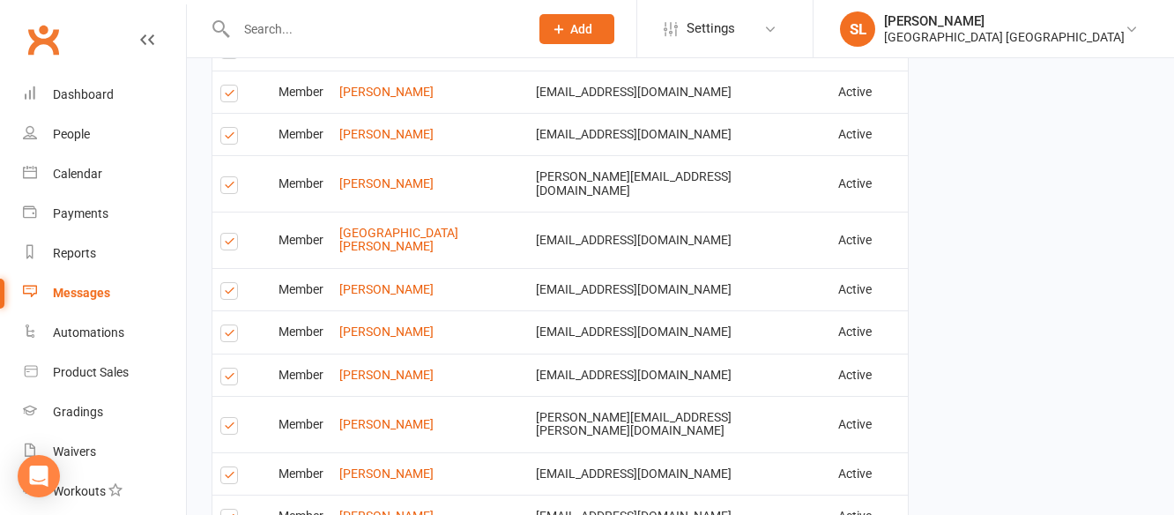
click at [232, 244] on label at bounding box center [232, 244] width 24 height 0
click at [232, 233] on input "checkbox" at bounding box center [225, 233] width 11 height 0
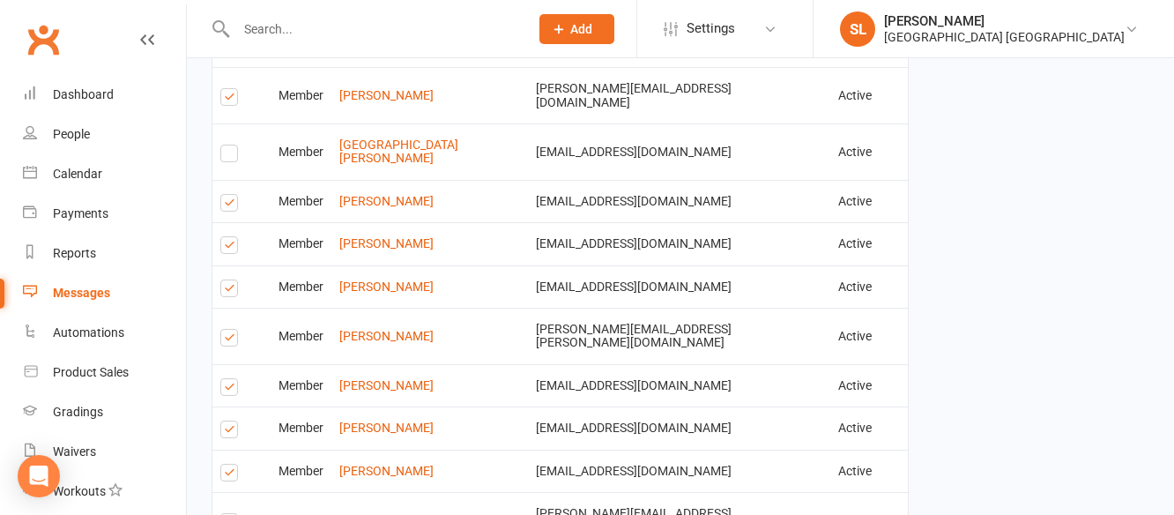
click at [226, 432] on label at bounding box center [232, 432] width 24 height 0
click at [226, 421] on input "checkbox" at bounding box center [225, 421] width 11 height 0
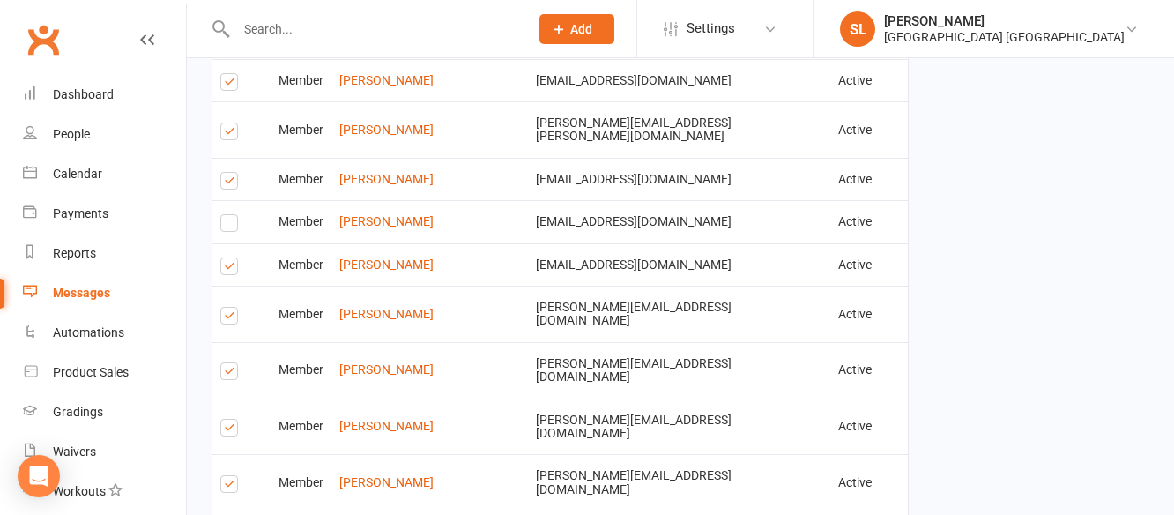
scroll to position [2086, 0]
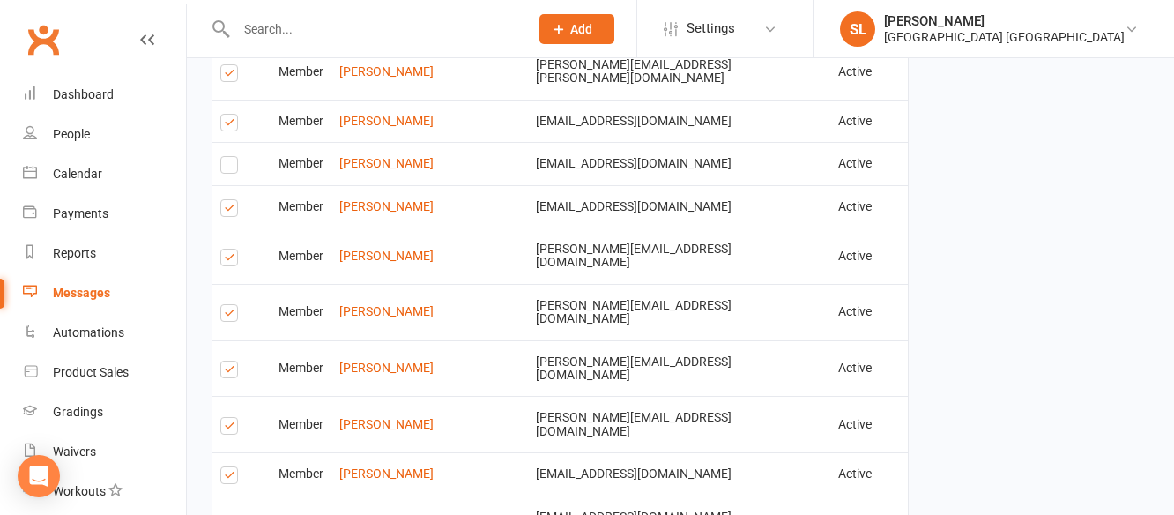
click at [226, 260] on label at bounding box center [232, 260] width 24 height 0
click at [226, 249] on input "checkbox" at bounding box center [225, 249] width 11 height 0
click at [229, 315] on label at bounding box center [232, 315] width 24 height 0
click at [229, 305] on input "checkbox" at bounding box center [225, 305] width 11 height 0
click at [227, 372] on label at bounding box center [232, 372] width 24 height 0
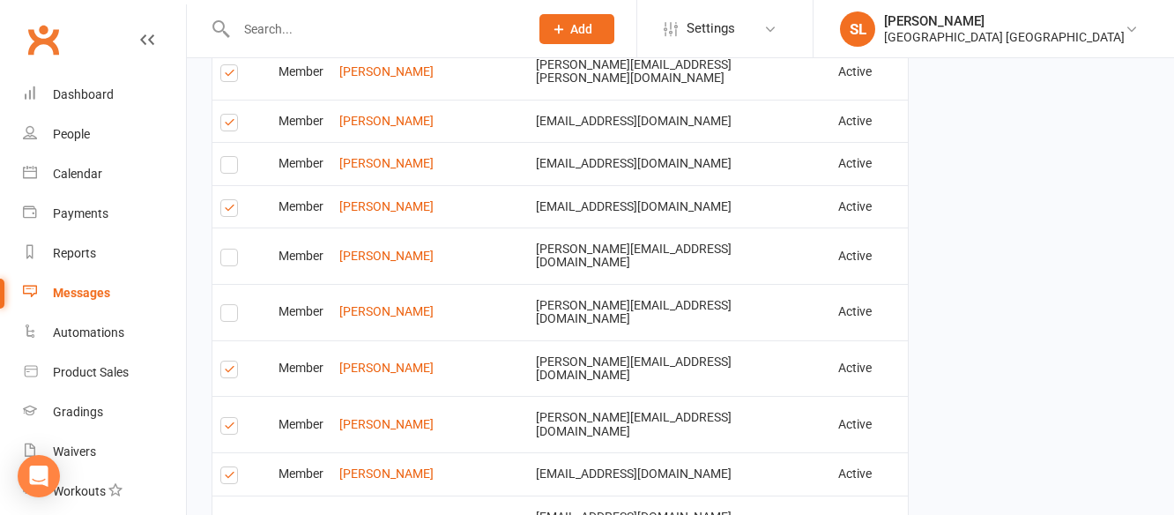
click at [227, 361] on input "checkbox" at bounding box center [225, 361] width 11 height 0
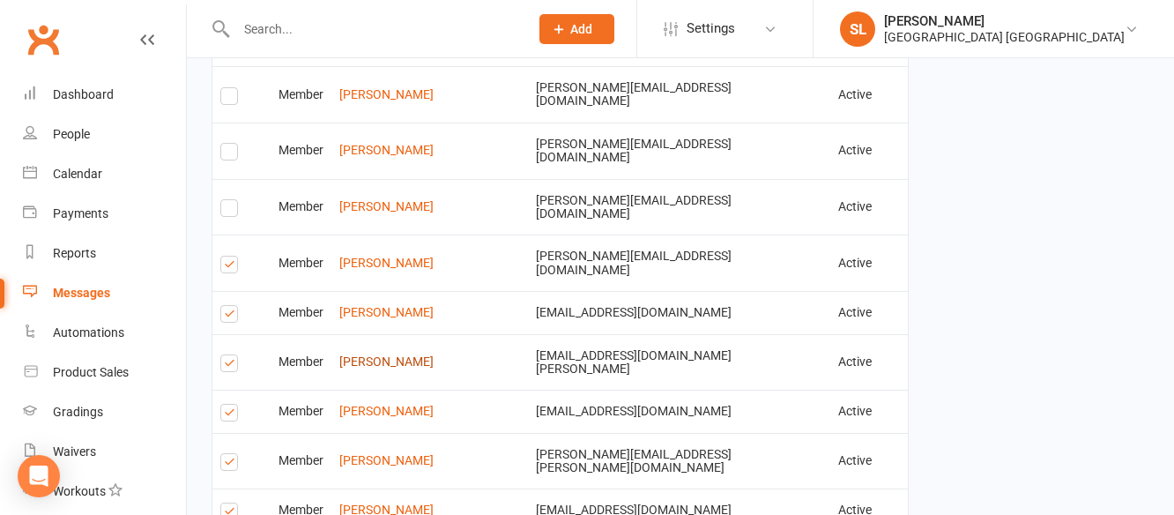
scroll to position [2263, 0]
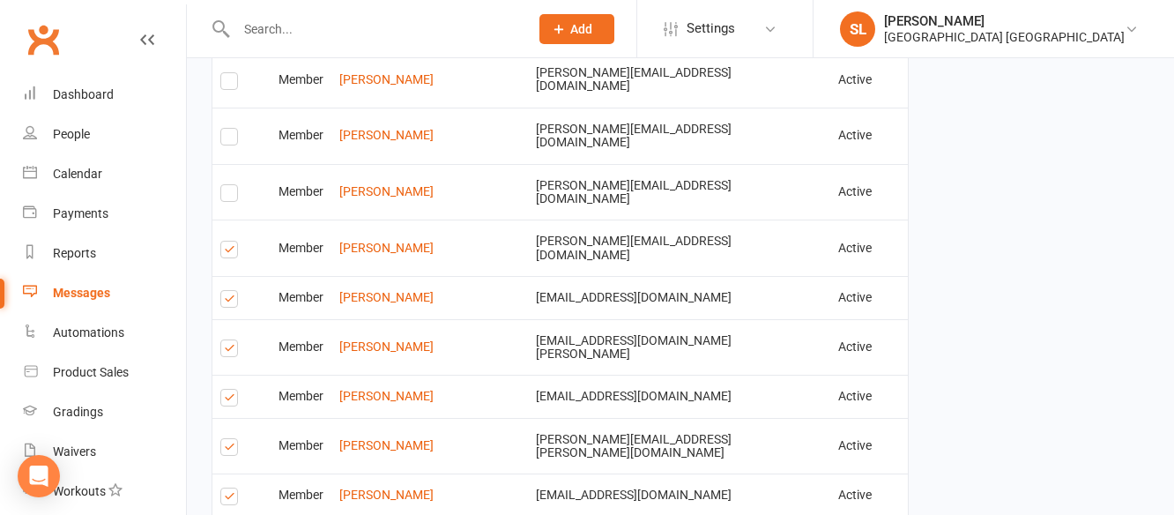
click at [230, 351] on label at bounding box center [232, 351] width 24 height 0
click at [230, 340] on input "checkbox" at bounding box center [225, 340] width 11 height 0
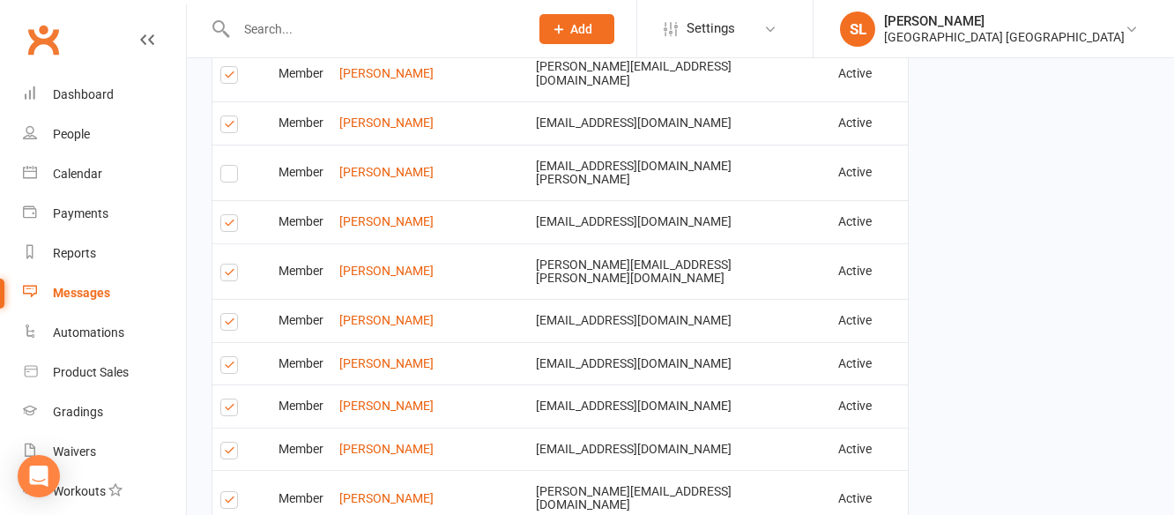
scroll to position [2439, 0]
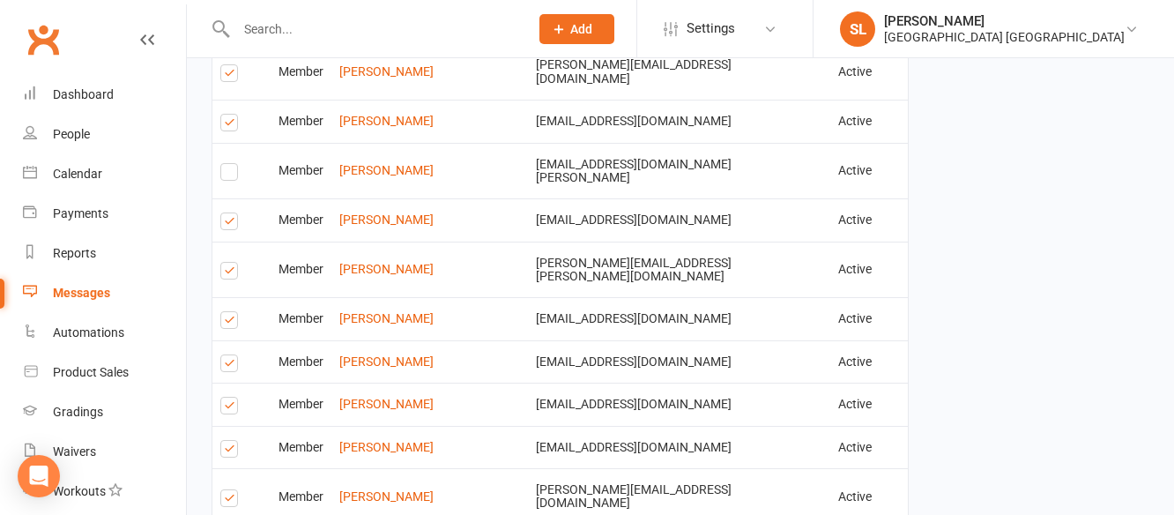
click at [224, 322] on label at bounding box center [232, 322] width 24 height 0
click at [224, 312] on input "checkbox" at bounding box center [225, 312] width 11 height 0
click at [229, 366] on label at bounding box center [232, 366] width 24 height 0
click at [229, 355] on input "checkbox" at bounding box center [225, 355] width 11 height 0
click at [226, 408] on label at bounding box center [232, 408] width 24 height 0
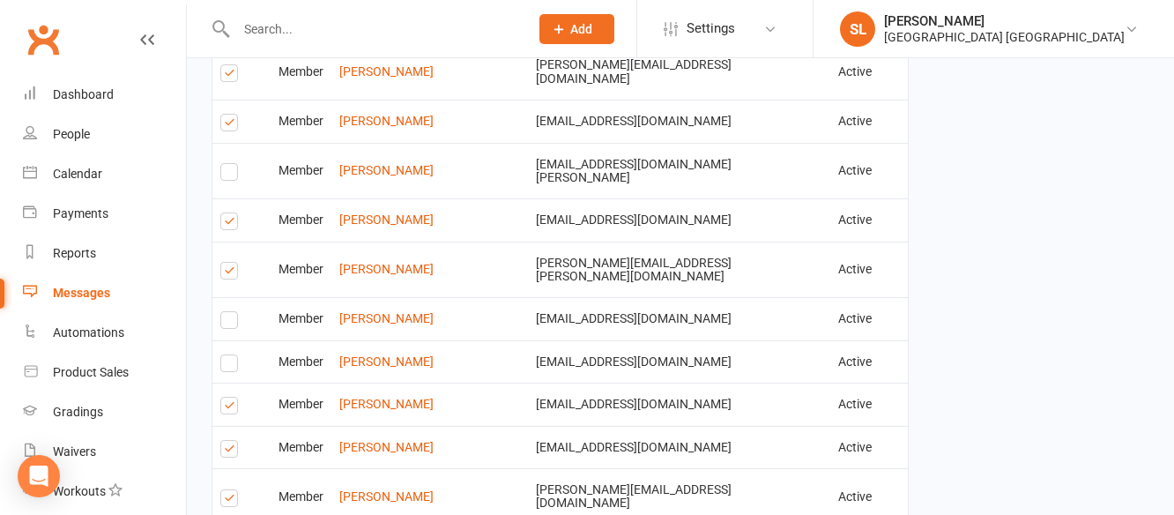
click at [226, 397] on input "checkbox" at bounding box center [225, 397] width 11 height 0
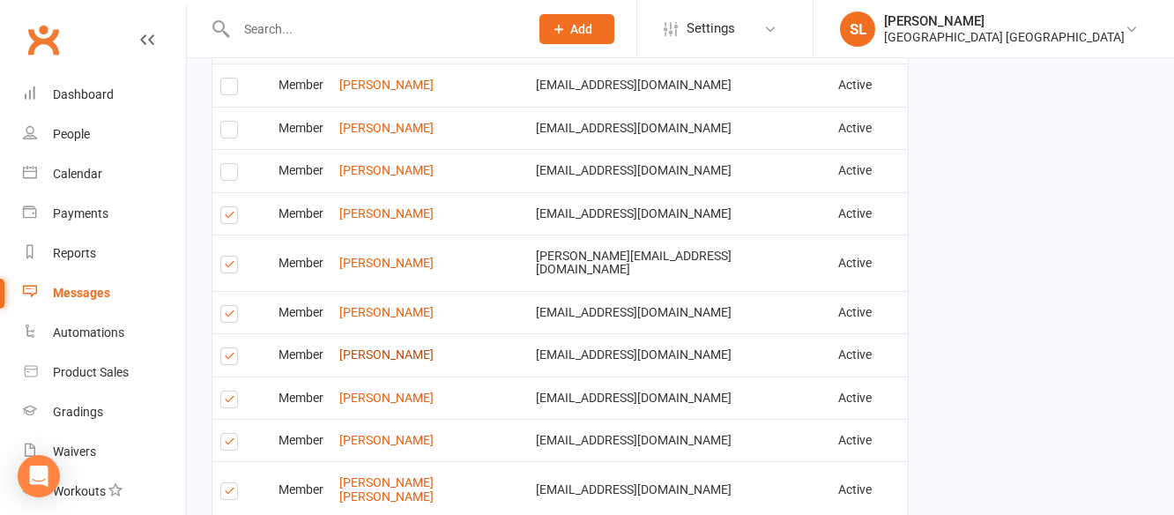
scroll to position [2703, 0]
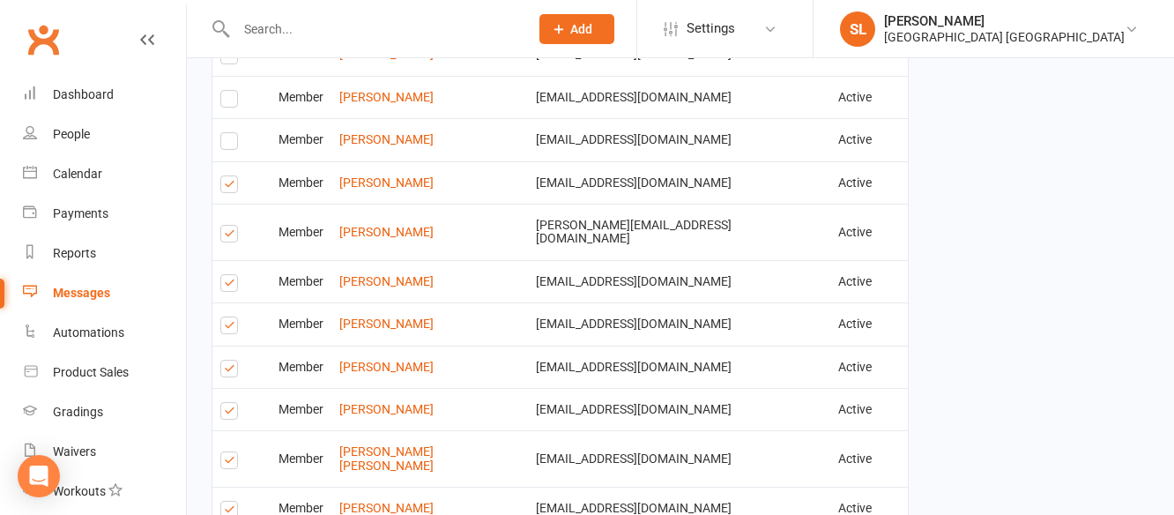
click at [227, 371] on label at bounding box center [232, 371] width 24 height 0
click at [227, 360] on input "checkbox" at bounding box center [225, 360] width 11 height 0
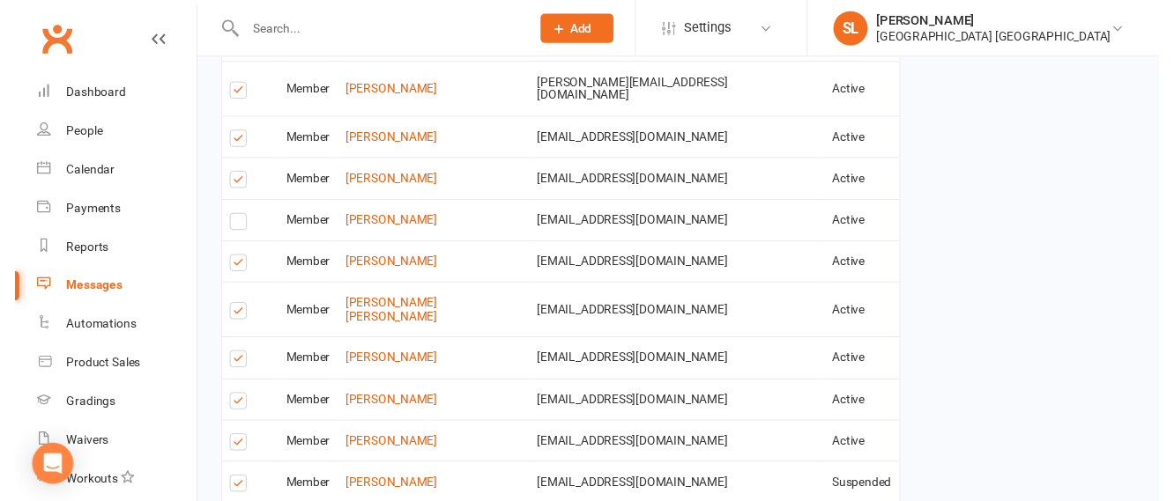
scroll to position [2879, 0]
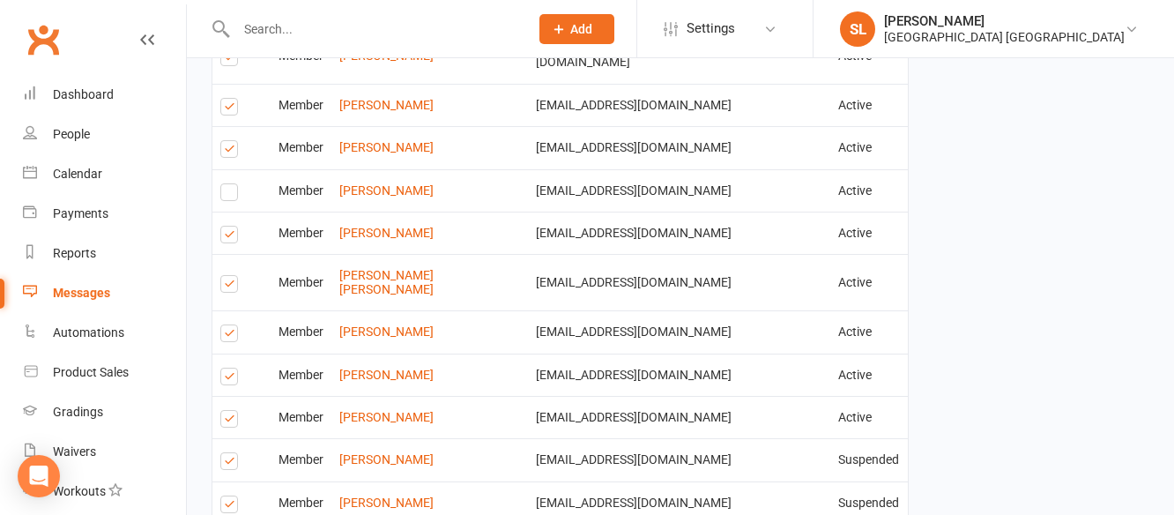
click at [227, 421] on label at bounding box center [232, 421] width 24 height 0
click at [227, 411] on input "checkbox" at bounding box center [225, 411] width 11 height 0
click at [226, 507] on label at bounding box center [232, 507] width 24 height 0
click at [226, 496] on input "checkbox" at bounding box center [225, 496] width 11 height 0
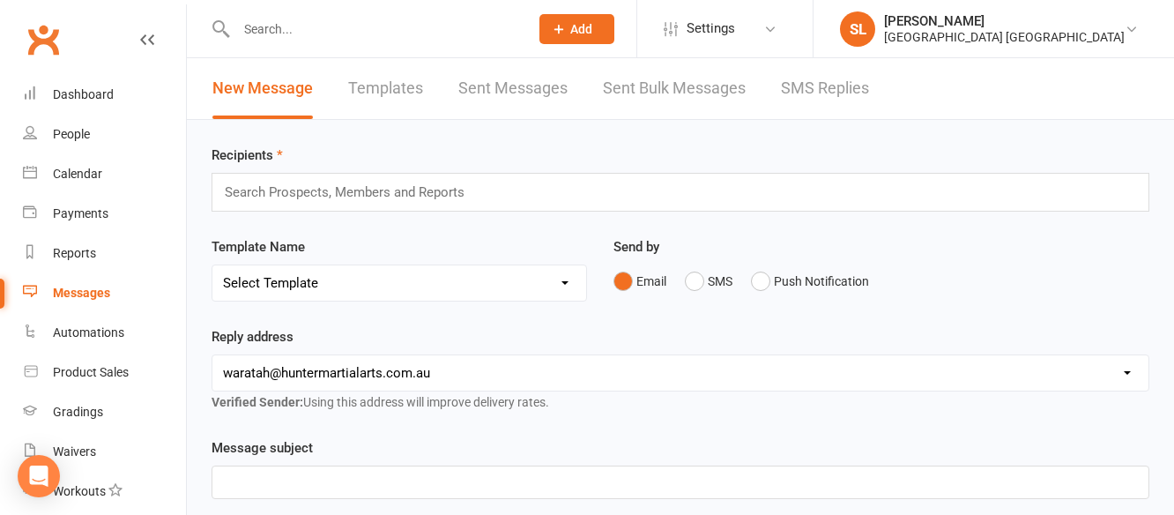
click at [579, 33] on button "Add" at bounding box center [576, 29] width 75 height 30
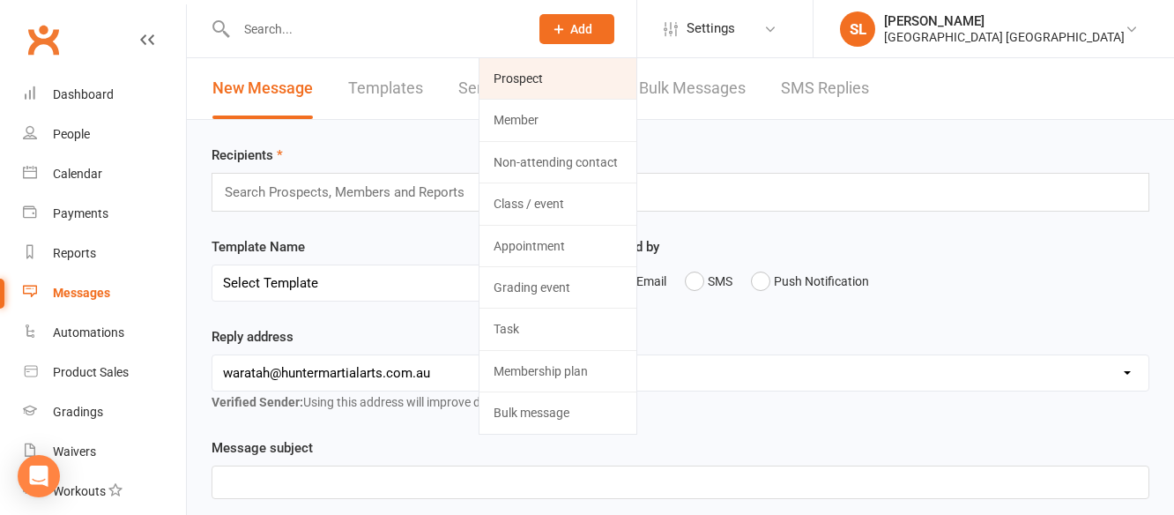
click at [535, 78] on link "Prospect" at bounding box center [557, 78] width 157 height 41
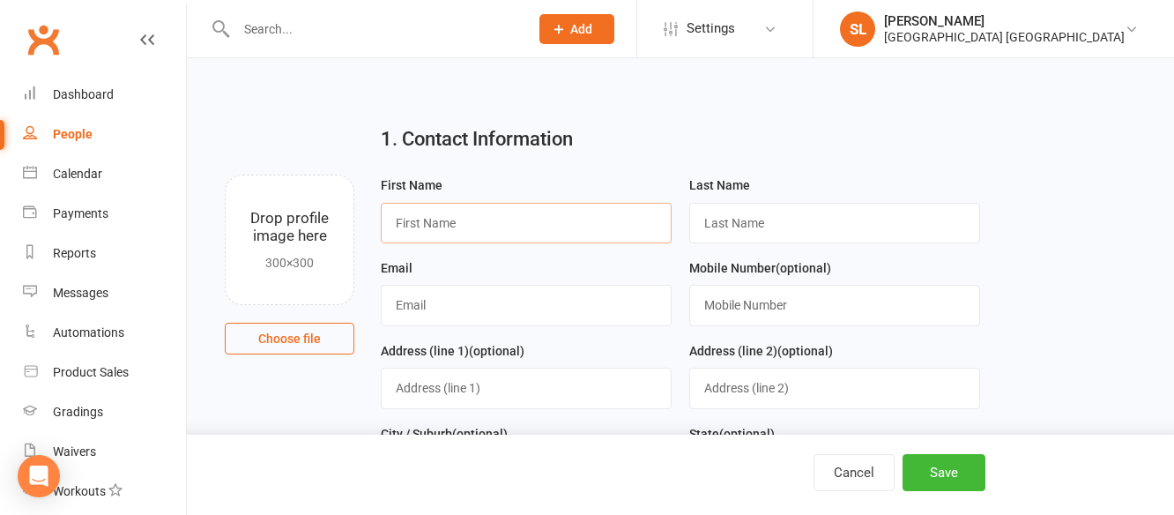
click at [463, 221] on input "text" at bounding box center [526, 223] width 291 height 41
type input "Emma"
click at [792, 227] on input "text" at bounding box center [834, 223] width 291 height 41
type input "Burne"
click at [430, 307] on input "text" at bounding box center [526, 305] width 291 height 41
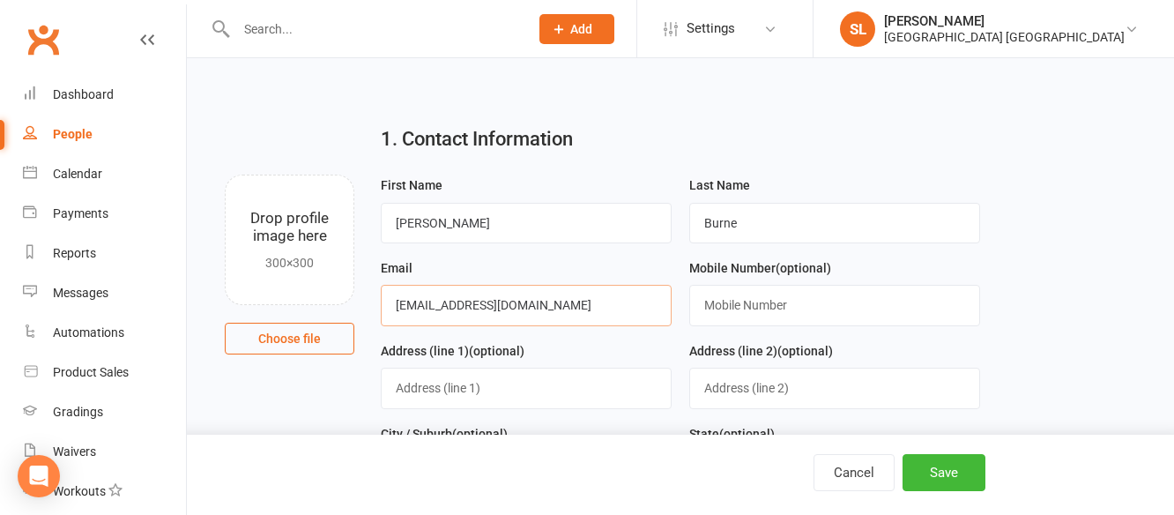
type input "[EMAIL_ADDRESS][DOMAIN_NAME]"
click at [775, 306] on input "text" at bounding box center [834, 305] width 291 height 41
type input "0421944158"
click at [945, 472] on button "Save" at bounding box center [943, 472] width 83 height 37
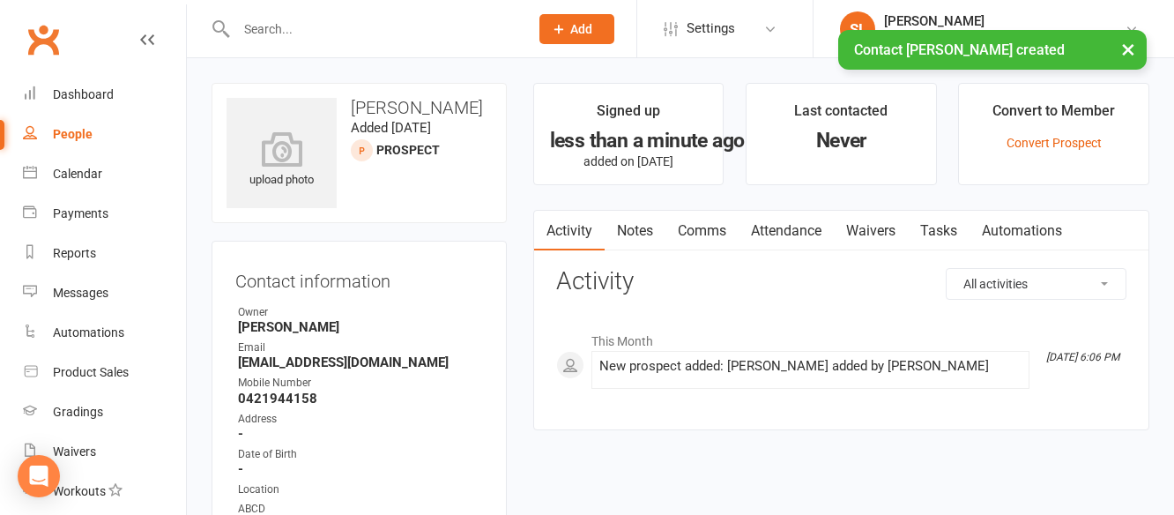
click at [365, 360] on strong "[EMAIL_ADDRESS][DOMAIN_NAME]" at bounding box center [360, 362] width 245 height 16
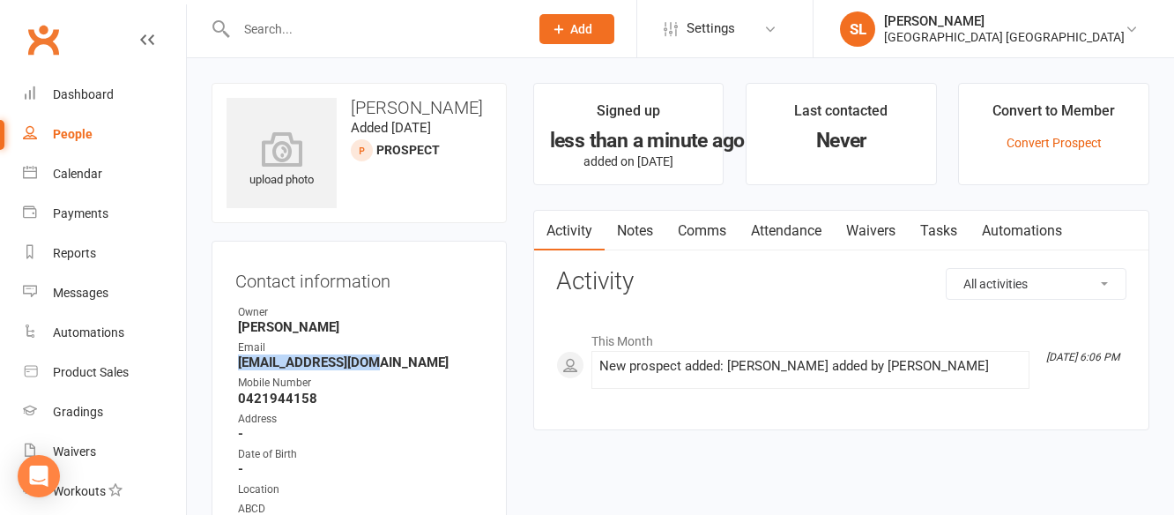
drag, startPoint x: 366, startPoint y: 363, endPoint x: 231, endPoint y: 360, distance: 134.8
click at [231, 360] on div "Contact information Owner Shalene Lowe Email jpe.burne@gmail.com Mobile Number …" at bounding box center [358, 426] width 295 height 371
copy strong "[EMAIL_ADDRESS][DOMAIN_NAME]"
click at [582, 26] on span "Add" at bounding box center [581, 29] width 22 height 14
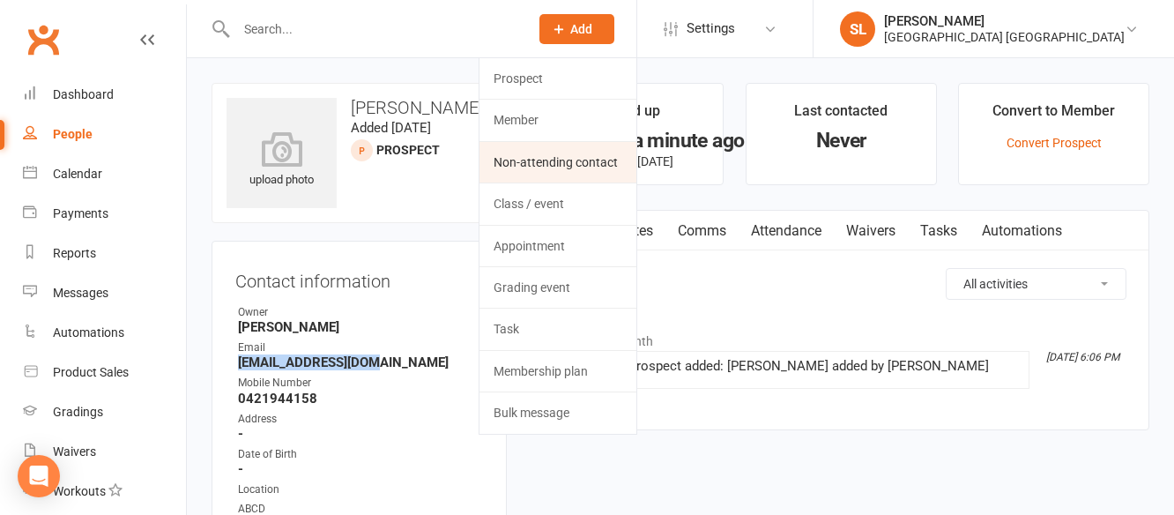
click at [533, 157] on link "Non-attending contact" at bounding box center [557, 162] width 157 height 41
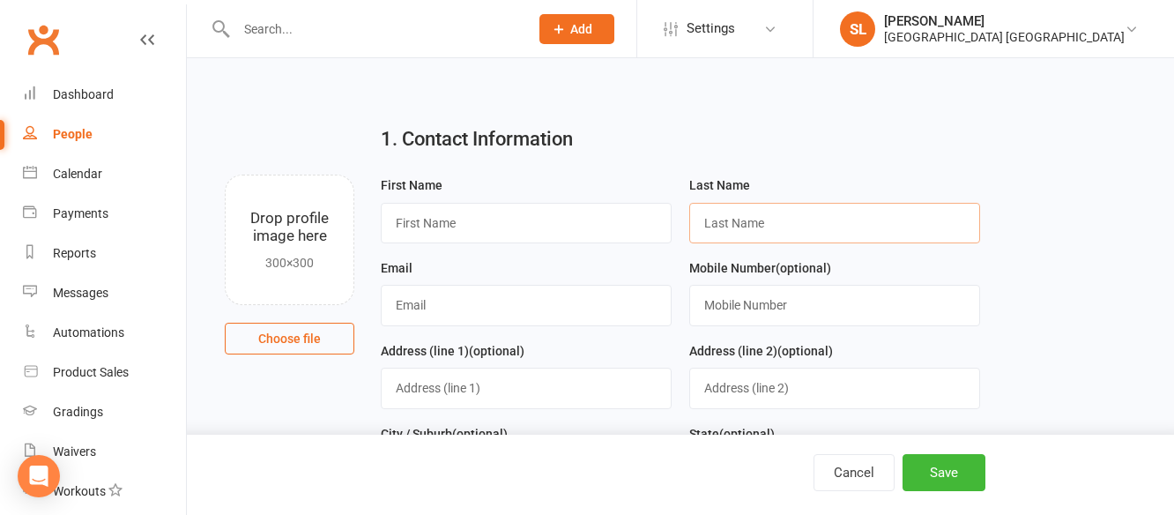
click at [712, 220] on input "text" at bounding box center [834, 223] width 291 height 41
type input "Burne"
click at [470, 225] on input "text" at bounding box center [526, 223] width 291 height 41
type input "Joshua"
click at [413, 310] on input "text" at bounding box center [526, 305] width 291 height 41
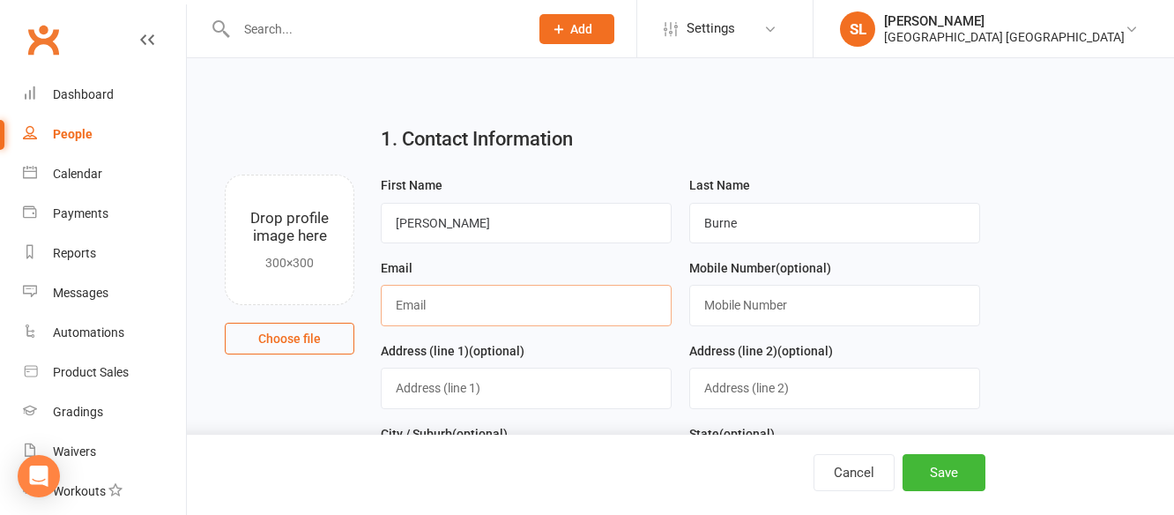
paste input "[EMAIL_ADDRESS][DOMAIN_NAME]"
type input "[EMAIL_ADDRESS][DOMAIN_NAME]"
click at [938, 475] on button "Save" at bounding box center [943, 472] width 83 height 37
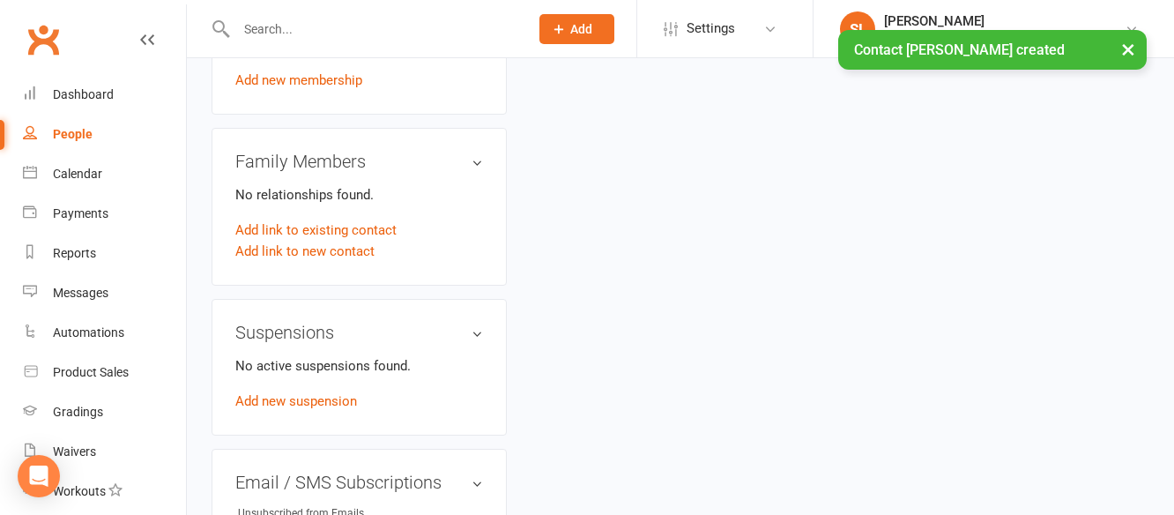
scroll to position [793, 0]
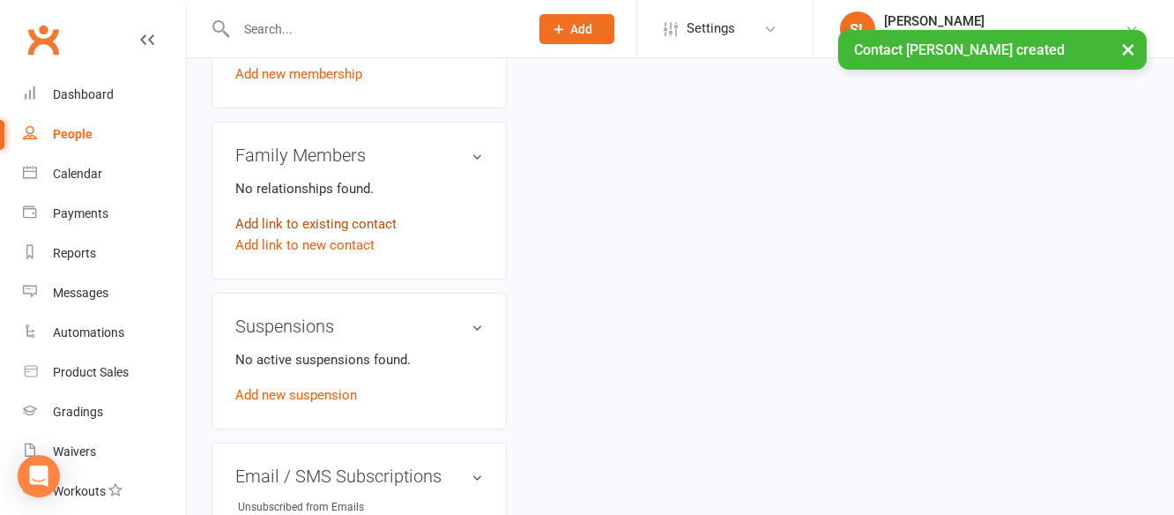
click at [356, 222] on link "Add link to existing contact" at bounding box center [315, 223] width 161 height 21
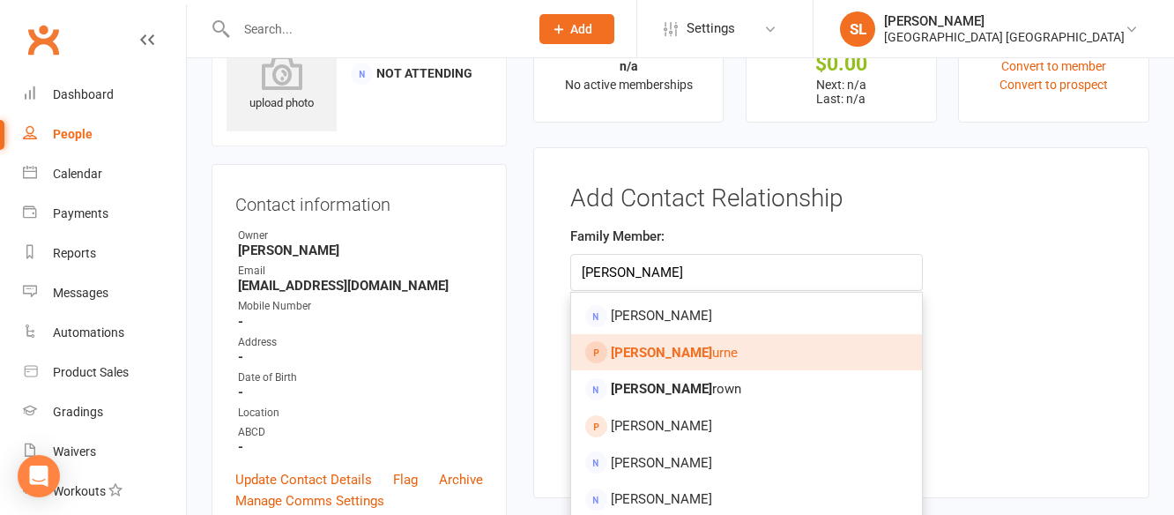
type input "emma b"
click at [673, 353] on span "Emma B urne" at bounding box center [674, 353] width 127 height 16
type input "[PERSON_NAME]"
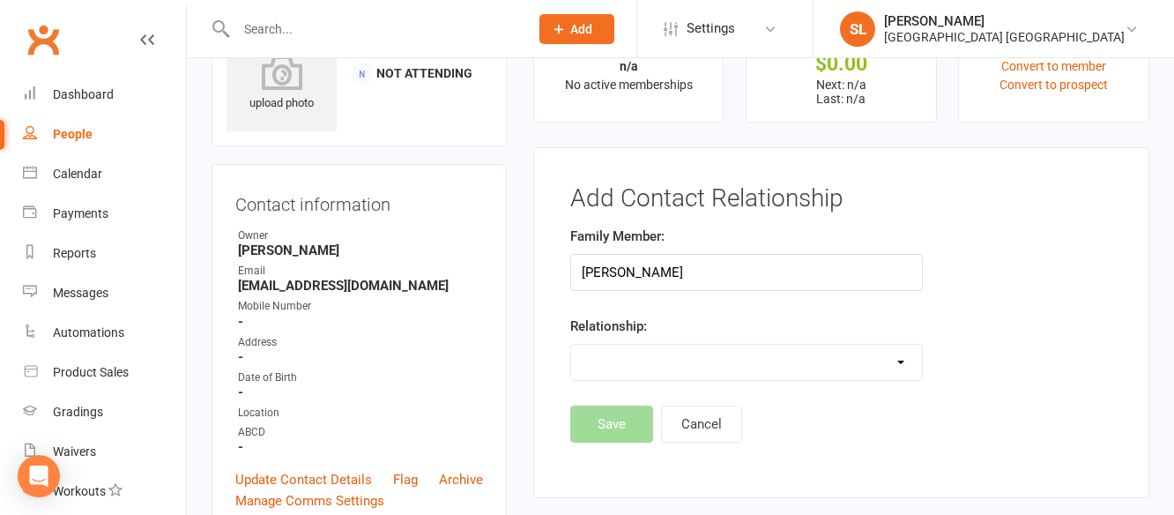
click at [674, 355] on select "Parent / Guardian Child Sibling (parent not in system) Spouse / Partner Cousin …" at bounding box center [746, 362] width 351 height 35
select select "1"
click at [571, 345] on select "Parent / Guardian Child Sibling (parent not in system) Spouse / Partner Cousin …" at bounding box center [746, 362] width 351 height 35
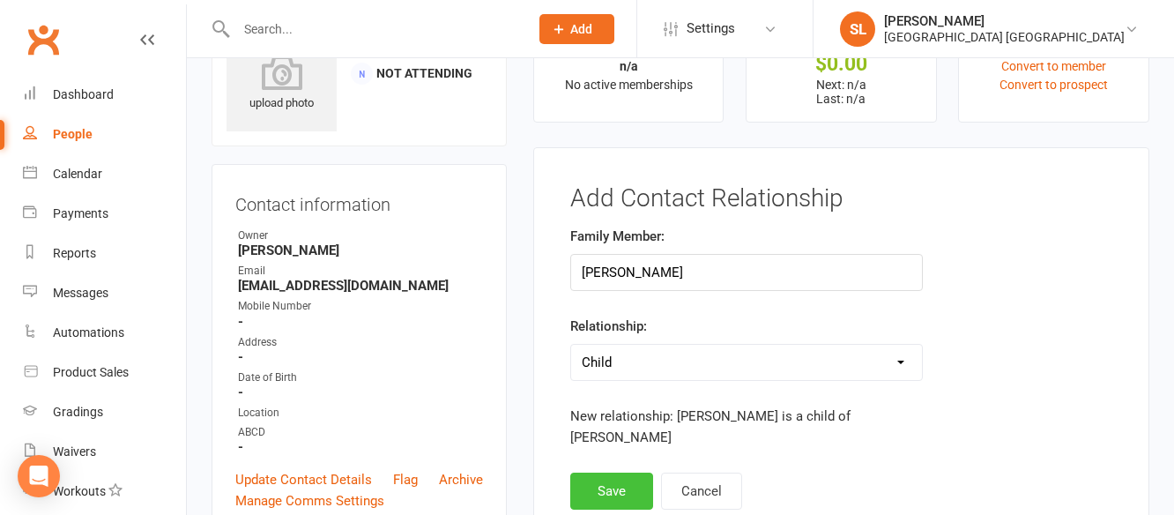
click at [619, 474] on button "Save" at bounding box center [611, 490] width 83 height 37
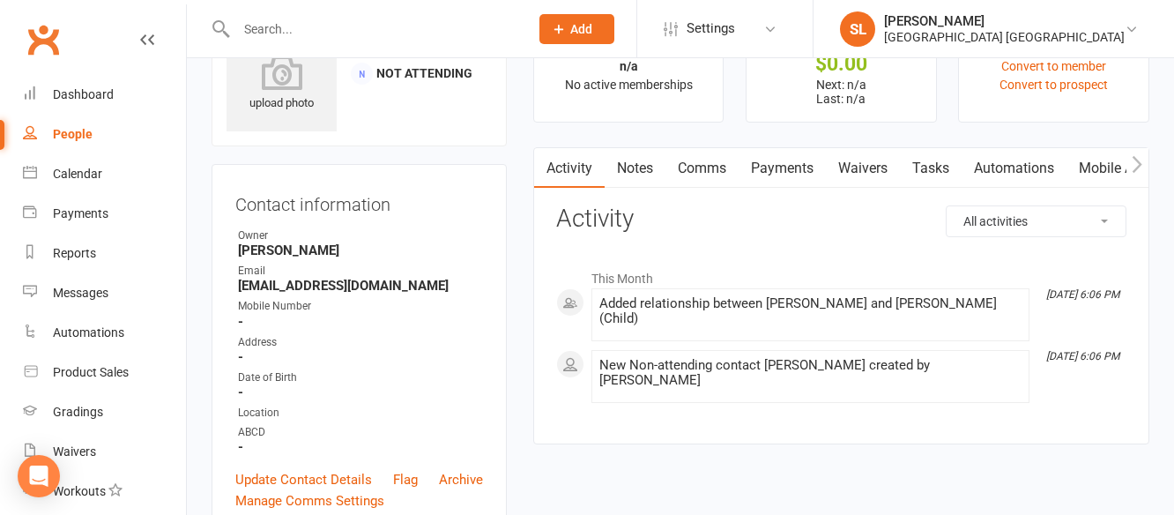
click at [860, 168] on link "Waivers" at bounding box center [863, 168] width 74 height 41
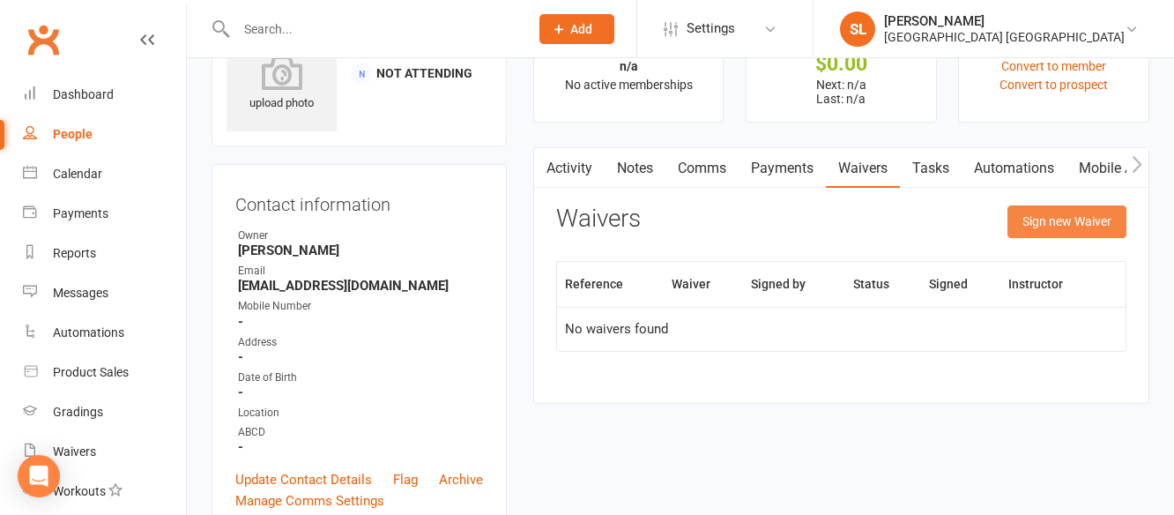
click at [1060, 219] on button "Sign new Waiver" at bounding box center [1066, 221] width 119 height 32
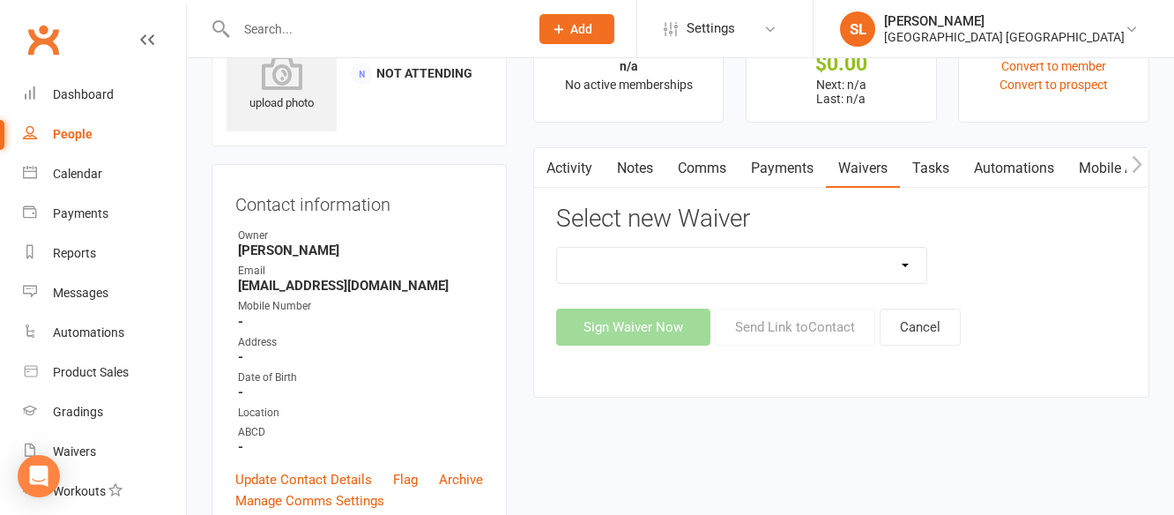
click at [852, 276] on select "Cancellation Form Membership Form Membership Form Family Membership Form Fight …" at bounding box center [742, 265] width 370 height 35
select select "5560"
click at [557, 248] on select "Cancellation Form Membership Form Membership Form Family Membership Form Fight …" at bounding box center [742, 265] width 370 height 35
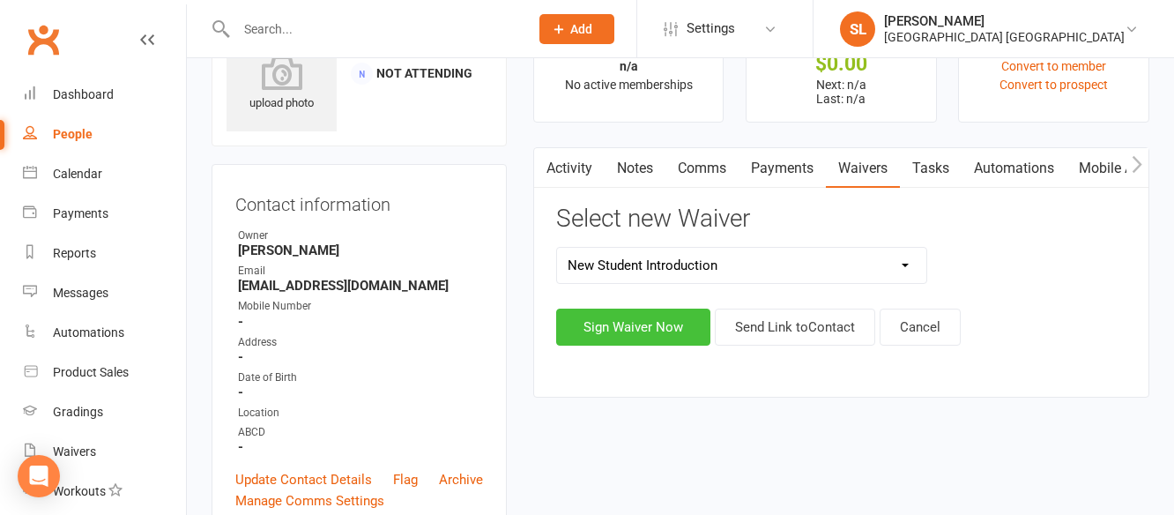
click at [595, 328] on button "Sign Waiver Now" at bounding box center [633, 326] width 154 height 37
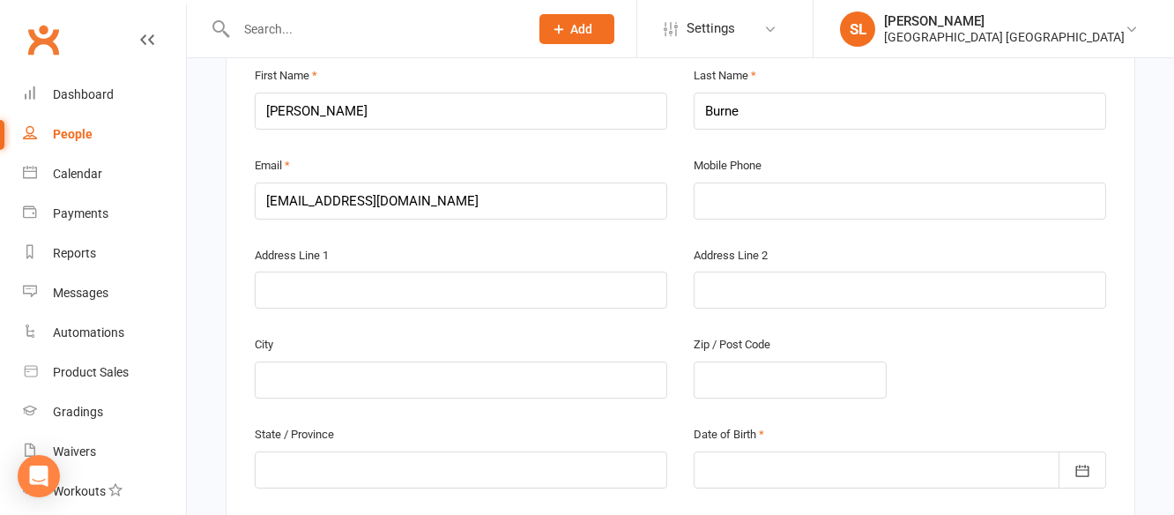
scroll to position [617, 0]
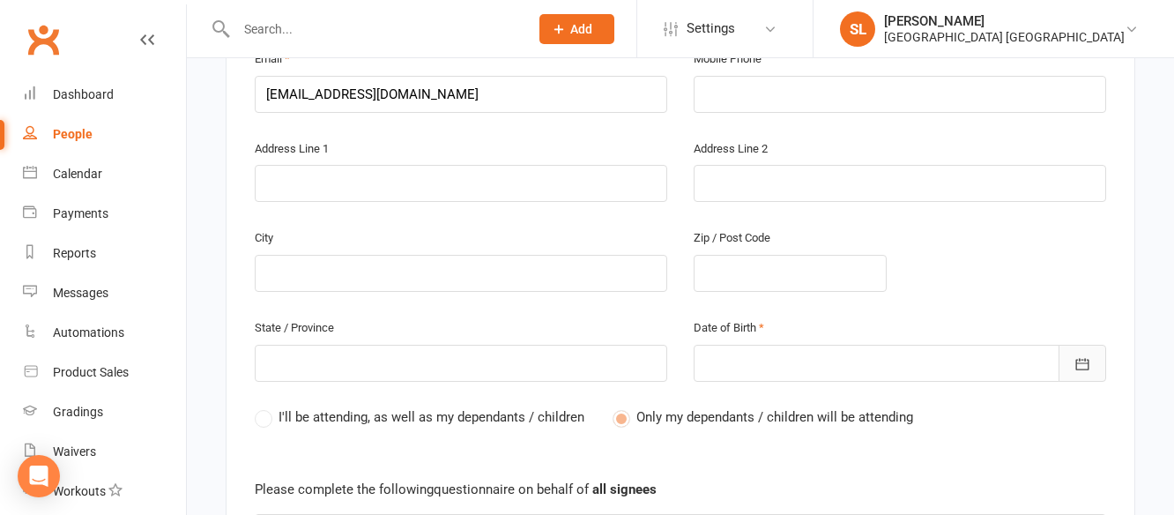
click at [1083, 355] on icon "button" at bounding box center [1082, 364] width 18 height 18
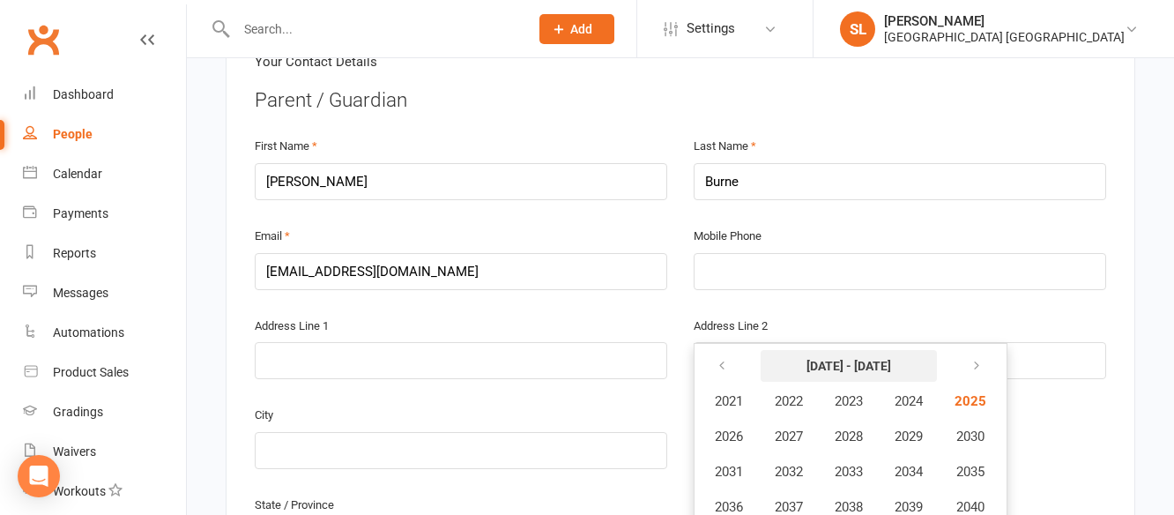
scroll to position [441, 0]
click at [981, 358] on icon "button" at bounding box center [976, 365] width 12 height 14
click at [717, 358] on icon "button" at bounding box center [721, 365] width 12 height 14
click at [718, 358] on icon "button" at bounding box center [721, 365] width 12 height 14
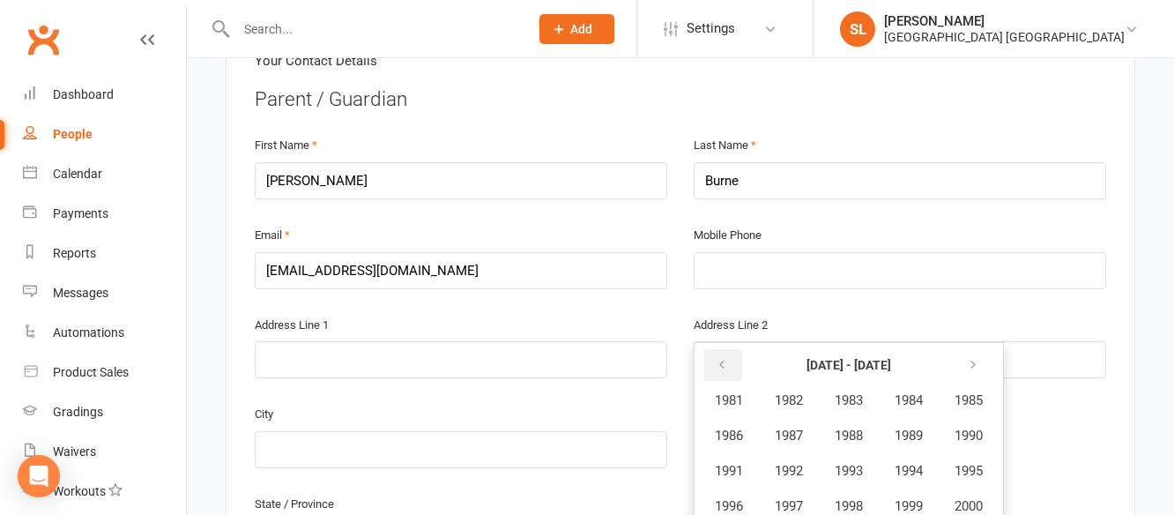
click at [718, 358] on icon "button" at bounding box center [721, 365] width 12 height 14
click at [729, 463] on span "1971" at bounding box center [729, 471] width 28 height 16
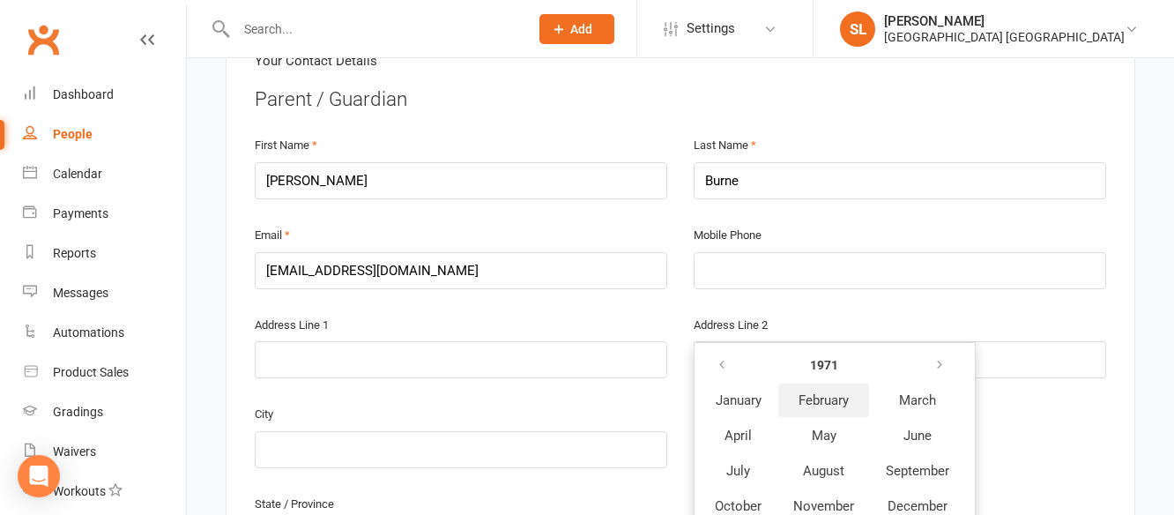
click at [834, 392] on span "February" at bounding box center [823, 400] width 50 height 16
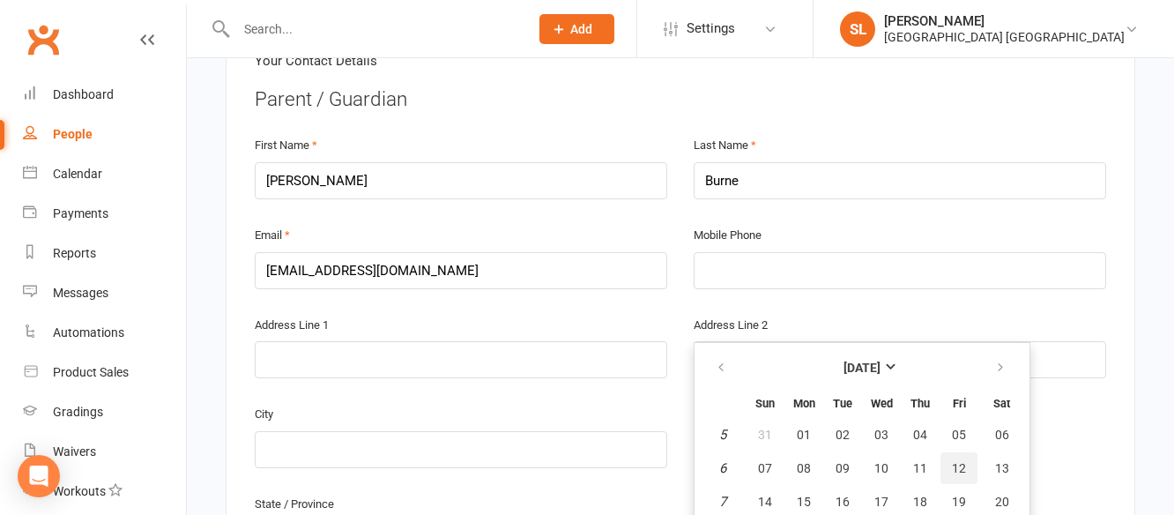
click at [959, 461] on span "12" at bounding box center [959, 468] width 14 height 14
type input "12 Feb 1971"
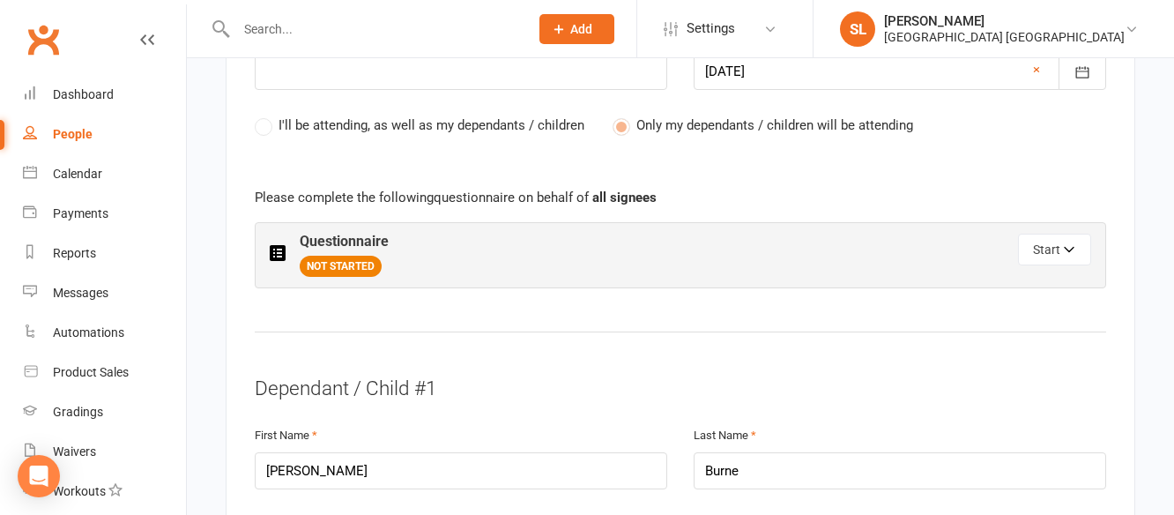
scroll to position [903, 0]
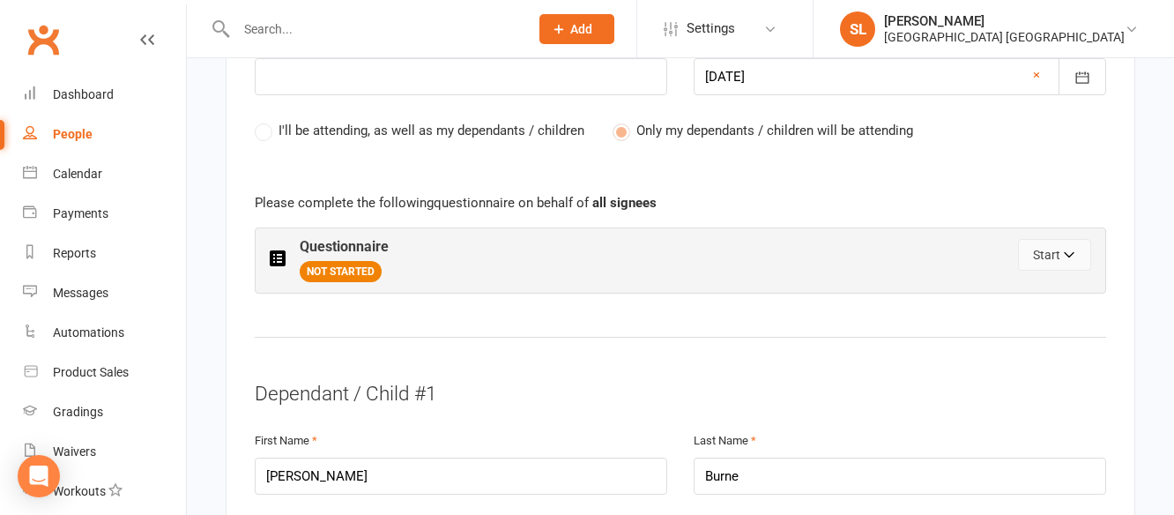
click at [1056, 239] on button "Start" at bounding box center [1054, 255] width 73 height 32
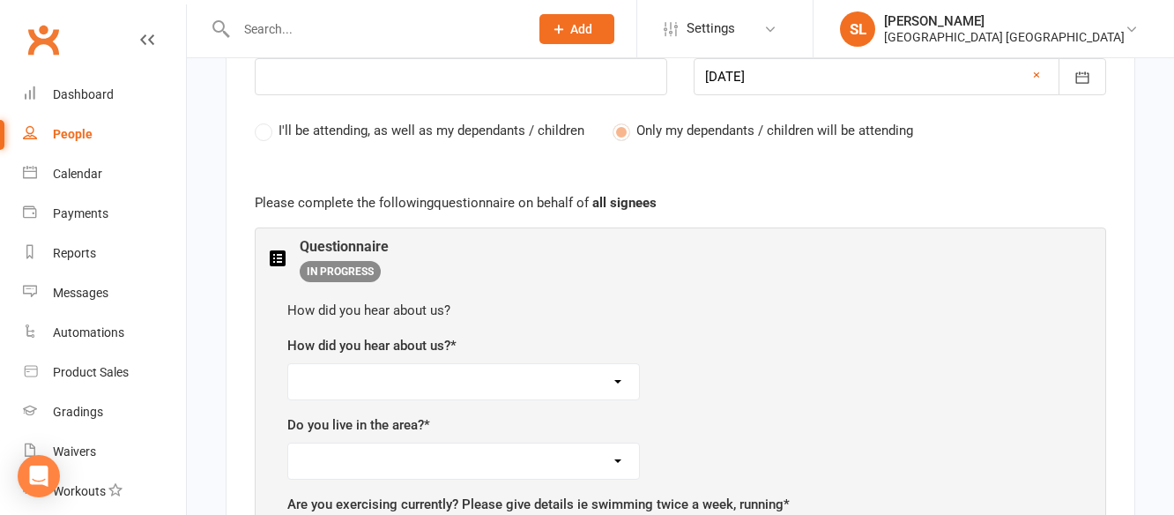
click at [619, 364] on select "Facebook Internet Referral from a friend Flyer in the mail or at the shopping m…" at bounding box center [463, 381] width 351 height 35
click at [830, 300] on div "How did you hear about us?" at bounding box center [680, 310] width 786 height 21
click at [614, 443] on select "Yes No" at bounding box center [463, 460] width 351 height 35
select select "No"
click at [288, 443] on select "Yes No" at bounding box center [463, 460] width 351 height 35
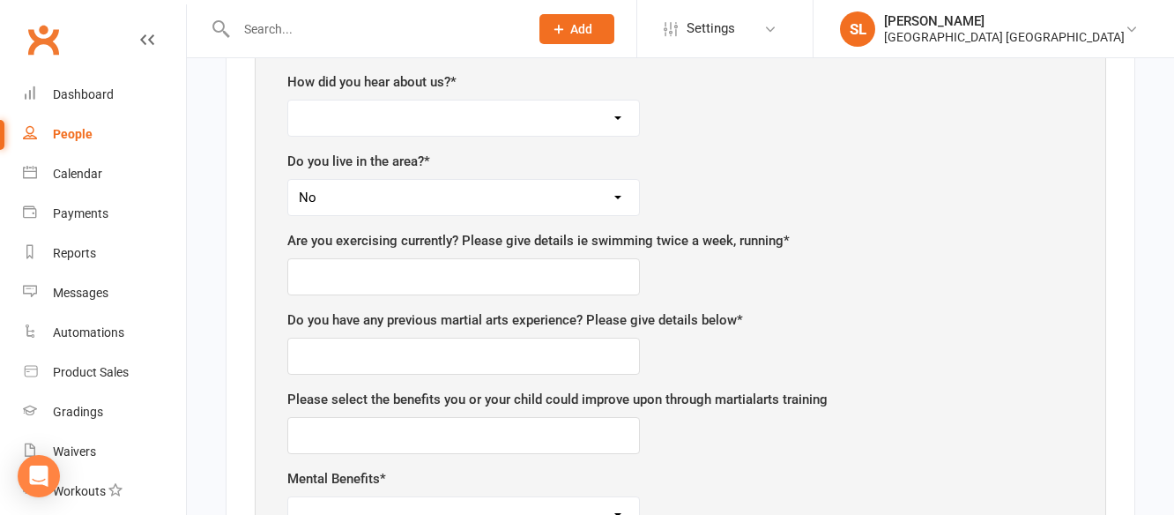
scroll to position [1167, 0]
click at [522, 257] on input "text" at bounding box center [463, 275] width 352 height 37
type input "Karate 3 times a week, volleyball one a week."
click at [568, 337] on input "text" at bounding box center [463, 355] width 352 height 37
click at [522, 337] on input "Yes, 4 years." at bounding box center [463, 355] width 352 height 37
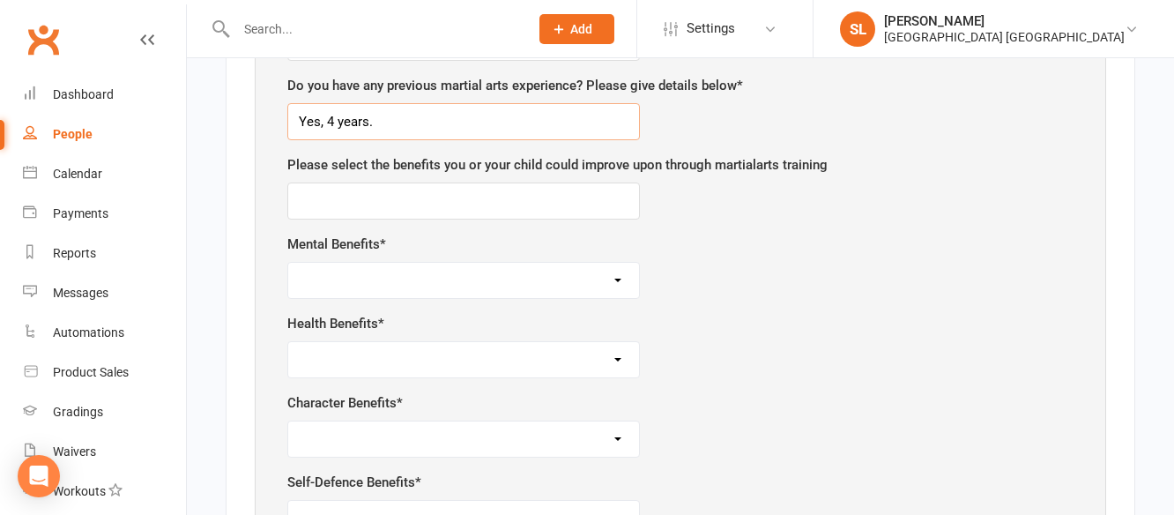
scroll to position [1432, 0]
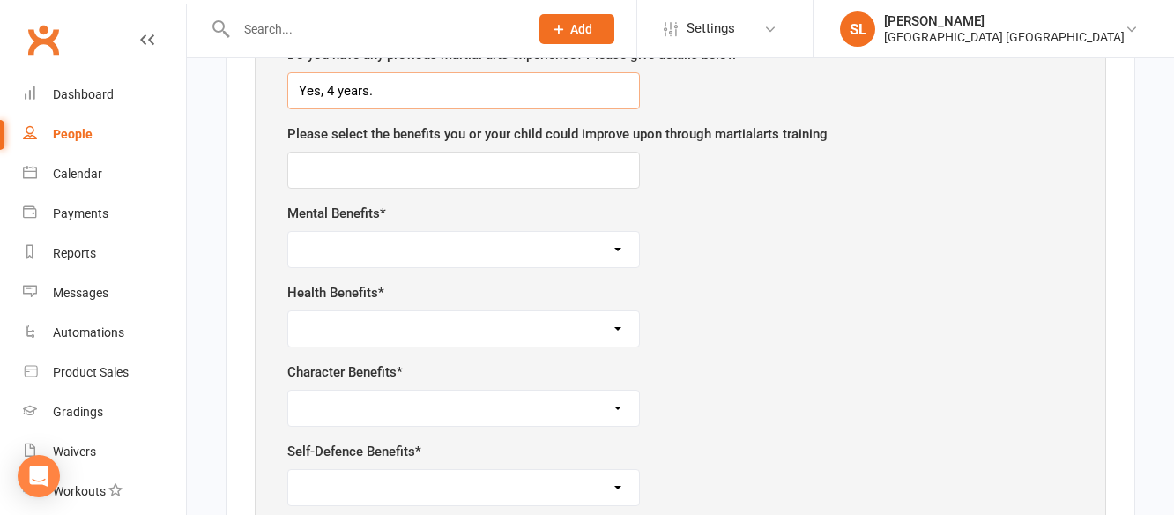
type input "Yes, 4 years."
click at [617, 232] on select "Self-esteem Focus and listening Fun, Fun, Fun Determination Motivation" at bounding box center [463, 249] width 351 height 35
select select "Self-esteem"
click at [288, 232] on select "Self-esteem Focus and listening Fun, Fun, Fun Determination Motivation" at bounding box center [463, 249] width 351 height 35
click at [613, 311] on select "Weight control Strength Flexibility Coordination Cardio vascular / Fitness" at bounding box center [463, 328] width 351 height 35
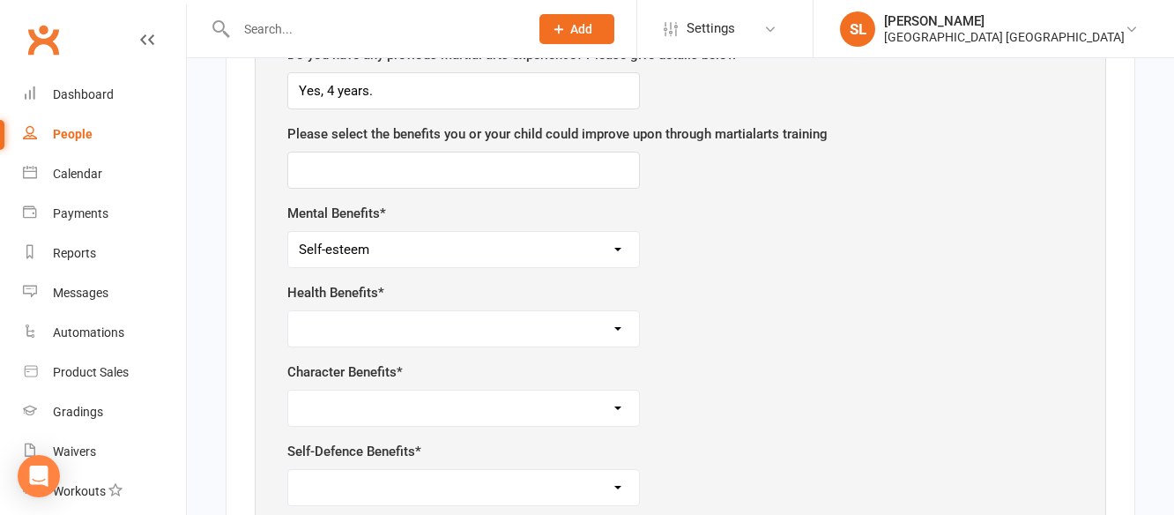
select select "Strength"
click at [288, 311] on select "Weight control Strength Flexibility Coordination Cardio vascular / Fitness" at bounding box center [463, 328] width 351 height 35
click at [620, 390] on select "Respect for others Integrity Self control Leadership Assertiveness" at bounding box center [463, 407] width 351 height 35
select select "Assertiveness"
click at [288, 390] on select "Respect for others Integrity Self control Leadership Assertiveness" at bounding box center [463, 407] width 351 height 35
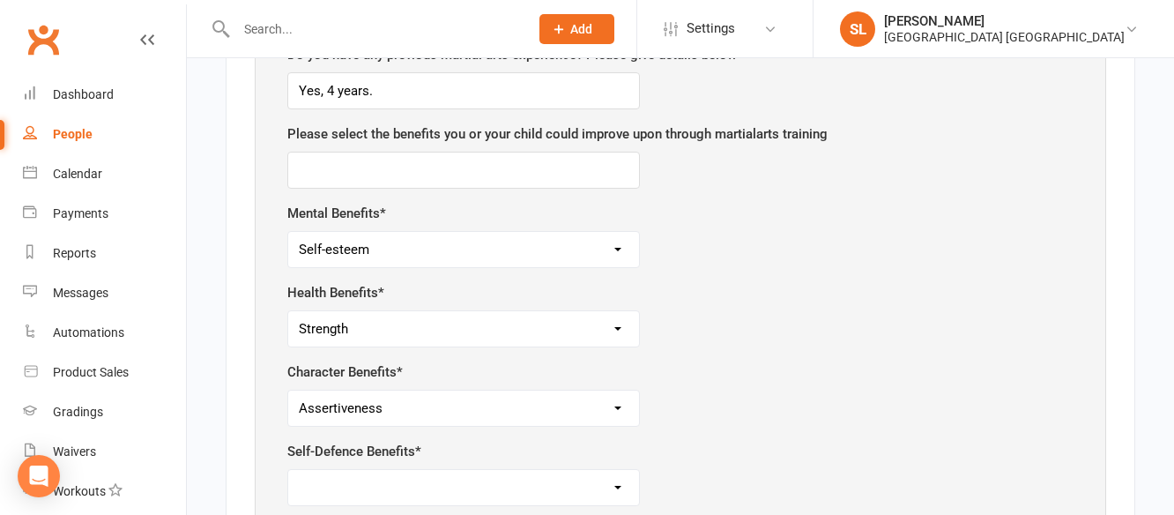
click at [618, 470] on select "Safety Self confidence Anti-bullying Agility and coordination Awareness" at bounding box center [463, 487] width 351 height 35
select select "Self confidence"
click at [288, 470] on select "Safety Self confidence Anti-bullying Agility and coordination Awareness" at bounding box center [463, 487] width 351 height 35
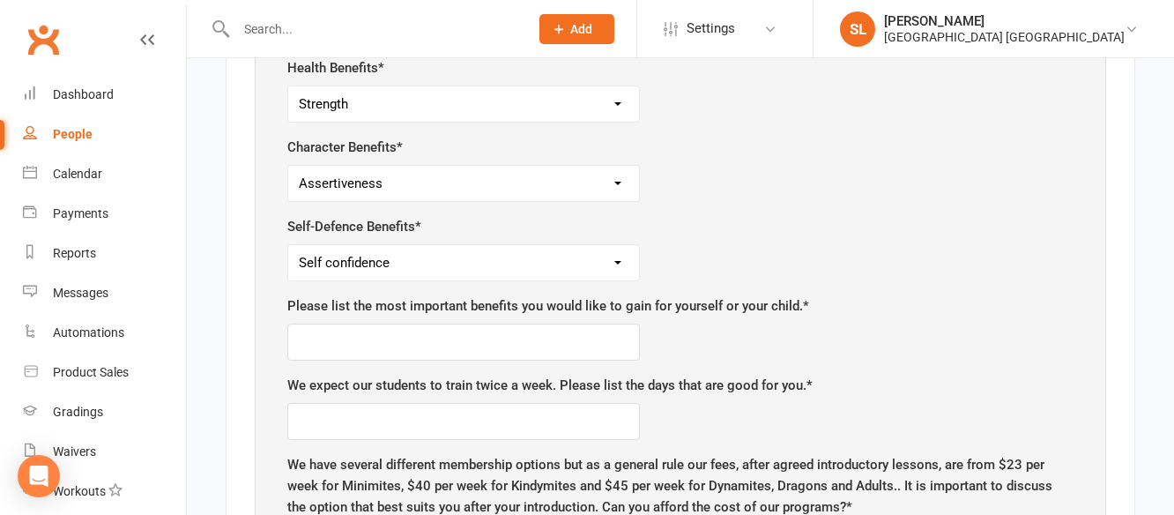
scroll to position [1696, 0]
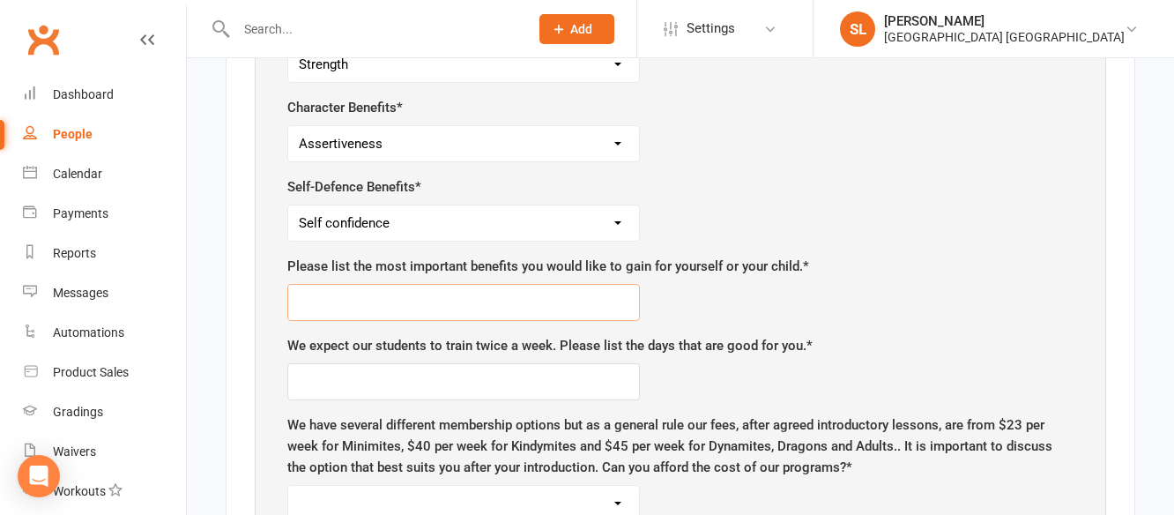
click at [464, 284] on input "text" at bounding box center [463, 302] width 352 height 37
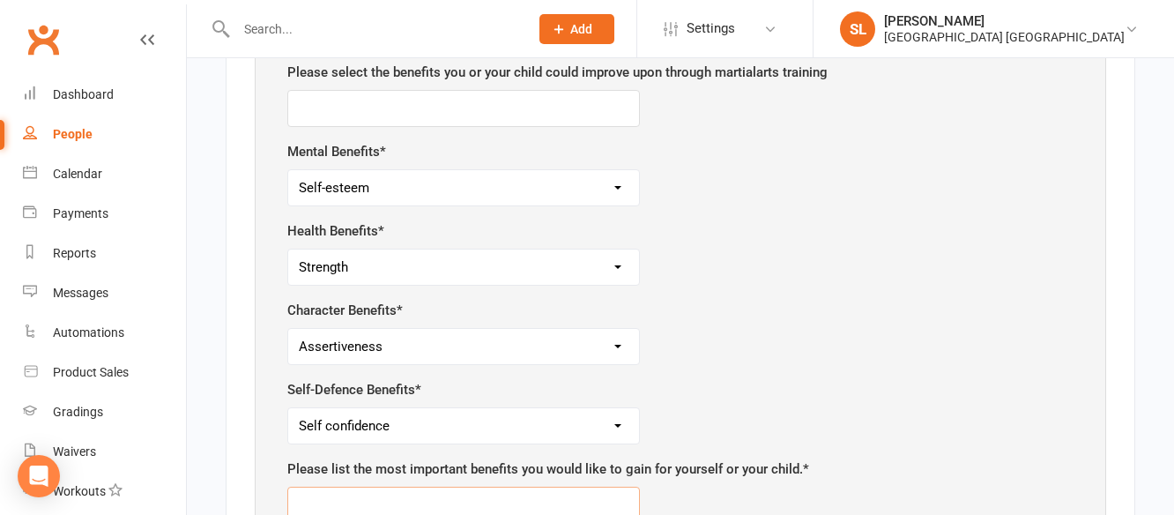
scroll to position [1520, 0]
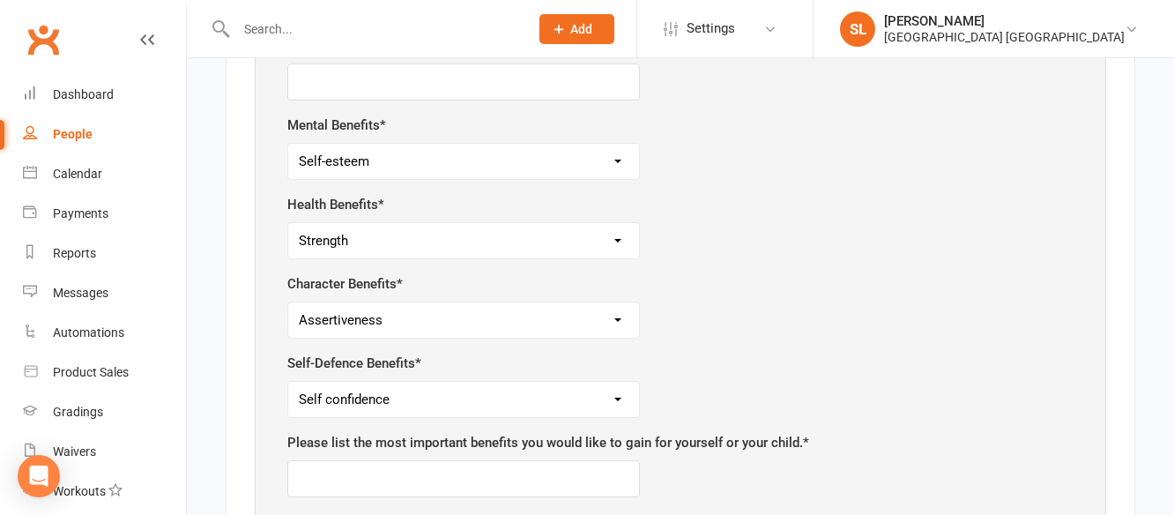
click at [611, 382] on select "Safety Self confidence Anti-bullying Agility and coordination Awareness" at bounding box center [463, 399] width 351 height 35
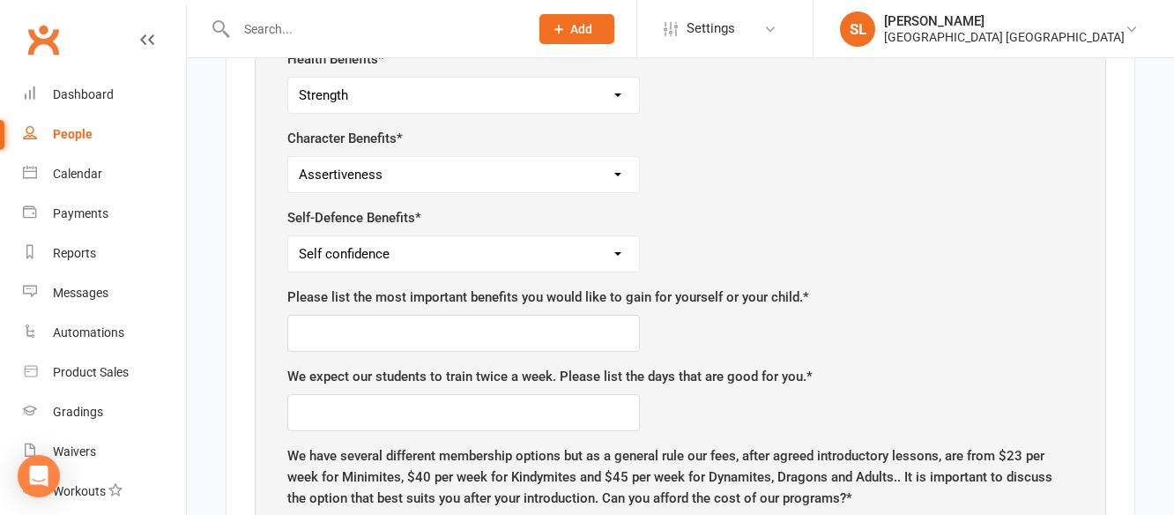
scroll to position [1696, 0]
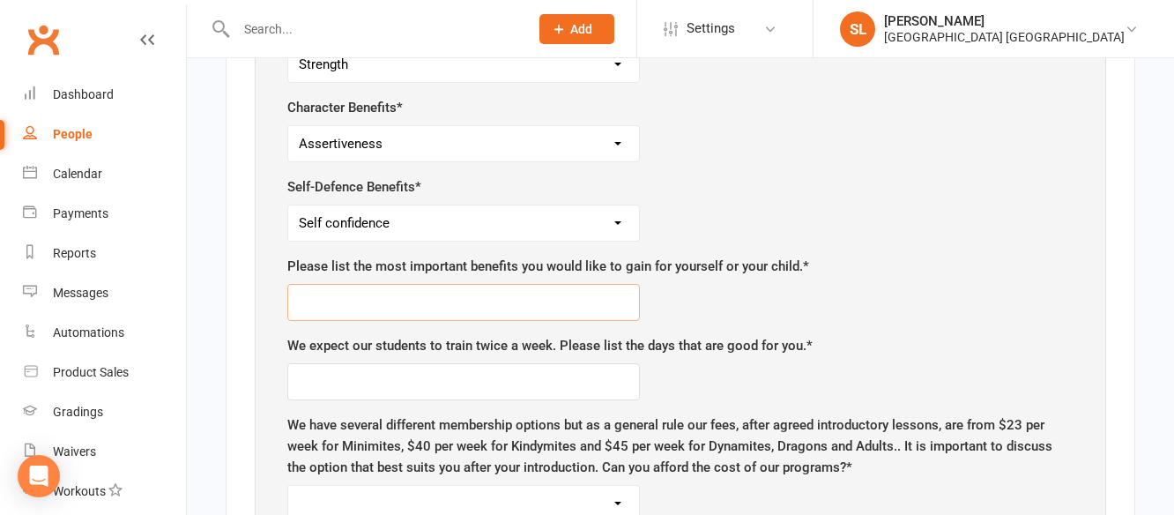
click at [530, 284] on input "text" at bounding box center [463, 302] width 352 height 37
click at [574, 363] on input "text" at bounding box center [463, 381] width 352 height 37
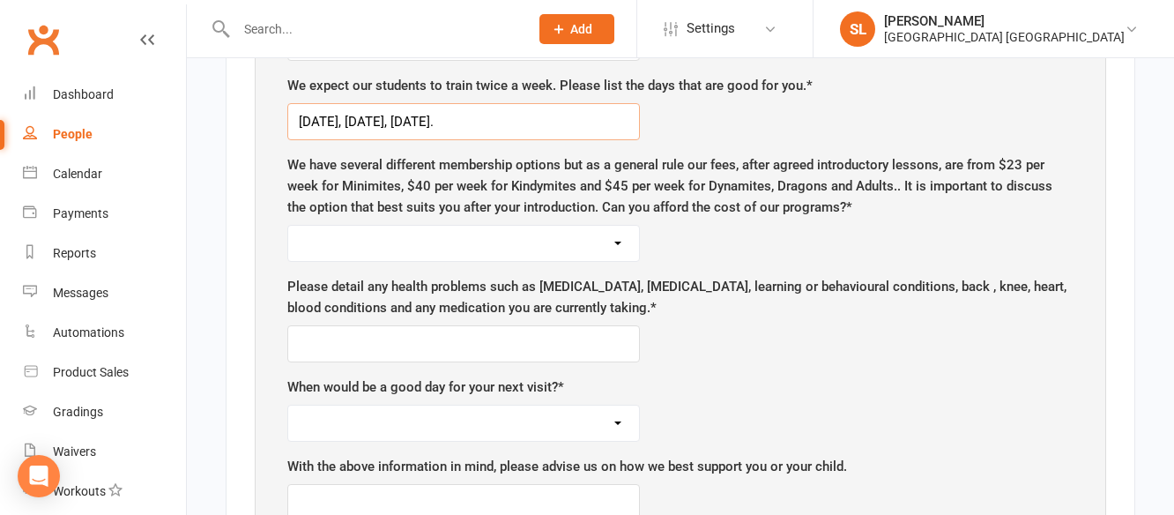
scroll to position [1960, 0]
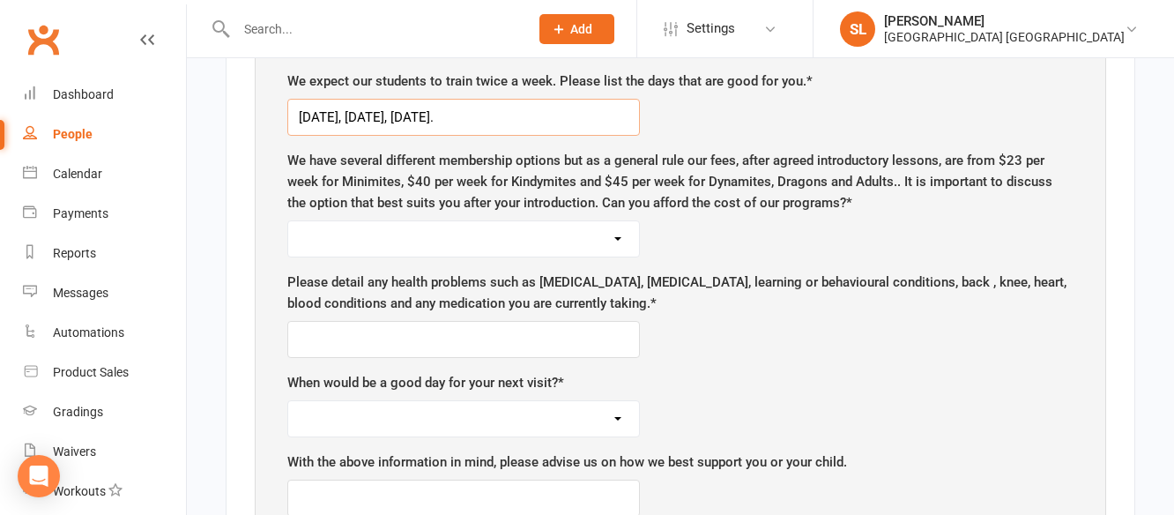
type input "Monday, Wednesday, Saturday."
click at [619, 221] on select "Yes No" at bounding box center [463, 238] width 351 height 35
select select "Yes"
click at [288, 221] on select "Yes No" at bounding box center [463, 238] width 351 height 35
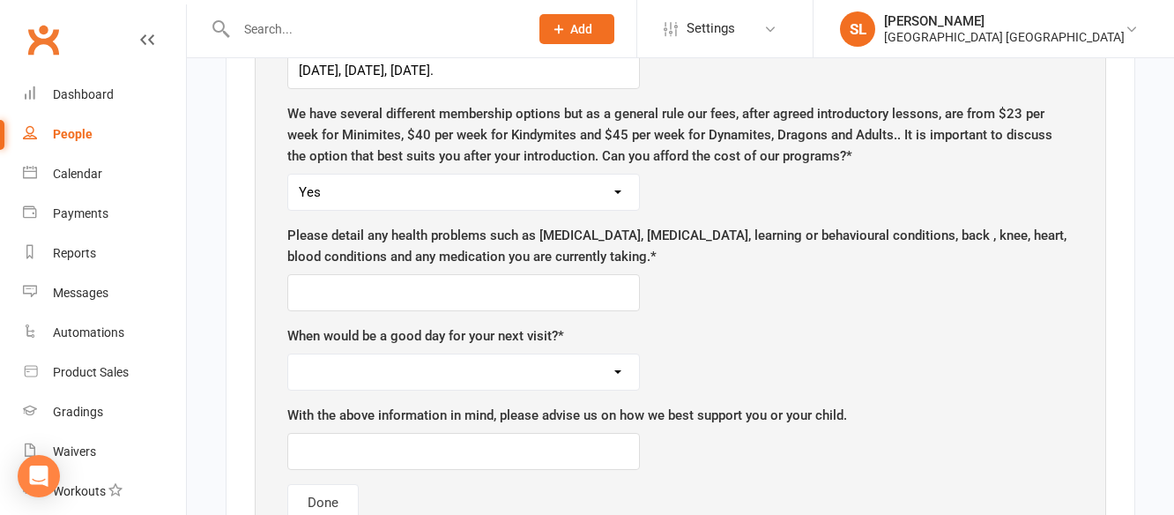
scroll to position [2049, 0]
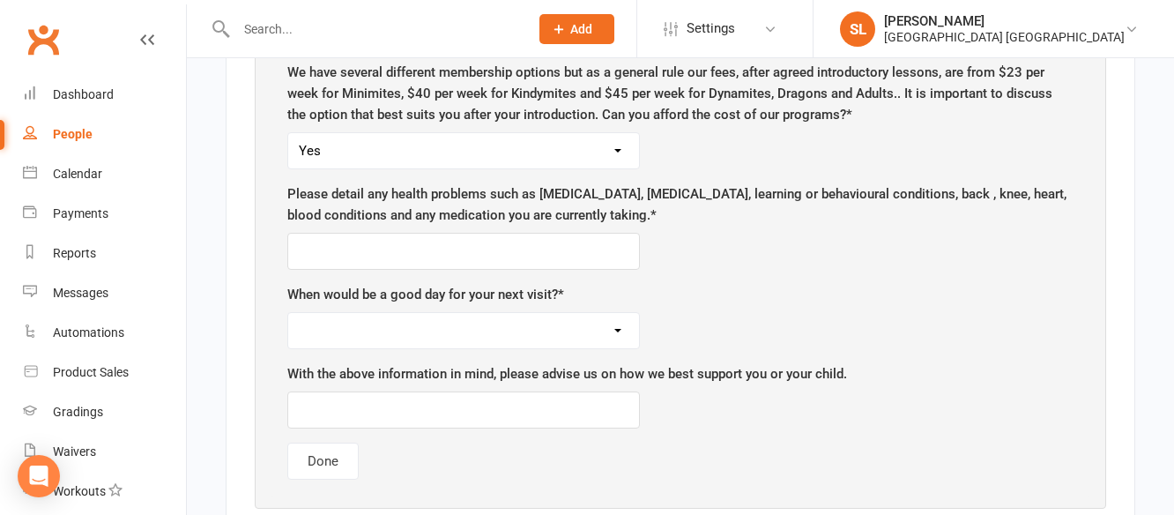
click at [611, 313] on select "Monday Tuesday Wednesday Thursday Saturday" at bounding box center [463, 330] width 351 height 35
click at [729, 293] on div "When would be a good day for your next visit? * Monday Tuesday Wednesday Thursd…" at bounding box center [680, 316] width 786 height 65
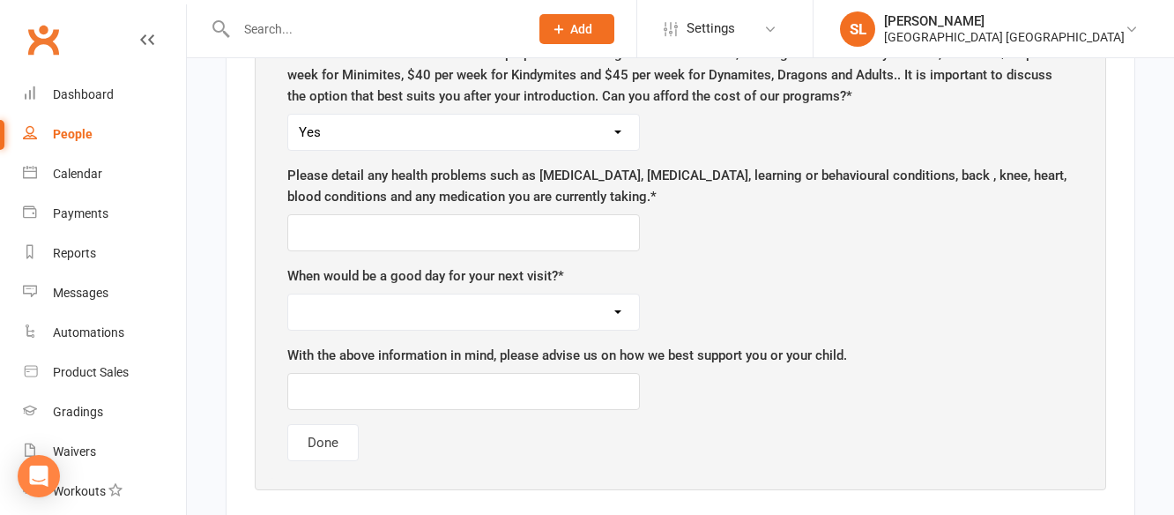
scroll to position [2095, 0]
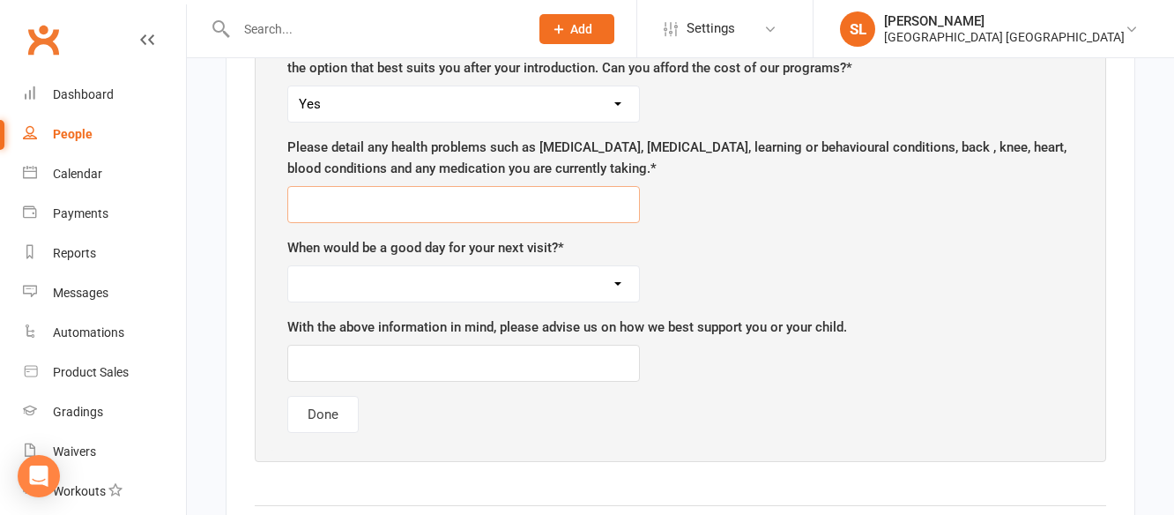
click at [501, 186] on input "text" at bounding box center [463, 204] width 352 height 37
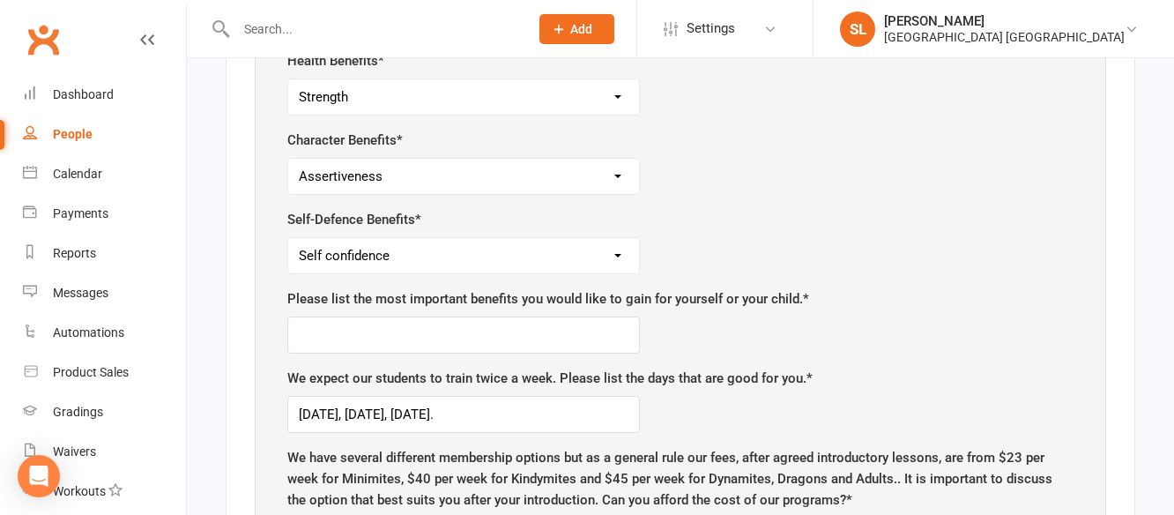
scroll to position [1655, 0]
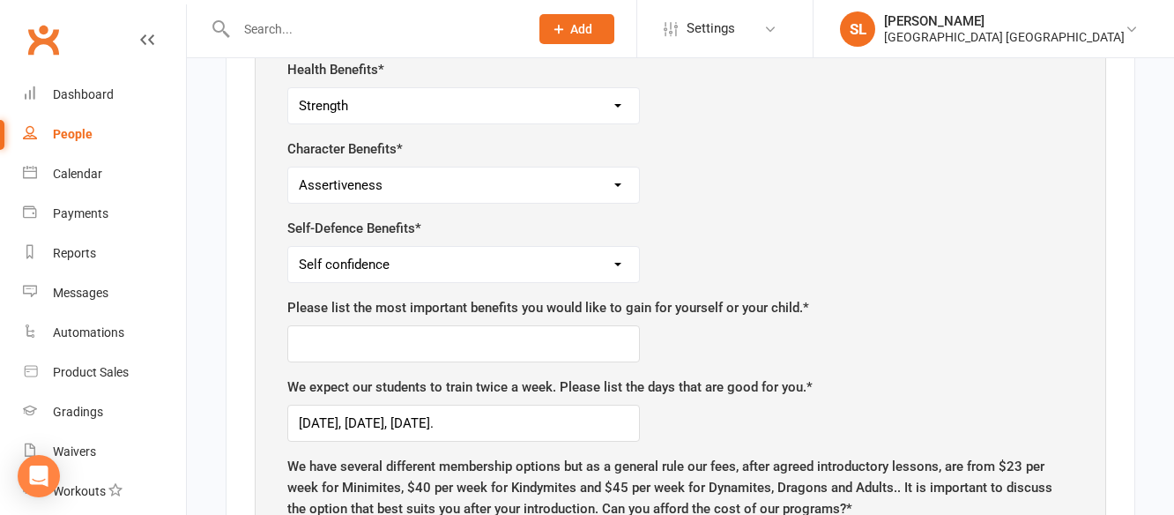
type input "None"
click at [577, 325] on input "text" at bounding box center [463, 343] width 352 height 37
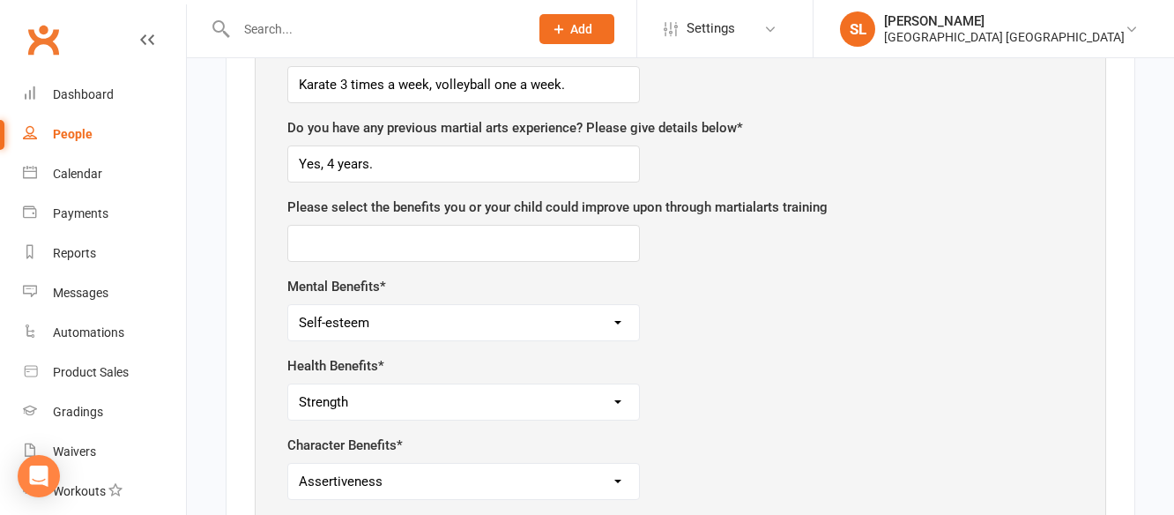
scroll to position [1302, 0]
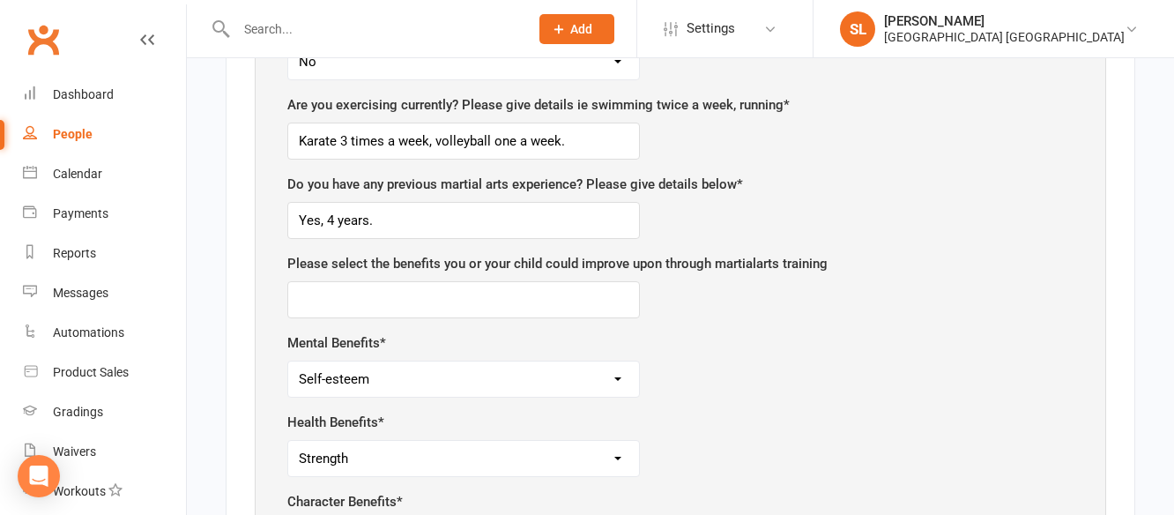
type input "Self Confidence"
click at [516, 281] on input "text" at bounding box center [463, 299] width 352 height 37
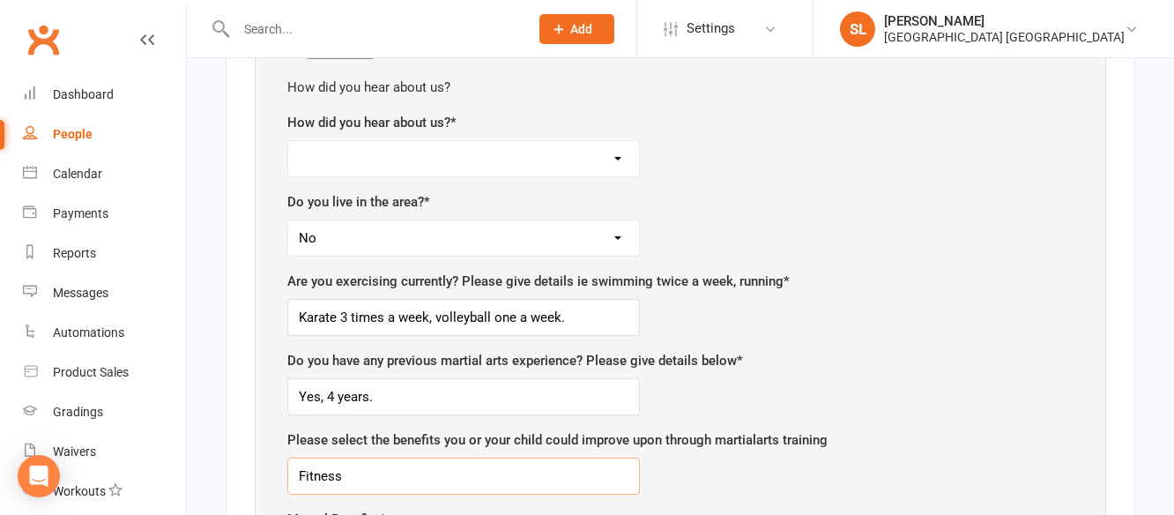
scroll to position [1038, 0]
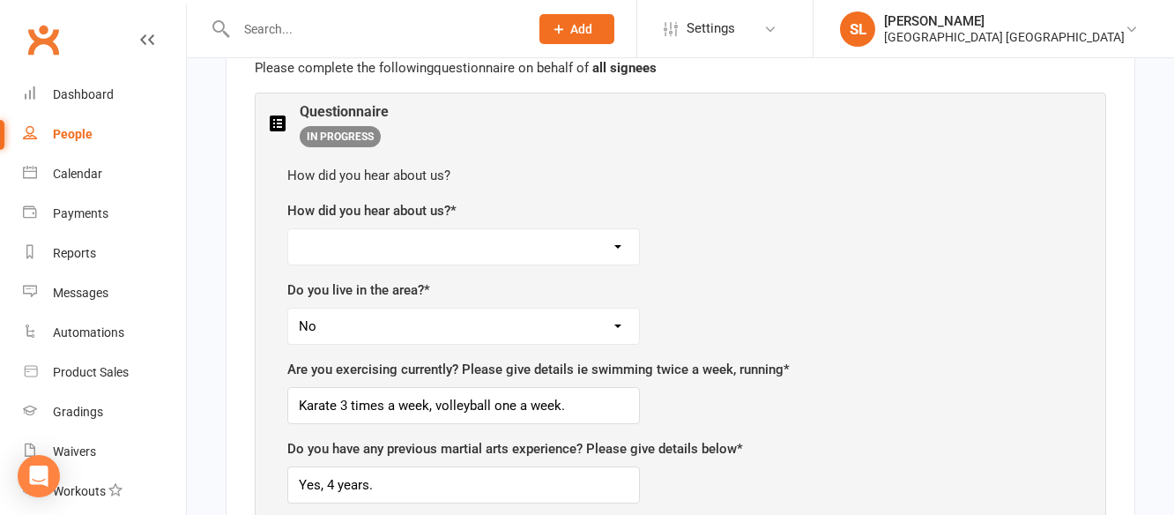
type input "Fitness"
click at [609, 229] on select "Facebook Internet Referral from a friend Flyer in the mail or at the shopping m…" at bounding box center [463, 246] width 351 height 35
select select "Inhouse Promotion"
click at [288, 229] on select "Facebook Internet Referral from a friend Flyer in the mail or at the shopping m…" at bounding box center [463, 246] width 351 height 35
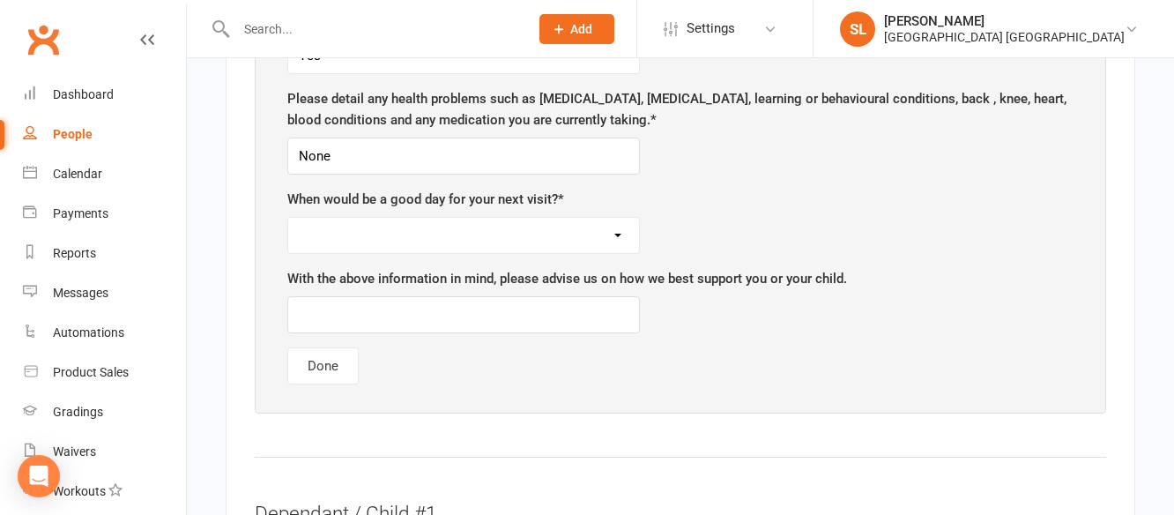
scroll to position [2183, 0]
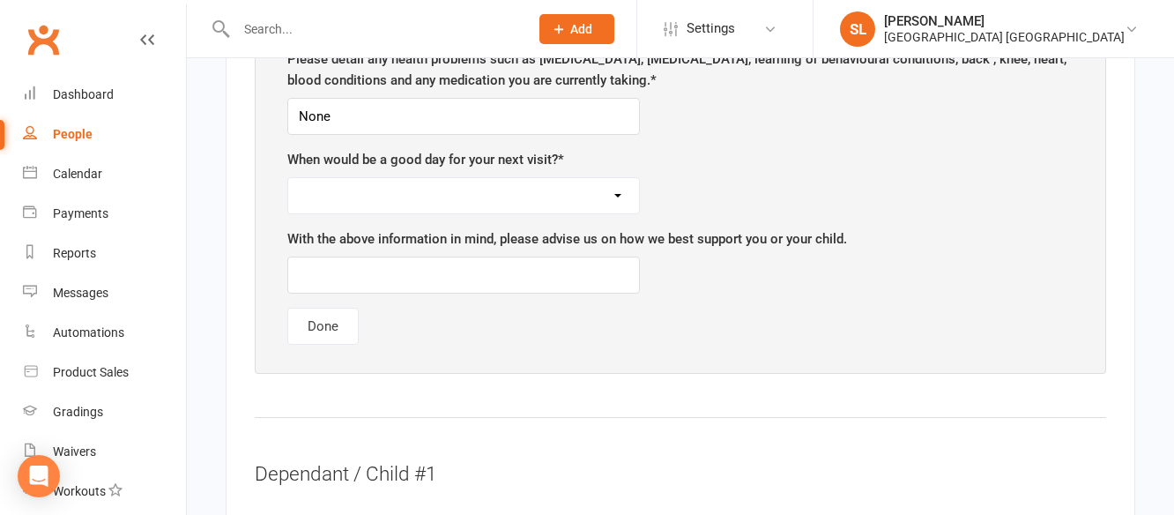
click at [613, 178] on select "Monday Tuesday Wednesday Thursday Saturday" at bounding box center [463, 195] width 351 height 35
select select "Monday"
click at [288, 178] on select "Monday Tuesday Wednesday Thursday Saturday" at bounding box center [463, 195] width 351 height 35
click at [330, 307] on button "Done" at bounding box center [322, 325] width 71 height 37
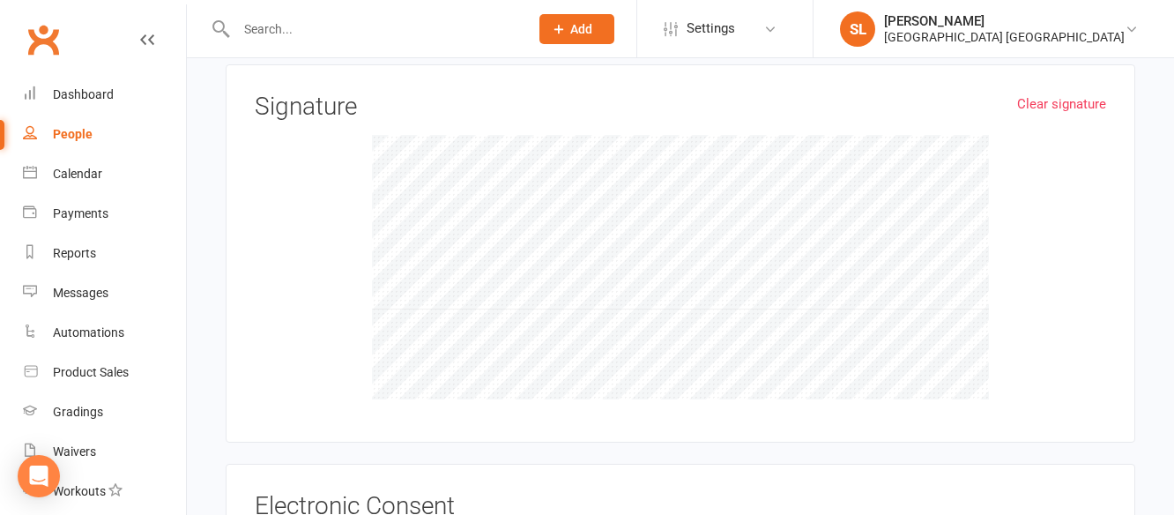
scroll to position [2007, 0]
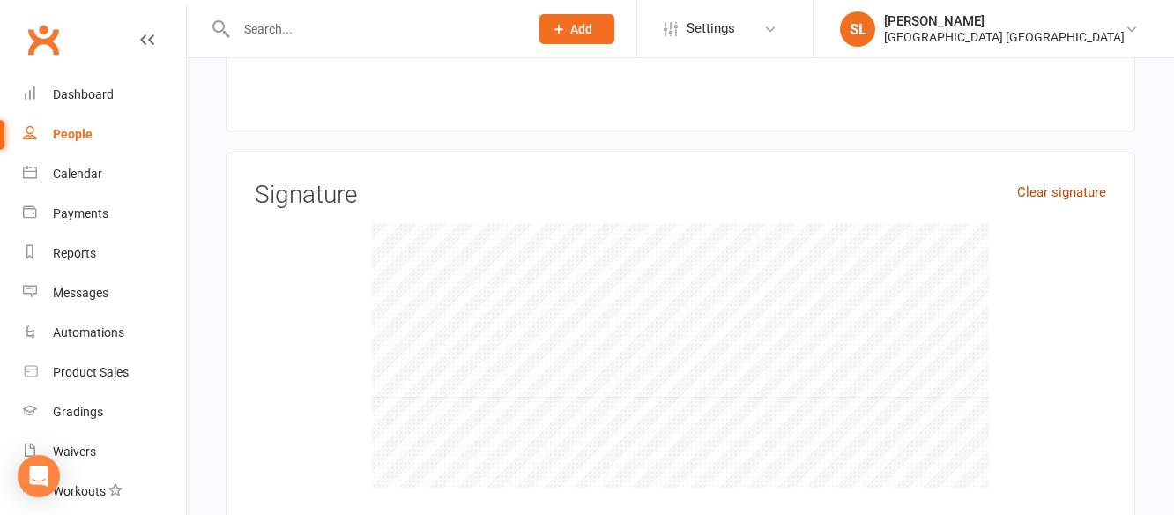
click at [1044, 182] on link "Clear signature" at bounding box center [1061, 192] width 89 height 21
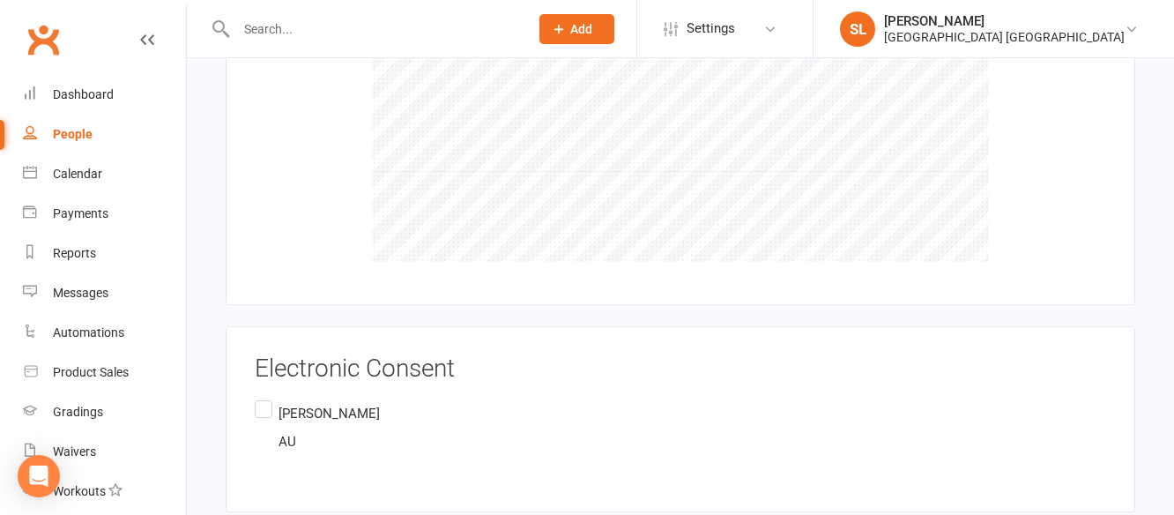
scroll to position [2271, 0]
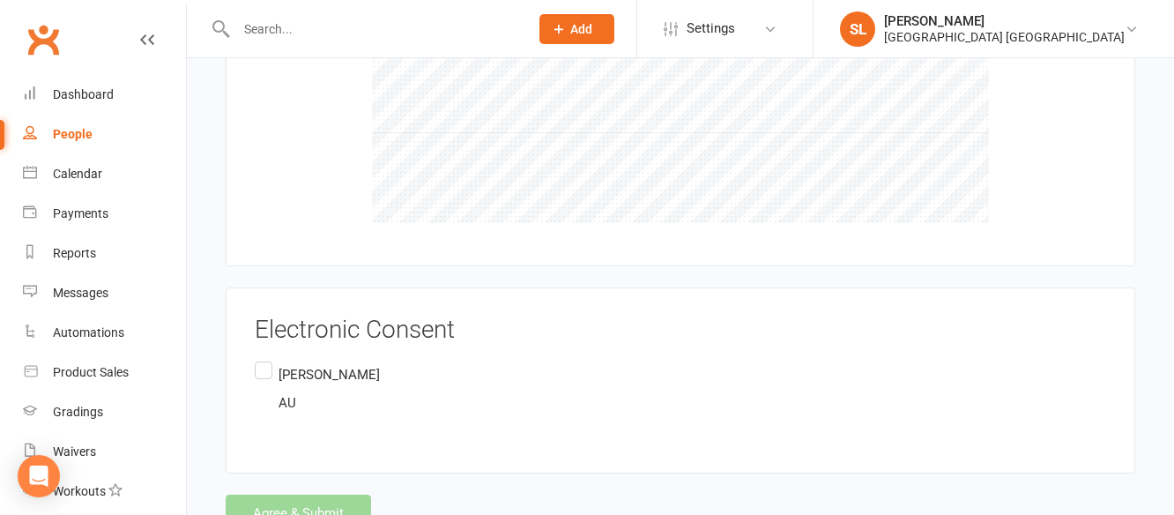
click at [261, 358] on label "Joshua Burne AU" at bounding box center [317, 389] width 125 height 63
click at [261, 358] on input "Joshua Burne AU" at bounding box center [260, 358] width 11 height 0
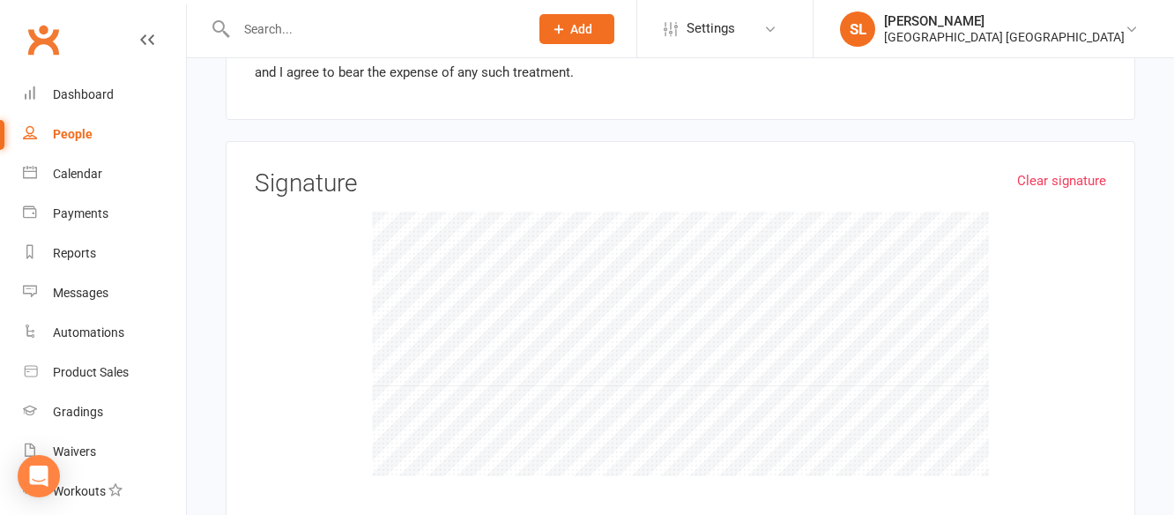
scroll to position [2321, 0]
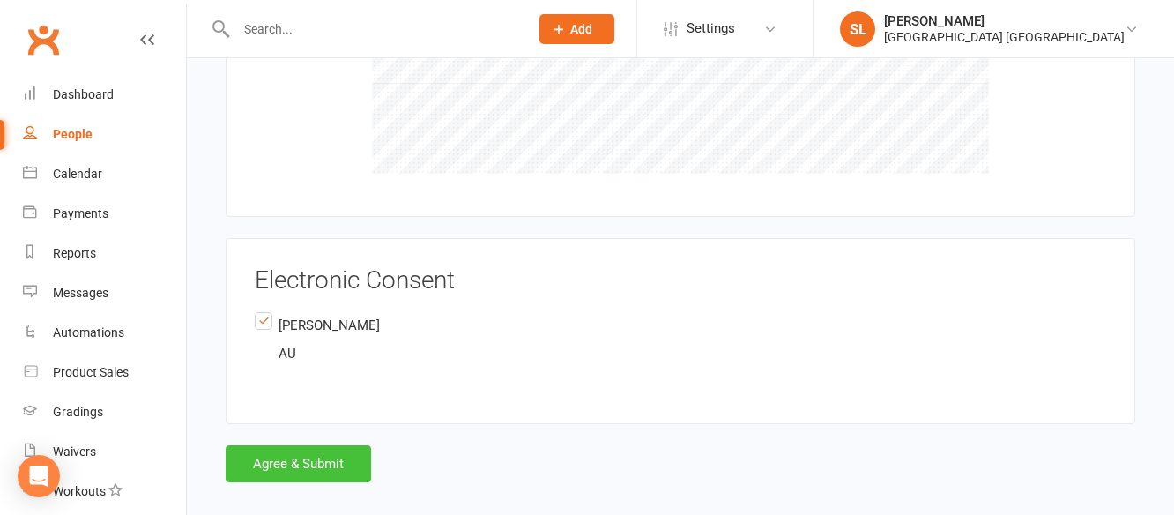
click at [290, 445] on button "Agree & Submit" at bounding box center [298, 463] width 145 height 37
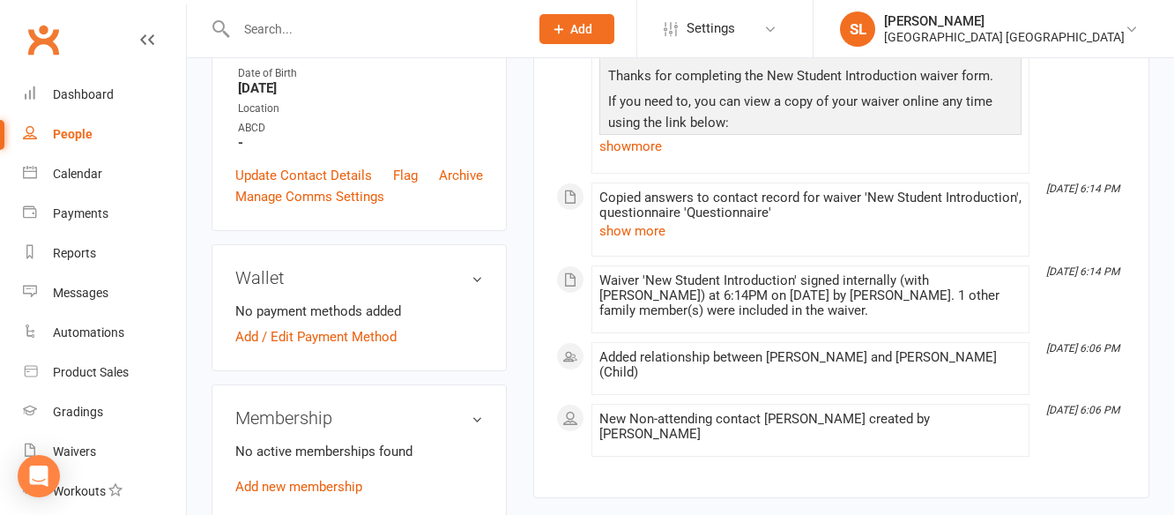
scroll to position [264, 0]
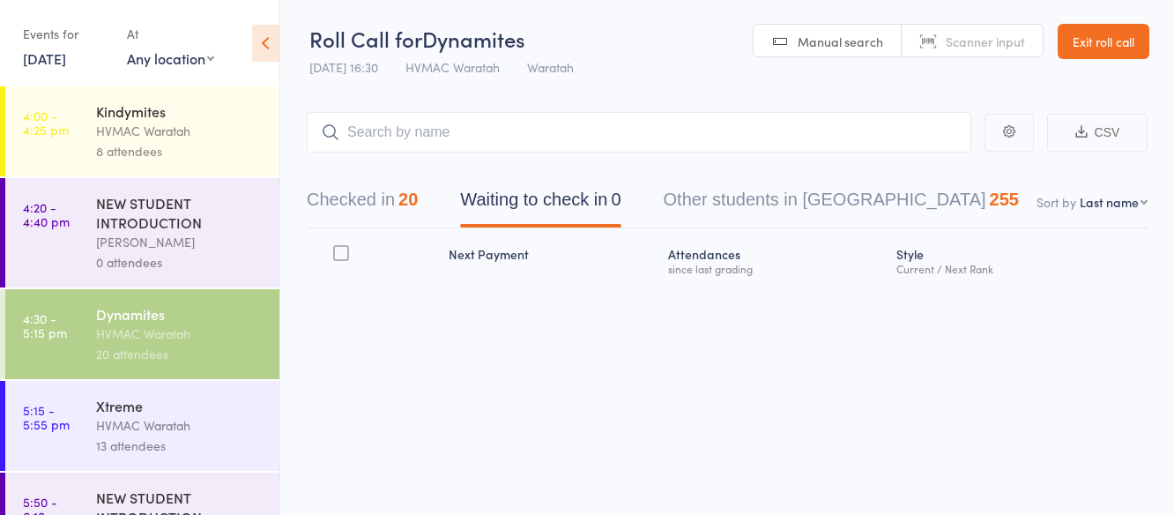
click at [52, 56] on link "[DATE]" at bounding box center [44, 57] width 43 height 19
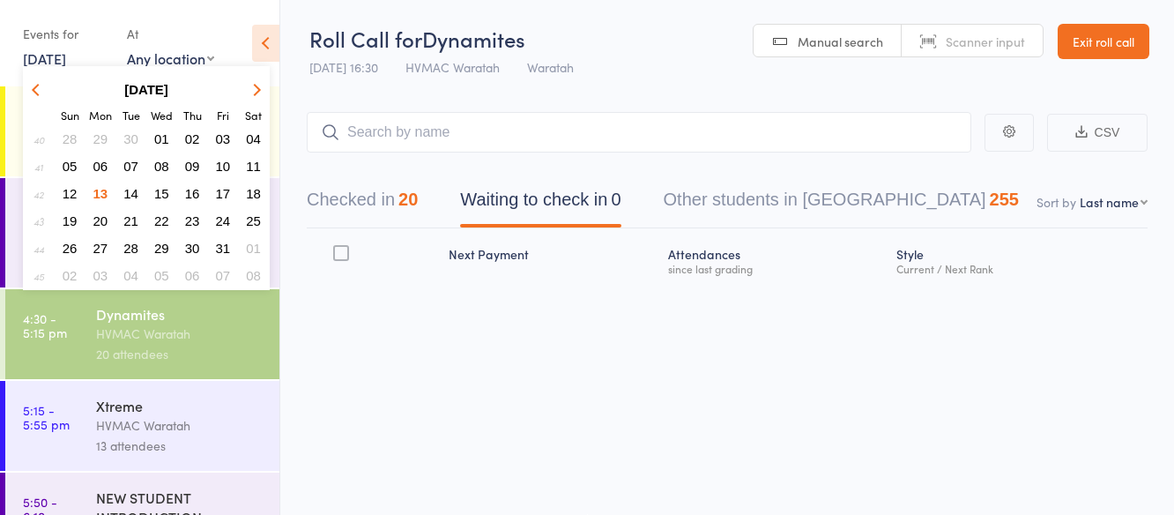
click at [133, 191] on span "14" at bounding box center [130, 193] width 15 height 15
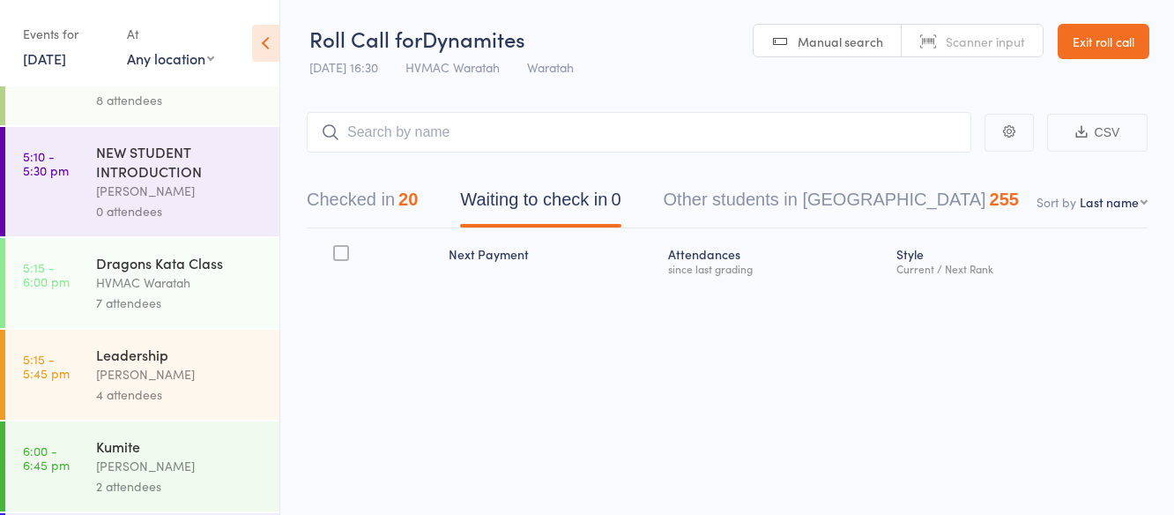
scroll to position [352, 0]
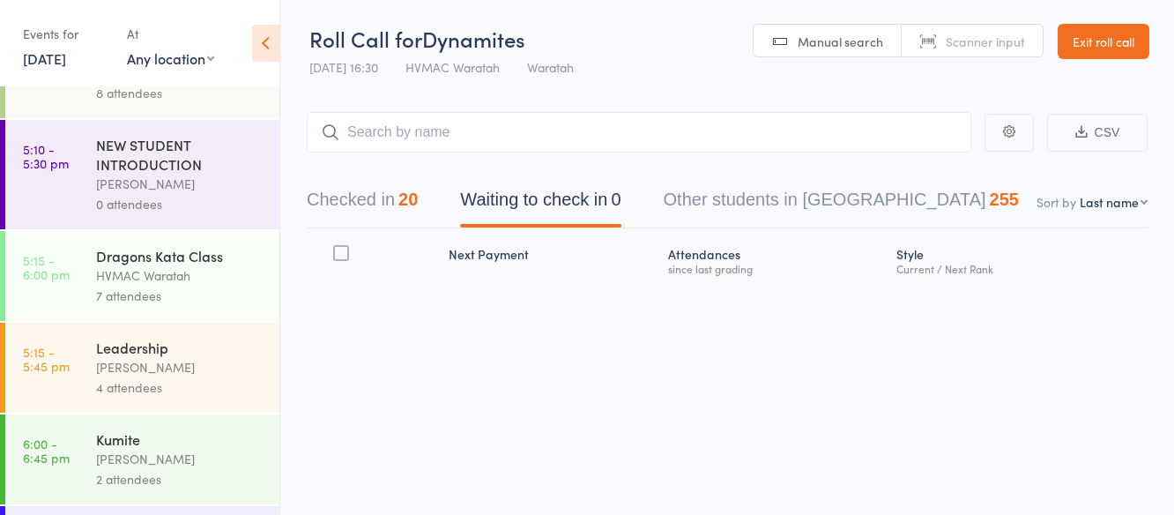
click at [56, 60] on link "[DATE]" at bounding box center [44, 57] width 43 height 19
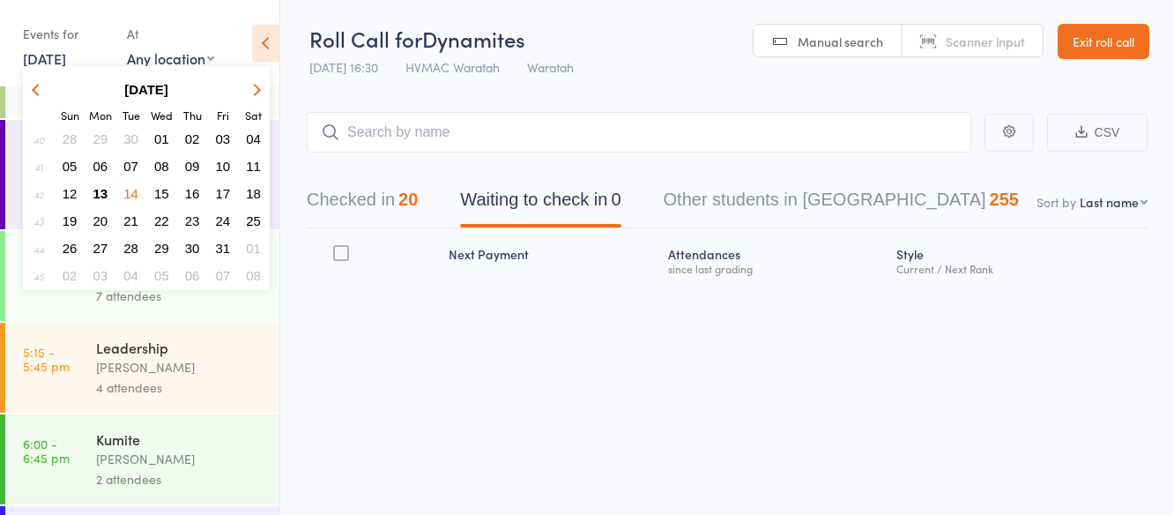
click at [253, 189] on span "18" at bounding box center [253, 193] width 15 height 15
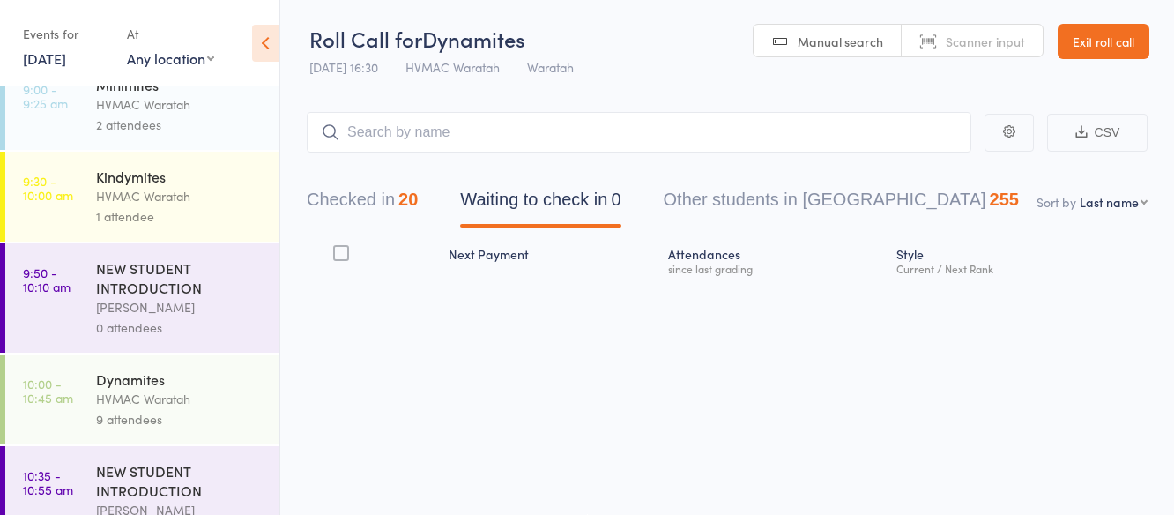
scroll to position [203, 0]
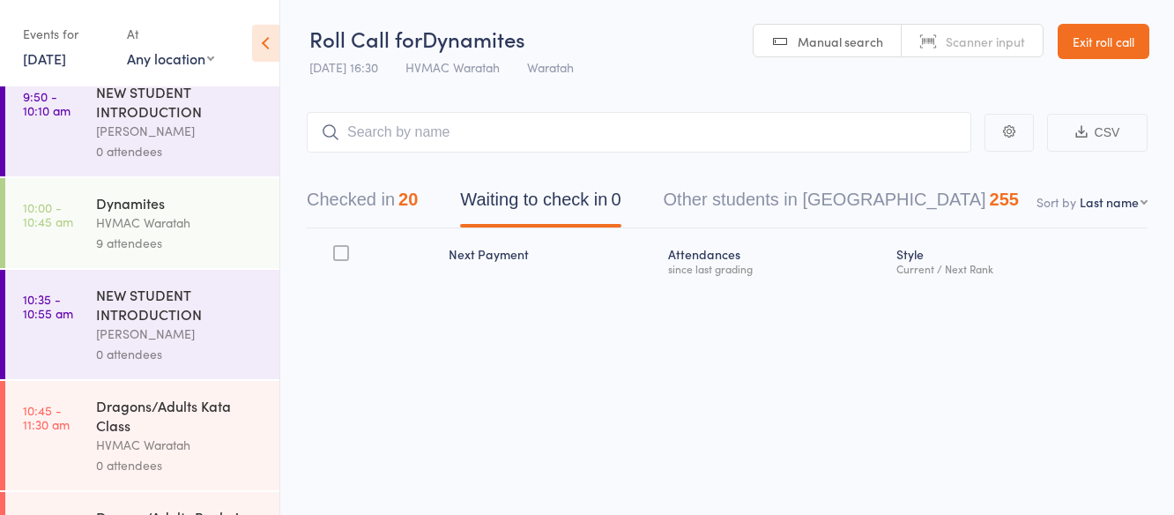
click at [48, 56] on link "[DATE]" at bounding box center [44, 57] width 43 height 19
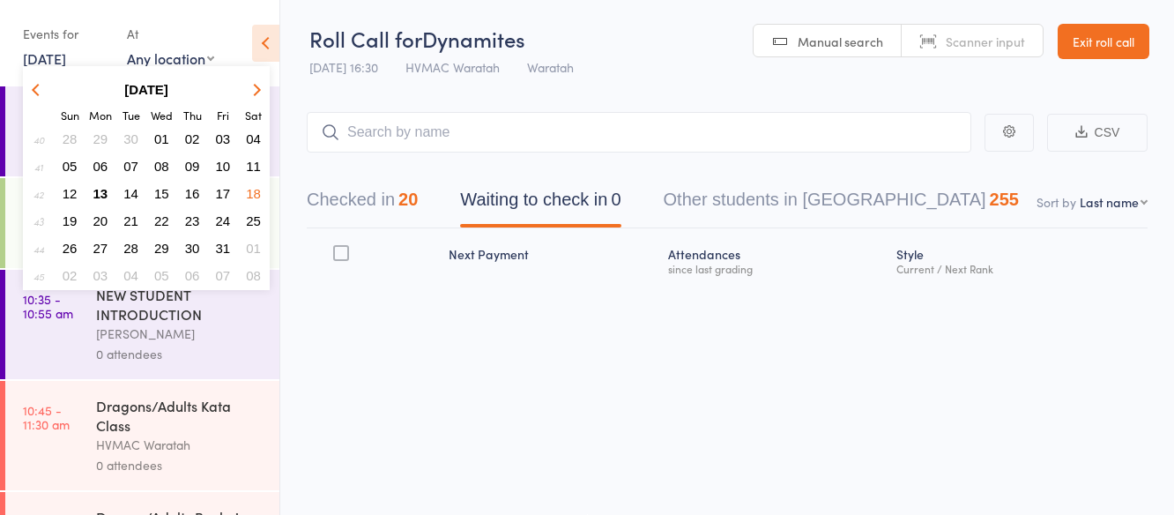
click at [191, 197] on span "16" at bounding box center [192, 193] width 15 height 15
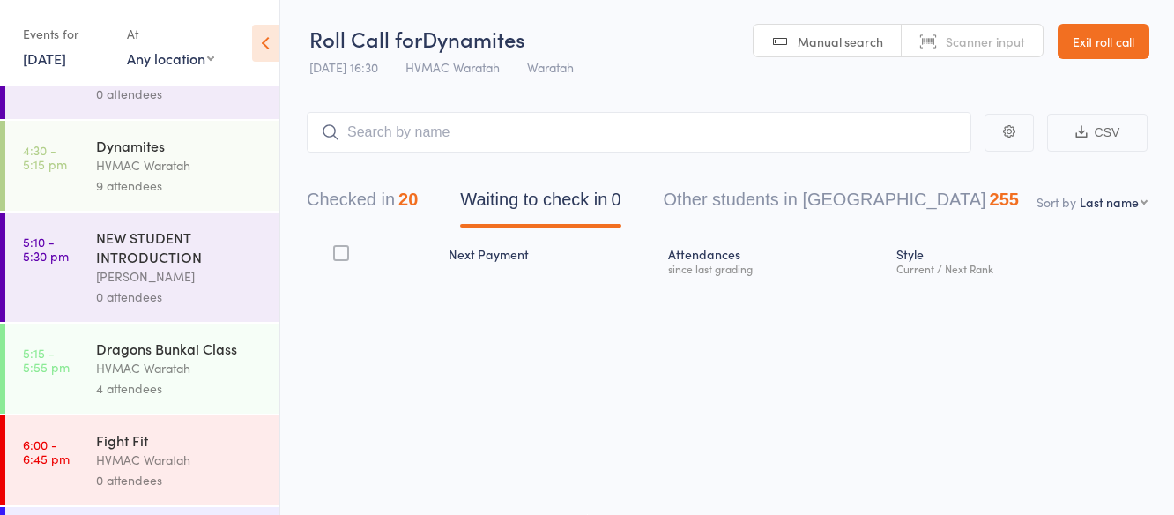
scroll to position [291, 0]
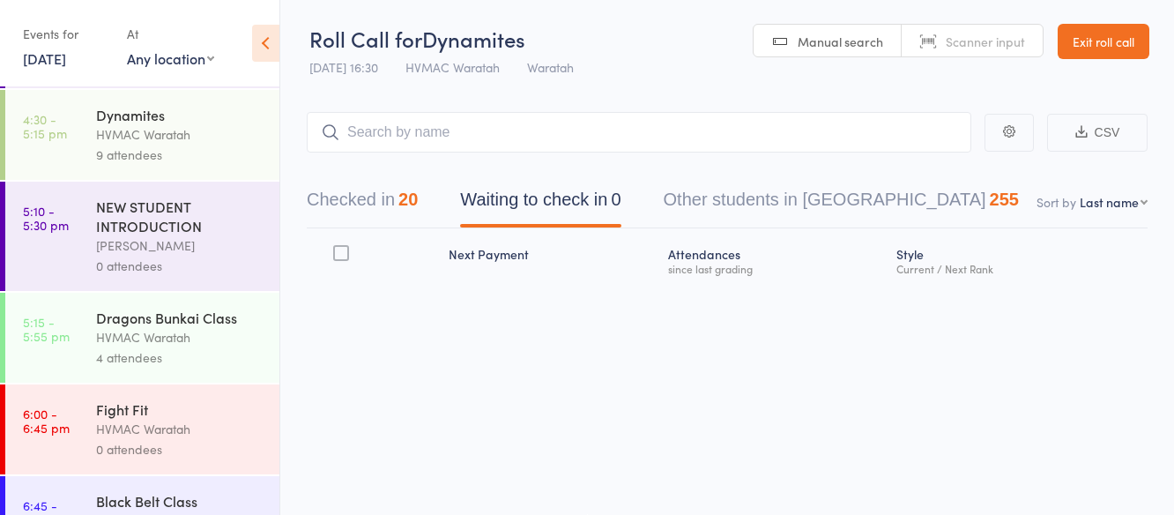
click at [43, 63] on link "[DATE]" at bounding box center [44, 57] width 43 height 19
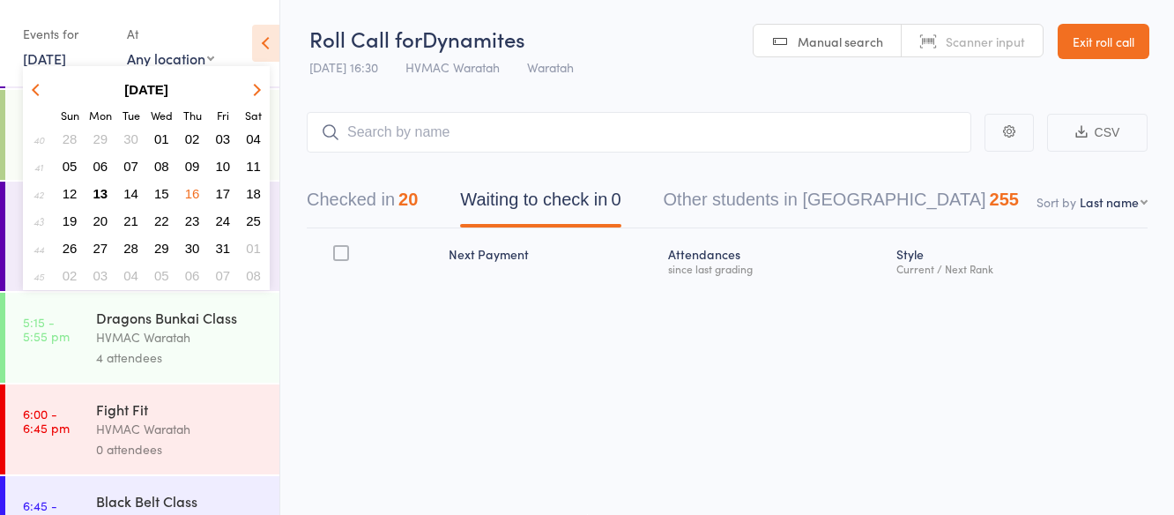
click at [161, 190] on span "15" at bounding box center [161, 193] width 15 height 15
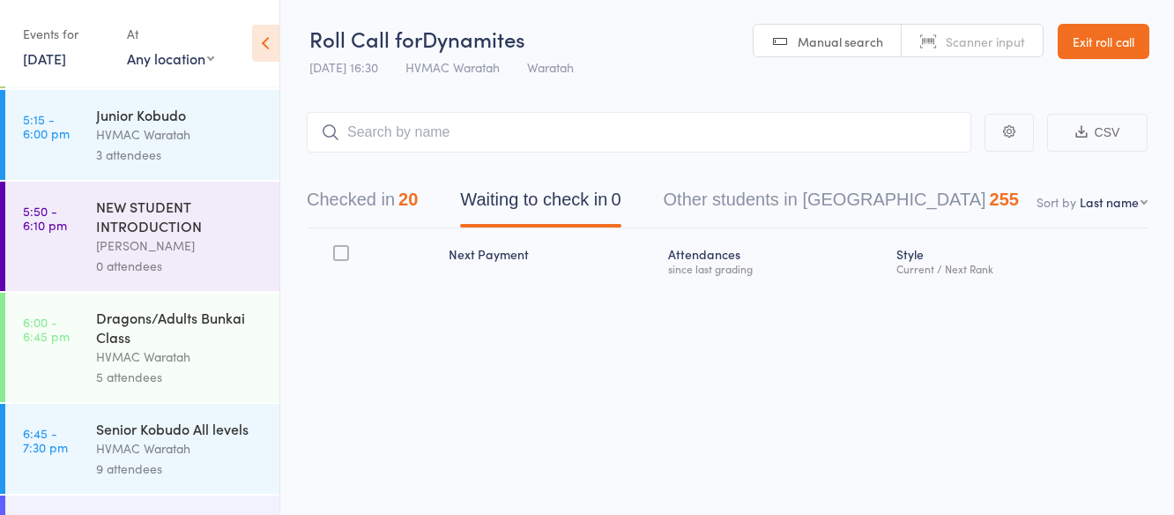
scroll to position [379, 0]
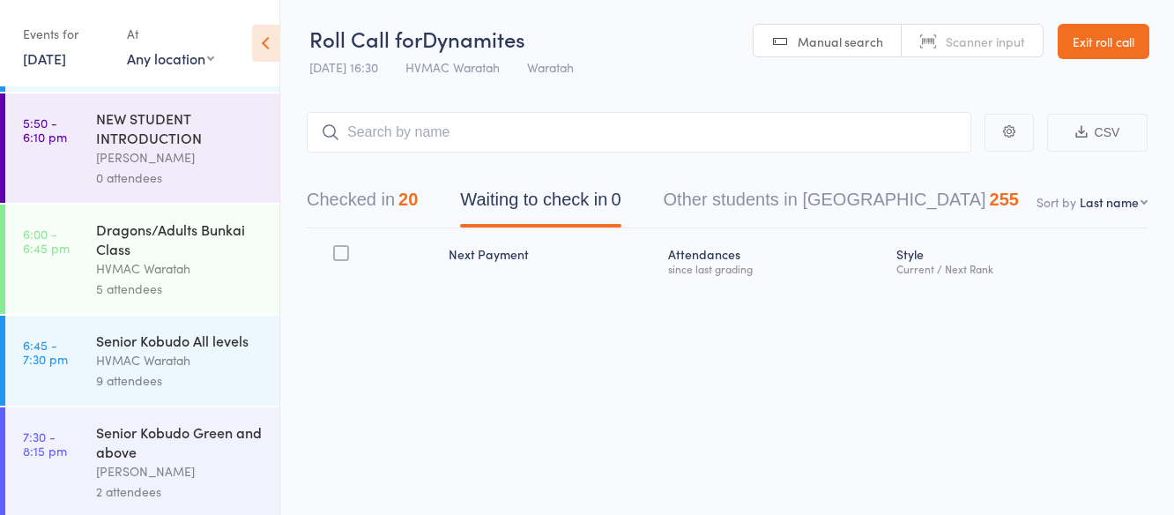
click at [48, 61] on link "[DATE]" at bounding box center [44, 57] width 43 height 19
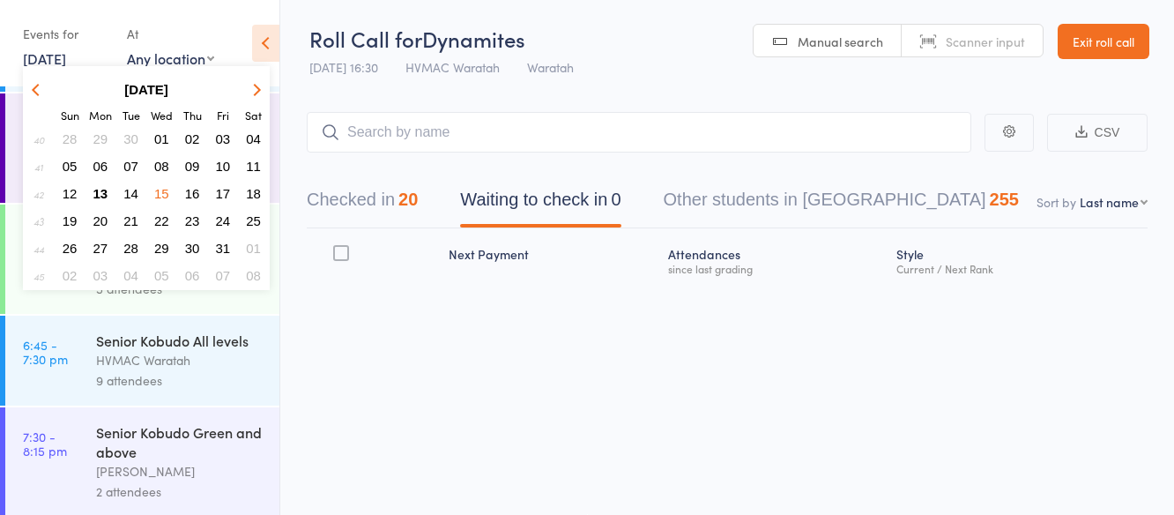
click at [99, 194] on span "13" at bounding box center [100, 193] width 15 height 15
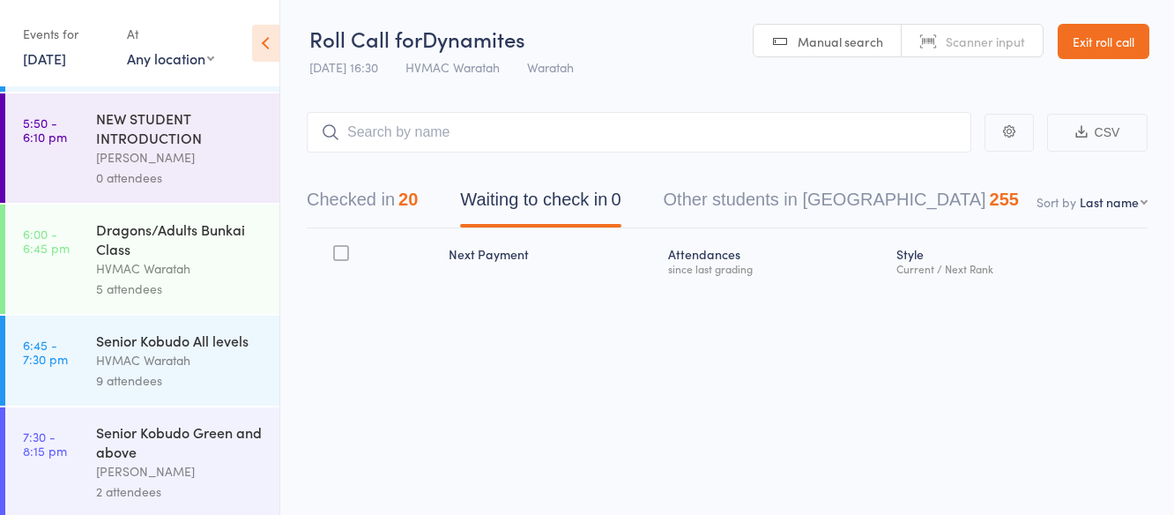
scroll to position [344, 0]
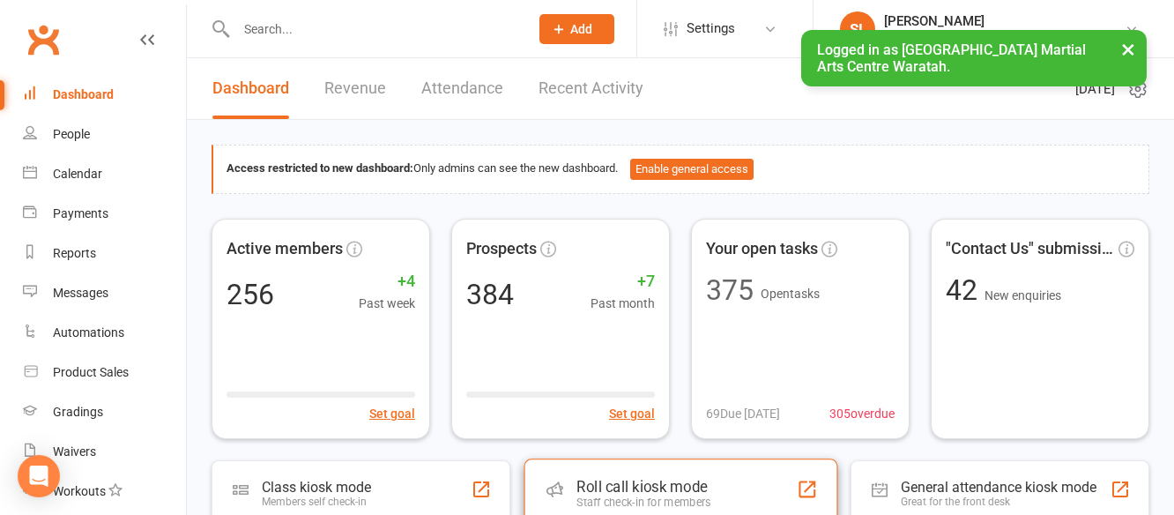
click at [696, 489] on div "Roll call kiosk mode" at bounding box center [643, 487] width 134 height 18
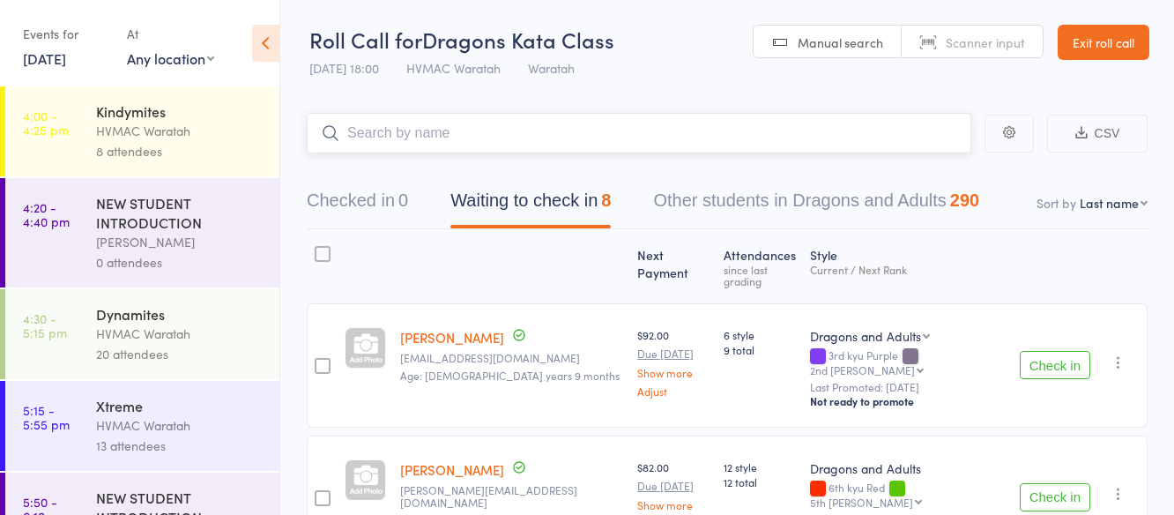
scroll to position [176, 0]
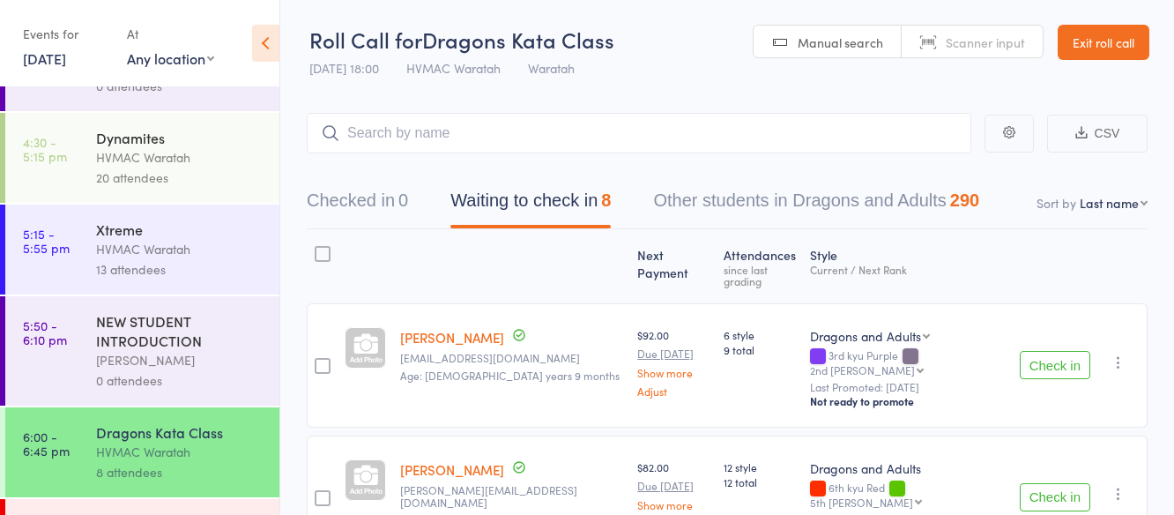
click at [188, 248] on div "HVMAC Waratah" at bounding box center [180, 249] width 168 height 20
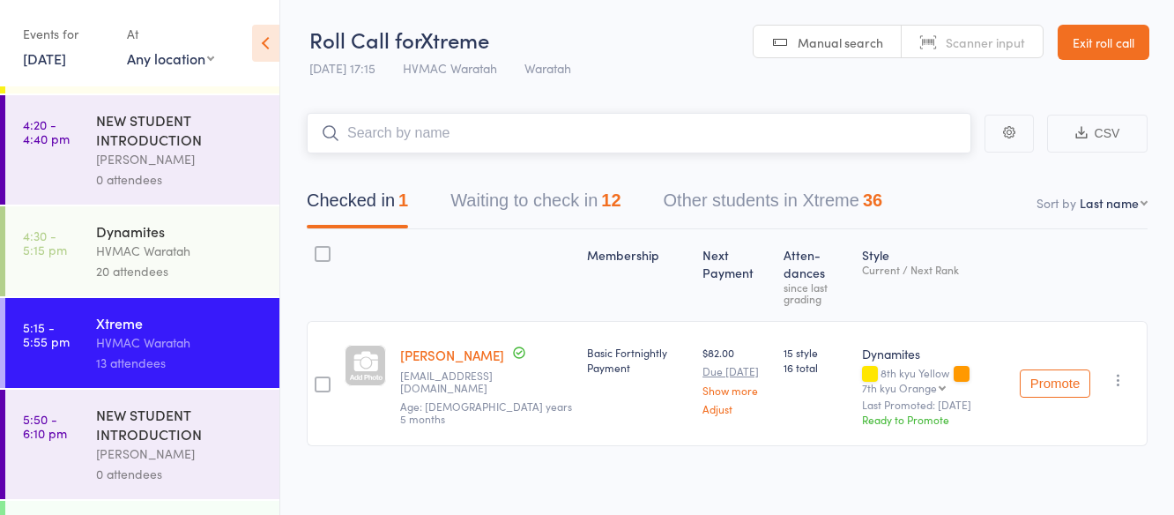
scroll to position [264, 0]
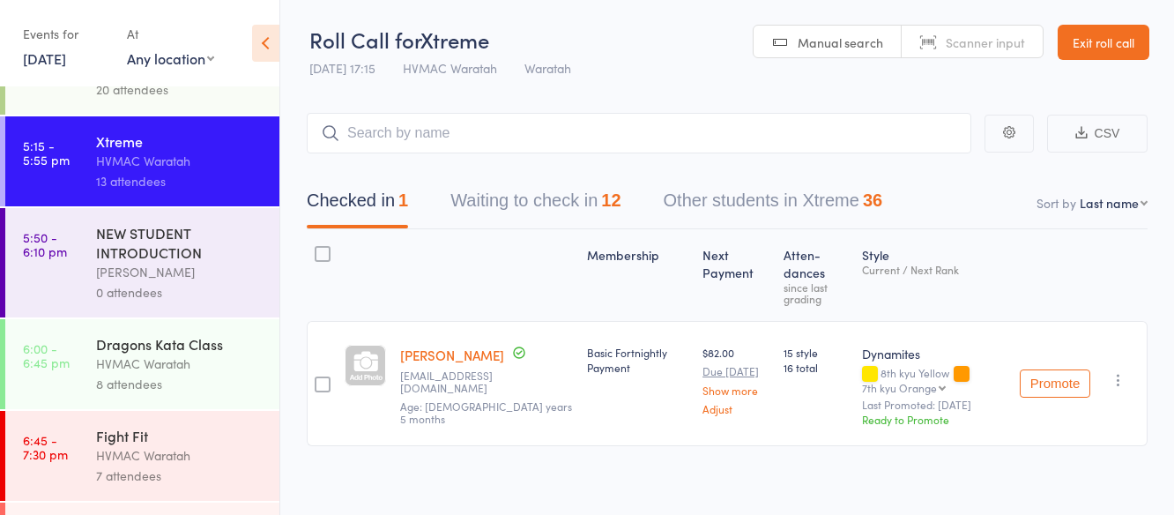
click at [220, 380] on div "8 attendees" at bounding box center [180, 384] width 168 height 20
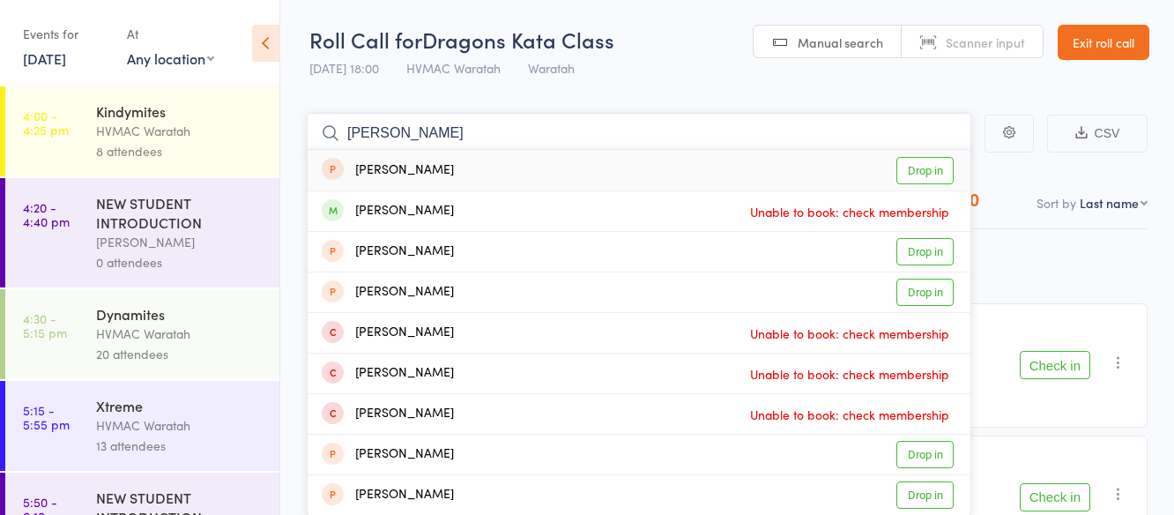
type input "[PERSON_NAME]"
click at [928, 167] on link "Drop in" at bounding box center [924, 170] width 57 height 27
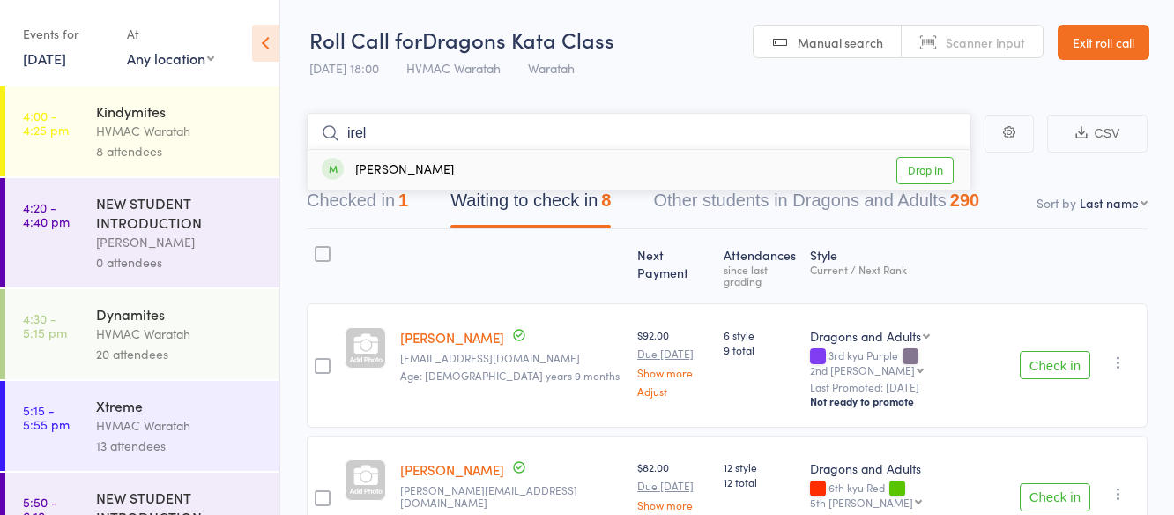
type input "irel"
click at [922, 167] on link "Drop in" at bounding box center [924, 170] width 57 height 27
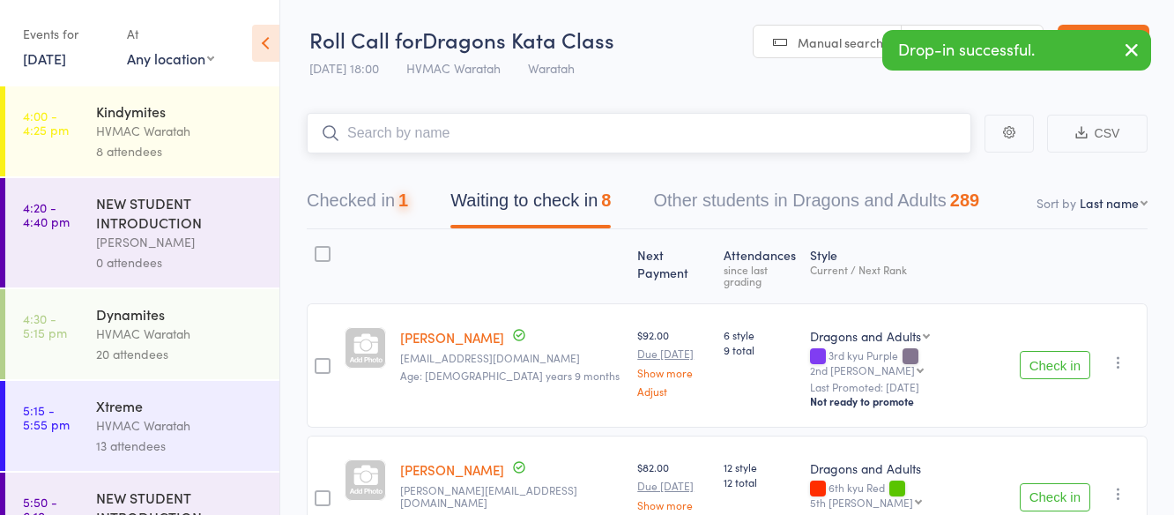
scroll to position [441, 0]
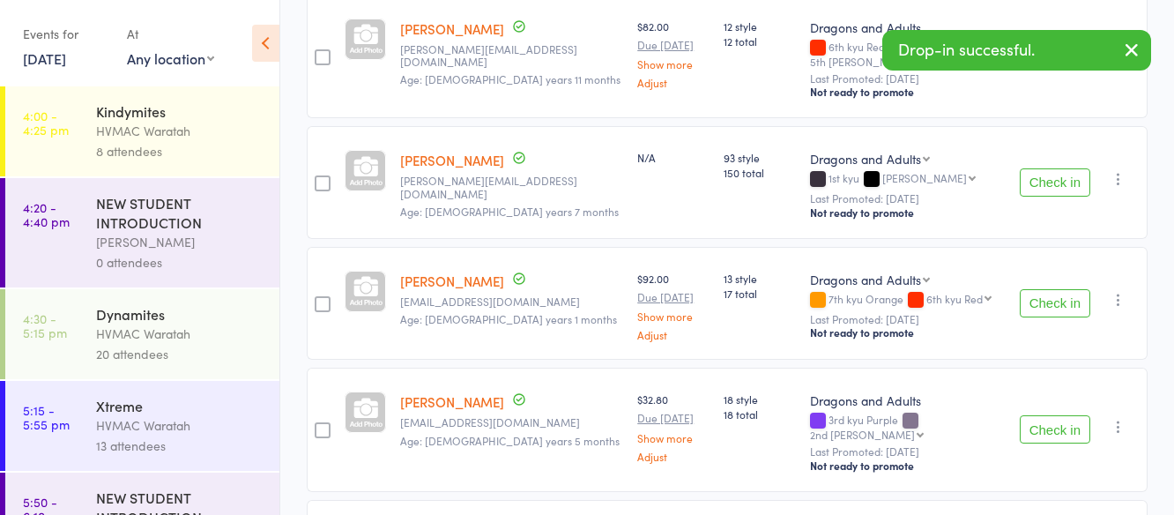
click at [1055, 415] on button "Check in" at bounding box center [1054, 429] width 70 height 28
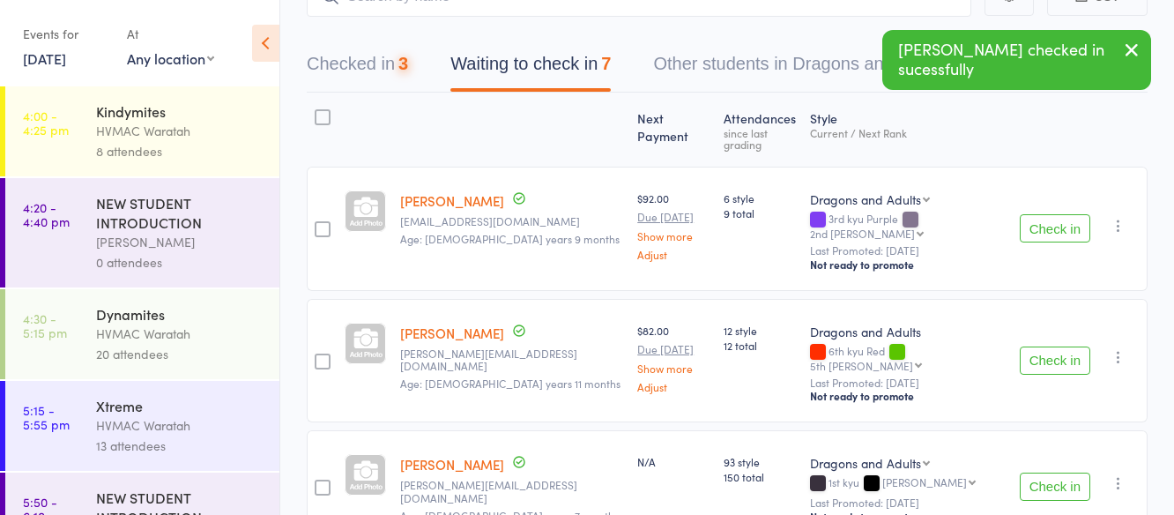
scroll to position [0, 0]
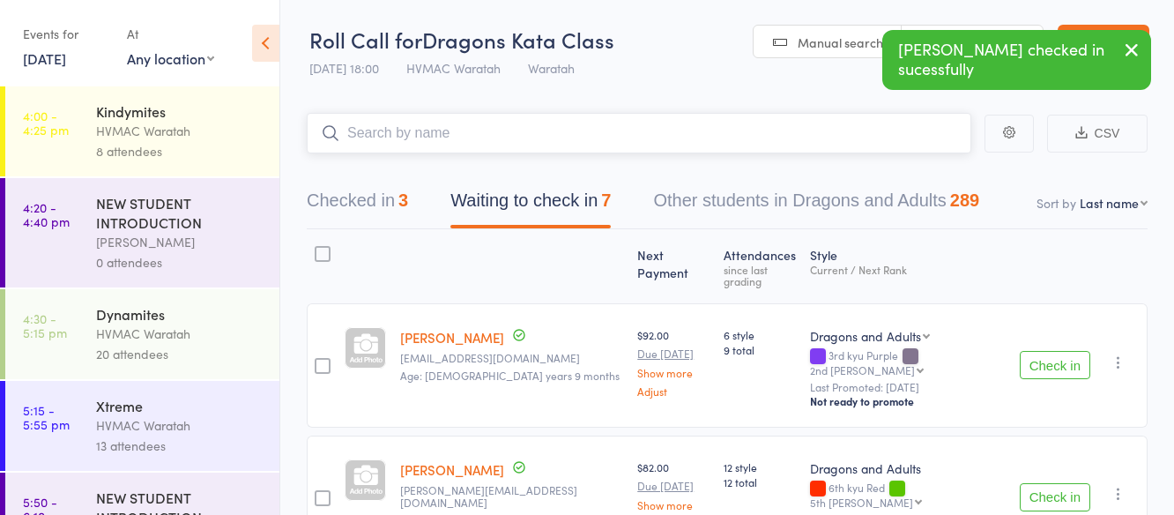
click at [465, 122] on input "search" at bounding box center [639, 133] width 664 height 41
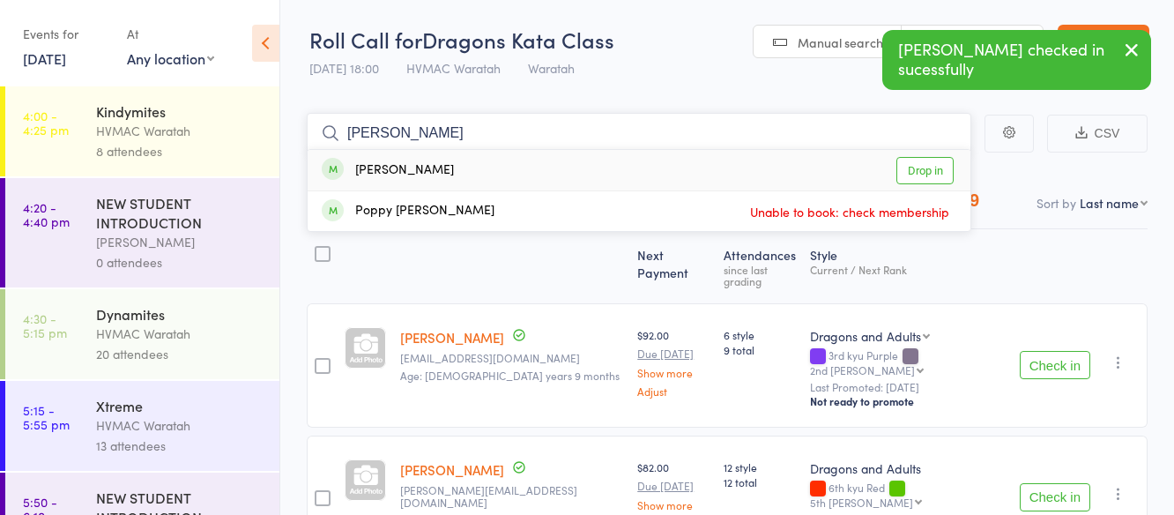
type input "[PERSON_NAME]"
click at [916, 168] on link "Drop in" at bounding box center [924, 170] width 57 height 27
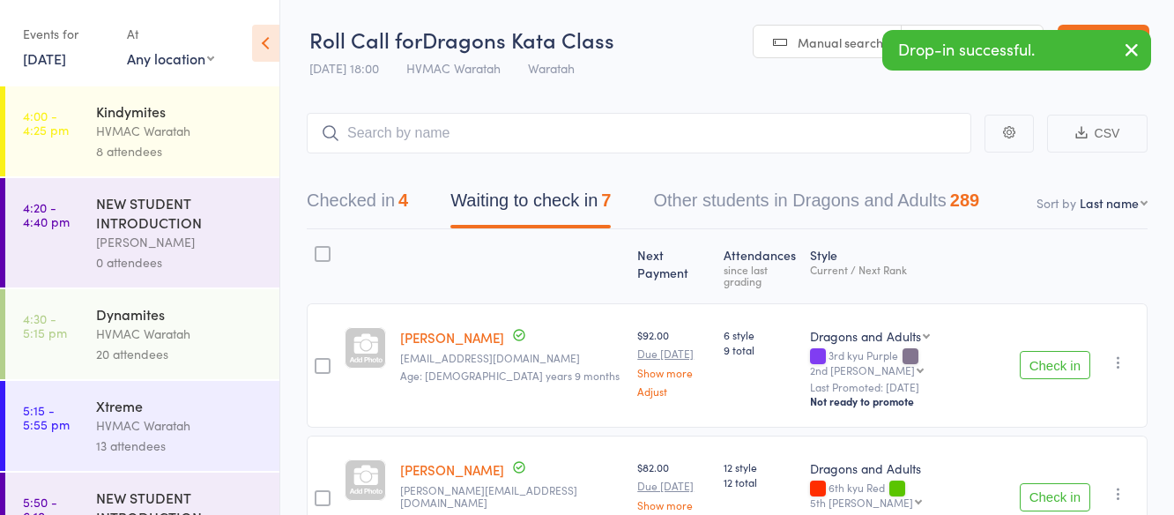
click at [1056, 351] on button "Check in" at bounding box center [1054, 365] width 70 height 28
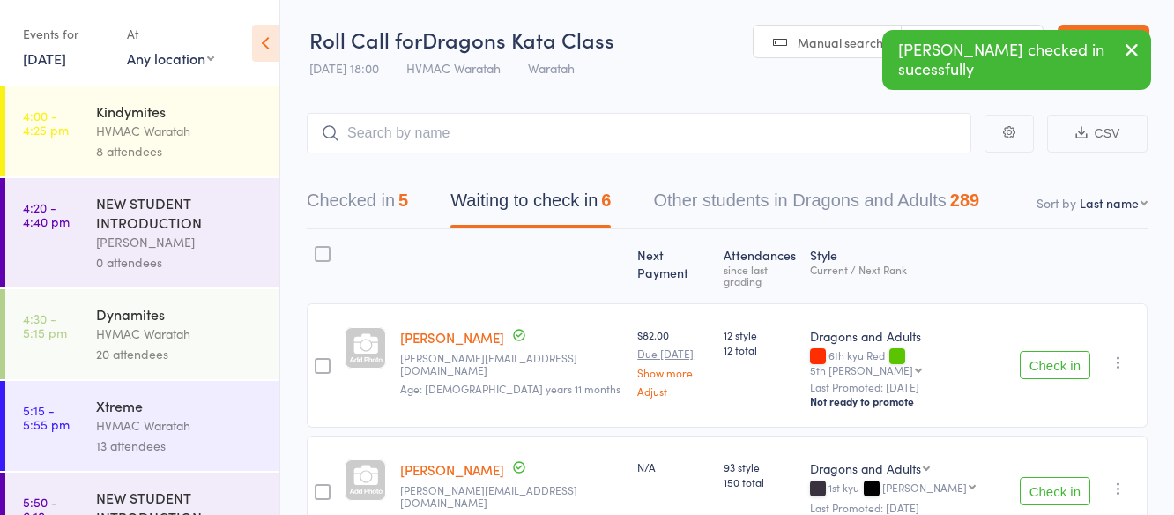
click at [1067, 477] on button "Check in" at bounding box center [1054, 491] width 70 height 28
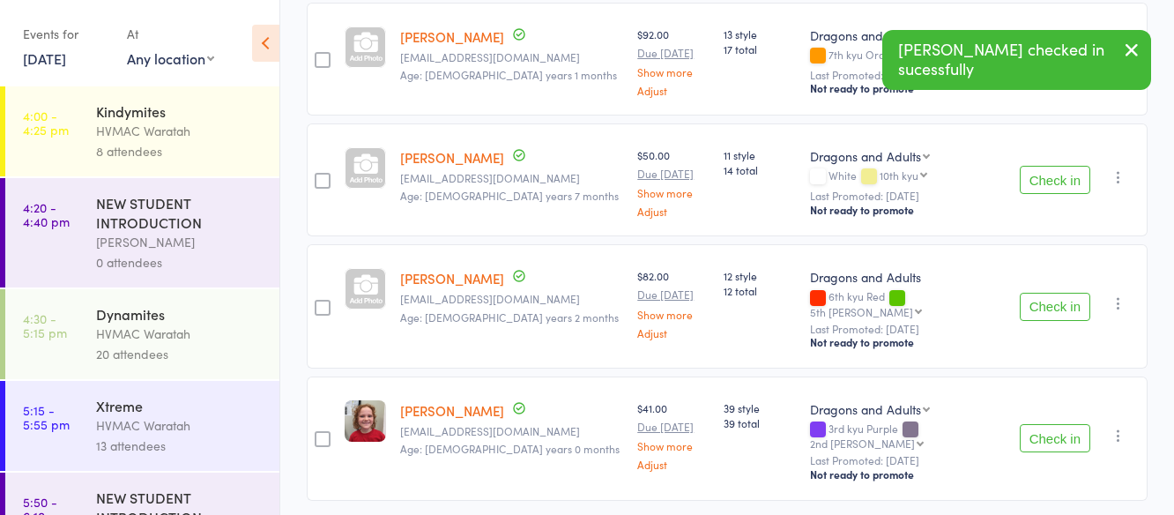
scroll to position [454, 0]
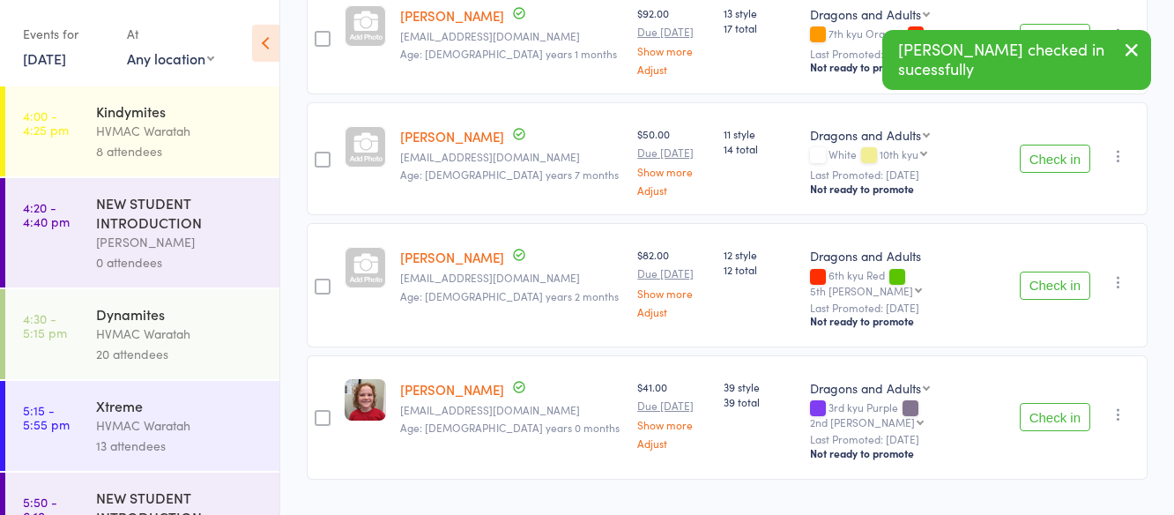
click at [1047, 403] on button "Check in" at bounding box center [1054, 417] width 70 height 28
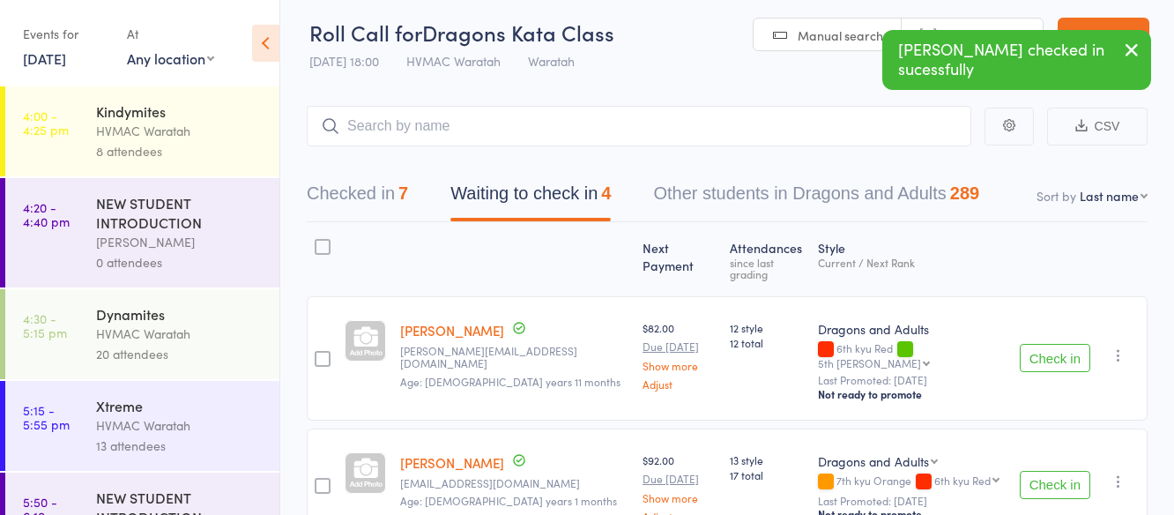
scroll to position [0, 0]
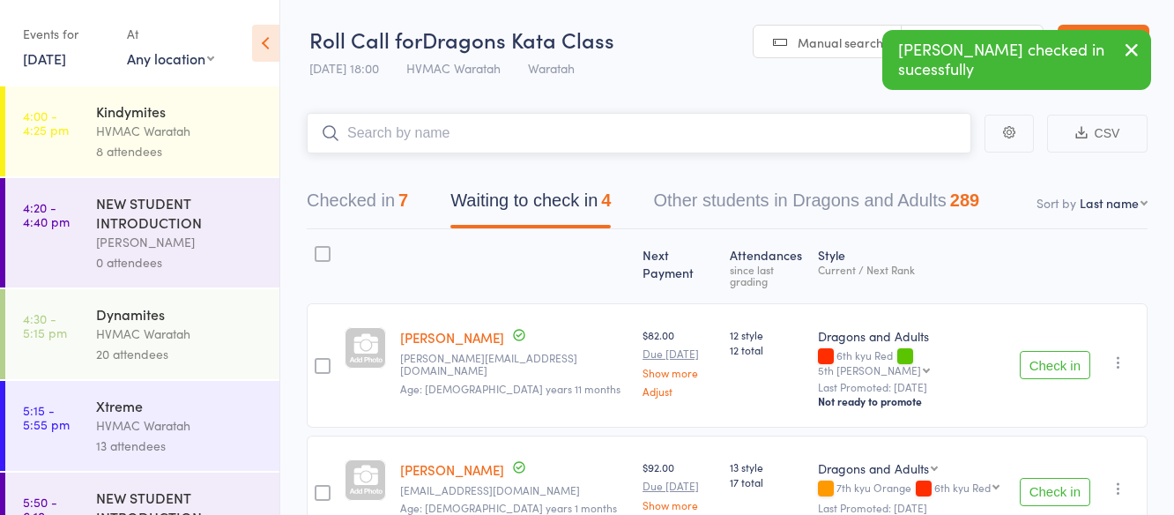
drag, startPoint x: 486, startPoint y: 127, endPoint x: 490, endPoint y: 113, distance: 14.5
click at [486, 126] on input "search" at bounding box center [639, 133] width 664 height 41
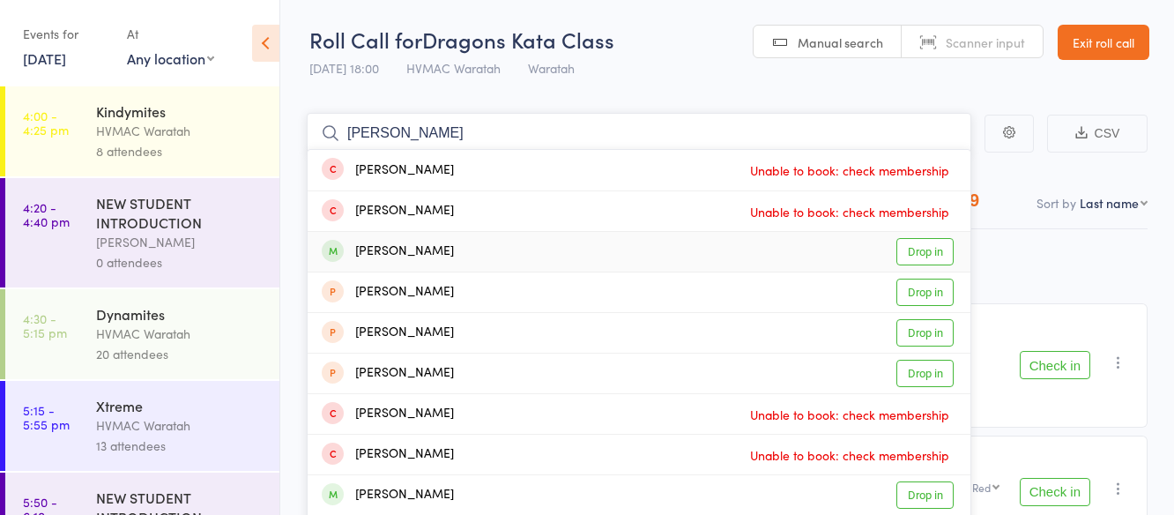
type input "[PERSON_NAME]"
click at [938, 248] on link "Drop in" at bounding box center [924, 251] width 57 height 27
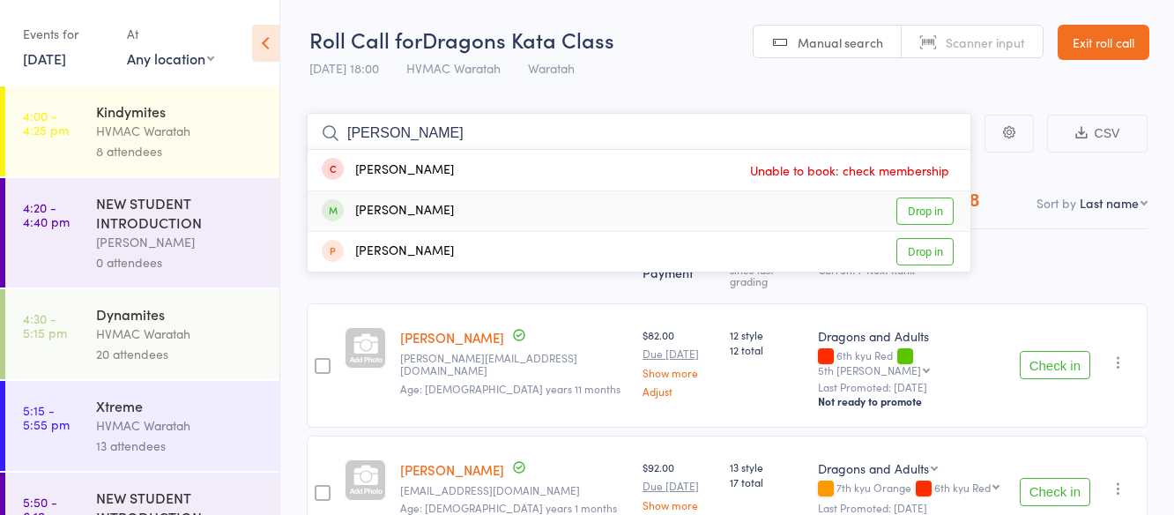
type input "[PERSON_NAME]"
click at [917, 212] on link "Drop in" at bounding box center [924, 210] width 57 height 27
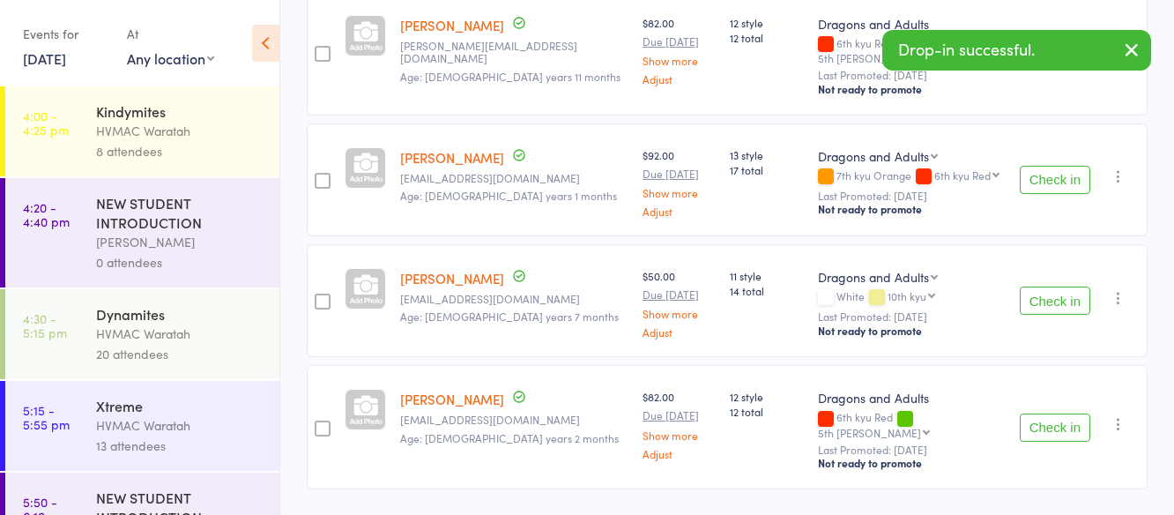
scroll to position [332, 0]
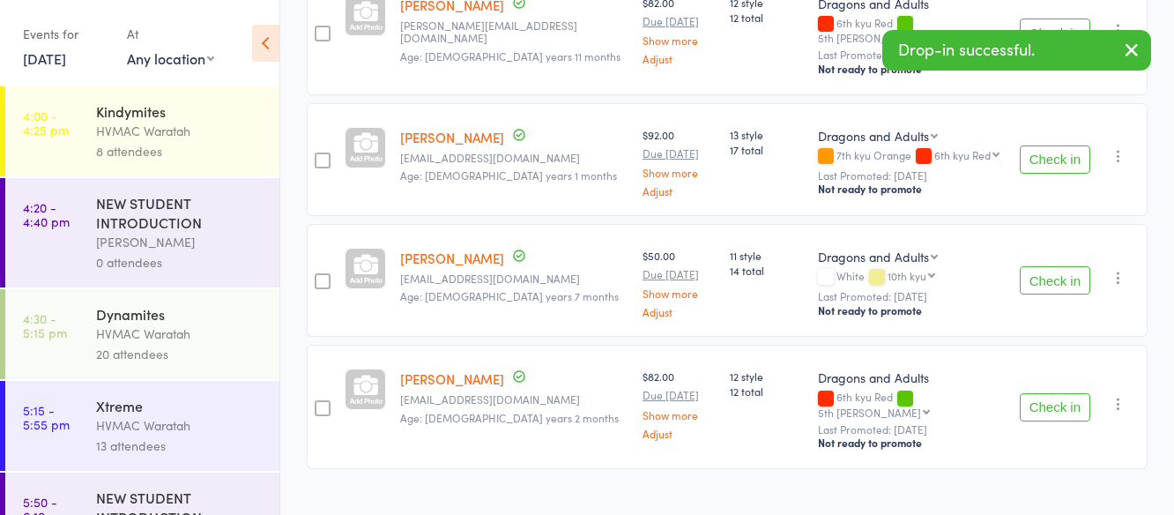
click at [1047, 393] on button "Check in" at bounding box center [1054, 407] width 70 height 28
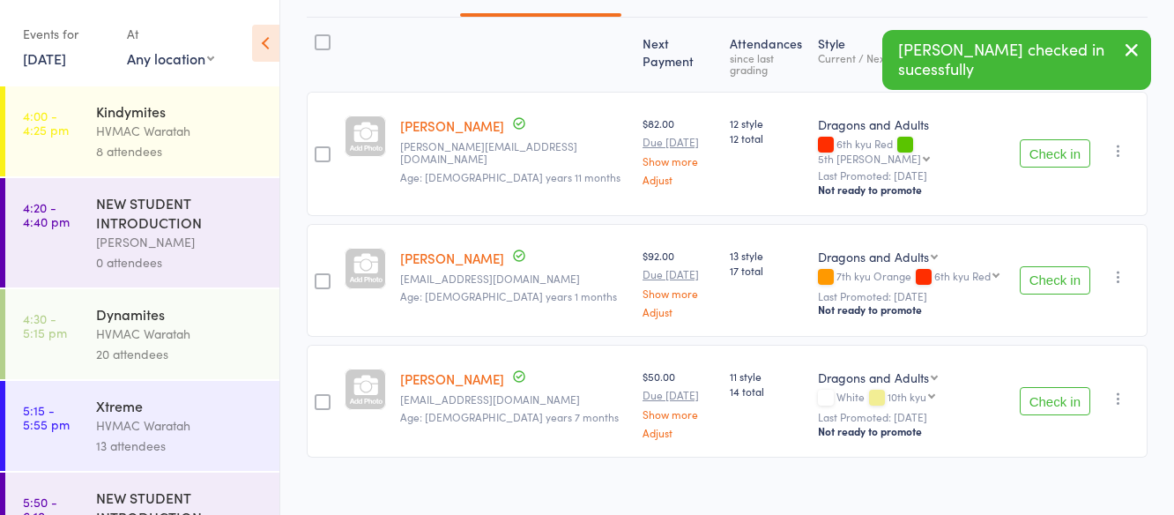
click at [1060, 139] on button "Check in" at bounding box center [1054, 153] width 70 height 28
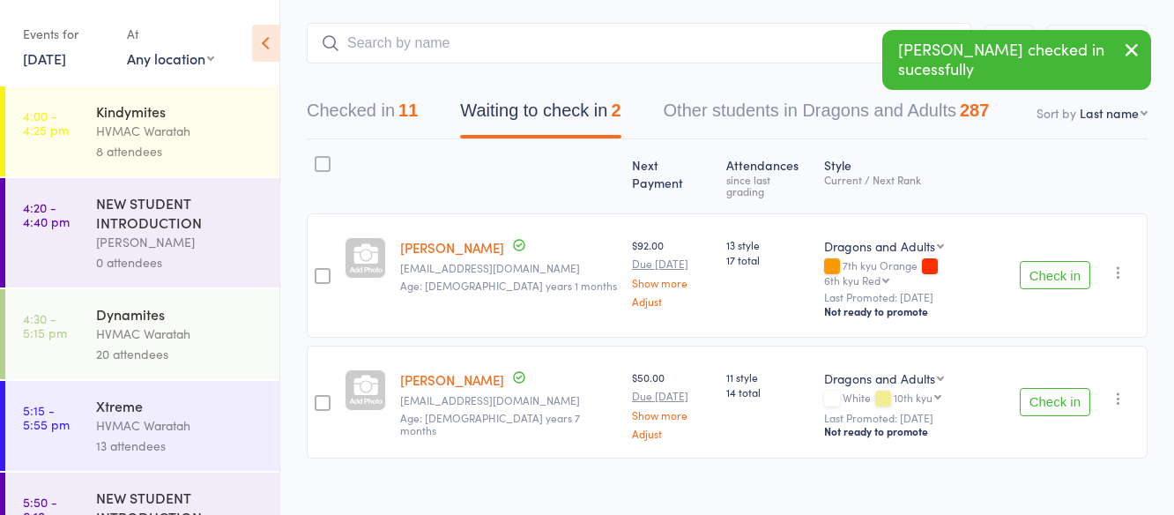
click at [1050, 261] on button "Check in" at bounding box center [1054, 275] width 70 height 28
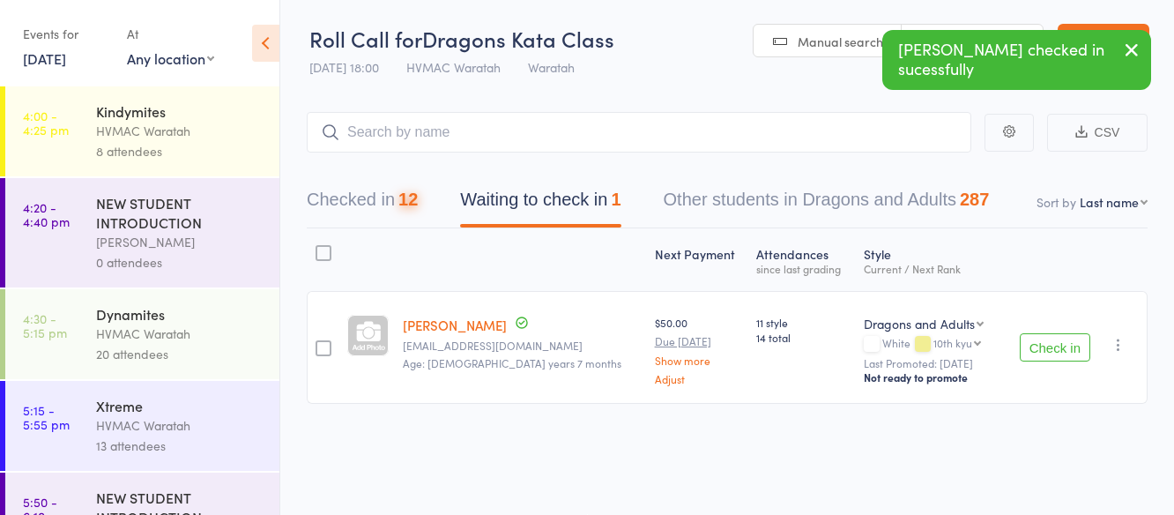
scroll to position [1, 0]
click at [397, 125] on input "search" at bounding box center [639, 132] width 664 height 41
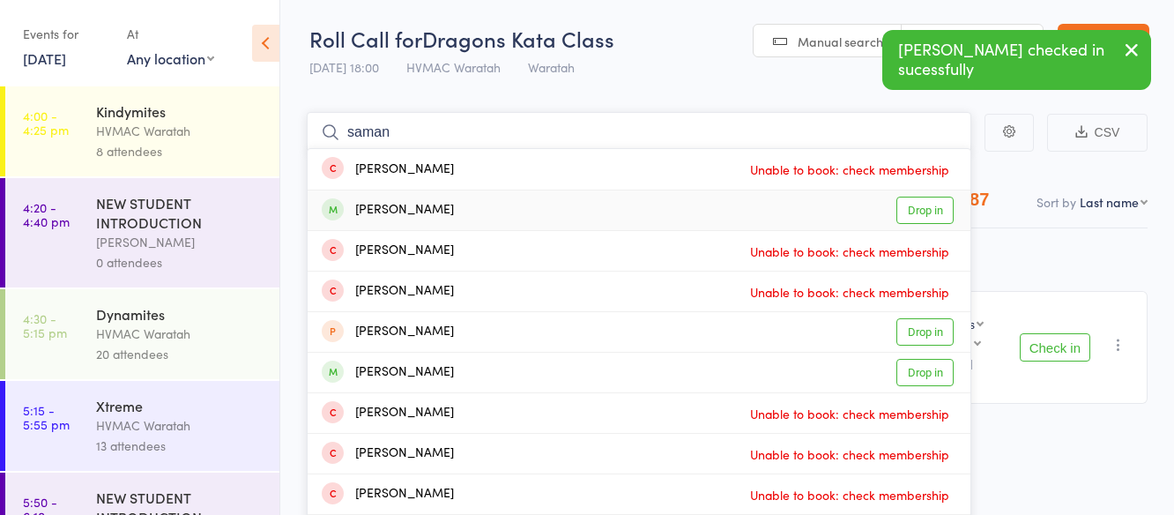
type input "saman"
click at [921, 214] on link "Drop in" at bounding box center [924, 209] width 57 height 27
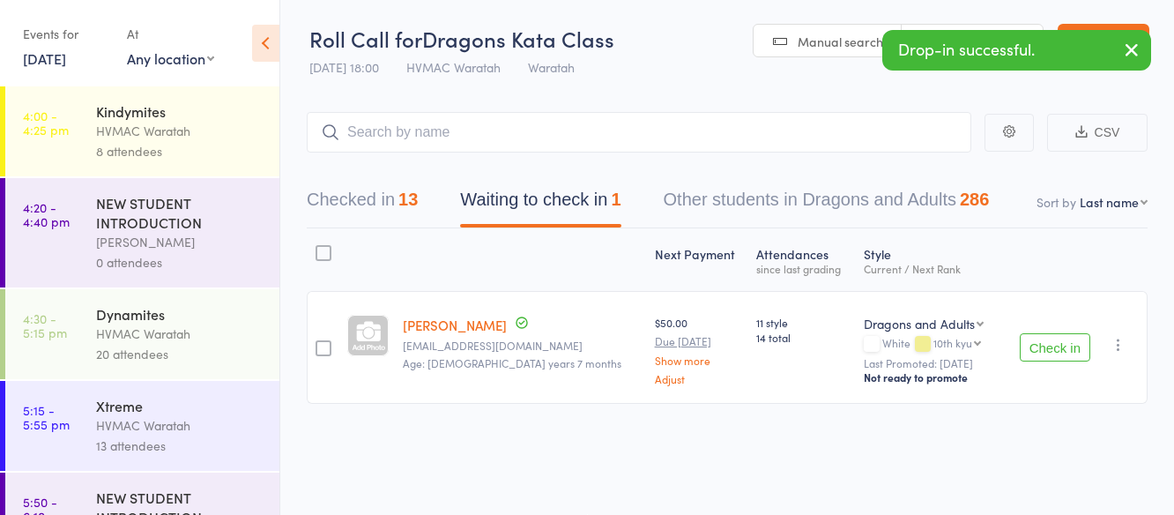
click at [1043, 341] on button "Check in" at bounding box center [1054, 347] width 70 height 28
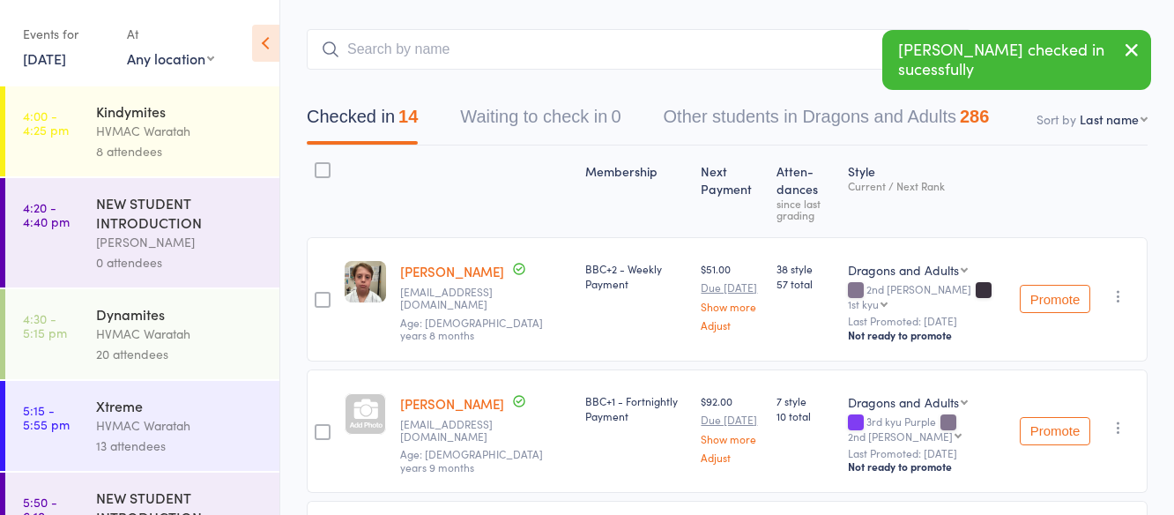
scroll to position [0, 0]
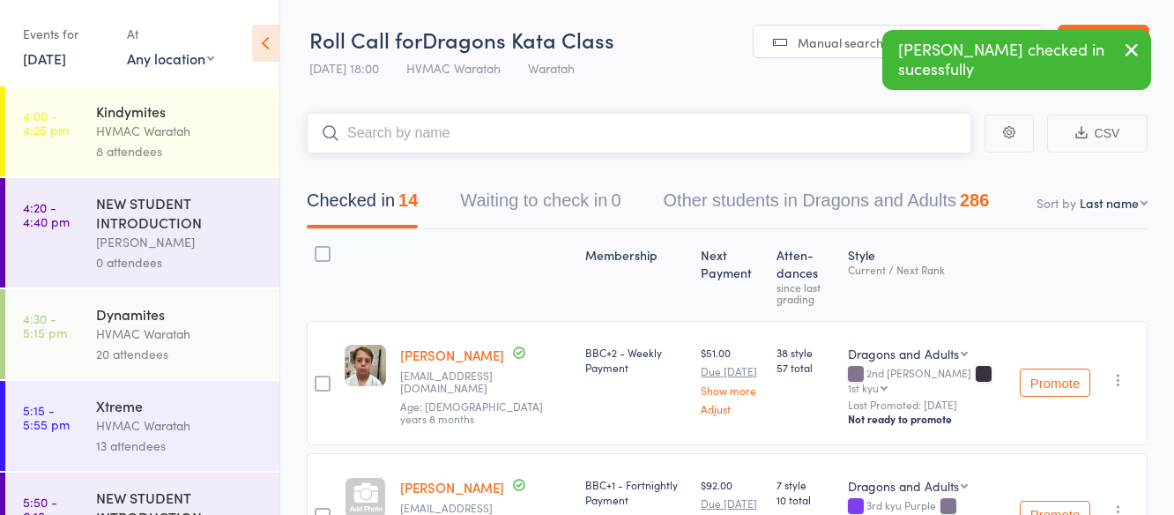
click at [374, 129] on input "search" at bounding box center [639, 133] width 664 height 41
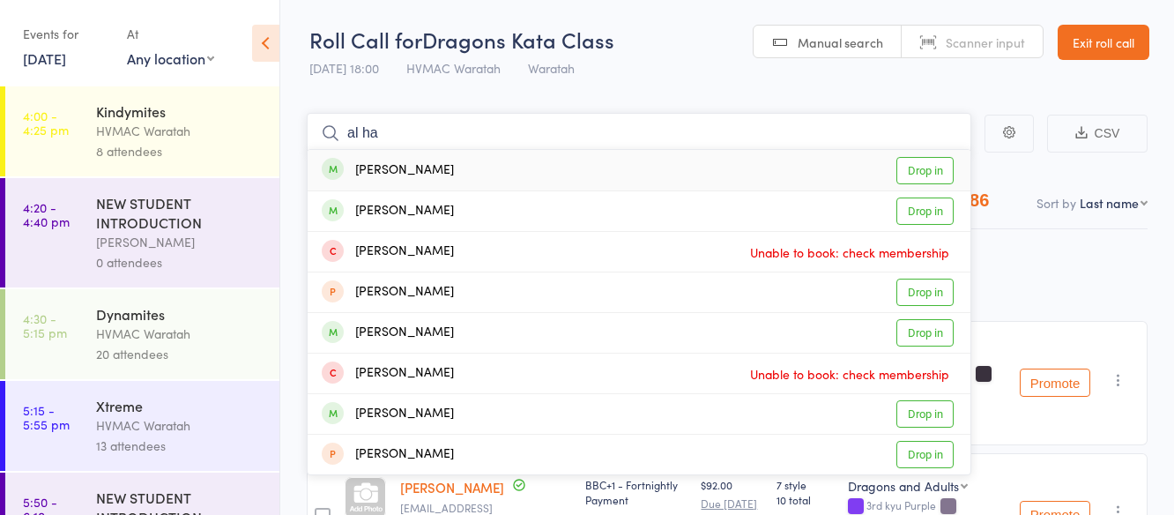
type input "al ha"
click at [916, 170] on link "Drop in" at bounding box center [924, 170] width 57 height 27
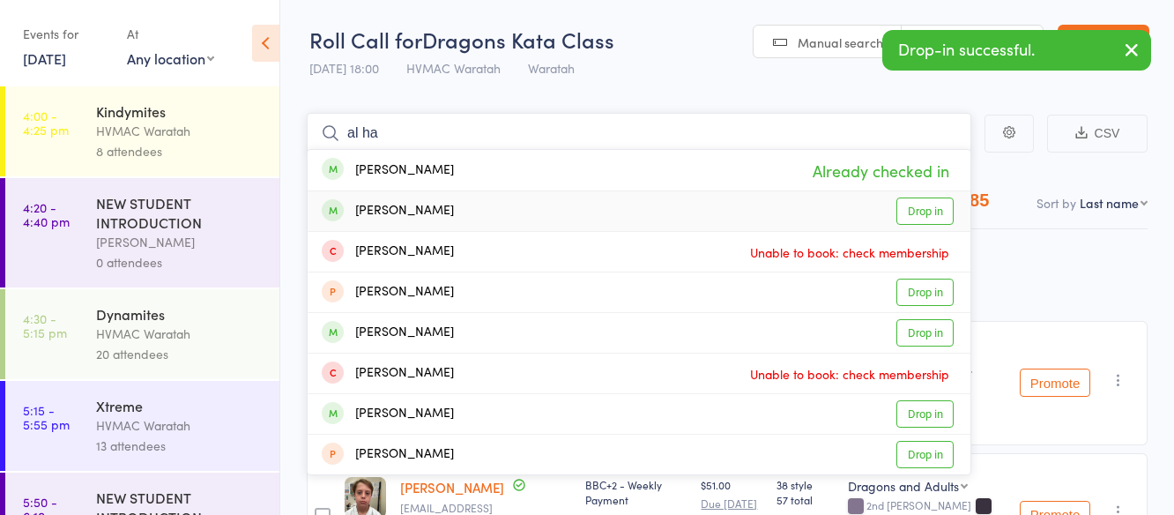
type input "al ha"
click at [922, 207] on link "Drop in" at bounding box center [924, 210] width 57 height 27
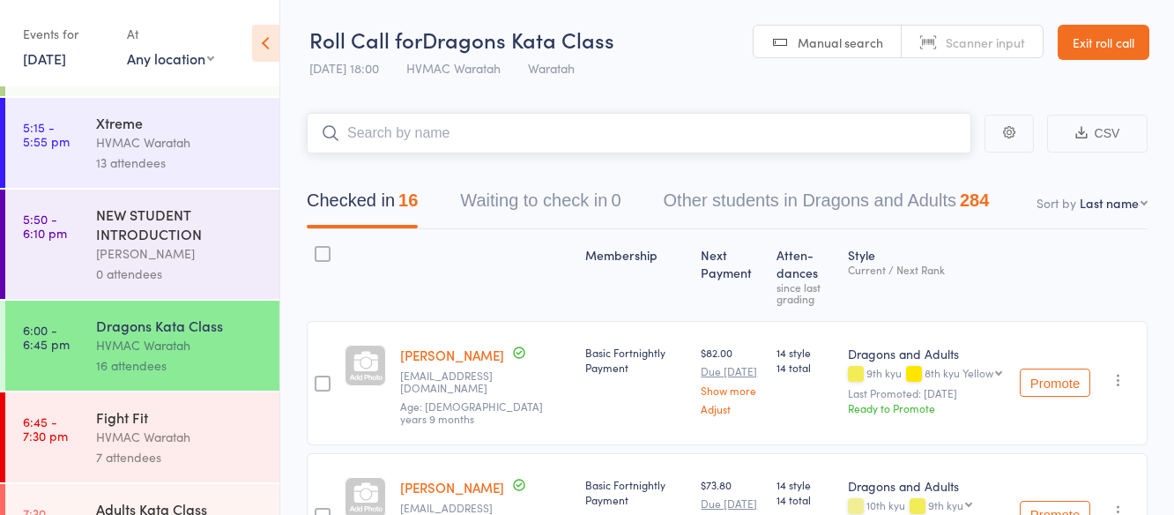
scroll to position [344, 0]
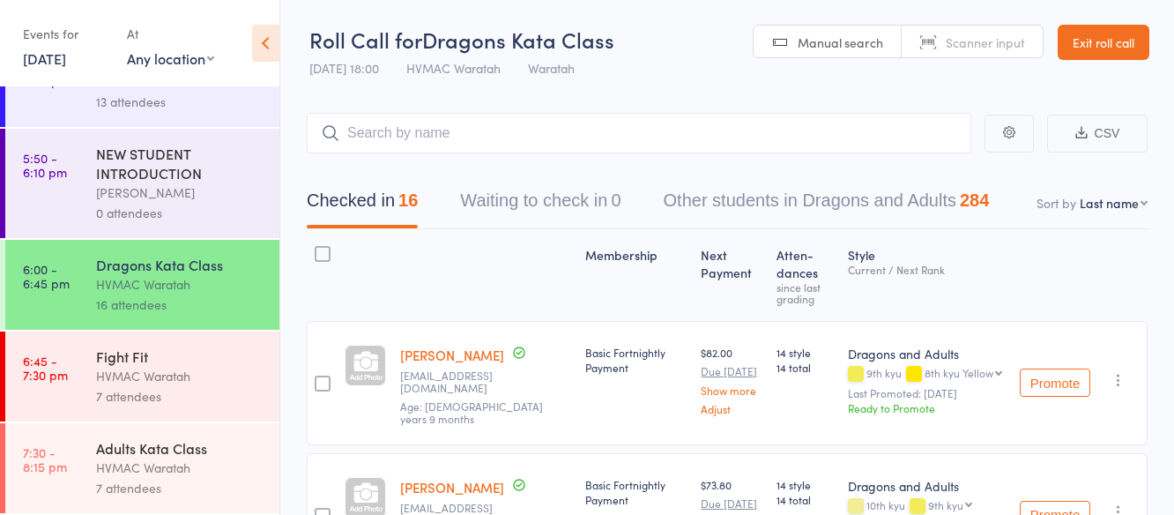
click at [213, 372] on div "HVMAC Waratah" at bounding box center [180, 376] width 168 height 20
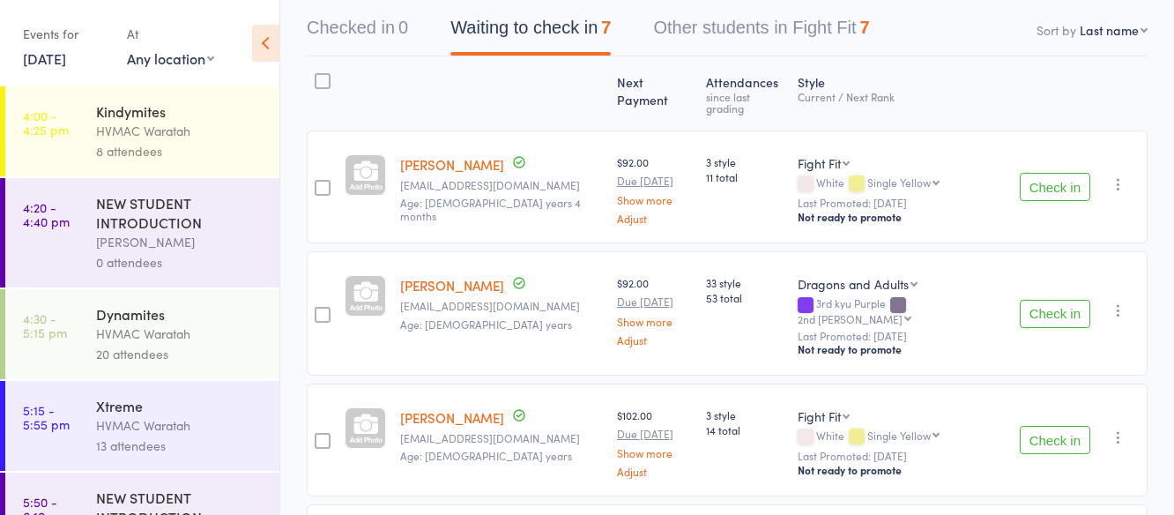
scroll to position [176, 0]
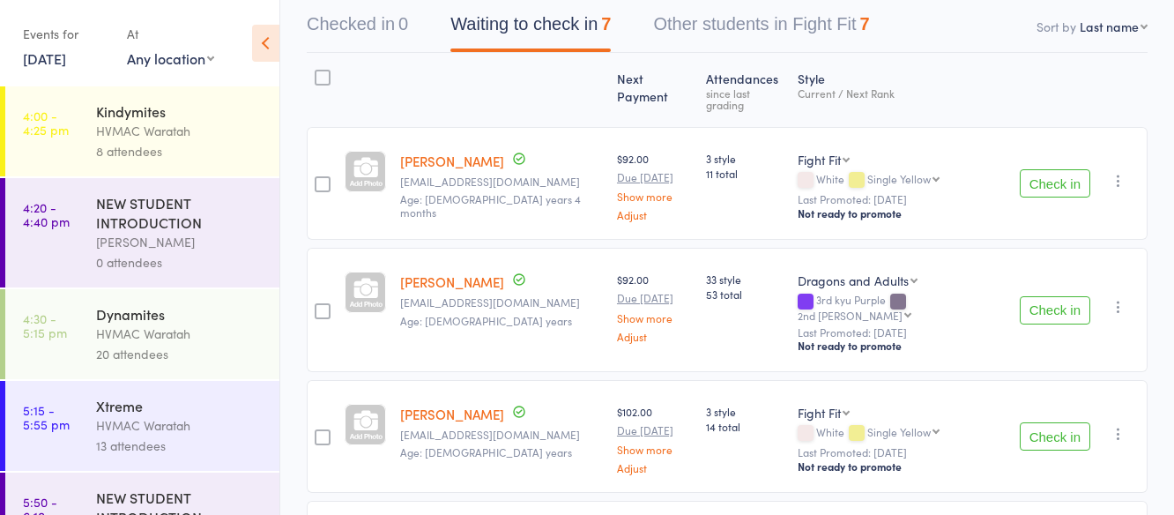
click at [1045, 173] on button "Check in" at bounding box center [1054, 183] width 70 height 28
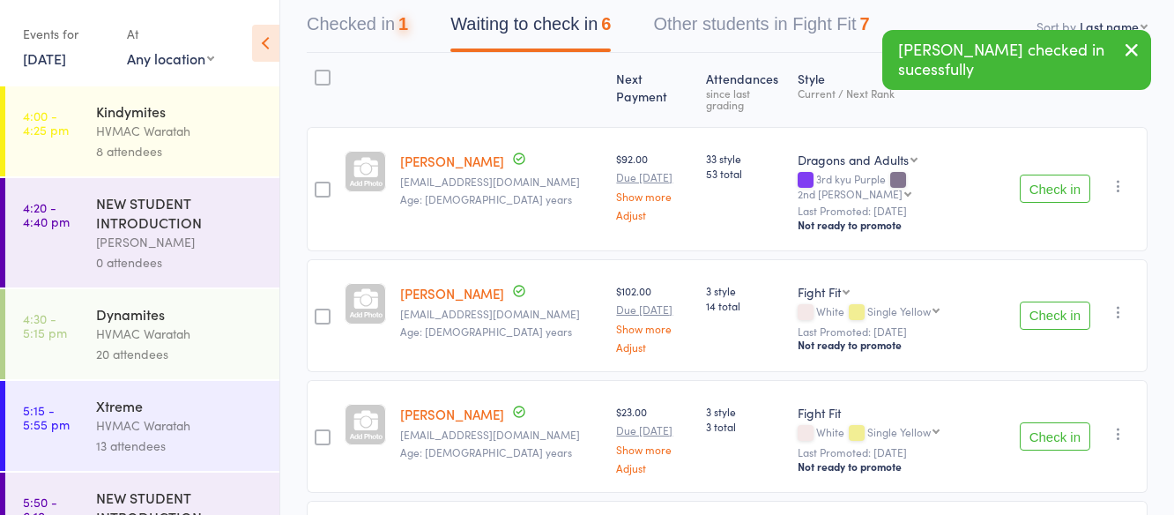
click at [1045, 174] on button "Check in" at bounding box center [1054, 188] width 70 height 28
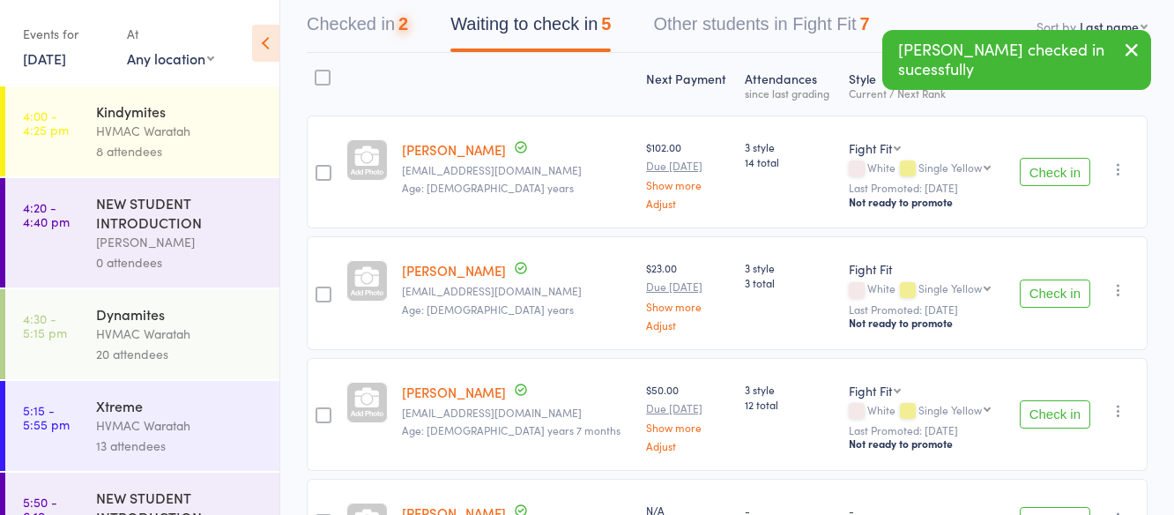
click at [1045, 173] on button "Check in" at bounding box center [1054, 172] width 70 height 28
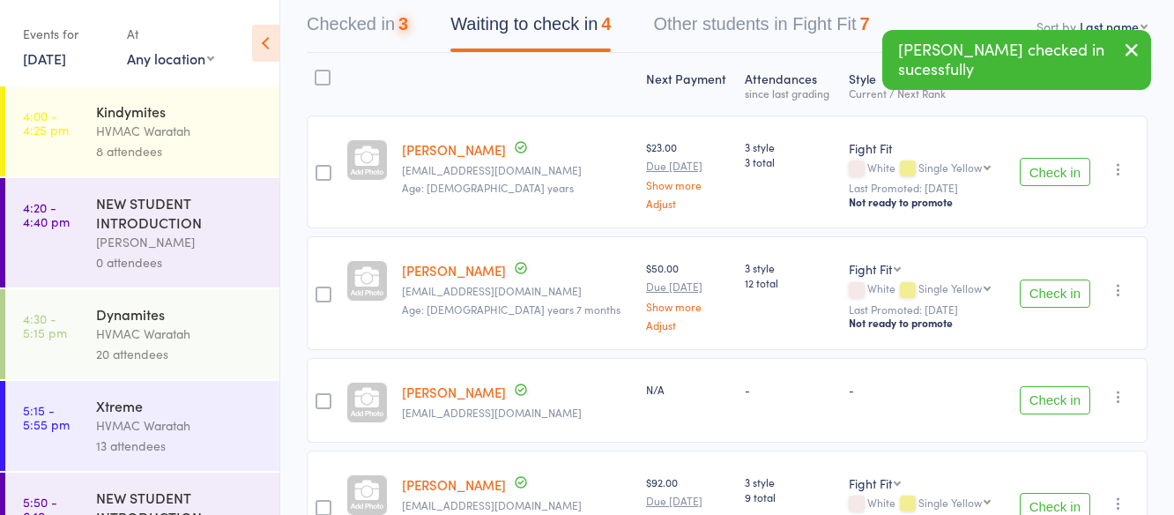
click at [1045, 173] on button "Check in" at bounding box center [1054, 172] width 70 height 28
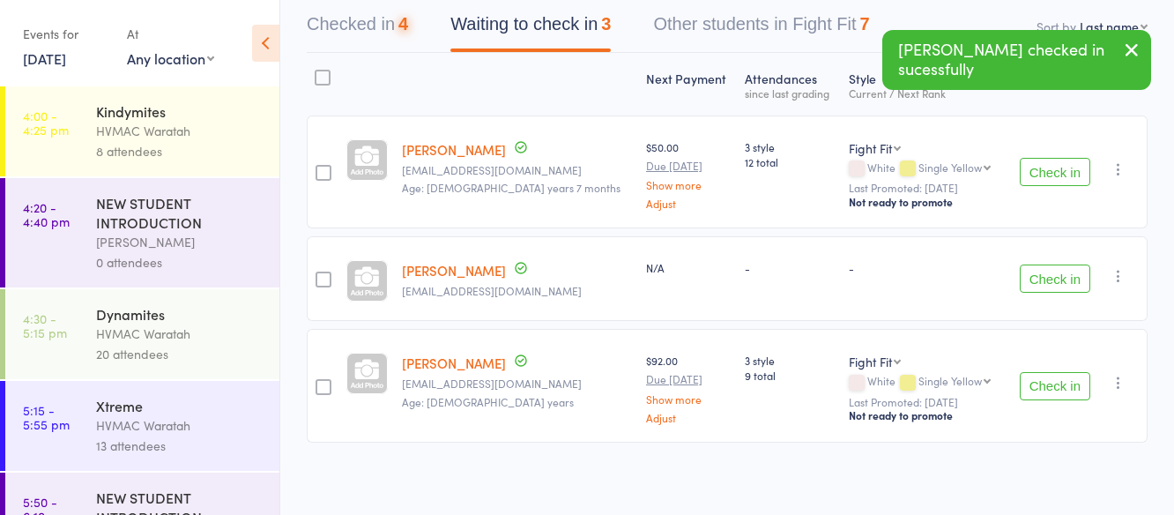
click at [1045, 173] on button "Check in" at bounding box center [1054, 172] width 70 height 28
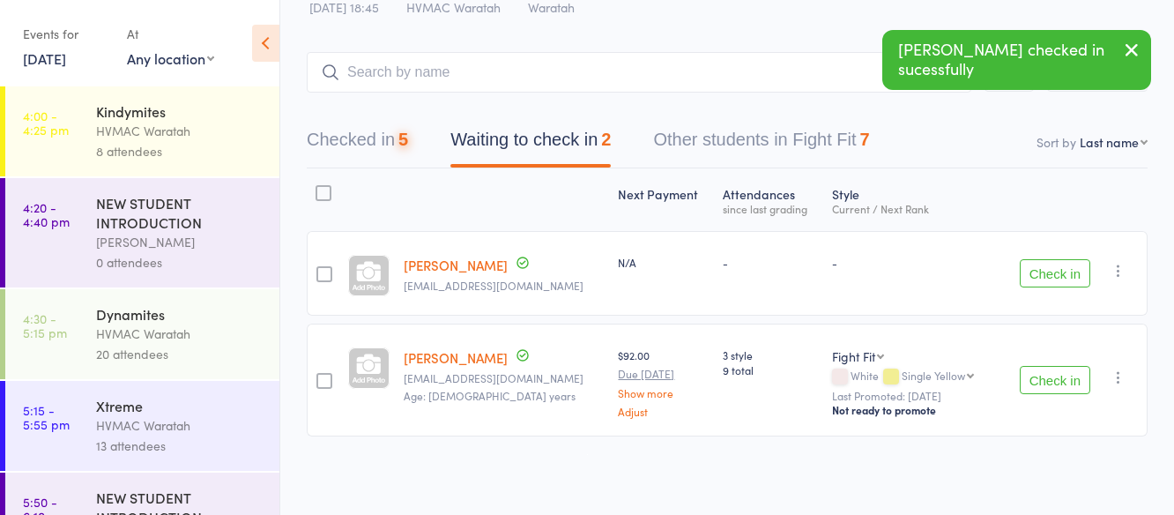
scroll to position [62, 0]
click at [1061, 271] on button "Check in" at bounding box center [1054, 273] width 70 height 28
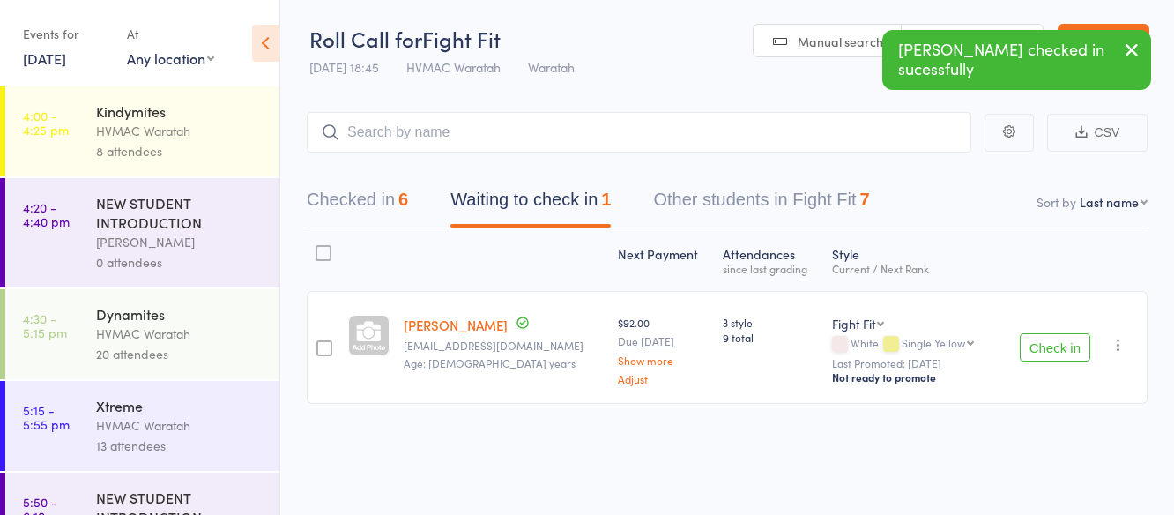
click at [1066, 339] on button "Check in" at bounding box center [1054, 347] width 70 height 28
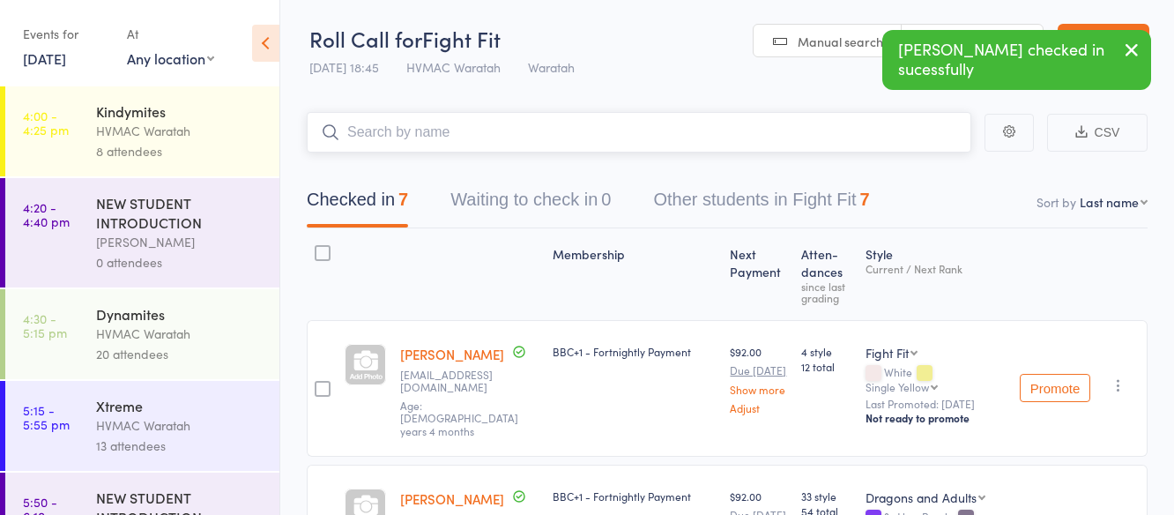
click at [722, 123] on input "search" at bounding box center [639, 132] width 664 height 41
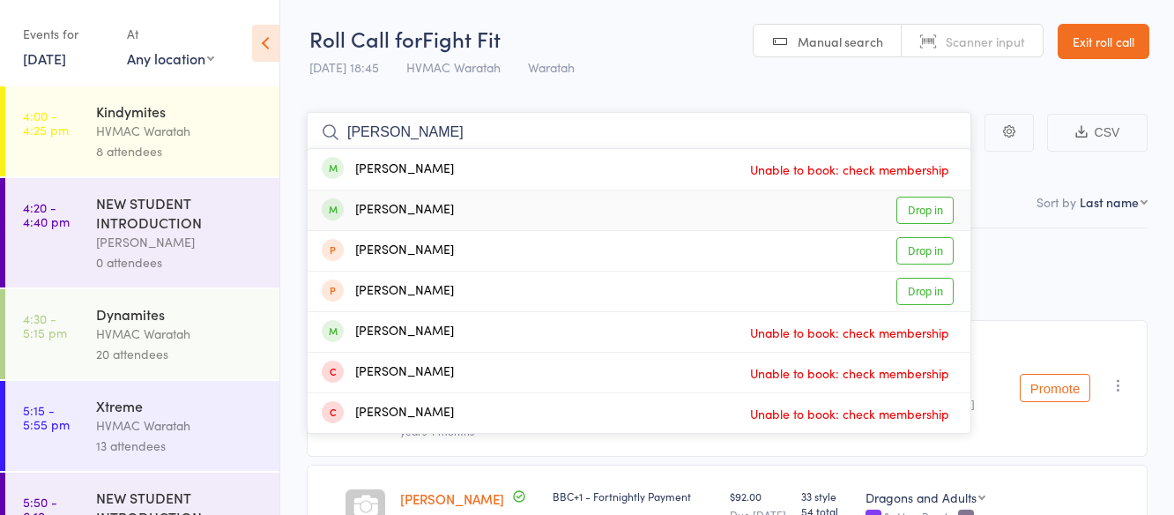
type input "[PERSON_NAME]"
click at [933, 211] on link "Drop in" at bounding box center [924, 209] width 57 height 27
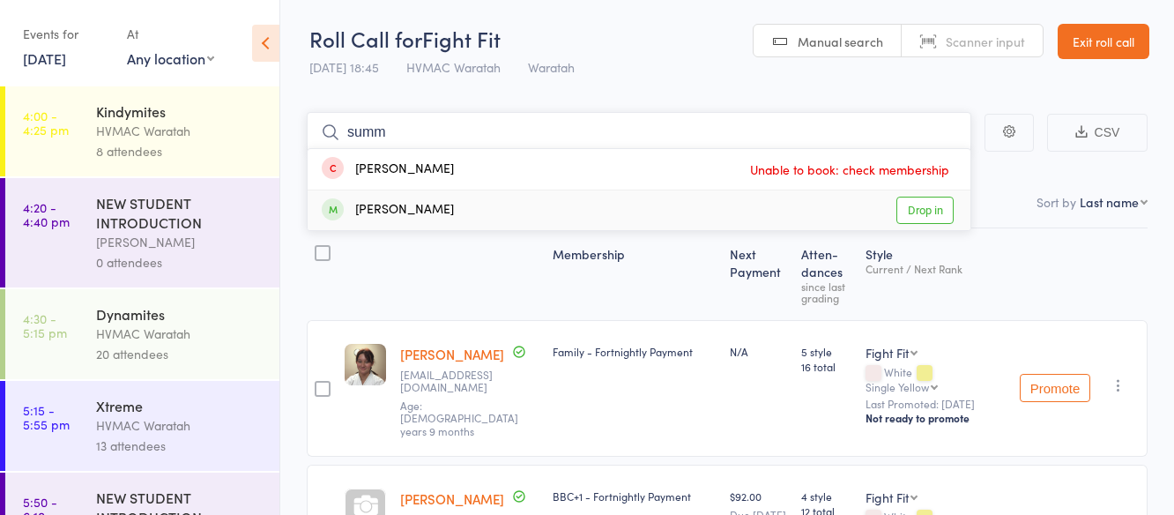
type input "summ"
click at [932, 211] on link "Drop in" at bounding box center [924, 209] width 57 height 27
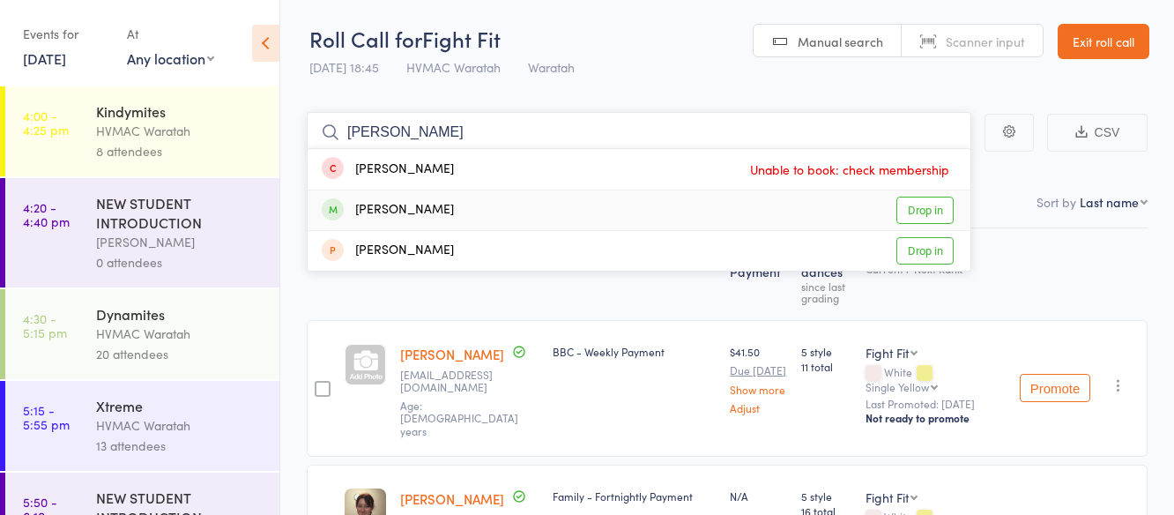
type input "[PERSON_NAME]"
click at [917, 211] on link "Drop in" at bounding box center [924, 209] width 57 height 27
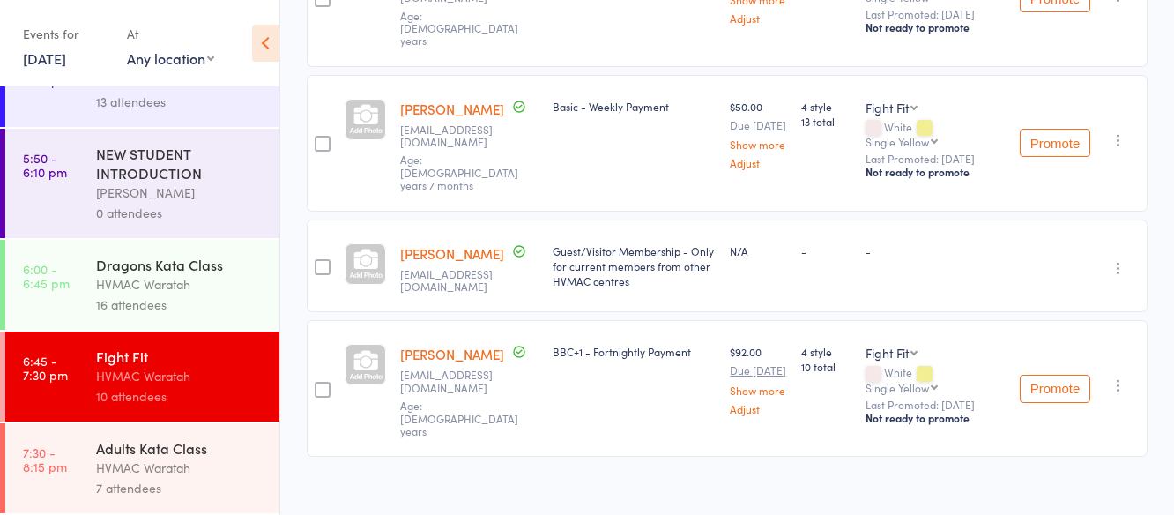
scroll to position [1270, 0]
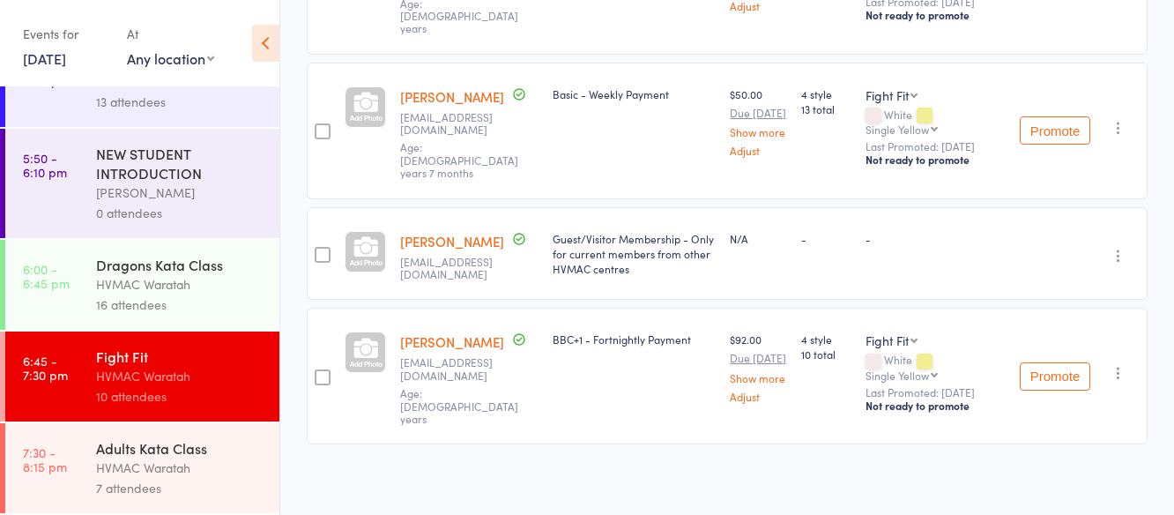
click at [182, 444] on div "Adults Kata Class" at bounding box center [180, 447] width 168 height 19
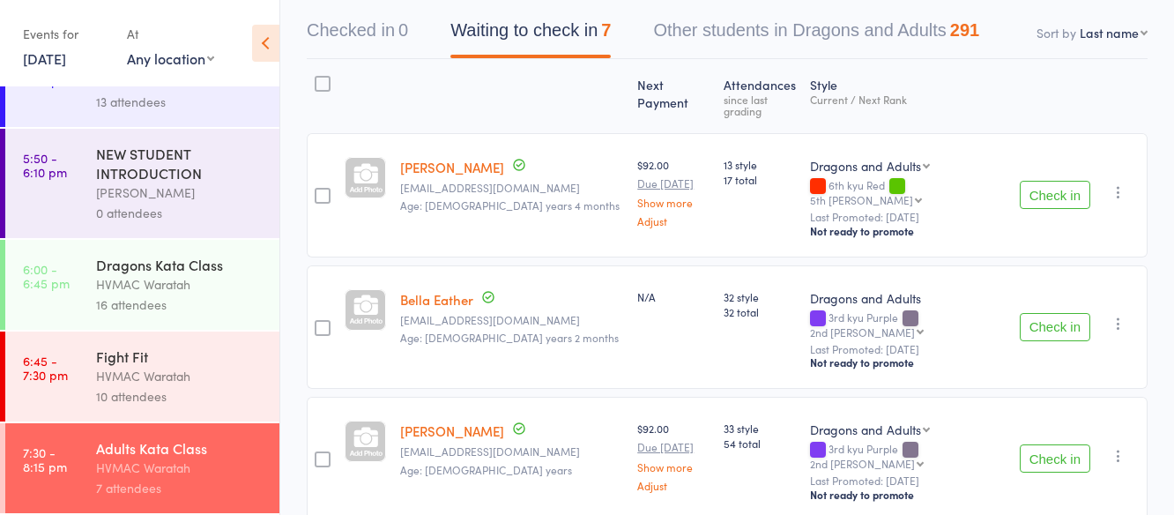
scroll to position [176, 0]
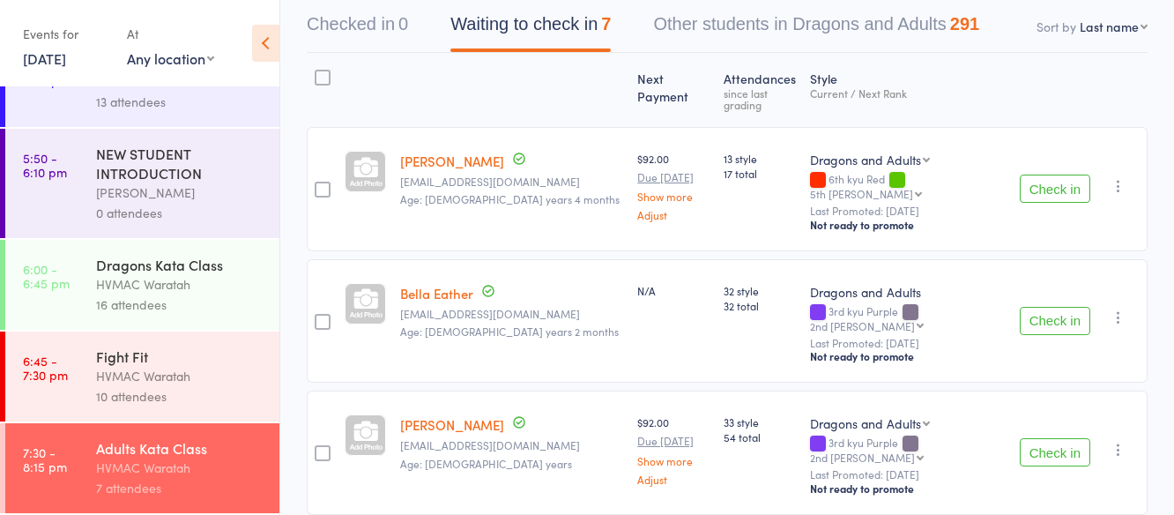
click at [215, 371] on div "HVMAC Waratah" at bounding box center [180, 376] width 168 height 20
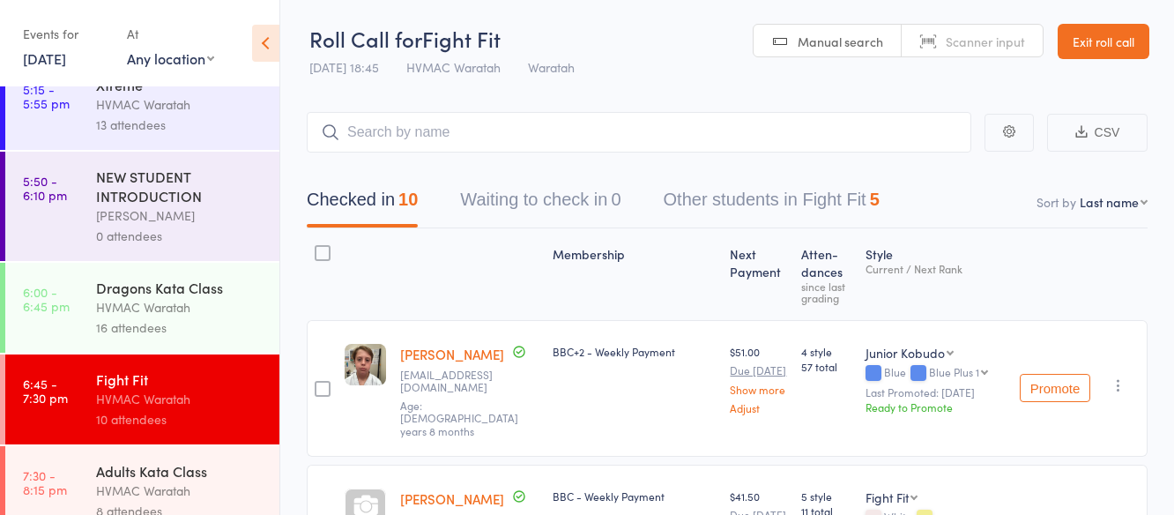
scroll to position [344, 0]
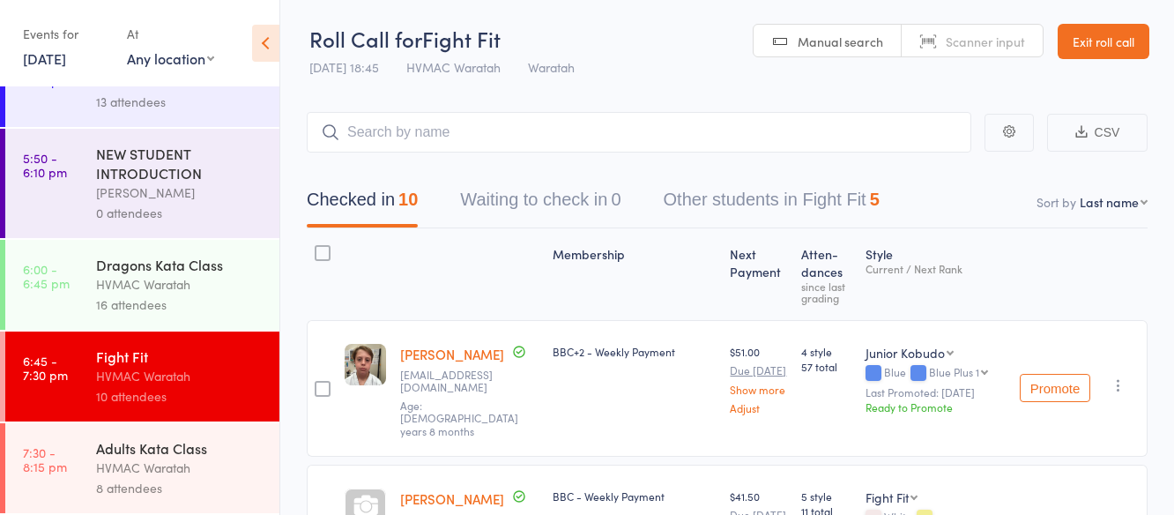
click at [228, 448] on div "Adults Kata Class" at bounding box center [180, 447] width 168 height 19
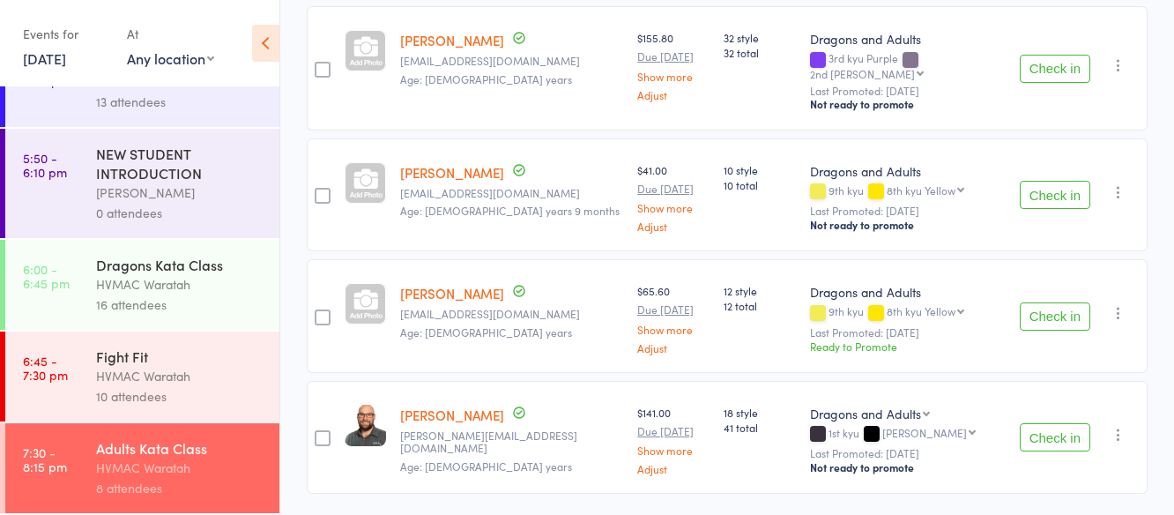
scroll to position [818, 0]
